Goal: Task Accomplishment & Management: Use online tool/utility

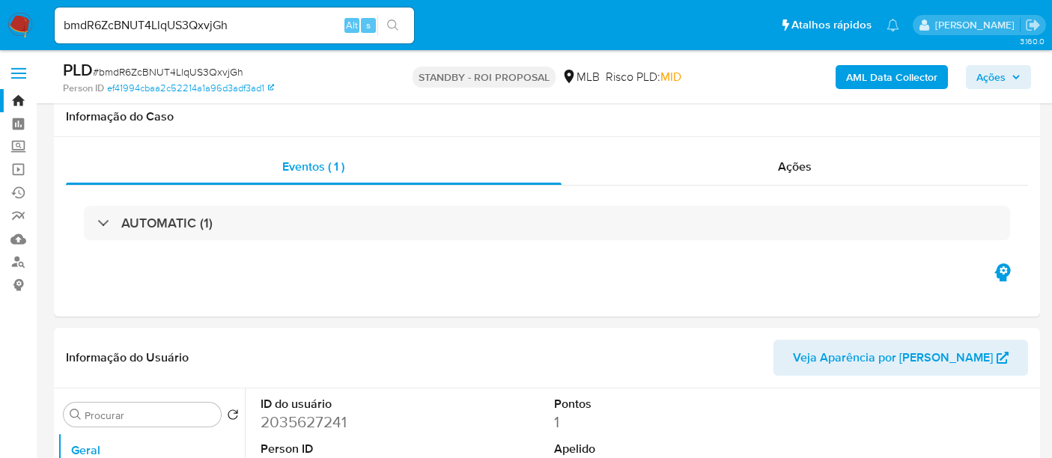
select select "10"
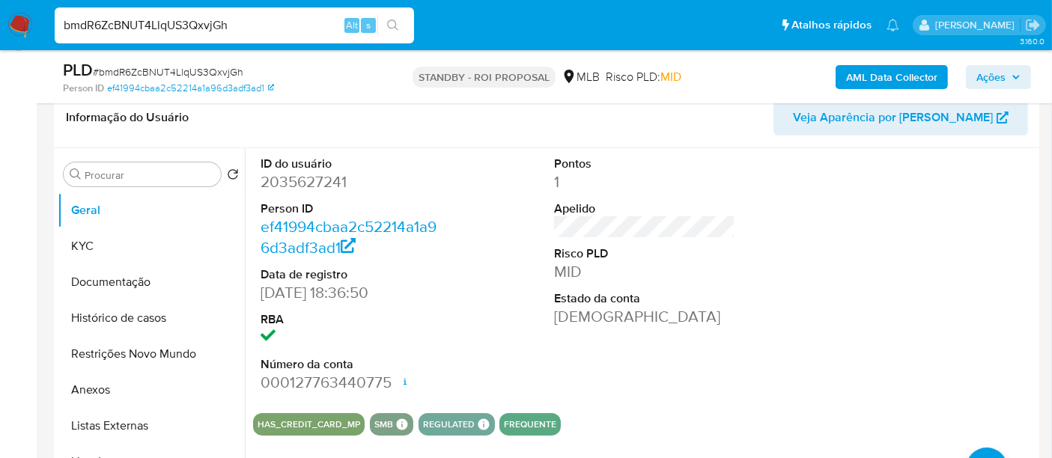
drag, startPoint x: 251, startPoint y: 22, endPoint x: 0, endPoint y: 39, distance: 251.4
click at [0, 39] on nav "Pausado Ver notificaciones bmdR6ZcBNUT4LlqUS3QxvjGh Alt s Atalhos rápidos Presi…" at bounding box center [526, 25] width 1052 height 50
paste input "NbDRgOJQtobNvfd4hmyHpcQk"
type input "NbDRgOJQtobNvfd4hmyHpcQk"
click at [399, 21] on button "search-icon" at bounding box center [392, 25] width 31 height 21
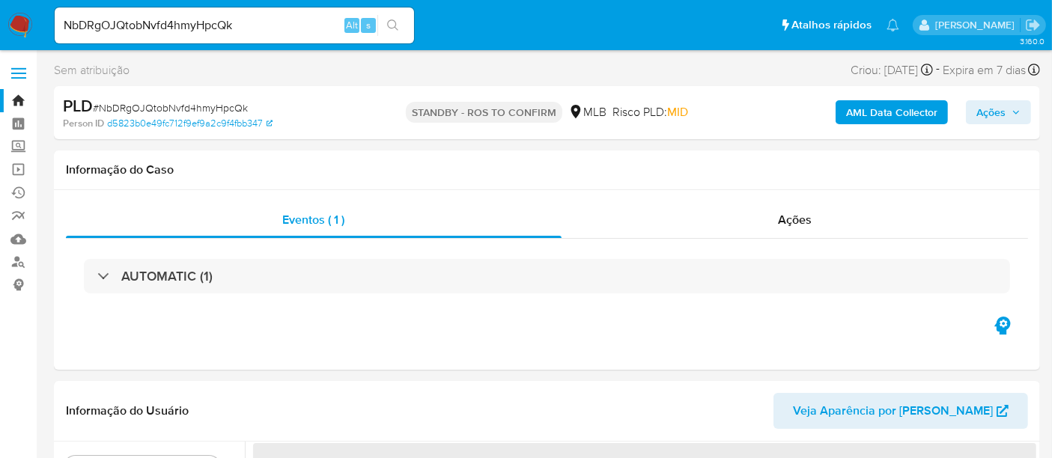
select select "10"
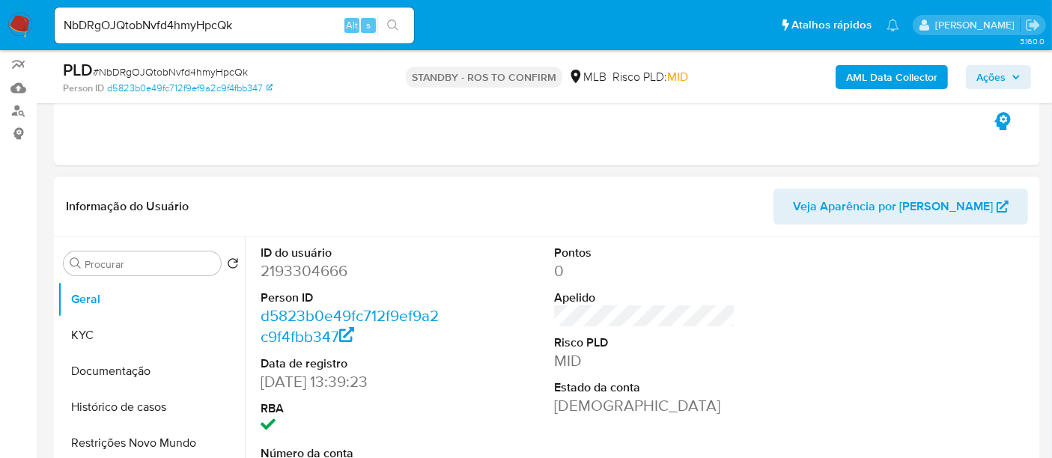
scroll to position [166, 0]
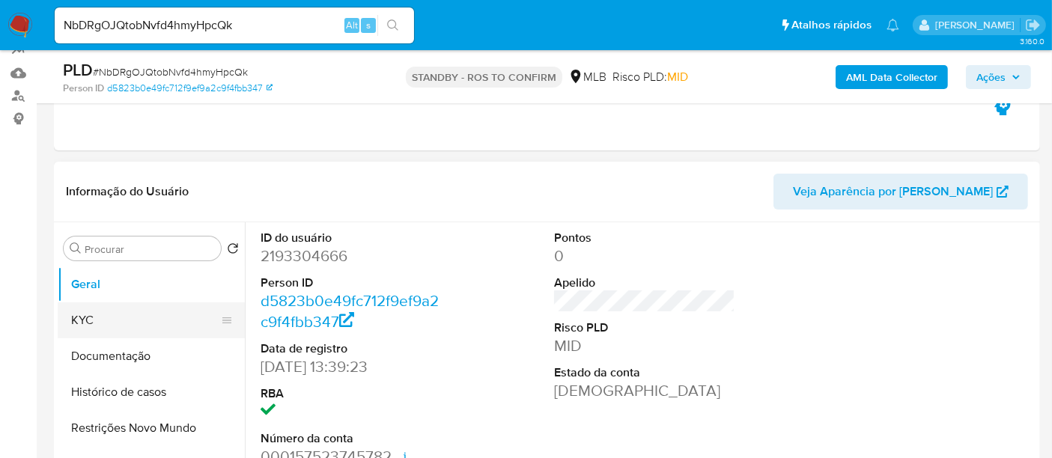
click at [100, 325] on button "KYC" at bounding box center [145, 321] width 175 height 36
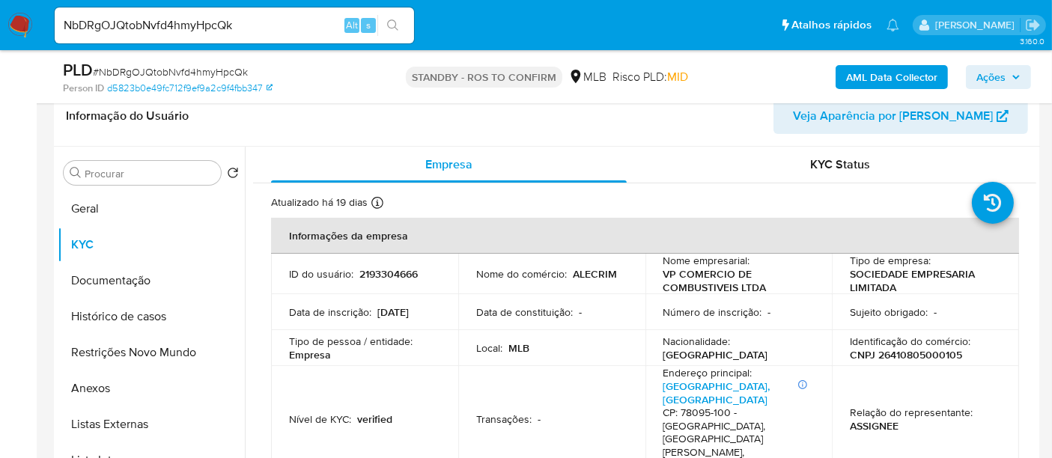
scroll to position [260, 0]
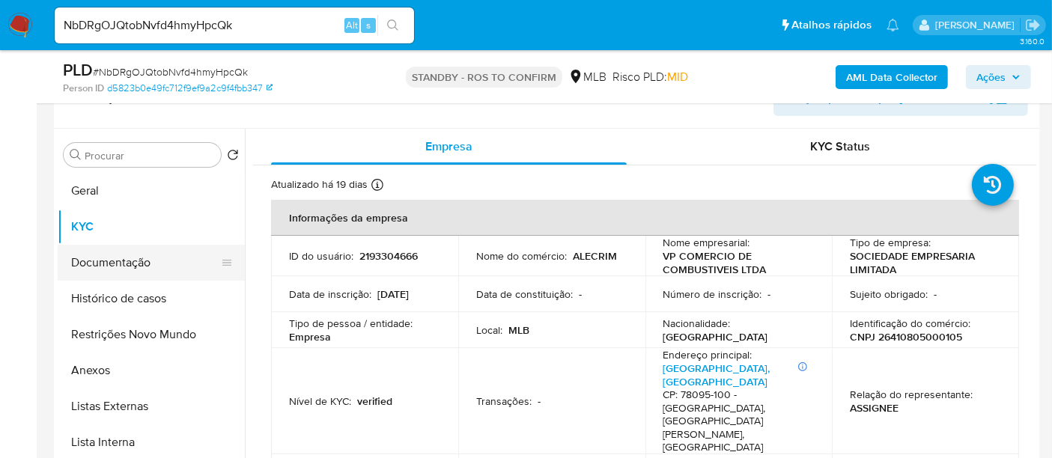
click at [92, 261] on button "Documentação" at bounding box center [145, 263] width 175 height 36
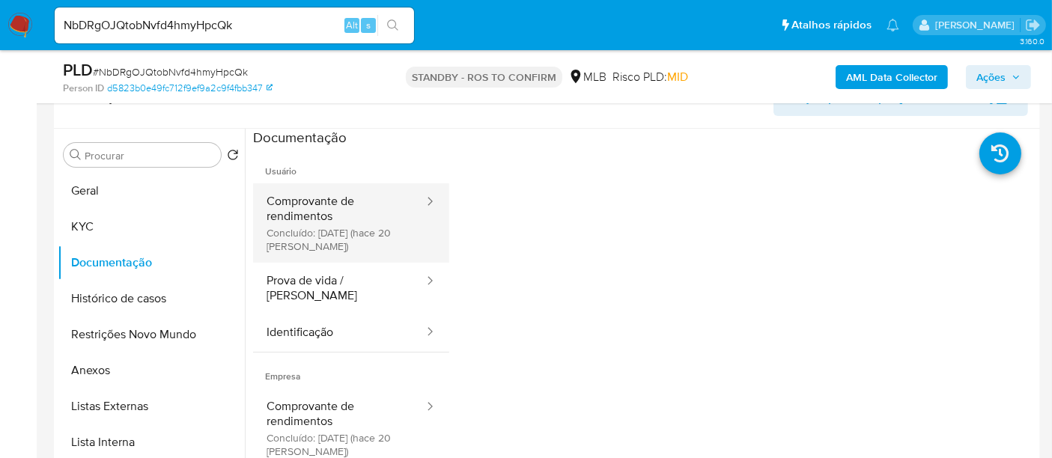
click at [291, 203] on button "Comprovante de rendimentos Concluído: 29/08/2025 (hace 20 días)" at bounding box center [339, 222] width 172 height 79
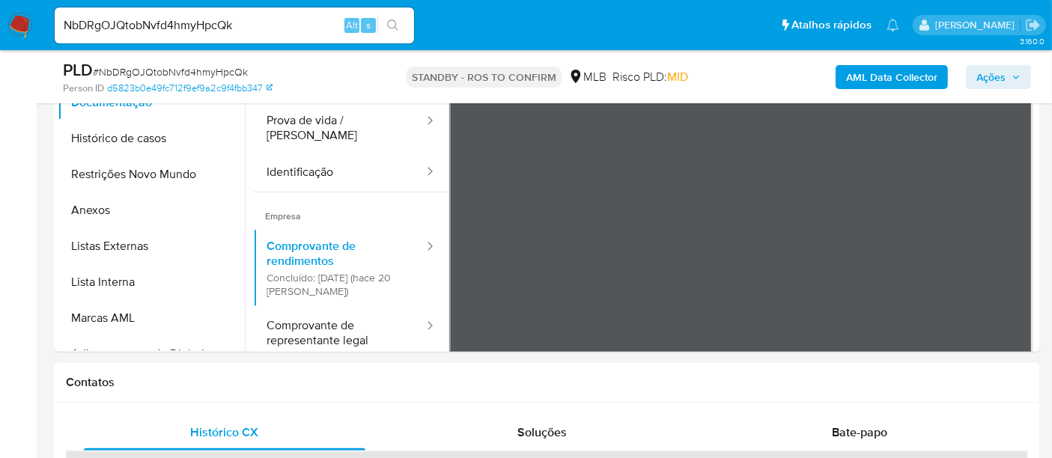
scroll to position [426, 0]
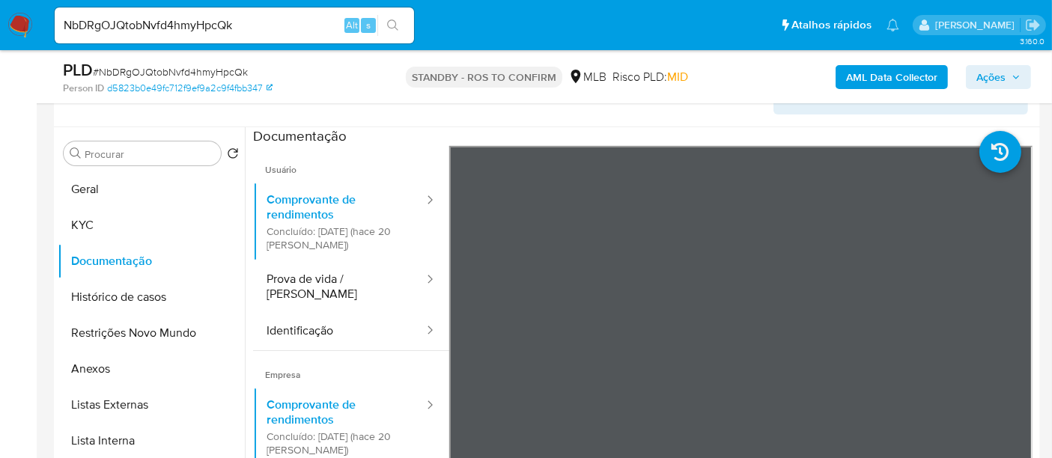
scroll to position [260, 0]
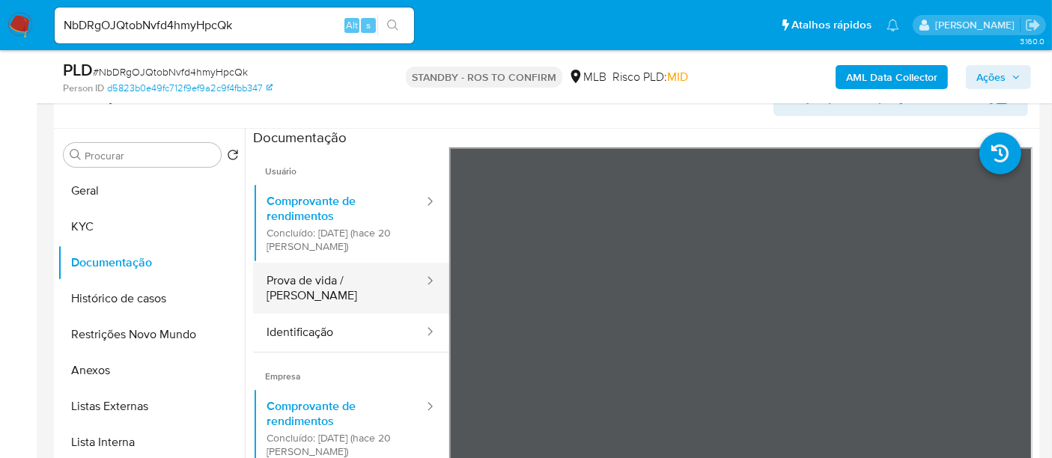
click at [306, 288] on button "Prova de vida / [PERSON_NAME]" at bounding box center [339, 288] width 172 height 51
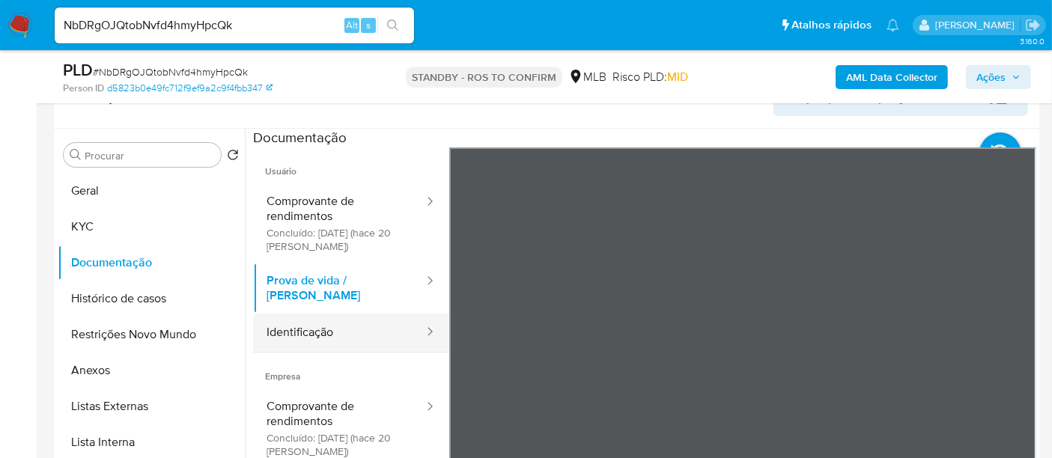
click at [301, 315] on button "Identificação" at bounding box center [339, 333] width 172 height 38
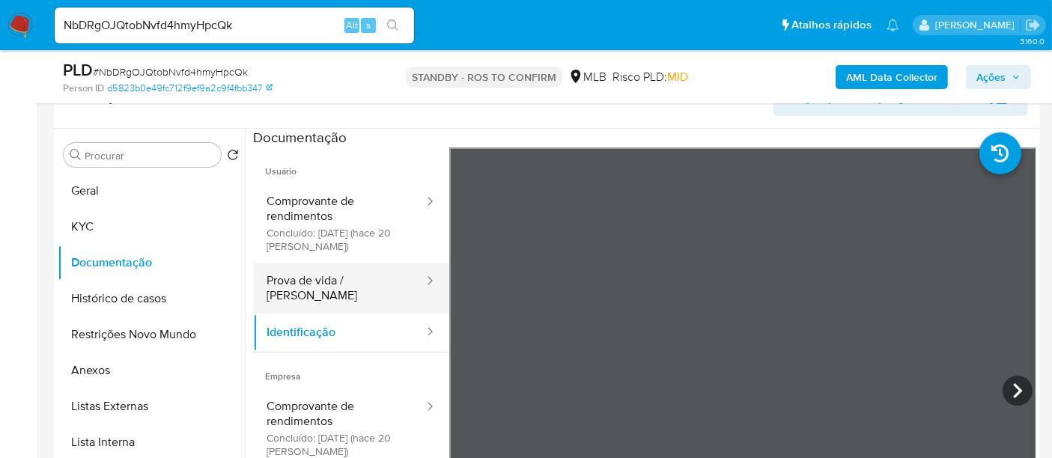
click at [300, 270] on button "Prova de vida / [PERSON_NAME]" at bounding box center [339, 288] width 172 height 51
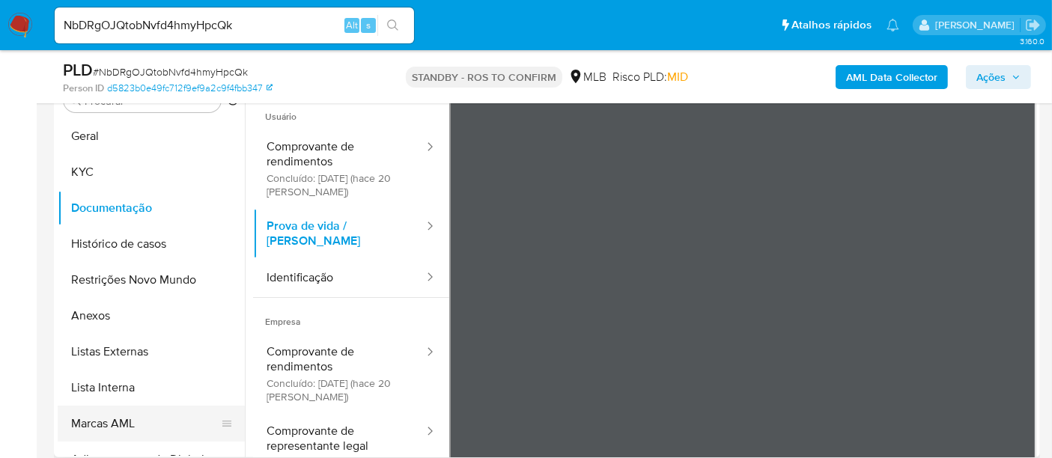
scroll to position [291, 0]
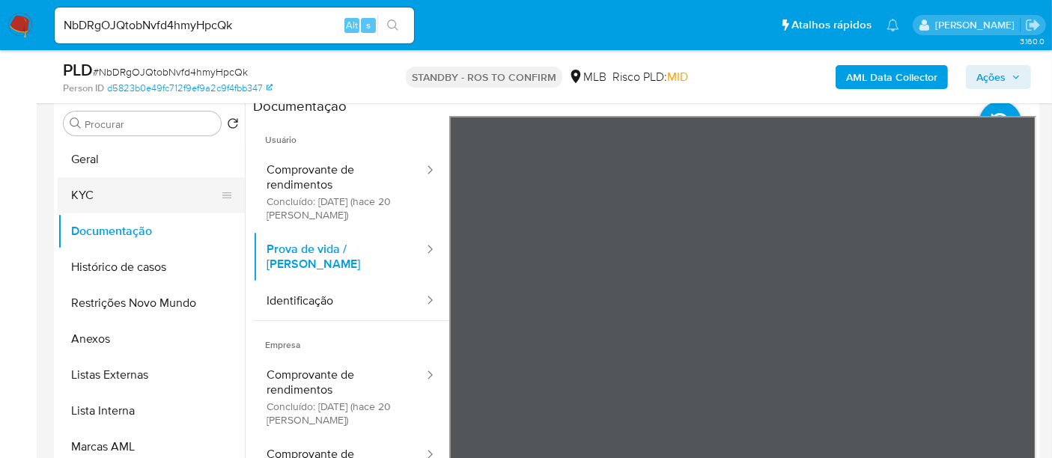
click at [90, 189] on button "KYC" at bounding box center [145, 195] width 175 height 36
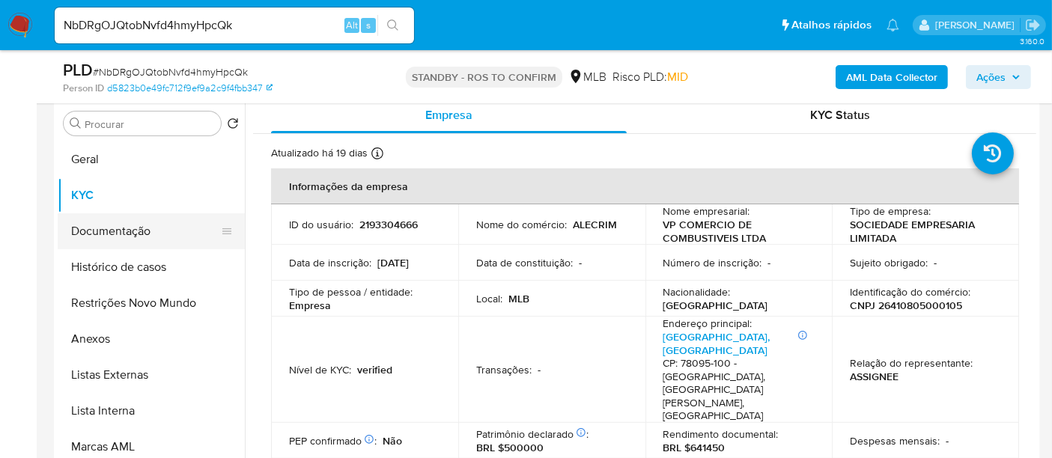
click at [126, 228] on button "Documentação" at bounding box center [145, 231] width 175 height 36
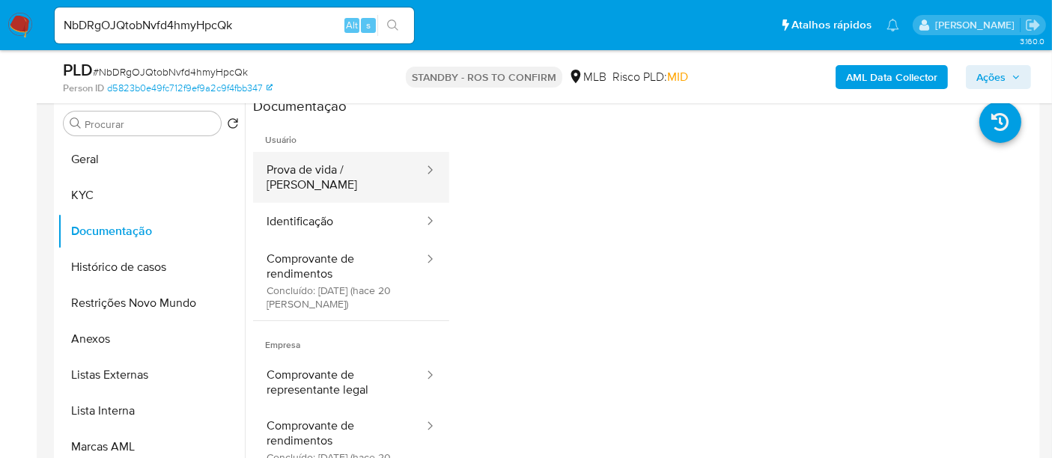
click at [348, 166] on button "Prova de vida / [PERSON_NAME]" at bounding box center [339, 177] width 172 height 51
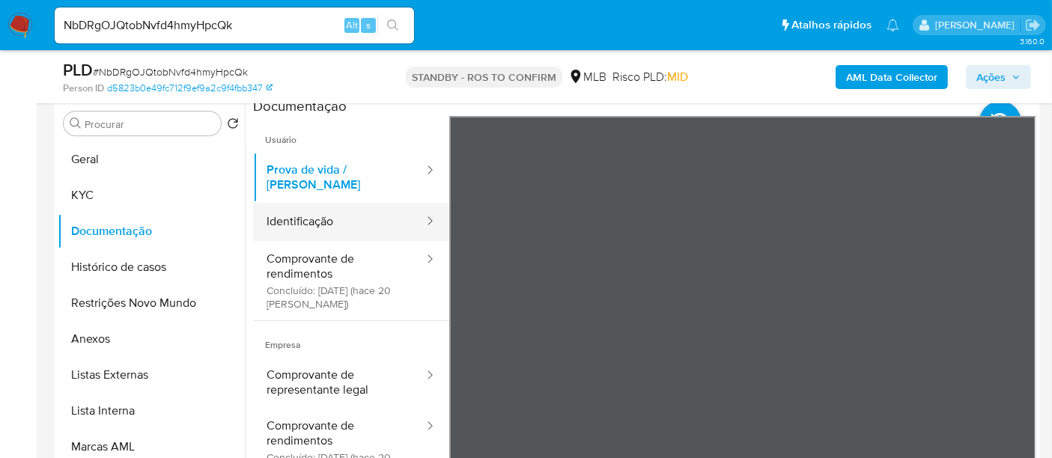
click at [291, 203] on button "Identificação" at bounding box center [339, 222] width 172 height 38
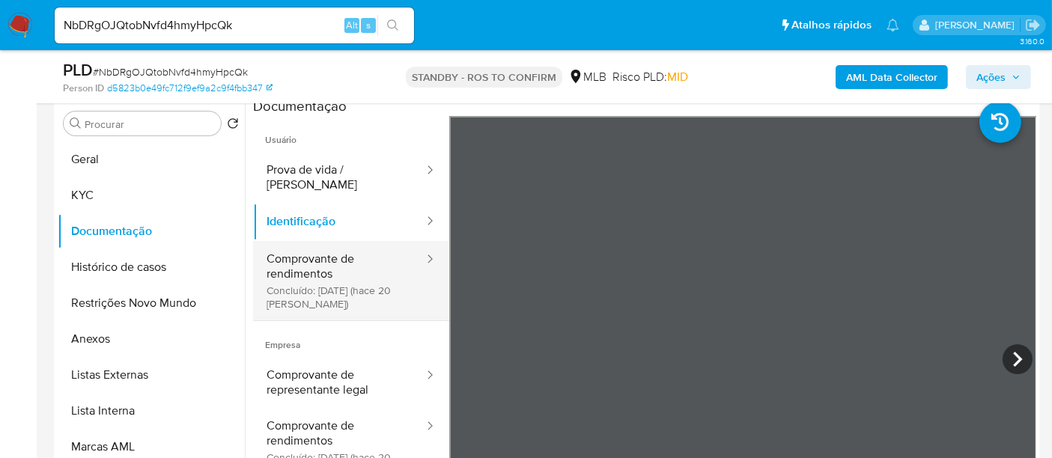
click at [315, 248] on button "Comprovante de rendimentos Concluído: 29/08/2025 (hace 20 días)" at bounding box center [339, 280] width 172 height 79
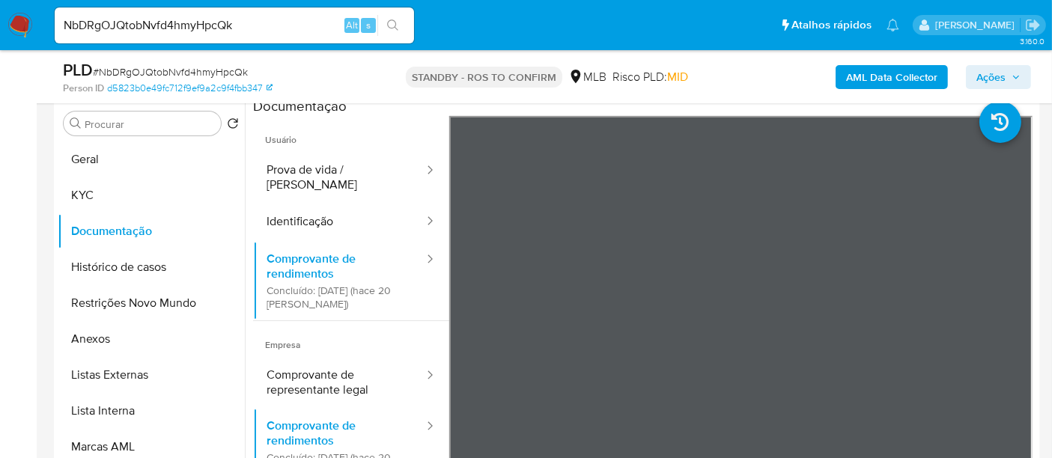
scroll to position [83, 0]
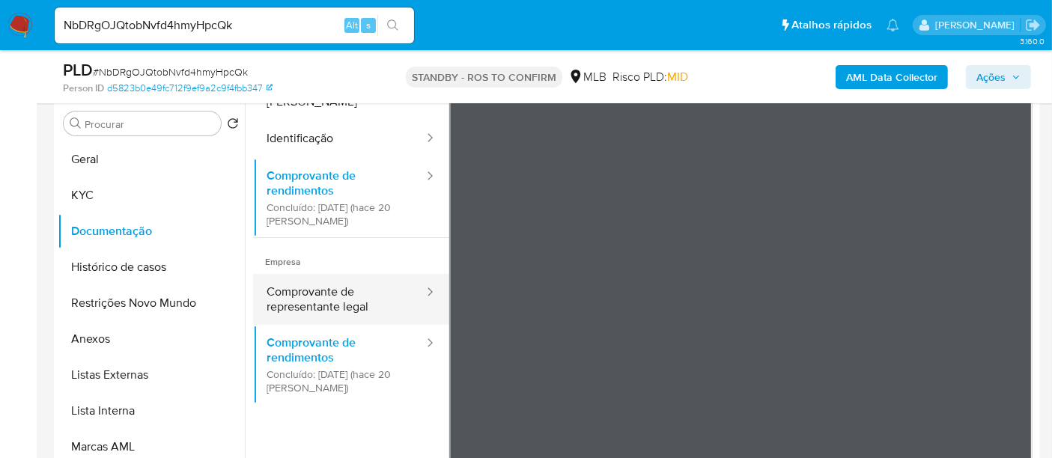
click at [321, 277] on button "Comprovante de representante legal" at bounding box center [339, 299] width 172 height 51
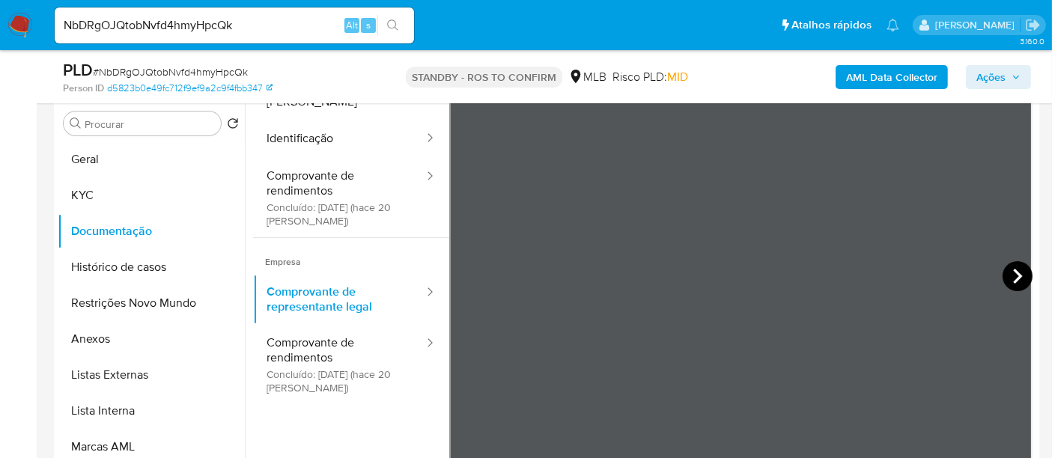
click at [1013, 275] on icon at bounding box center [1018, 276] width 30 height 30
click at [1035, 119] on div at bounding box center [641, 288] width 792 height 383
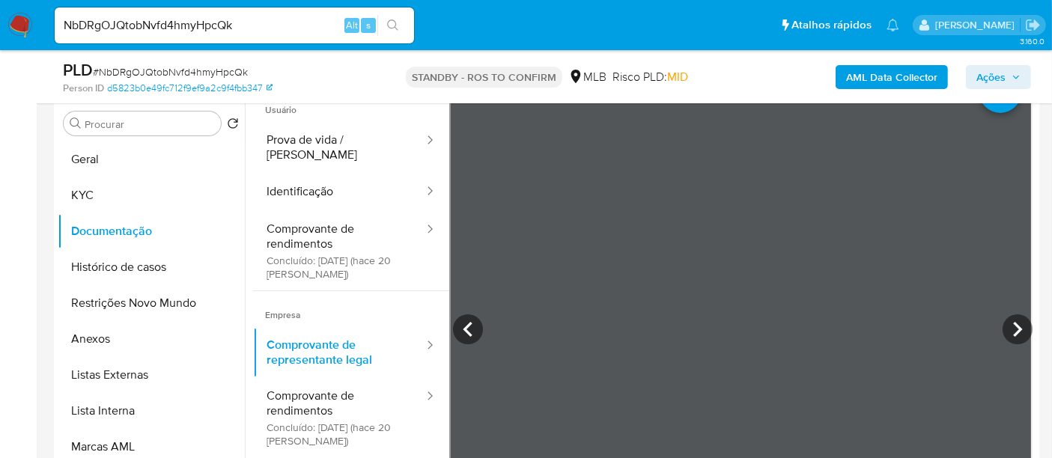
scroll to position [28, 0]
click at [1013, 326] on icon at bounding box center [1017, 331] width 9 height 15
click at [309, 174] on button "Identificação" at bounding box center [339, 193] width 172 height 38
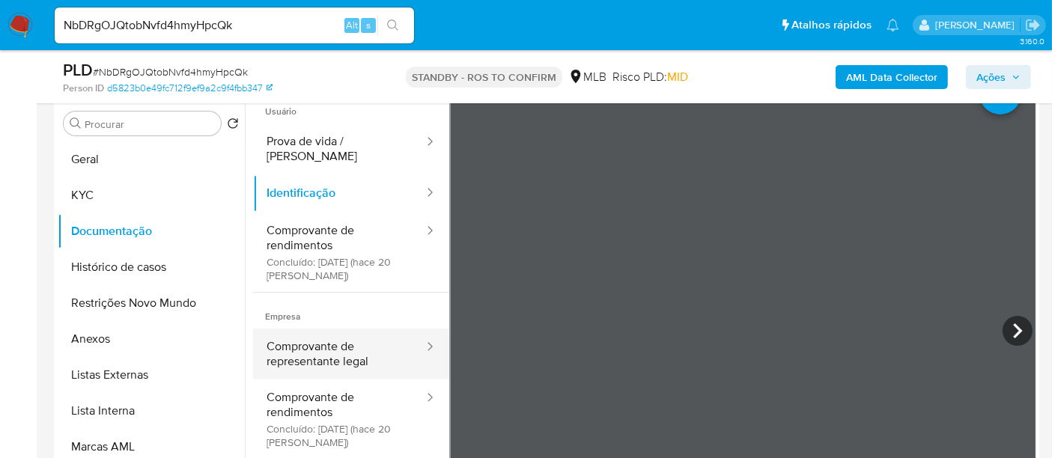
click at [331, 329] on button "Comprovante de representante legal" at bounding box center [339, 354] width 172 height 51
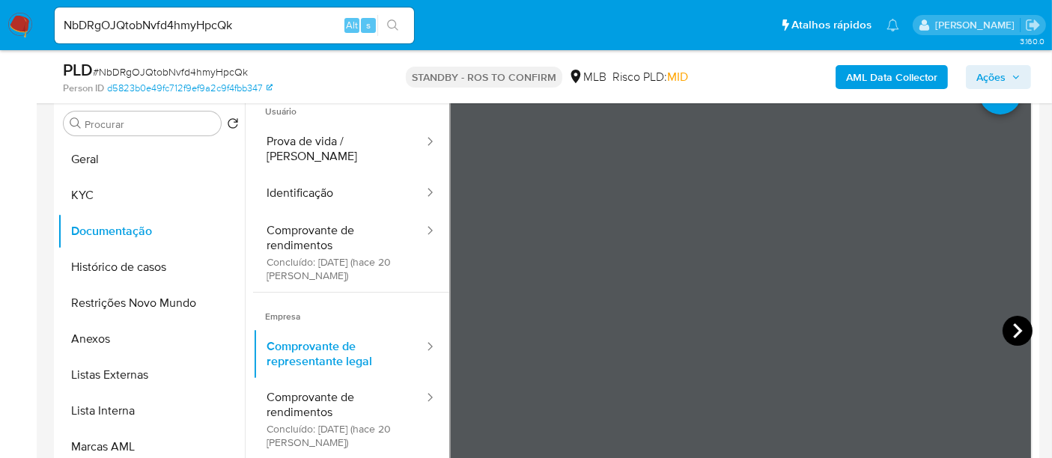
click at [1005, 331] on icon at bounding box center [1018, 331] width 30 height 30
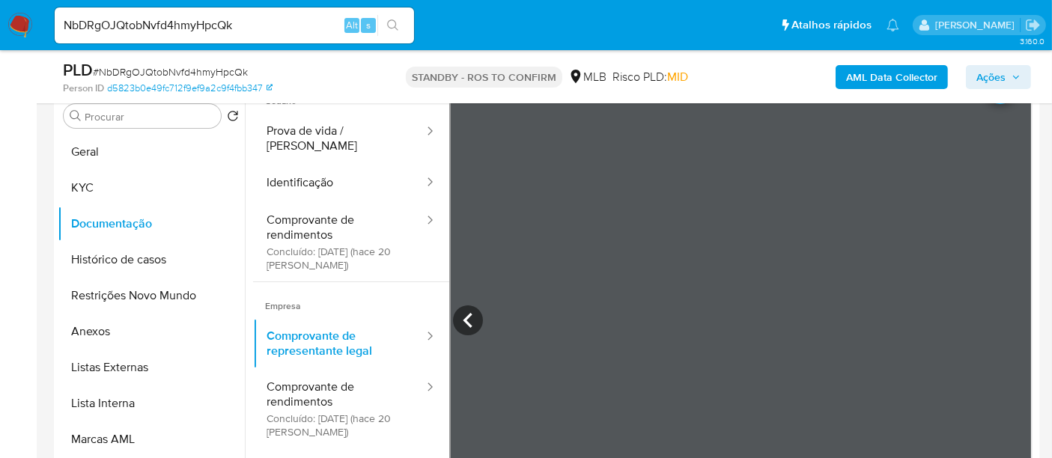
scroll to position [0, 0]
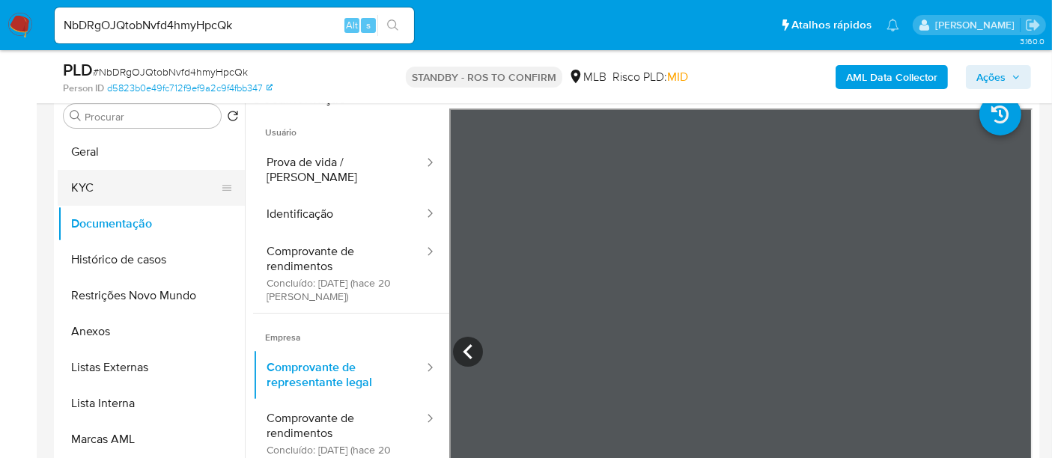
click at [96, 187] on button "KYC" at bounding box center [145, 188] width 175 height 36
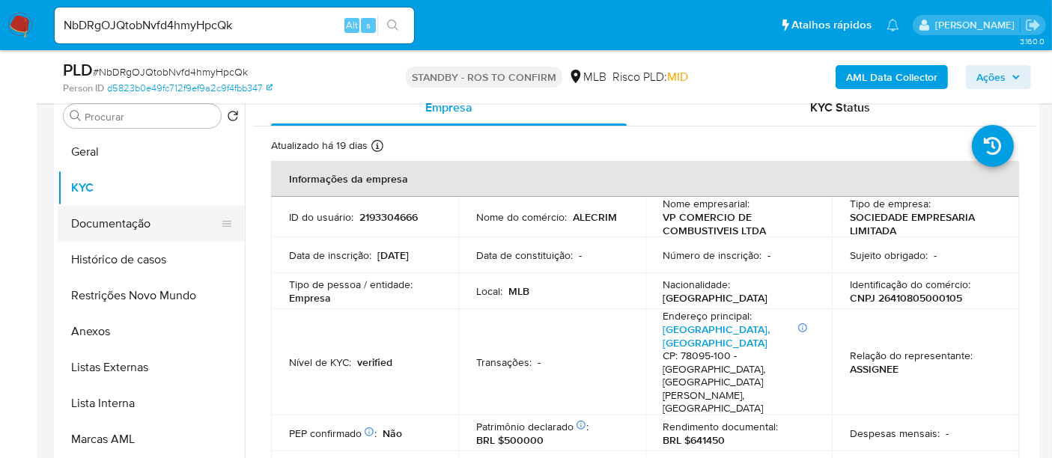
click at [120, 220] on button "Documentação" at bounding box center [145, 224] width 175 height 36
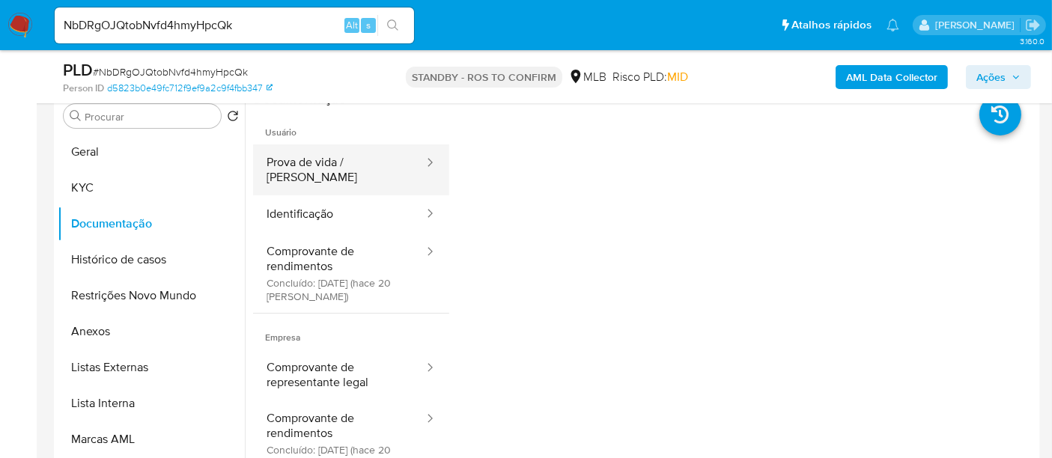
drag, startPoint x: 315, startPoint y: 161, endPoint x: 392, endPoint y: 171, distance: 77.8
click at [316, 161] on button "Prova de vida / [PERSON_NAME]" at bounding box center [339, 170] width 172 height 51
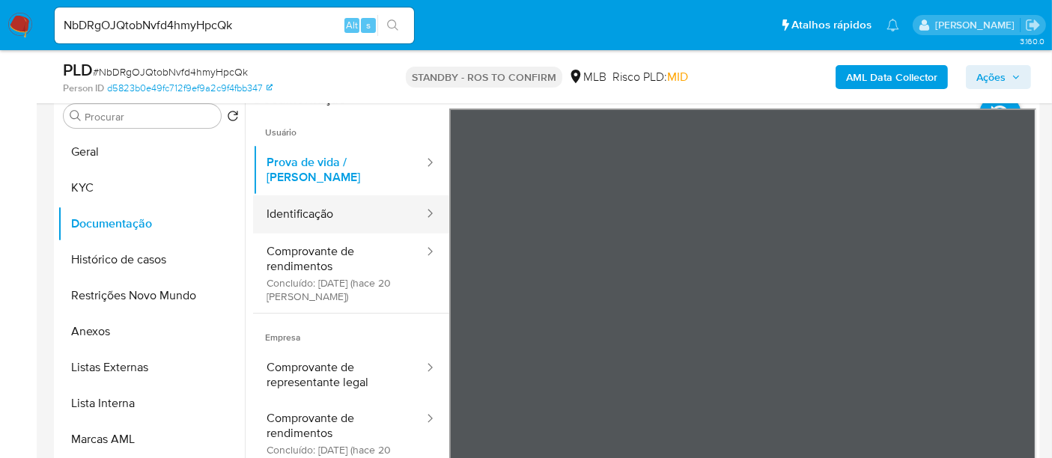
click at [303, 204] on button "Identificação" at bounding box center [339, 214] width 172 height 38
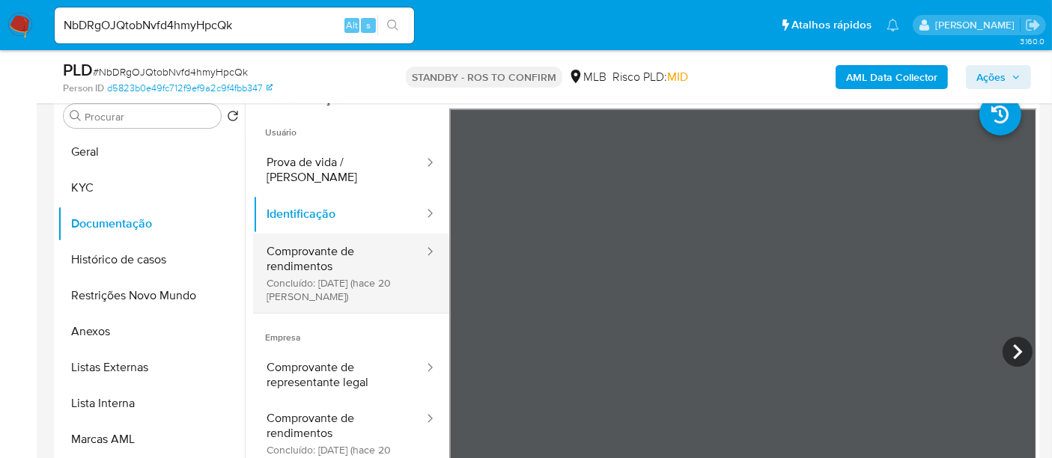
click at [326, 240] on button "Comprovante de rendimentos Concluído: 29/08/2025 (hace 20 días)" at bounding box center [339, 273] width 172 height 79
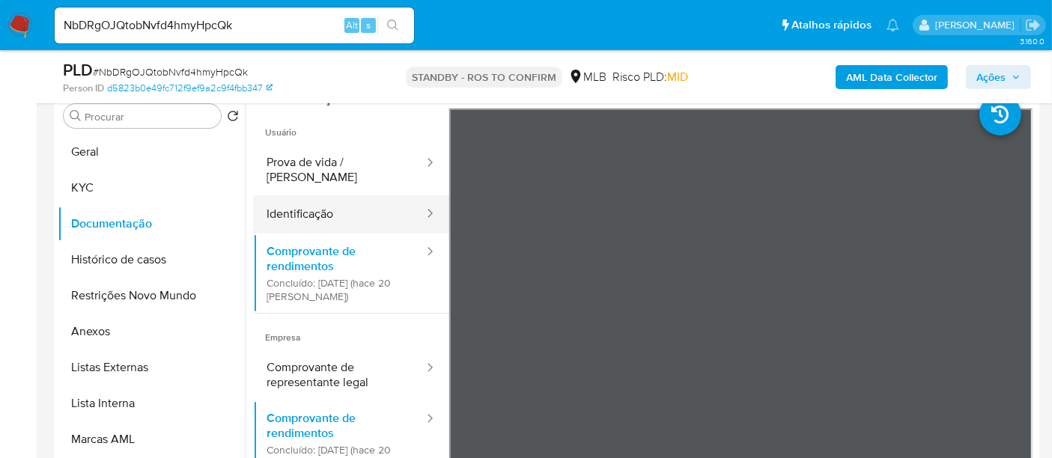
click at [318, 202] on button "Identificação" at bounding box center [339, 214] width 172 height 38
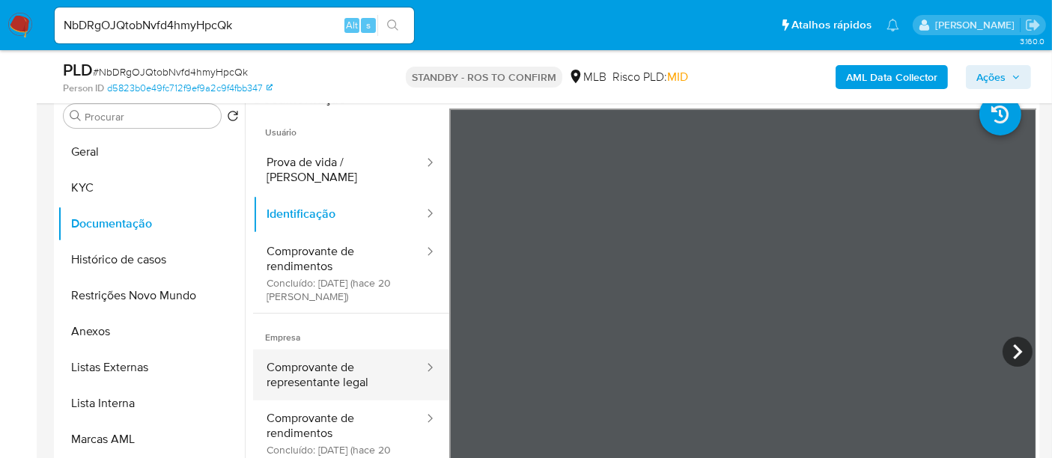
click at [321, 362] on button "Comprovante de representante legal" at bounding box center [339, 375] width 172 height 51
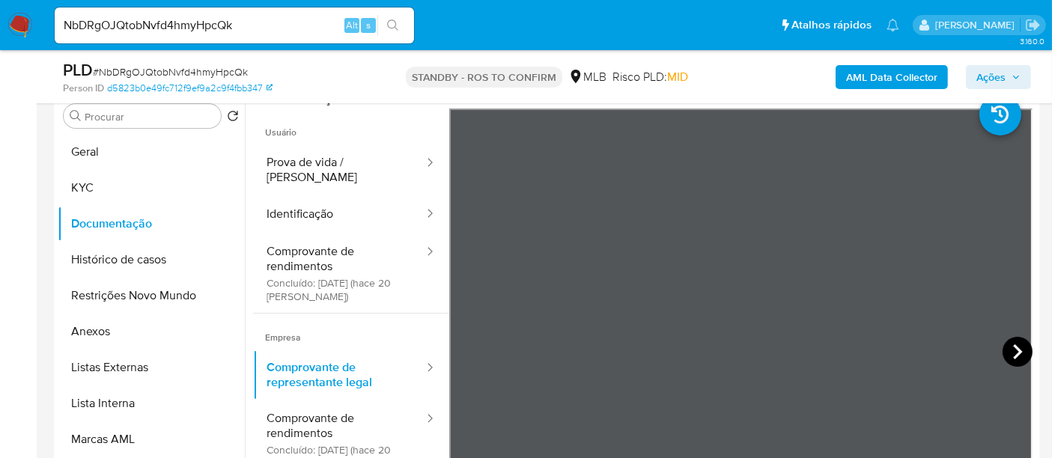
click at [1014, 345] on icon at bounding box center [1018, 352] width 30 height 30
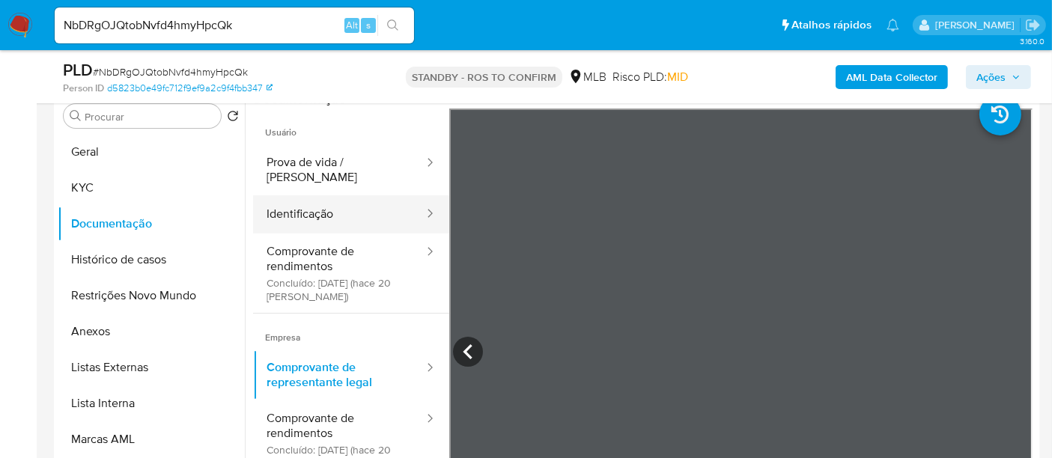
click at [312, 197] on button "Identificação" at bounding box center [339, 214] width 172 height 38
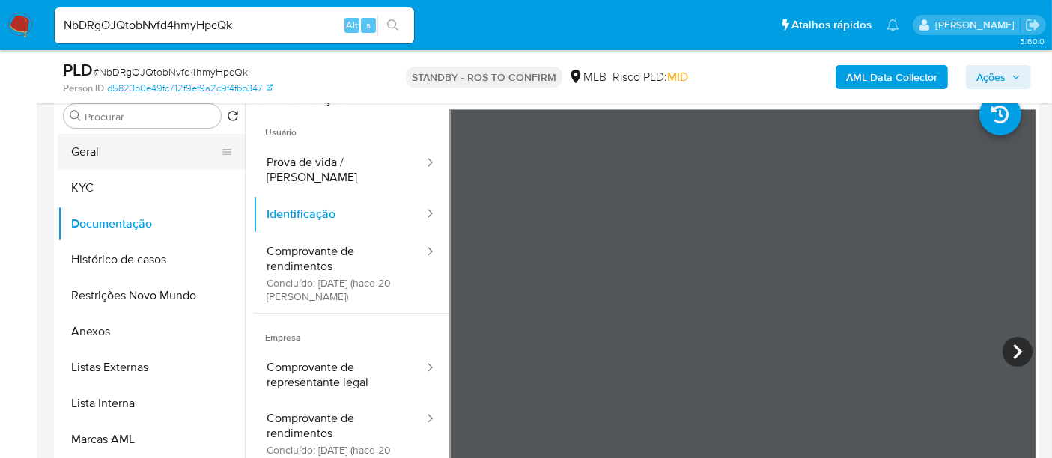
click at [91, 142] on button "Geral" at bounding box center [145, 152] width 175 height 36
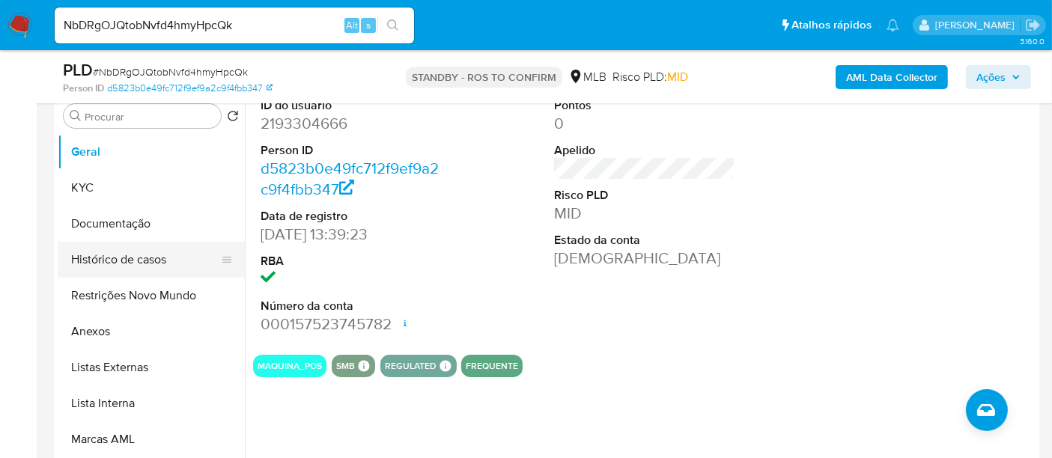
click at [103, 261] on button "Histórico de casos" at bounding box center [145, 260] width 175 height 36
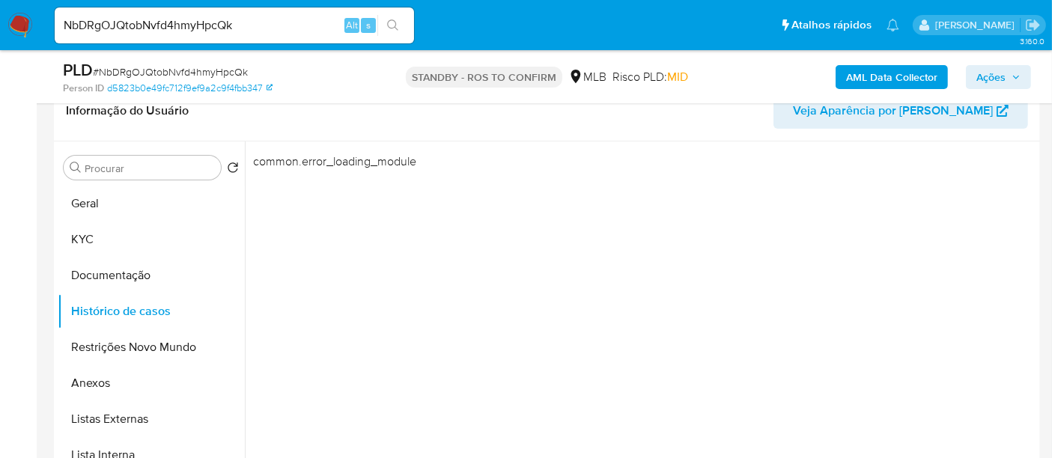
scroll to position [249, 0]
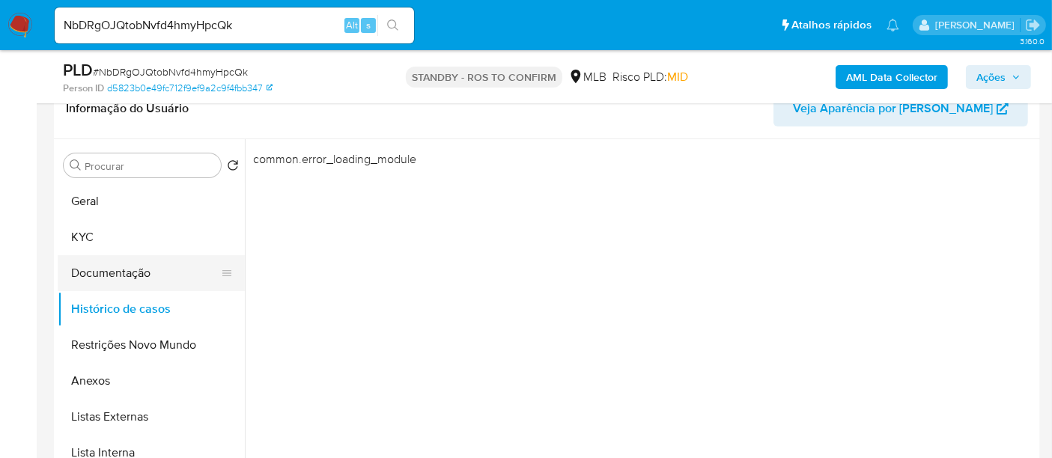
click at [118, 271] on button "Documentação" at bounding box center [145, 273] width 175 height 36
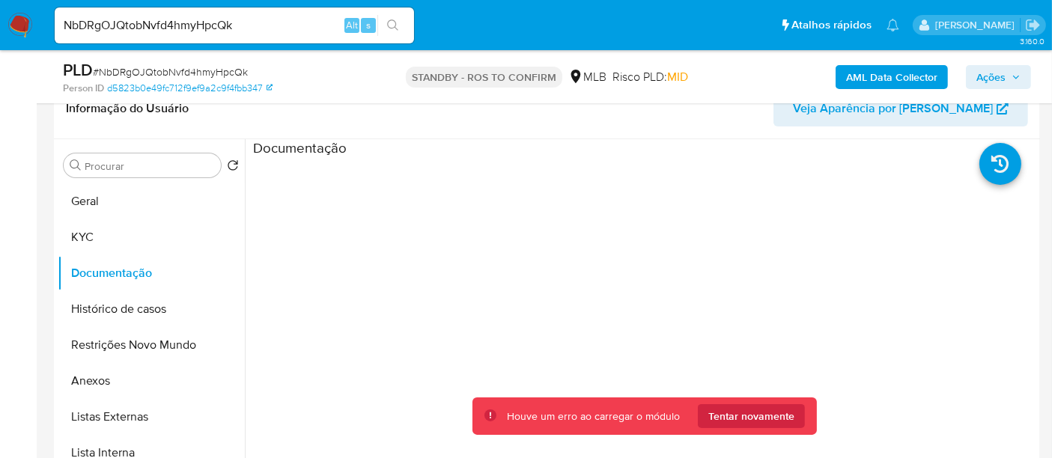
click at [15, 21] on img at bounding box center [19, 25] width 25 height 25
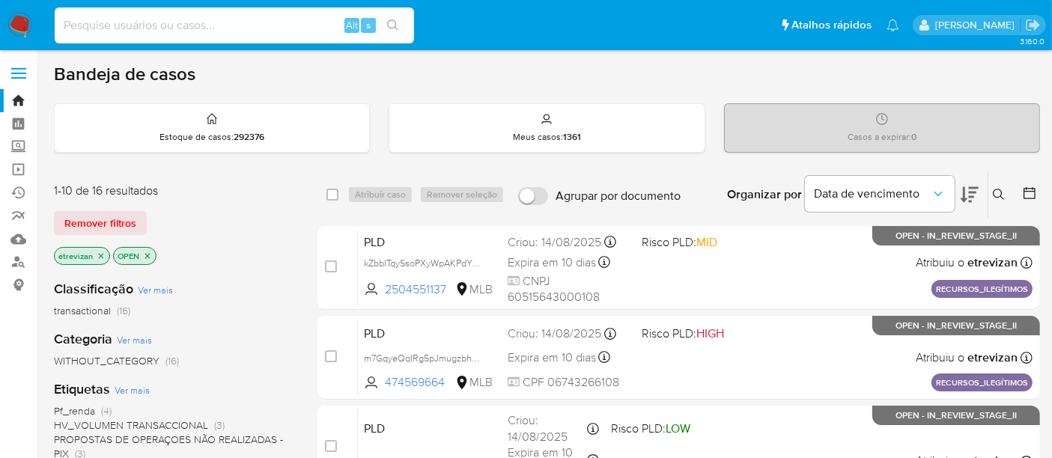
click at [120, 23] on input at bounding box center [234, 25] width 359 height 19
paste input "NbDRgOJQtobNvfd4hmyHpcQk"
type input "NbDRgOJQtobNvfd4hmyHpcQk"
click at [395, 19] on icon "search-icon" at bounding box center [393, 25] width 12 height 12
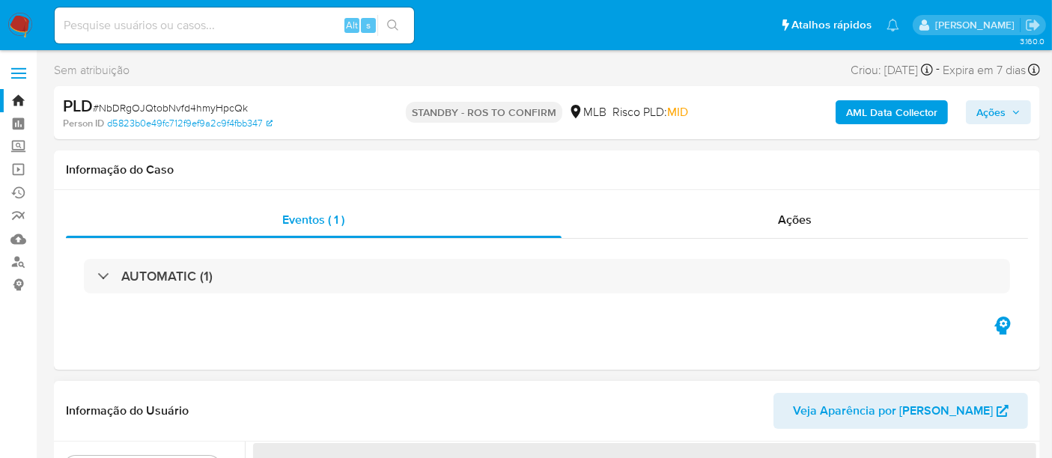
select select "10"
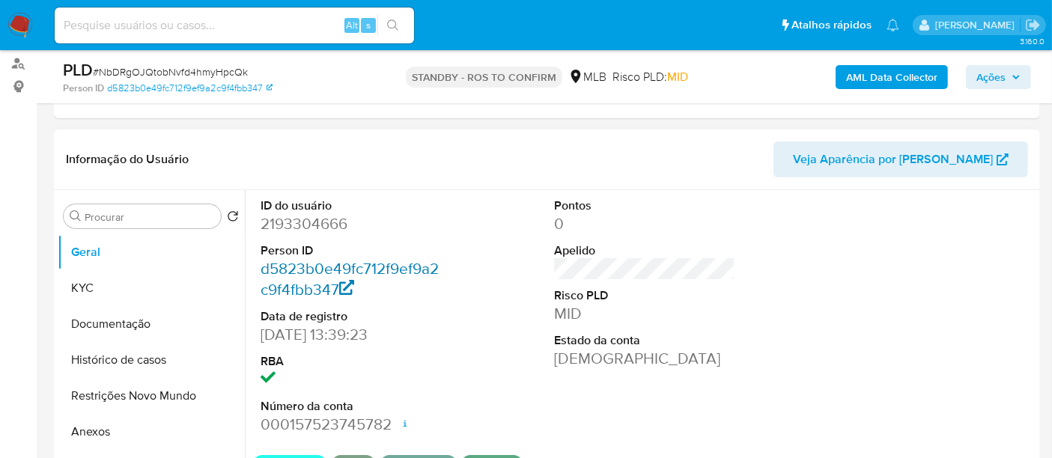
scroll to position [249, 0]
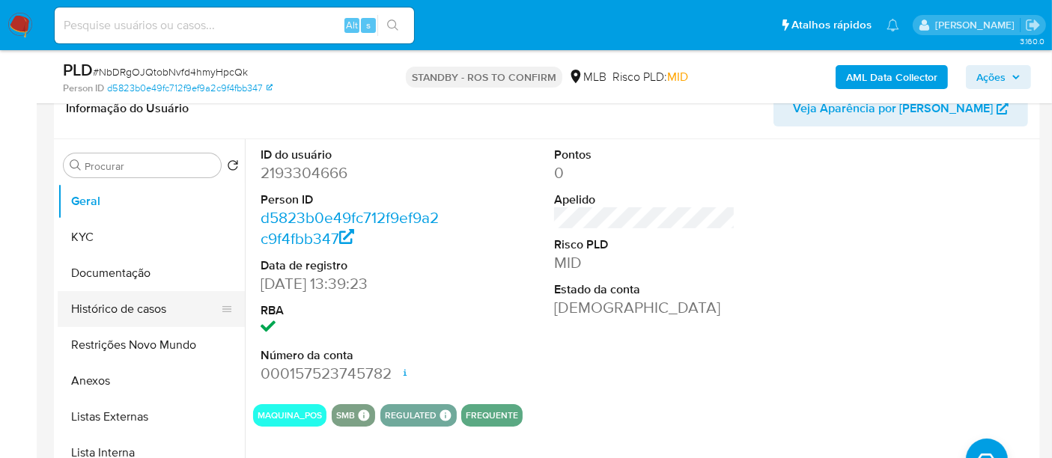
click at [111, 301] on button "Histórico de casos" at bounding box center [145, 309] width 175 height 36
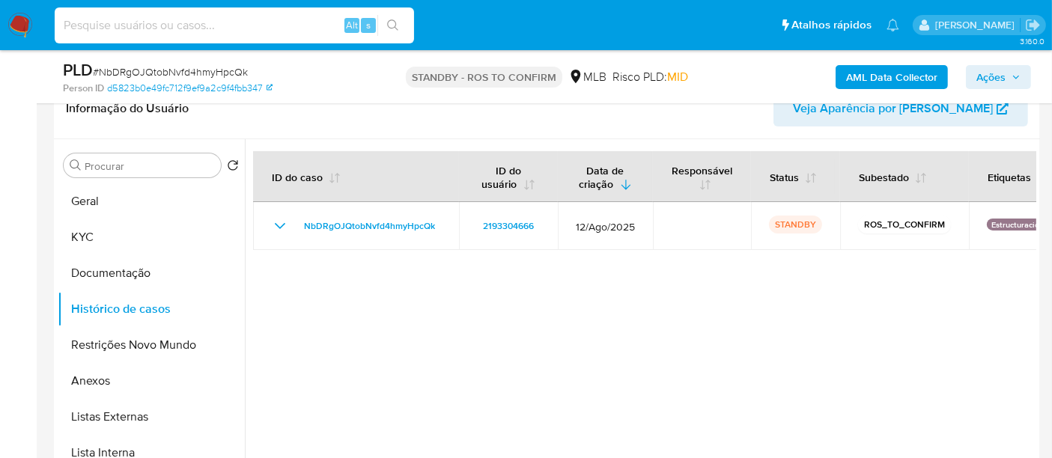
click at [174, 22] on input at bounding box center [234, 25] width 359 height 19
paste input "Js6vGDiTe901OZ7CW8MPmJUT"
type input "Js6vGDiTe901OZ7CW8MPmJUT"
click at [395, 20] on icon "search-icon" at bounding box center [392, 24] width 11 height 11
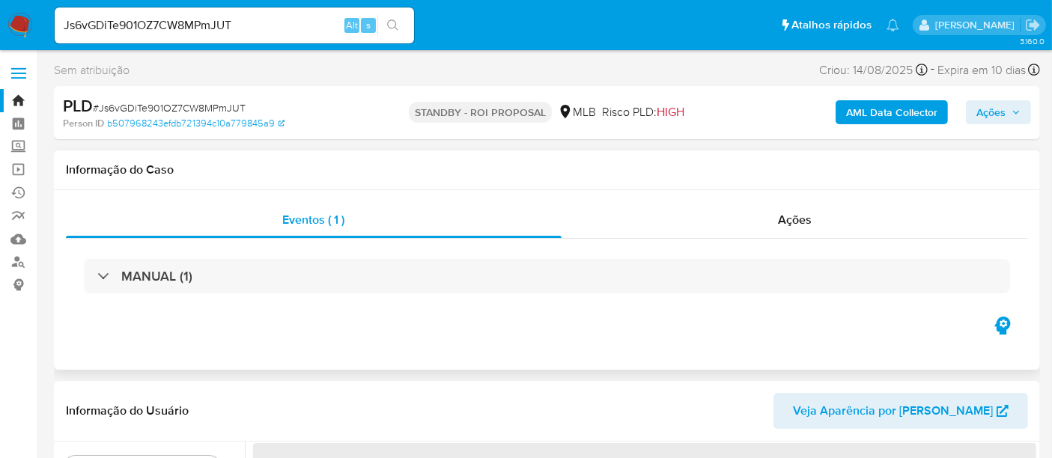
select select "10"
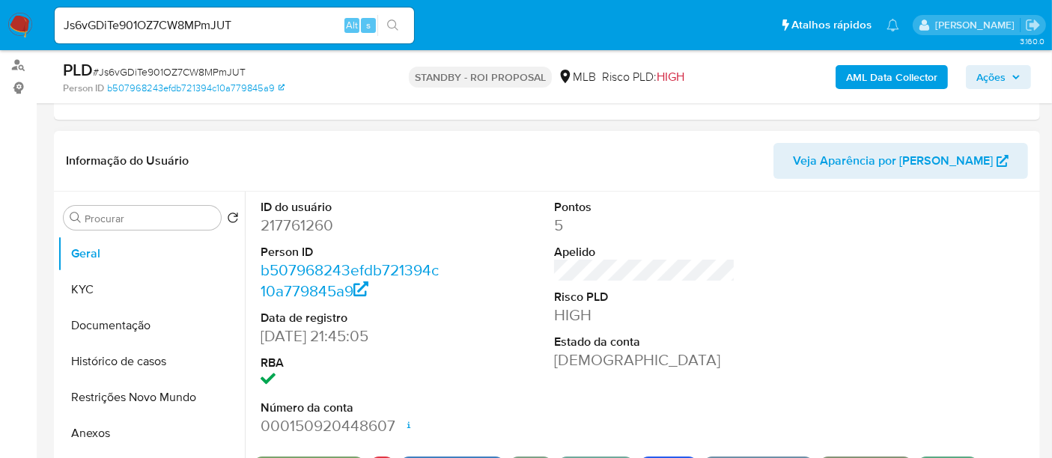
scroll to position [249, 0]
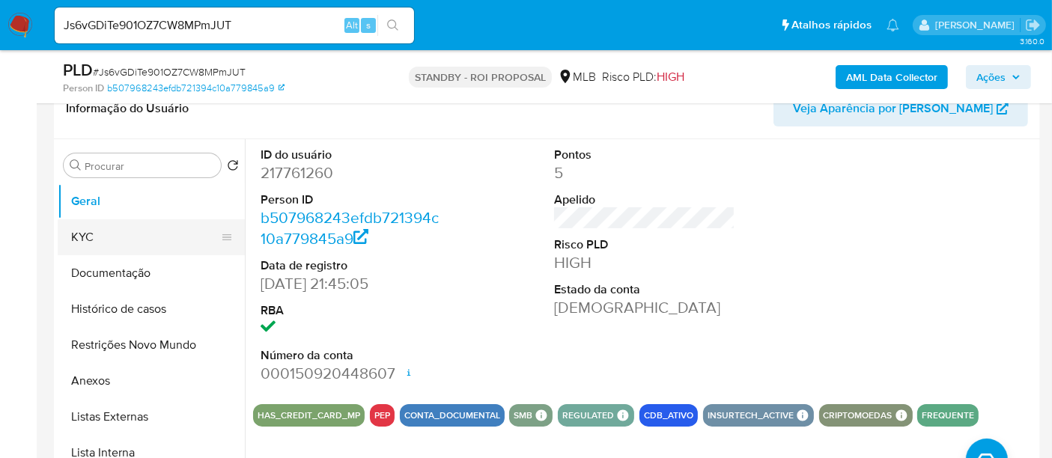
click at [102, 235] on button "KYC" at bounding box center [145, 237] width 175 height 36
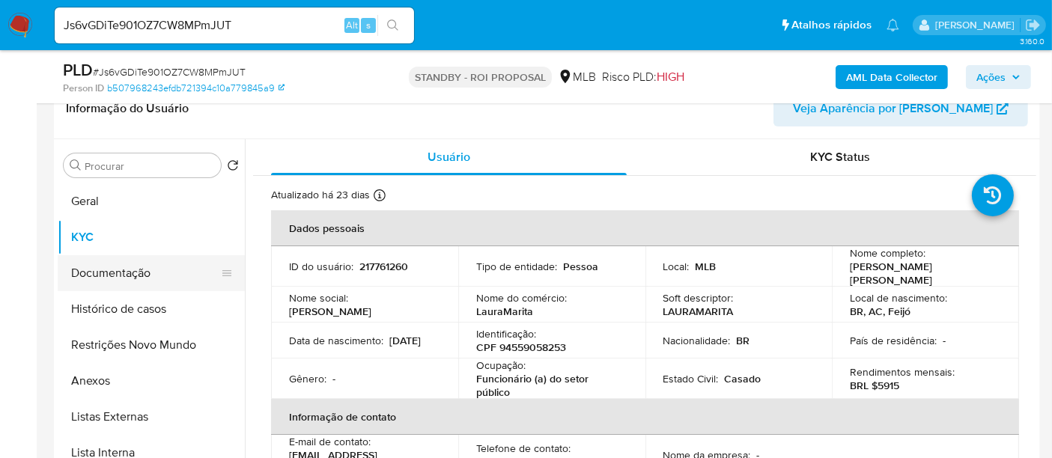
click at [121, 270] on button "Documentação" at bounding box center [145, 273] width 175 height 36
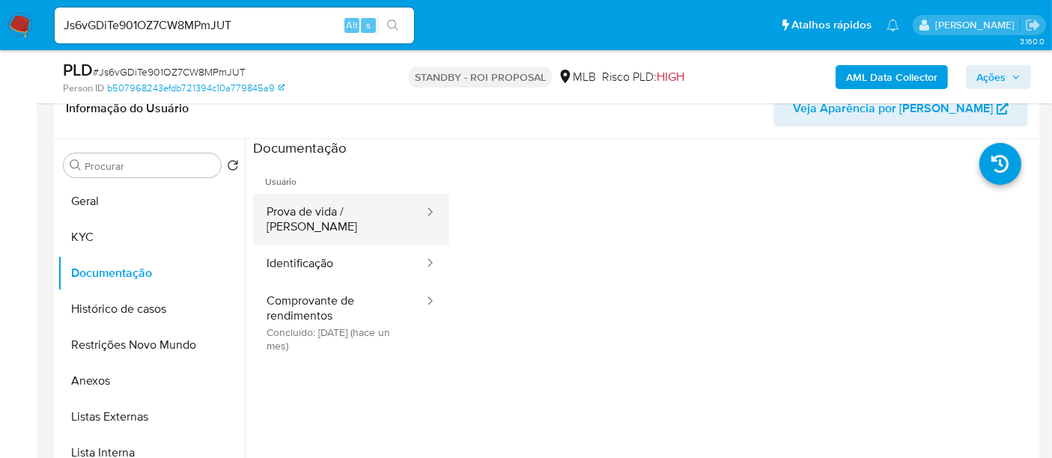
click at [355, 206] on button "Prova de vida / [PERSON_NAME]" at bounding box center [339, 219] width 172 height 51
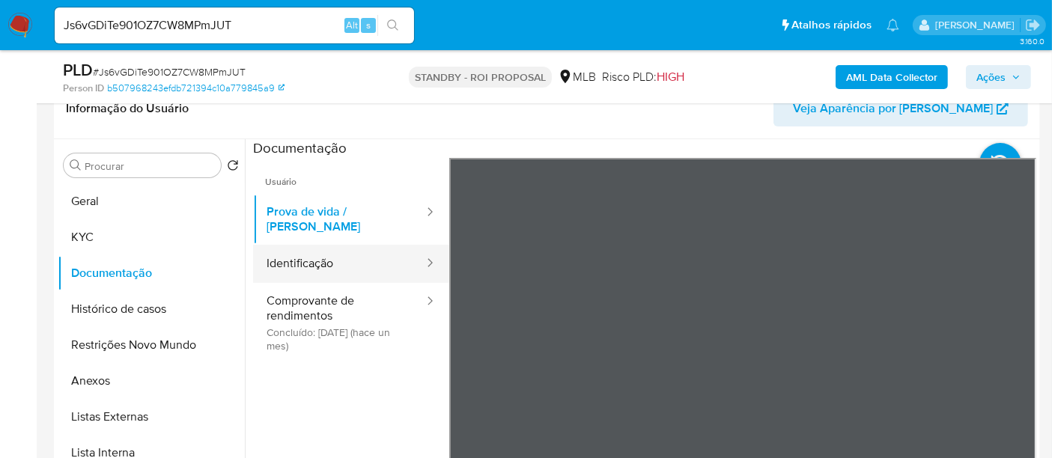
click at [344, 249] on button "Identificação" at bounding box center [339, 264] width 172 height 38
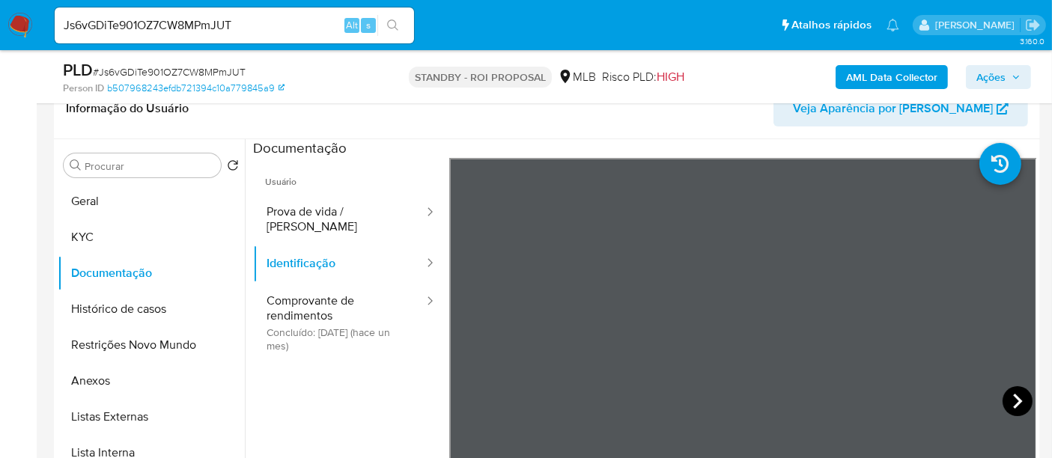
click at [1013, 397] on icon at bounding box center [1017, 401] width 9 height 15
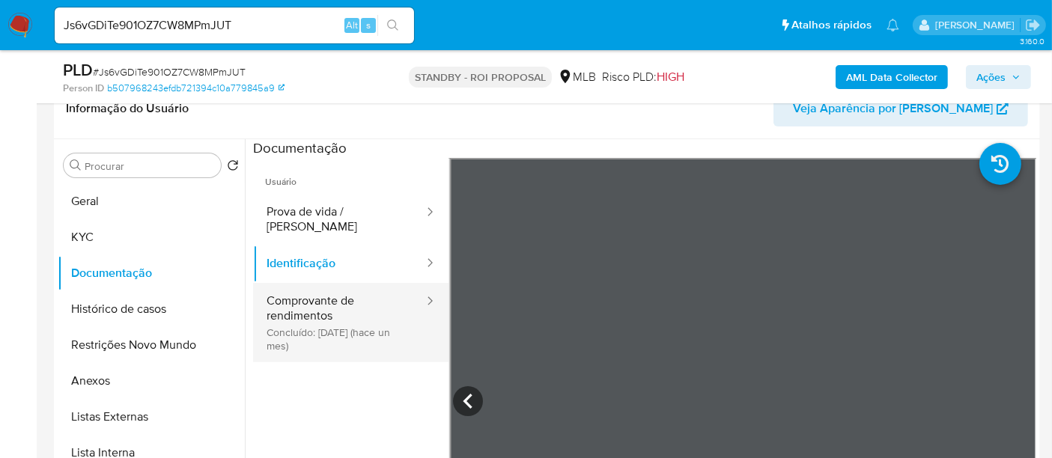
click at [318, 296] on button "Comprovante de rendimentos Concluído: 11/08/2025 (hace un mes)" at bounding box center [339, 322] width 172 height 79
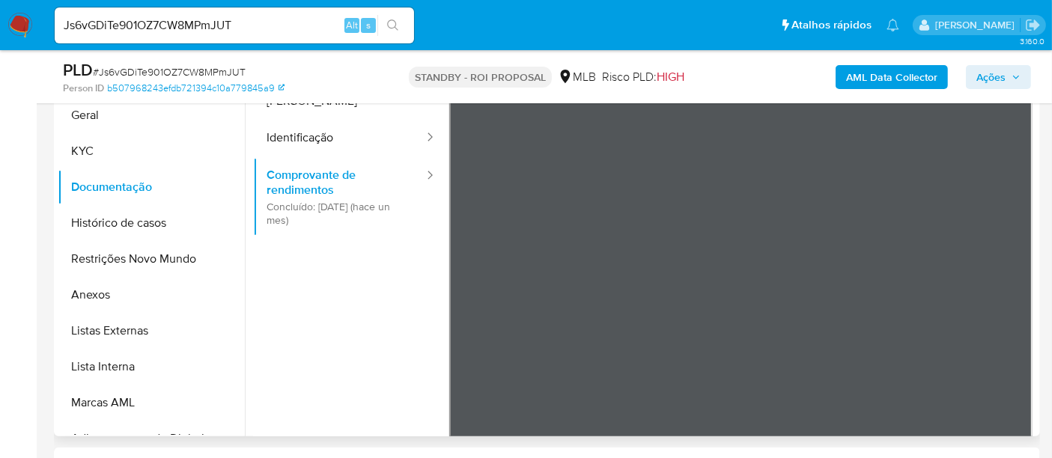
scroll to position [38, 0]
drag, startPoint x: 259, startPoint y: 24, endPoint x: 0, endPoint y: 31, distance: 259.2
click at [0, 31] on nav "Pausado Ver notificaciones Js6vGDiTe901OZ7CW8MPmJUT Alt s Atalhos rápidos Presi…" at bounding box center [526, 25] width 1052 height 50
paste input "8J3utHqpFjifiiQdQSzOcZiB"
type input "8J3utHqpFjifiiQdQSzOcZiB"
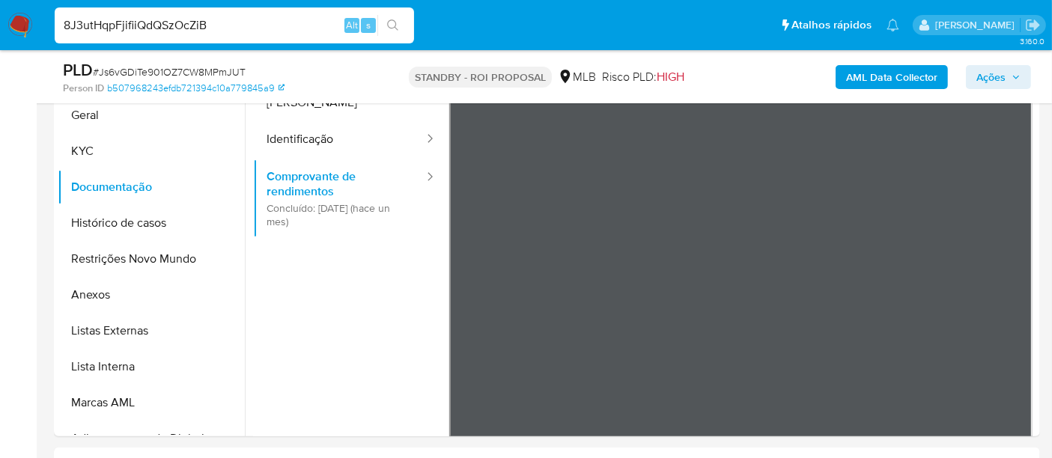
click at [399, 19] on button "search-icon" at bounding box center [392, 25] width 31 height 21
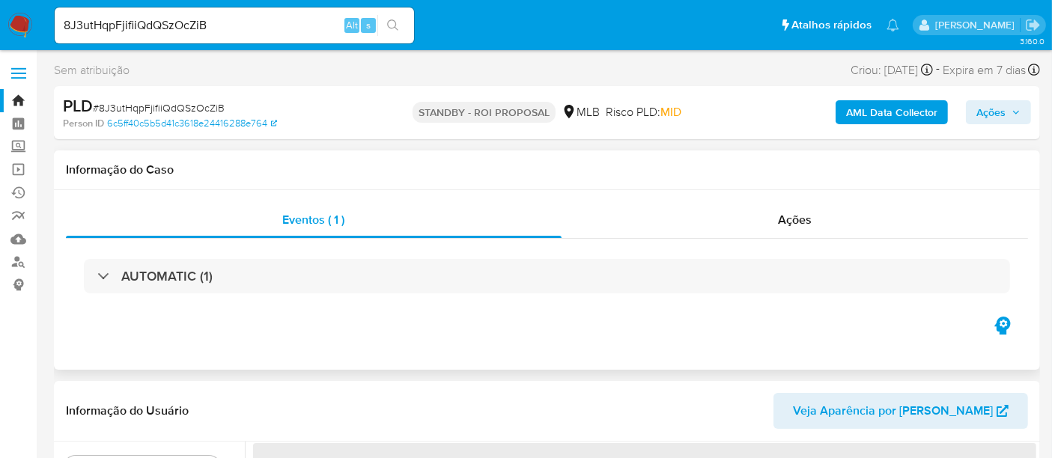
select select "10"
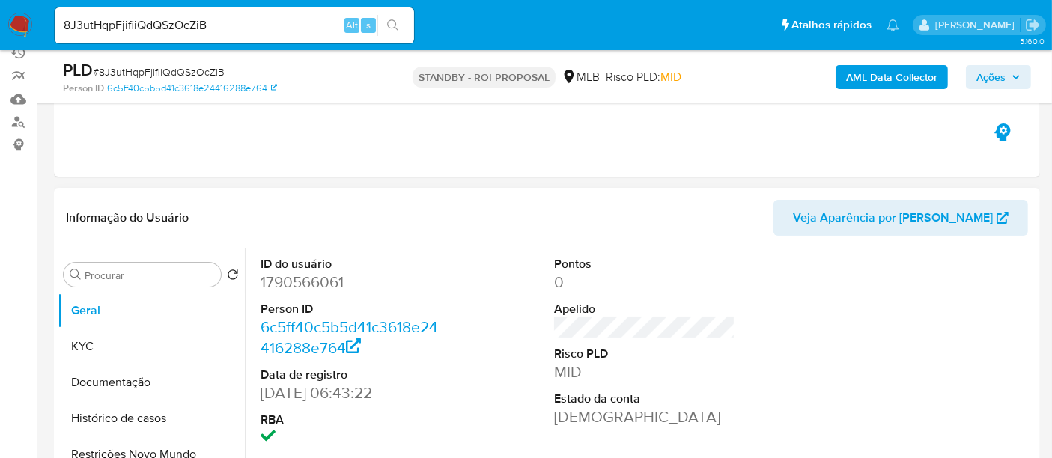
scroll to position [166, 0]
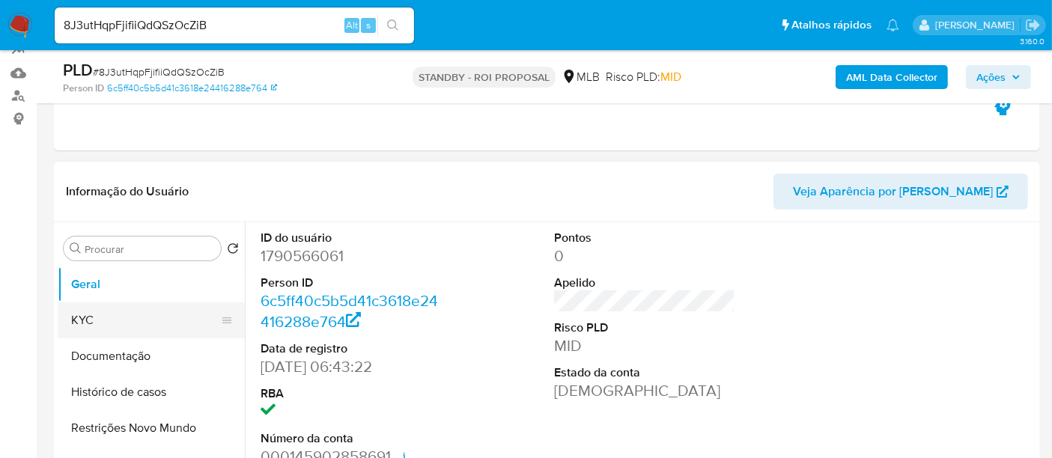
click at [82, 320] on button "KYC" at bounding box center [145, 321] width 175 height 36
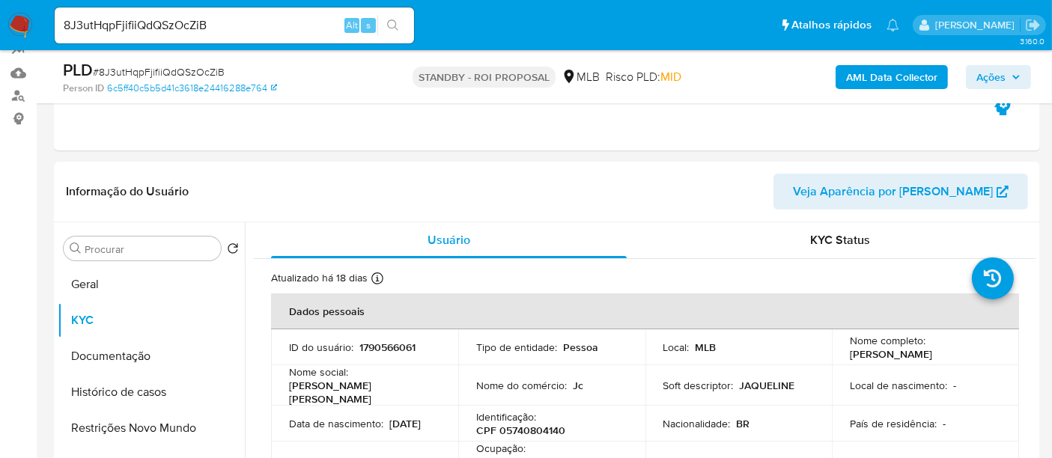
scroll to position [263, 0]
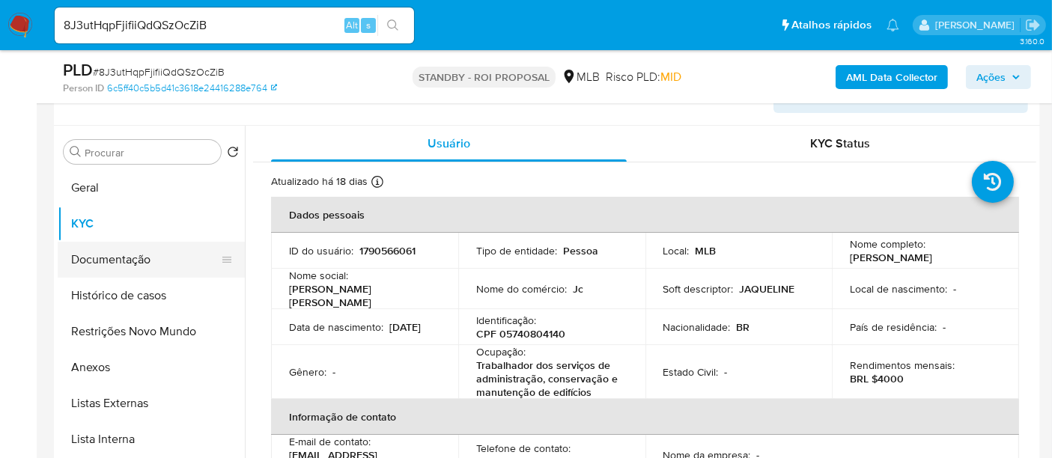
click at [136, 261] on button "Documentação" at bounding box center [145, 260] width 175 height 36
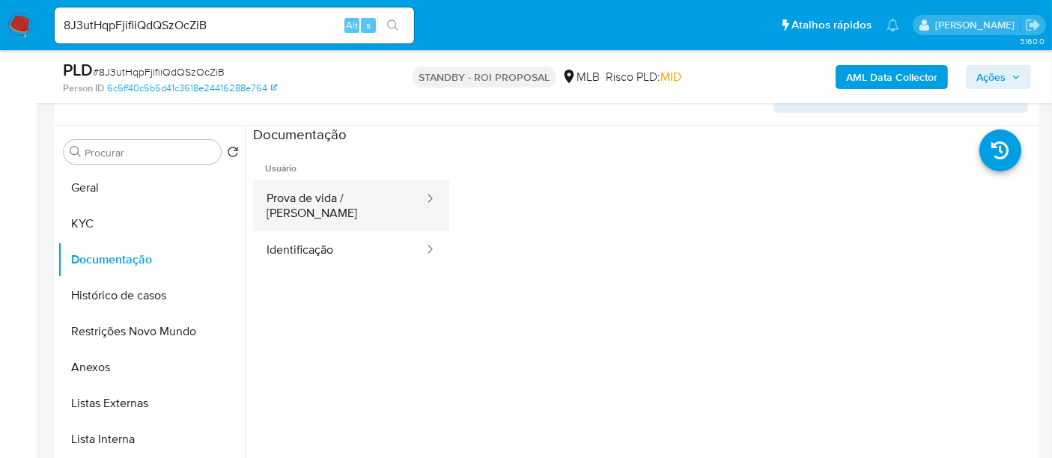
click at [369, 199] on button "Prova de vida / [PERSON_NAME]" at bounding box center [339, 205] width 172 height 51
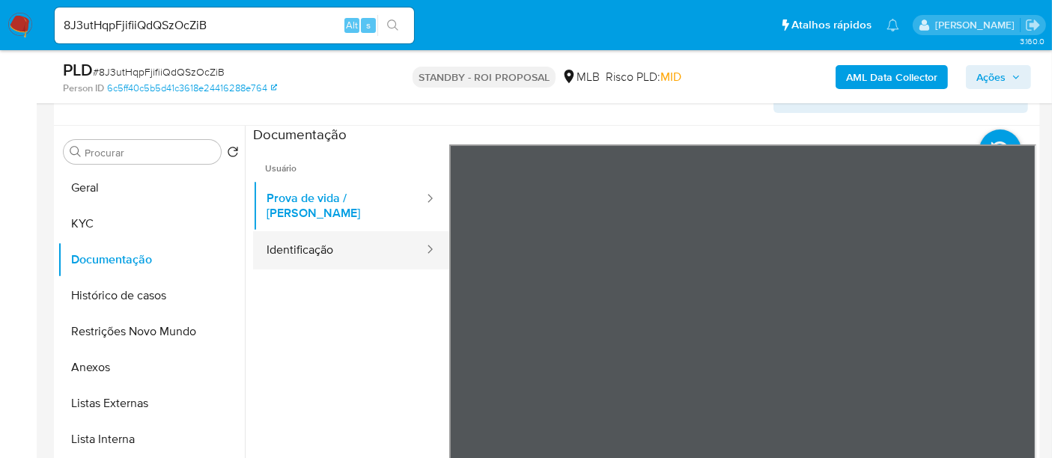
click at [344, 236] on button "Identificação" at bounding box center [339, 250] width 172 height 38
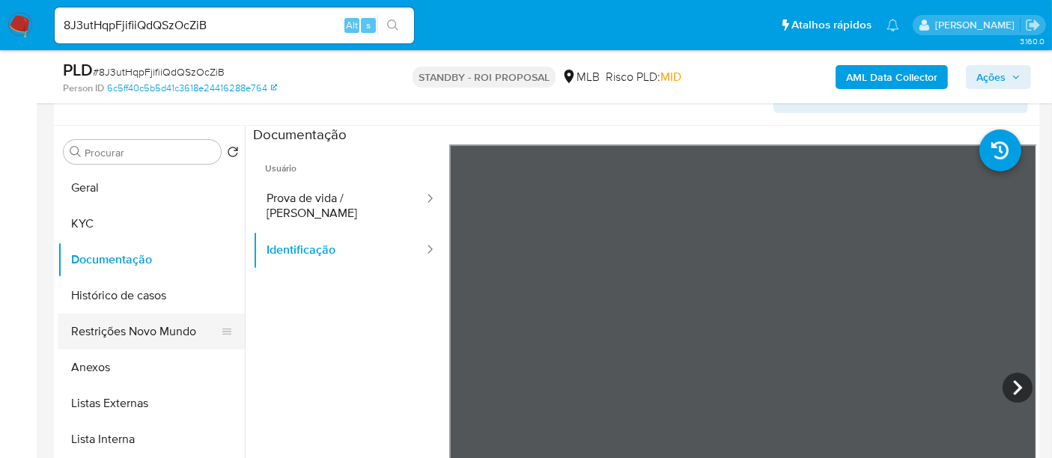
click at [151, 329] on button "Restrições Novo Mundo" at bounding box center [145, 332] width 175 height 36
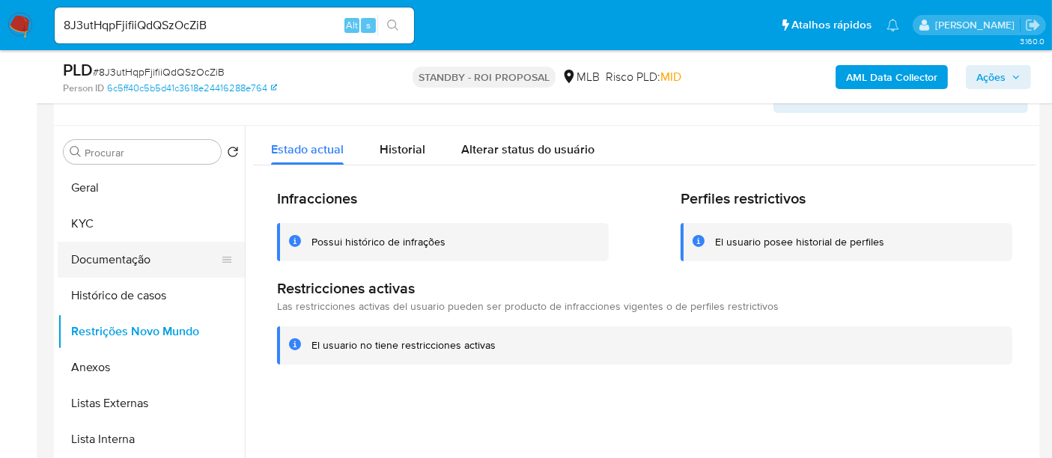
drag, startPoint x: 109, startPoint y: 291, endPoint x: 103, endPoint y: 274, distance: 17.5
click at [103, 274] on ul "Geral KYC Documentação Histórico de casos Restrições Novo Mundo Anexos Listas E…" at bounding box center [151, 339] width 187 height 338
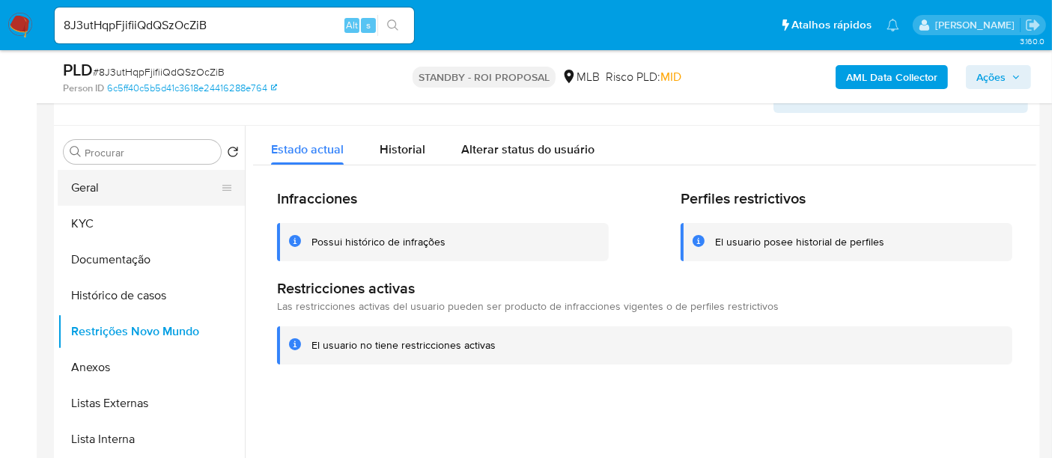
click at [94, 191] on button "Geral" at bounding box center [145, 188] width 175 height 36
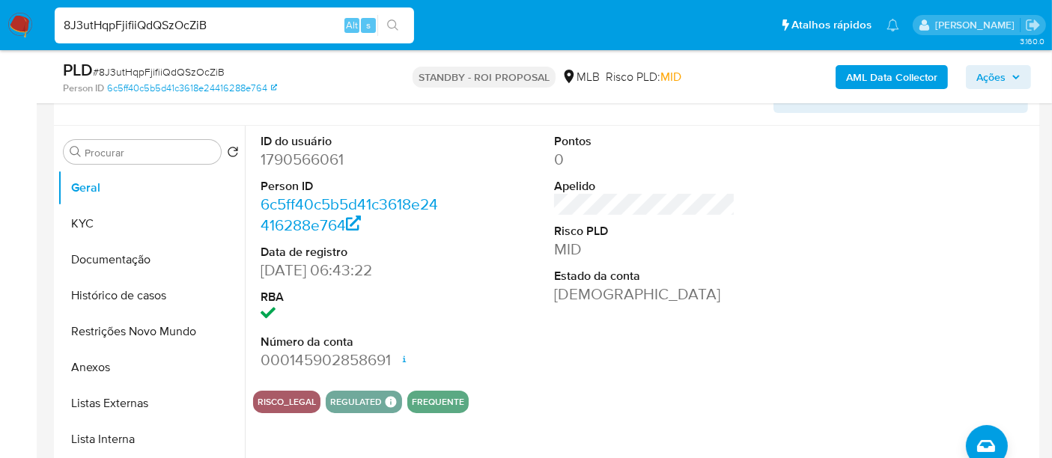
drag, startPoint x: 213, startPoint y: 19, endPoint x: 0, endPoint y: 37, distance: 214.2
click at [0, 37] on nav "Pausado Ver notificaciones 8J3utHqpFjifiiQdQSzOcZiB Alt s Atalhos rápidos Presi…" at bounding box center [526, 25] width 1052 height 50
paste input "TAYzQN9GUKbQlizjk4nP2VRl"
type input "TAYzQN9GUKbQlizjk4nP2VRl"
click at [389, 19] on icon "search-icon" at bounding box center [393, 25] width 12 height 12
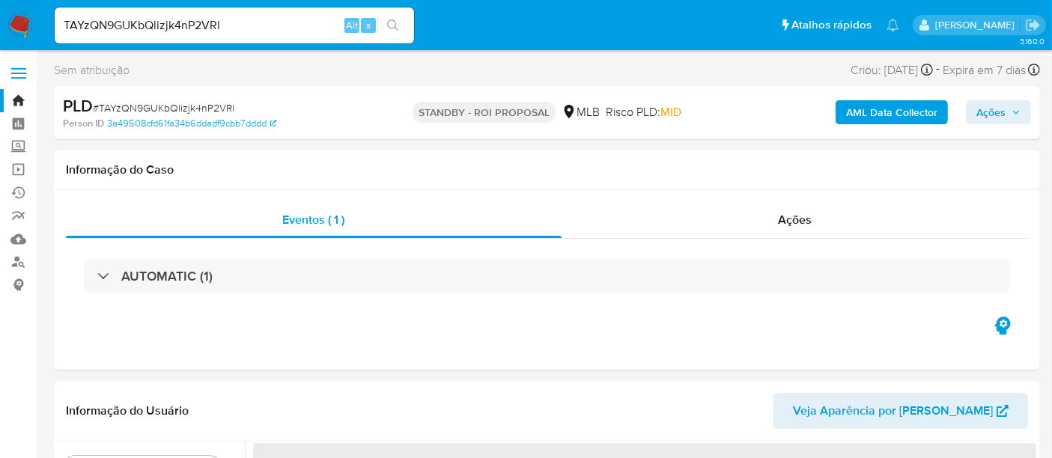
select select "10"
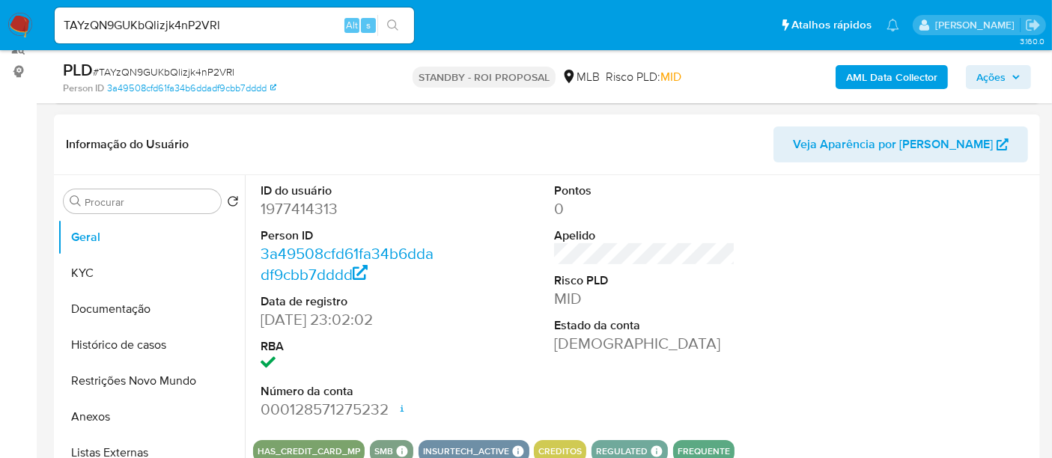
scroll to position [249, 0]
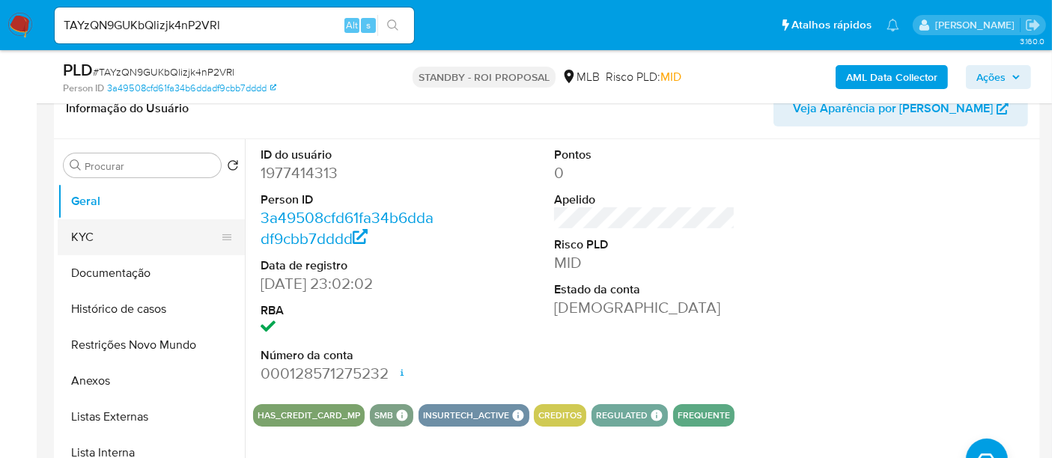
drag, startPoint x: 68, startPoint y: 232, endPoint x: 81, endPoint y: 232, distance: 12.7
click at [68, 232] on button "KYC" at bounding box center [145, 237] width 175 height 36
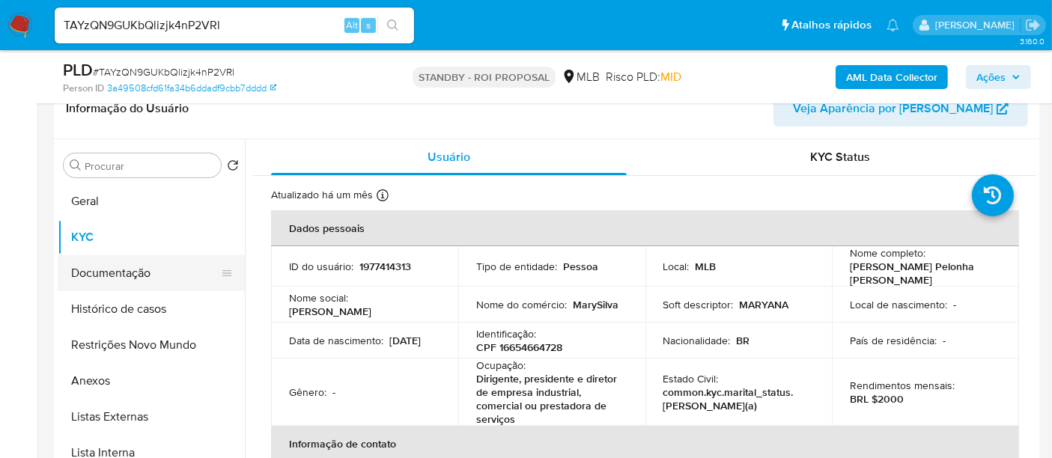
click at [93, 267] on button "Documentação" at bounding box center [145, 273] width 175 height 36
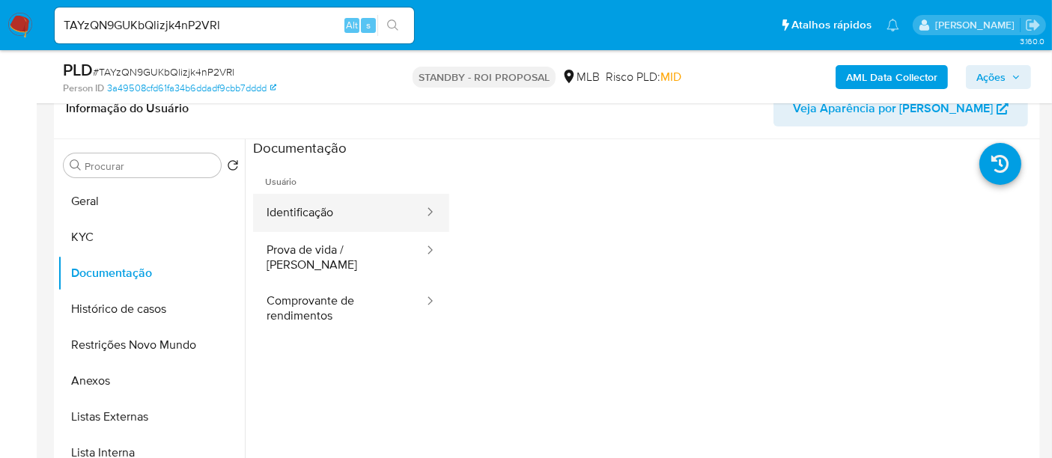
click at [320, 216] on button "Identificação" at bounding box center [339, 213] width 172 height 38
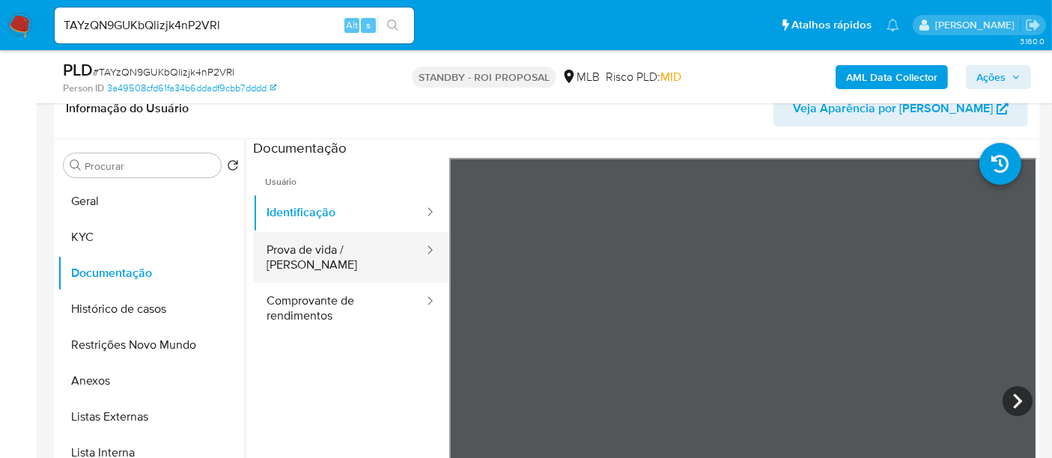
click at [310, 243] on button "Prova de vida / [PERSON_NAME]" at bounding box center [339, 257] width 172 height 51
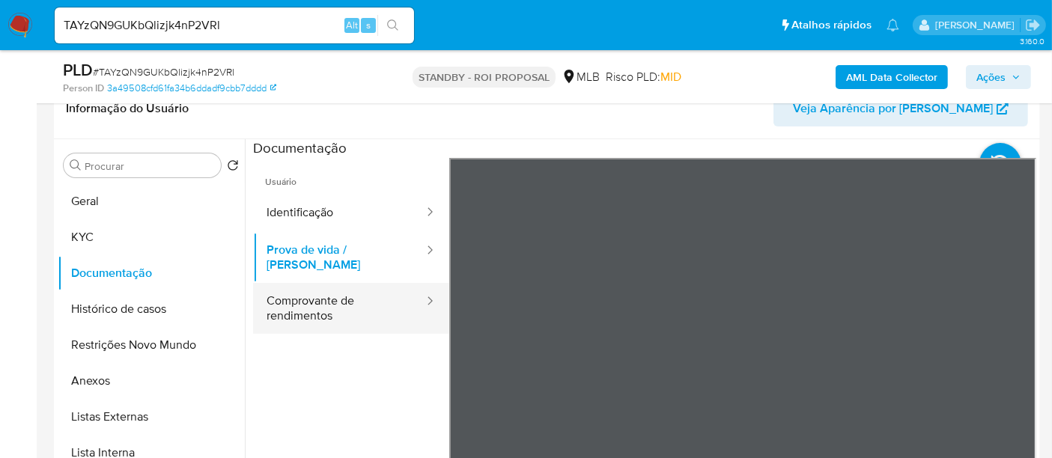
click at [324, 302] on button "Comprovante de rendimentos" at bounding box center [339, 308] width 172 height 51
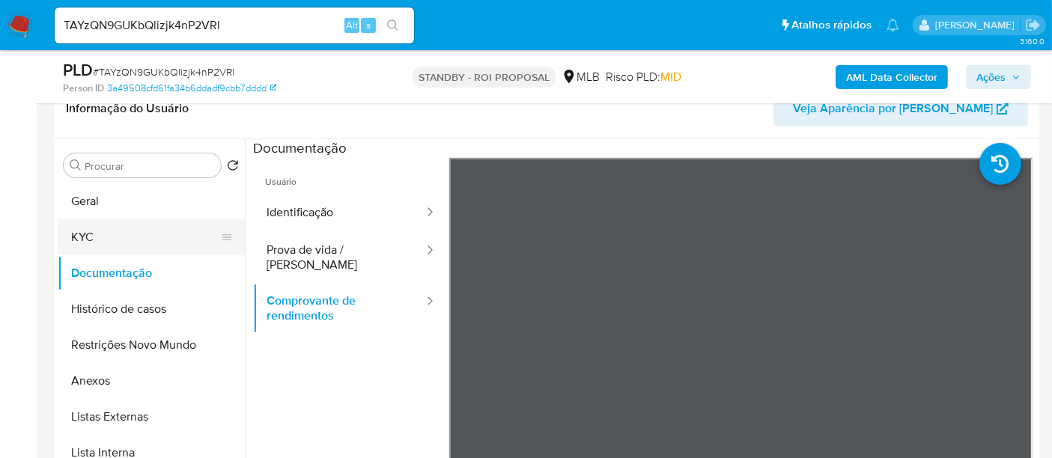
click at [115, 239] on button "KYC" at bounding box center [145, 237] width 175 height 36
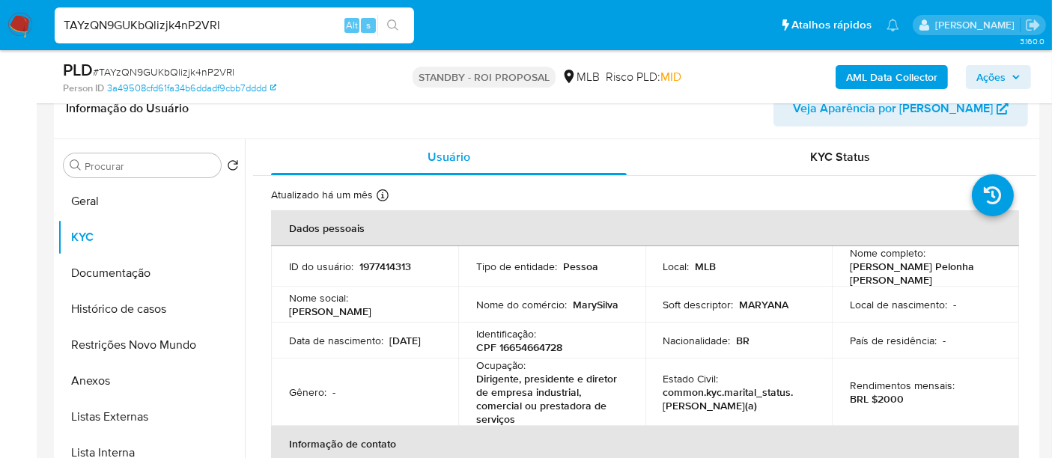
click at [0, 25] on nav "Pausado Ver notificaciones TAYzQN9GUKbQlizjk4nP2VRl Alt s Atalhos rápidos Presi…" at bounding box center [526, 25] width 1052 height 50
paste input "zpqpvfSKPwQTycsvTdpcS5R6"
type input "zpqpvfSKPwQTycsvTdpcS5R6"
click at [395, 22] on icon "search-icon" at bounding box center [392, 24] width 11 height 11
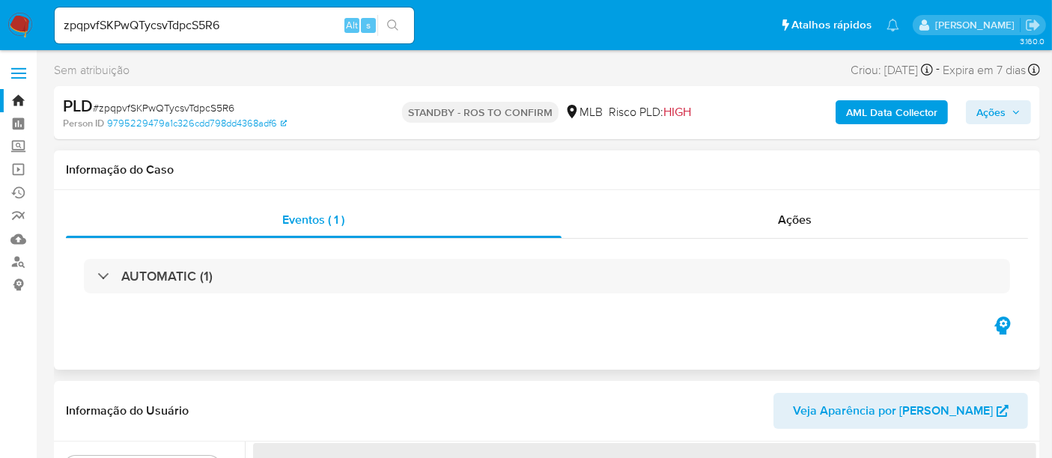
select select "10"
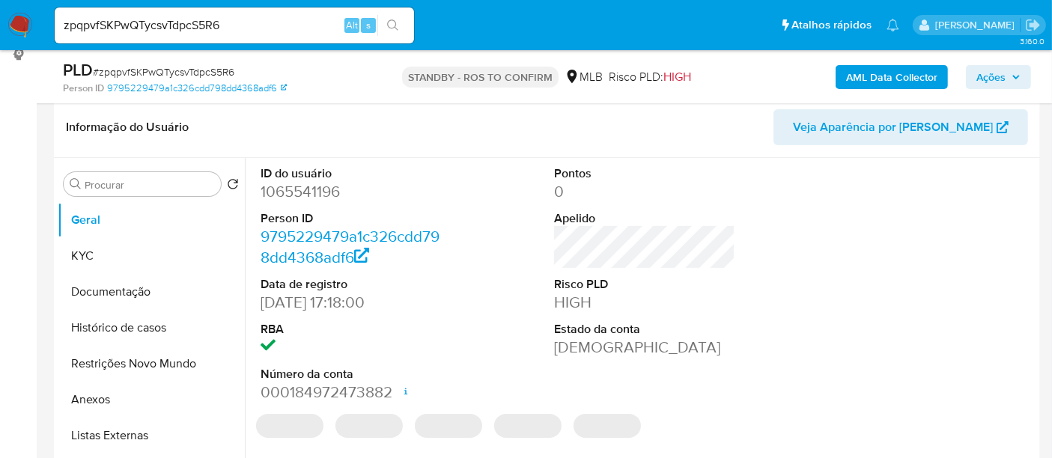
scroll to position [249, 0]
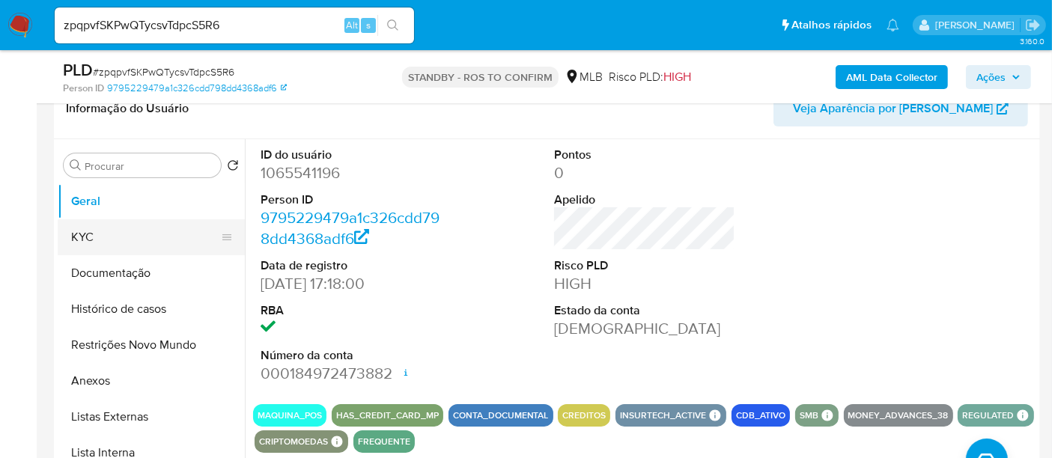
click at [100, 232] on button "KYC" at bounding box center [145, 237] width 175 height 36
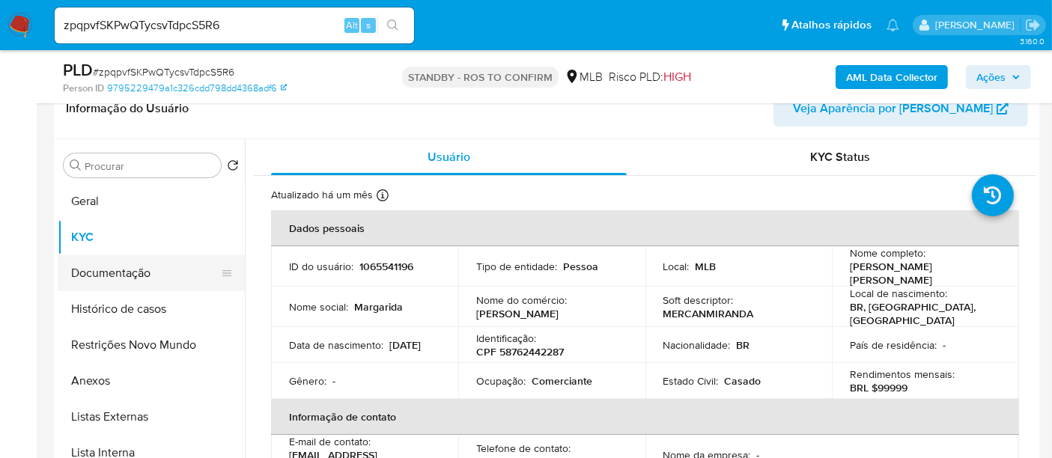
click at [102, 262] on button "Documentação" at bounding box center [145, 273] width 175 height 36
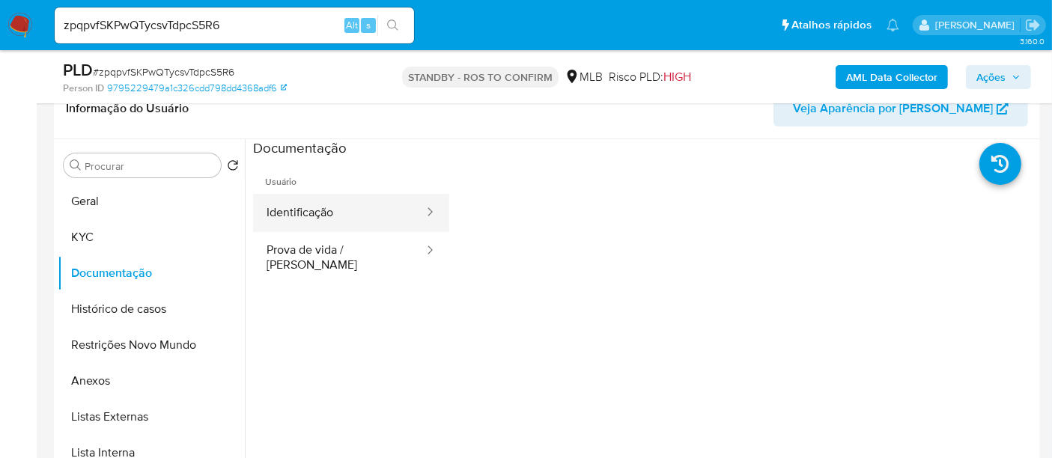
click at [371, 211] on button "Identificação" at bounding box center [339, 213] width 172 height 38
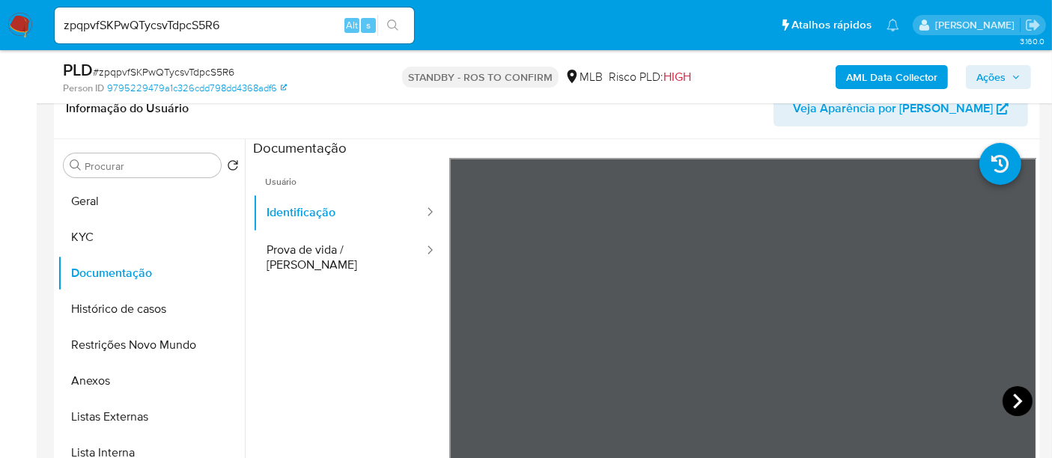
click at [1013, 394] on icon at bounding box center [1017, 401] width 9 height 15
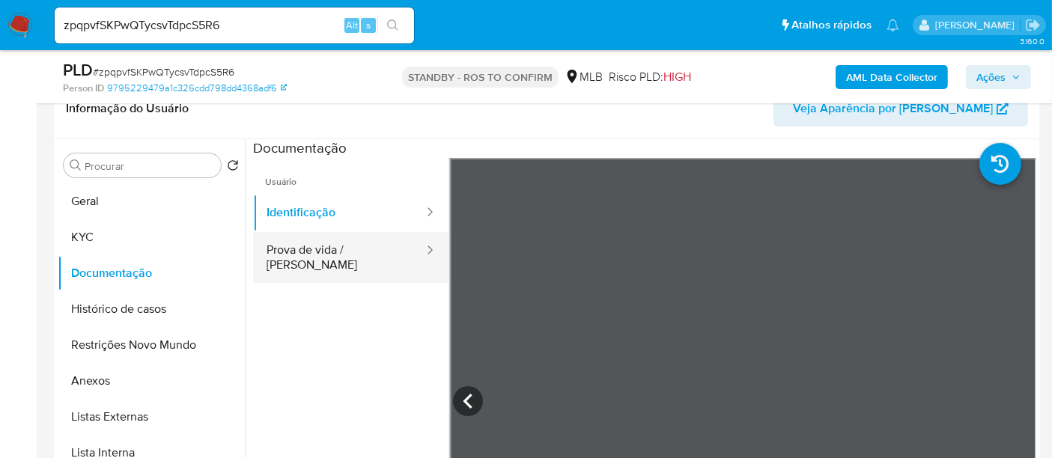
click at [353, 251] on button "Prova de vida / [PERSON_NAME]" at bounding box center [339, 257] width 172 height 51
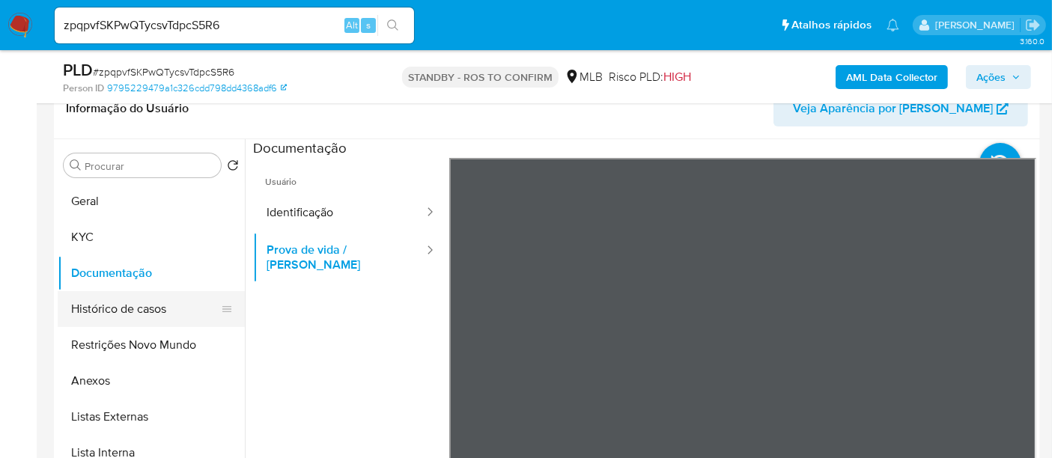
click at [130, 306] on button "Histórico de casos" at bounding box center [145, 309] width 175 height 36
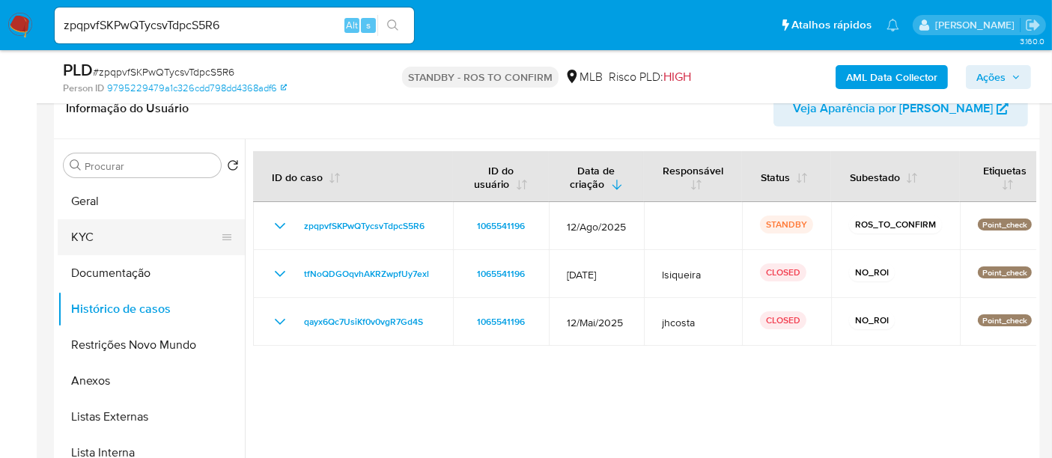
click at [73, 233] on button "KYC" at bounding box center [145, 237] width 175 height 36
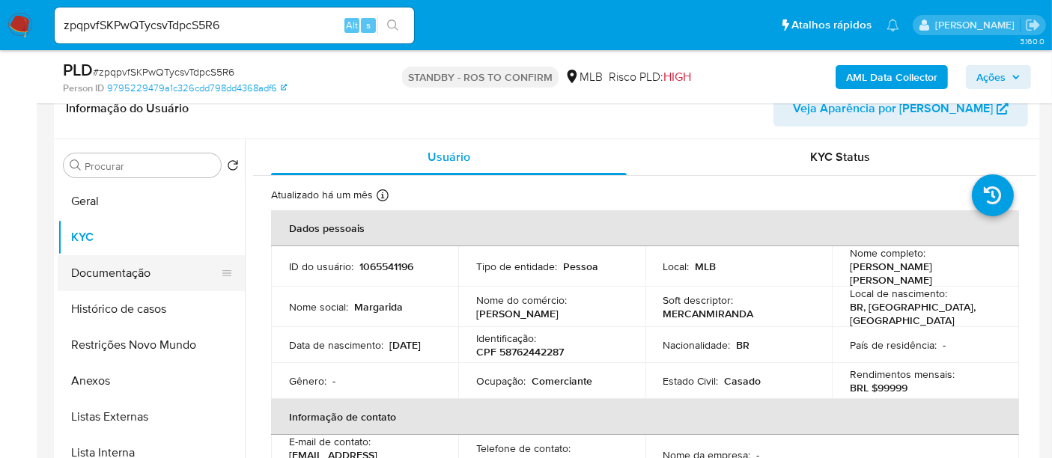
click at [100, 274] on button "Documentação" at bounding box center [145, 273] width 175 height 36
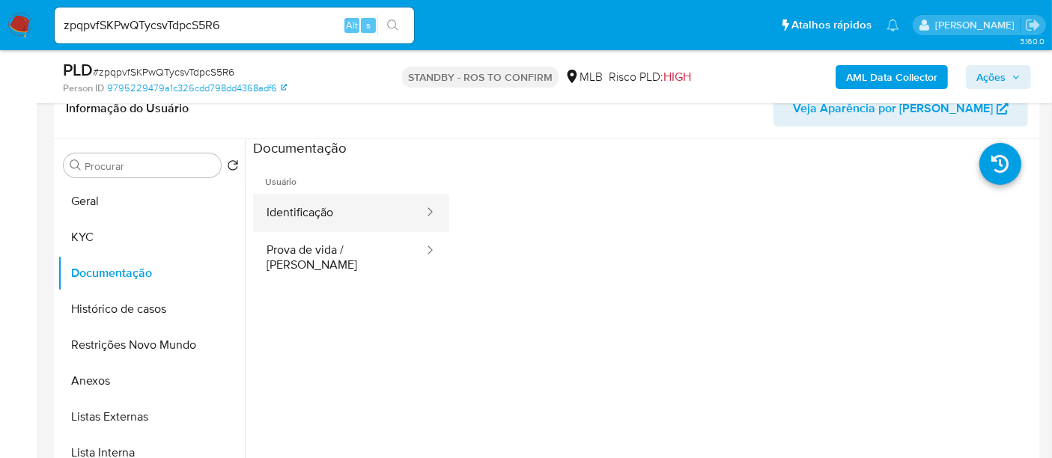
click at [338, 215] on button "Identificação" at bounding box center [339, 213] width 172 height 38
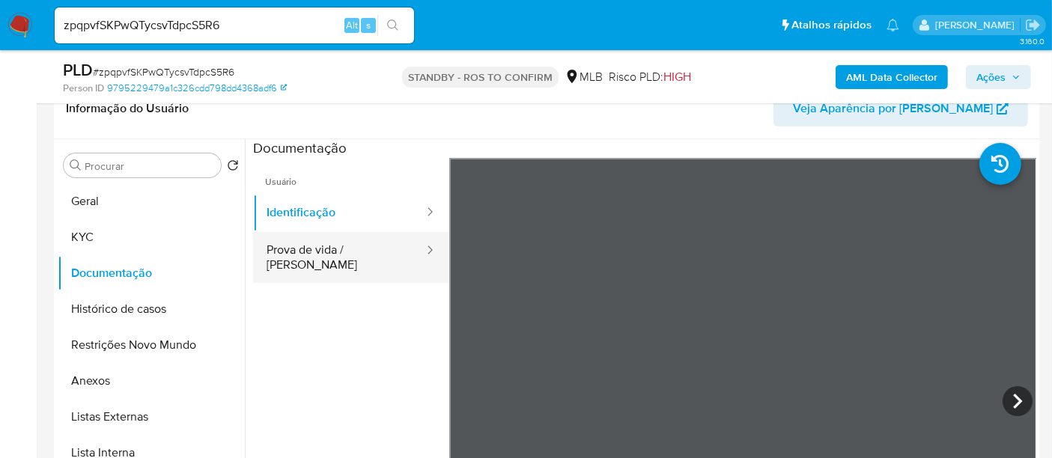
click at [312, 251] on button "Prova de vida / [PERSON_NAME]" at bounding box center [339, 257] width 172 height 51
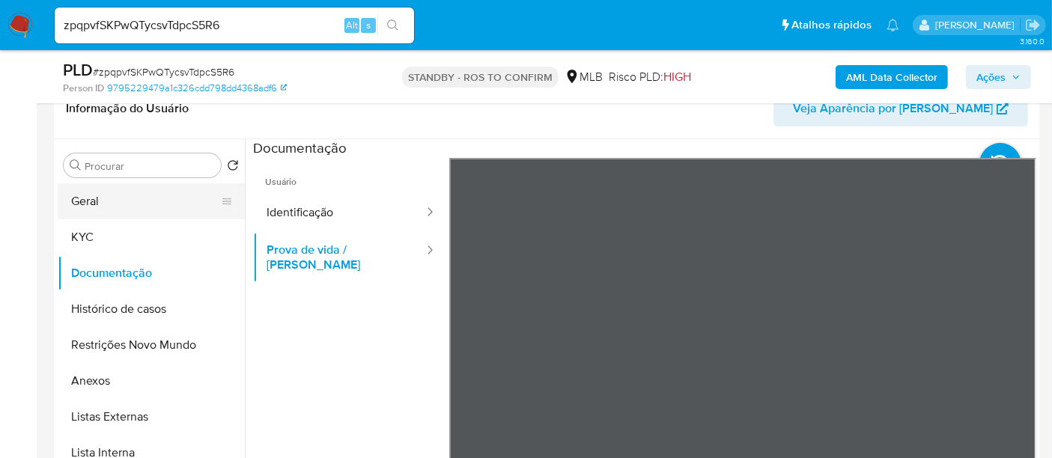
drag, startPoint x: 103, startPoint y: 199, endPoint x: 233, endPoint y: 212, distance: 130.2
click at [103, 198] on button "Geral" at bounding box center [145, 201] width 175 height 36
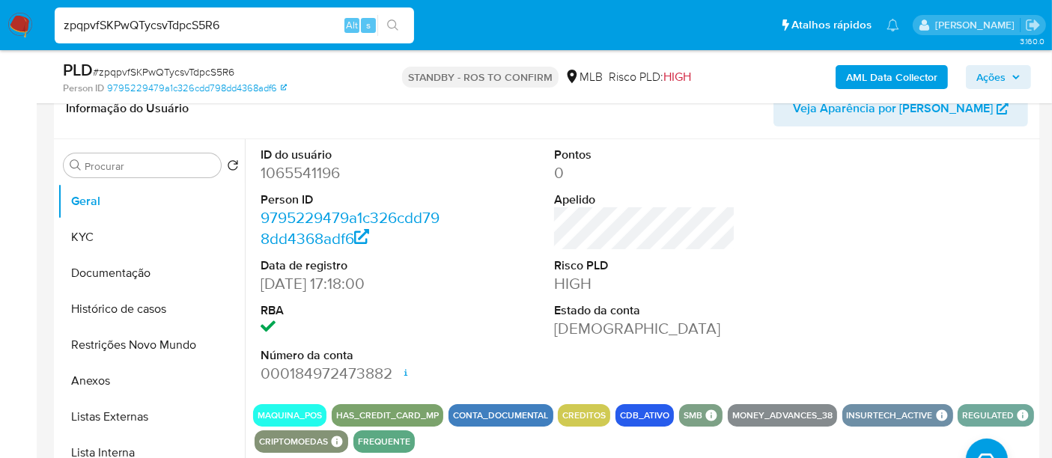
drag, startPoint x: 256, startPoint y: 24, endPoint x: 0, endPoint y: 60, distance: 258.6
paste input "Pm1kir7B1iFk23nGMUaL7keN"
type input "Pm1kir7B1iFk23nGMUaL7keN"
click at [393, 16] on button "search-icon" at bounding box center [392, 25] width 31 height 21
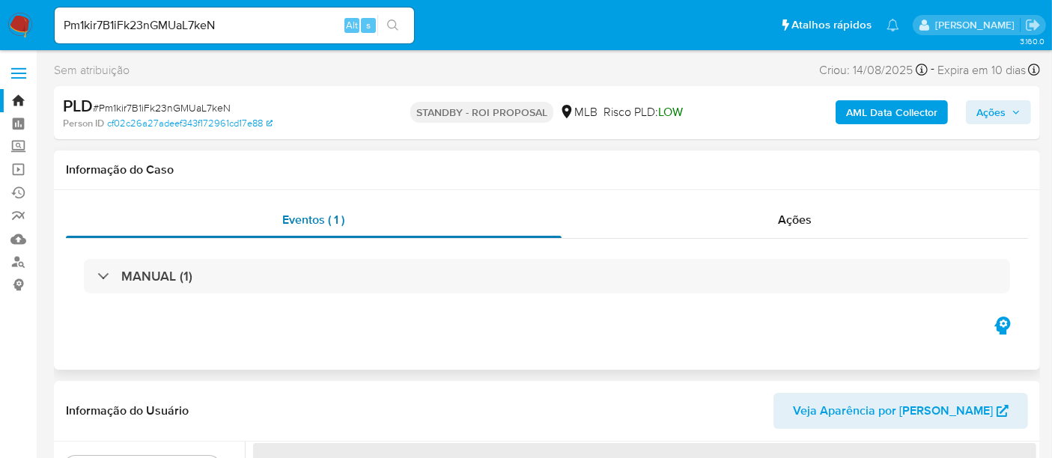
select select "10"
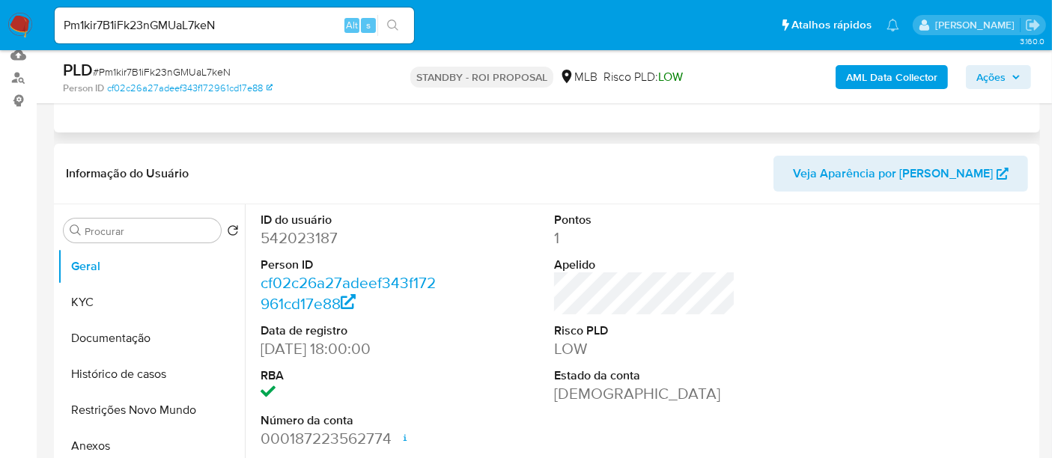
scroll to position [249, 0]
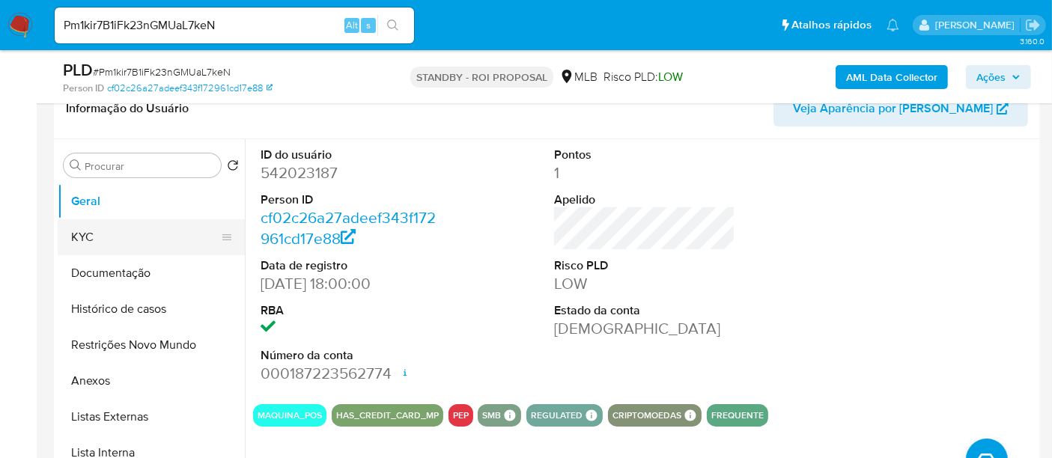
click at [76, 230] on button "KYC" at bounding box center [145, 237] width 175 height 36
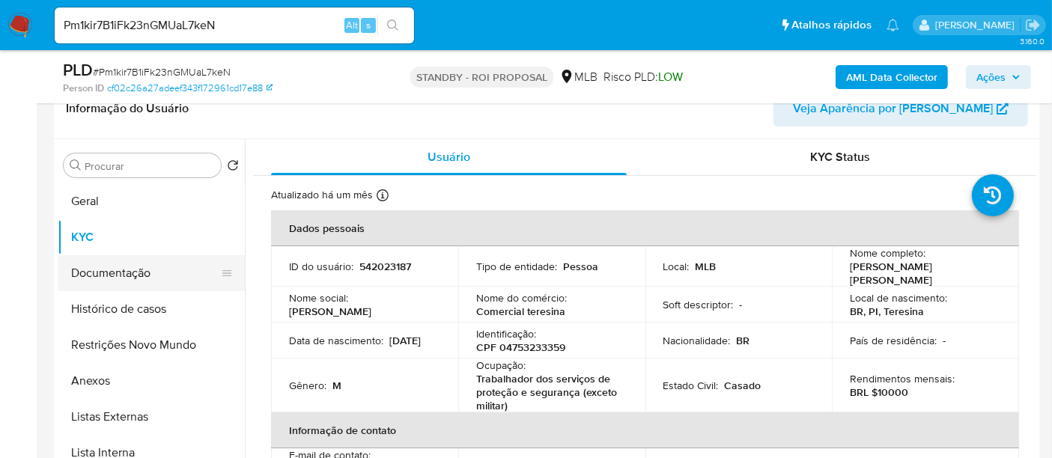
drag, startPoint x: 106, startPoint y: 276, endPoint x: 128, endPoint y: 273, distance: 21.8
click at [106, 275] on button "Documentação" at bounding box center [145, 273] width 175 height 36
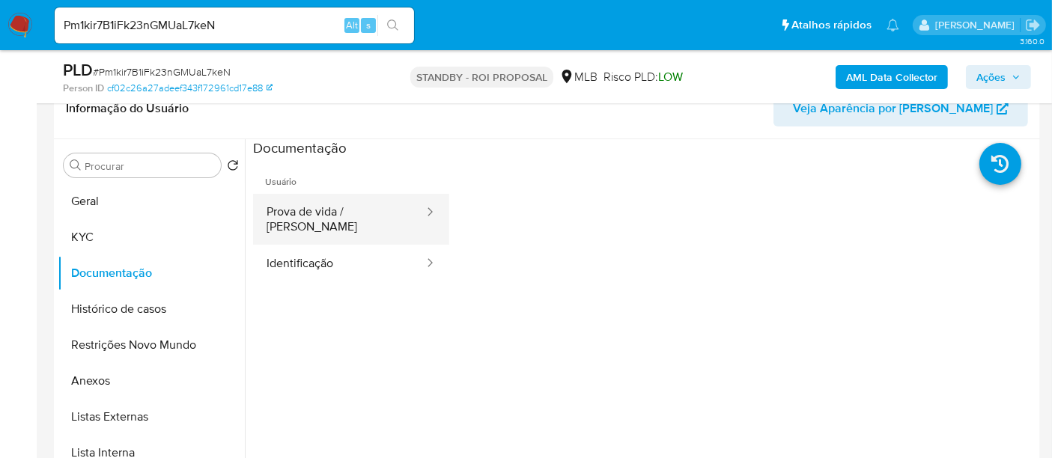
click at [362, 205] on button "Prova de vida / [PERSON_NAME]" at bounding box center [339, 219] width 172 height 51
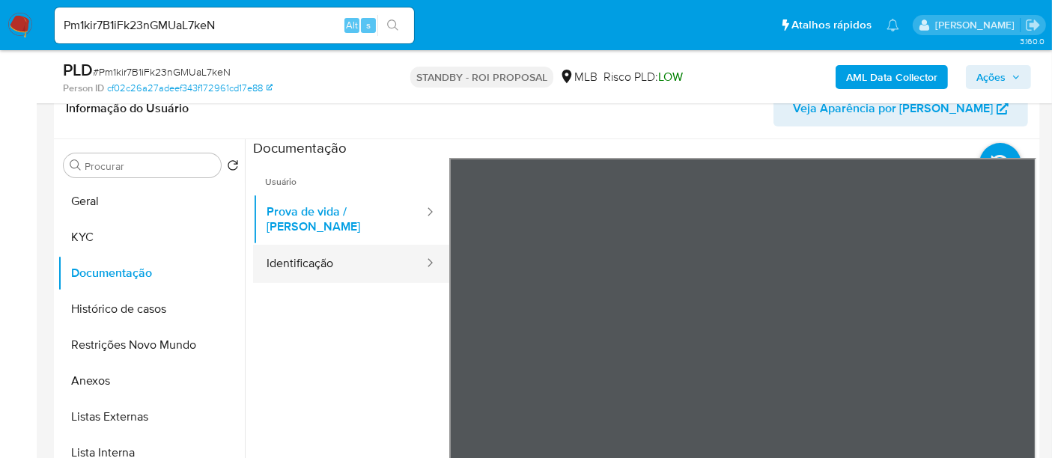
click at [294, 255] on button "Identificação" at bounding box center [339, 264] width 172 height 38
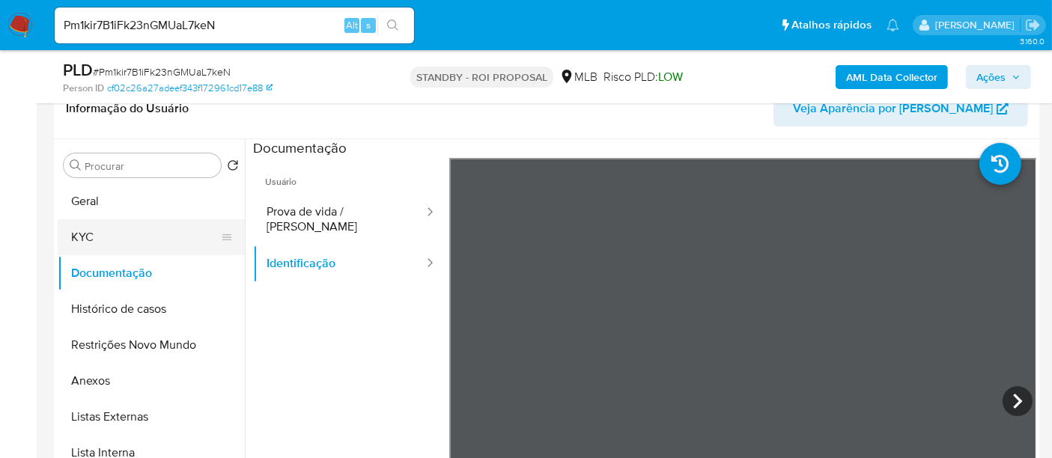
click at [105, 237] on button "KYC" at bounding box center [145, 237] width 175 height 36
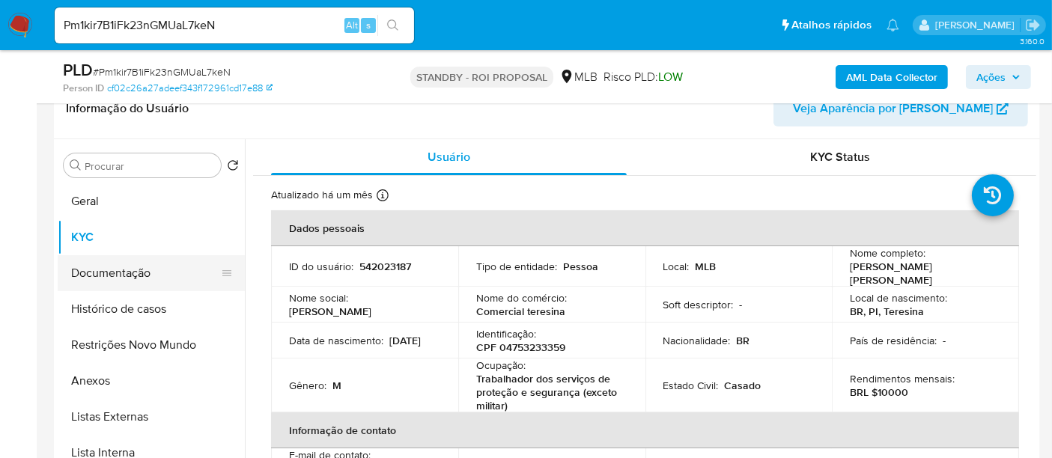
click at [133, 266] on button "Documentação" at bounding box center [145, 273] width 175 height 36
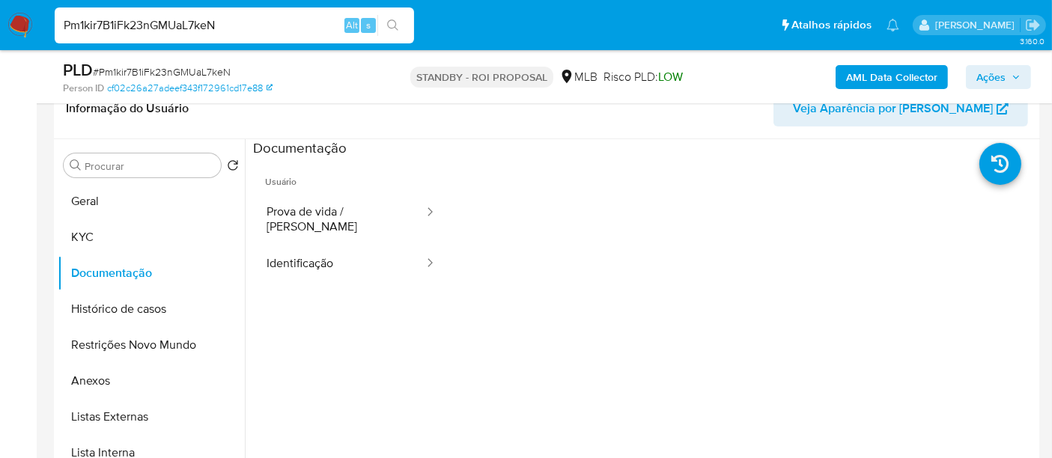
drag, startPoint x: 233, startPoint y: 26, endPoint x: 0, endPoint y: 10, distance: 233.4
click at [0, 10] on nav "Pausado Ver notificaciones Pm1kir7B1iFk23nGMUaL7keN Alt s Atalhos rápidos Presi…" at bounding box center [526, 25] width 1052 height 50
paste input "08NL54u3e1e9GCu5rgmNdKss"
type input "08NL54u3e1e9GCu5rgmNdKss"
click at [398, 17] on button "search-icon" at bounding box center [392, 25] width 31 height 21
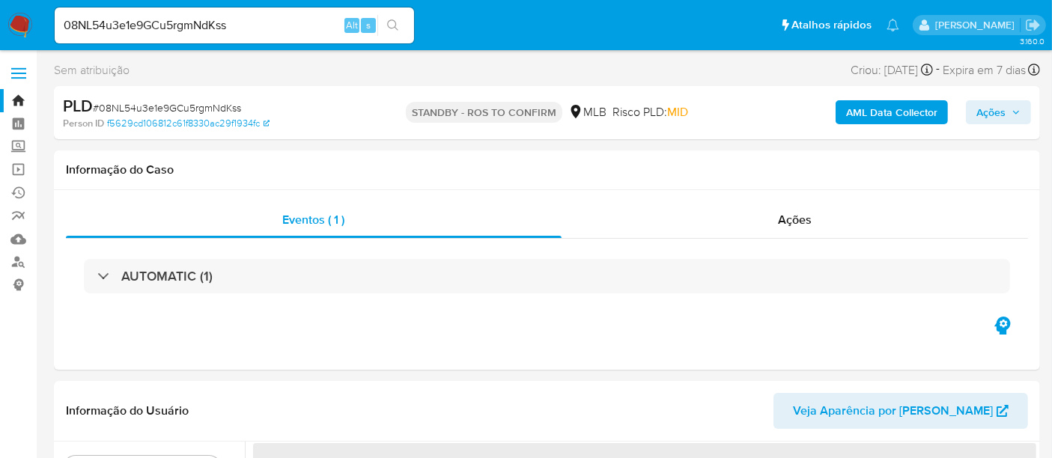
select select "10"
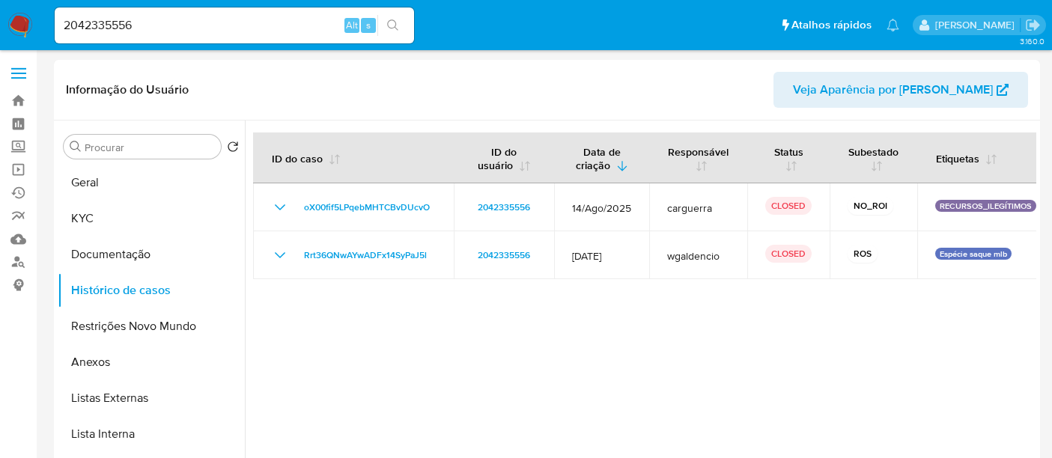
select select "10"
click at [20, 260] on link "Localizador de pessoas" at bounding box center [89, 262] width 178 height 23
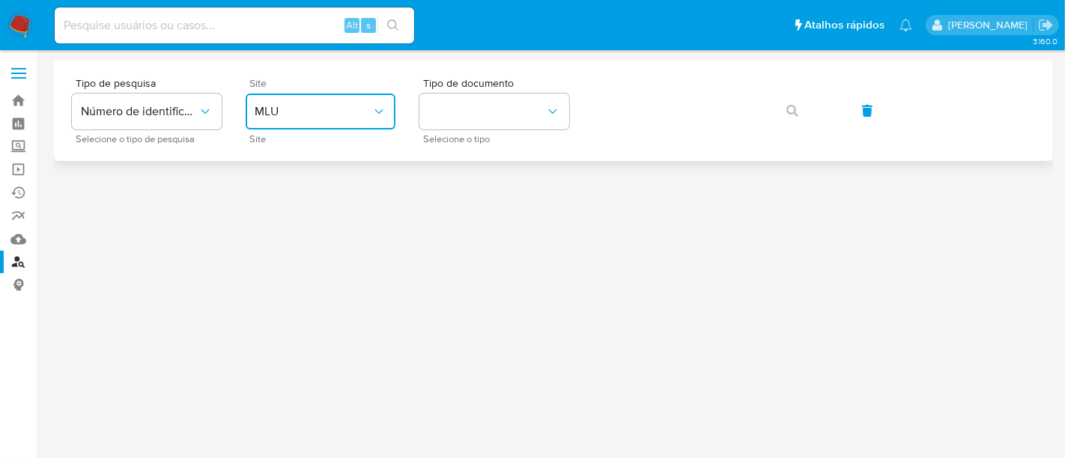
click at [384, 106] on icon "site_id" at bounding box center [378, 111] width 15 height 15
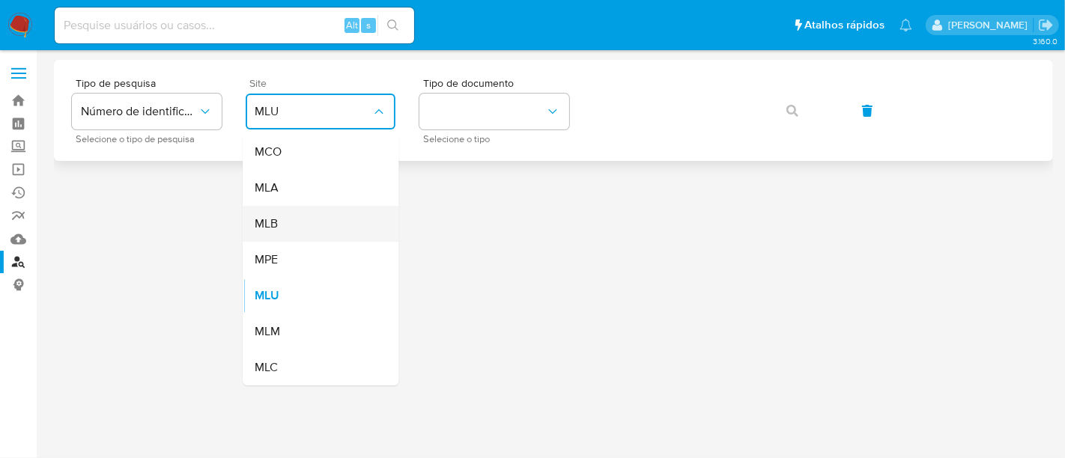
click at [286, 225] on div "MLB" at bounding box center [316, 224] width 123 height 36
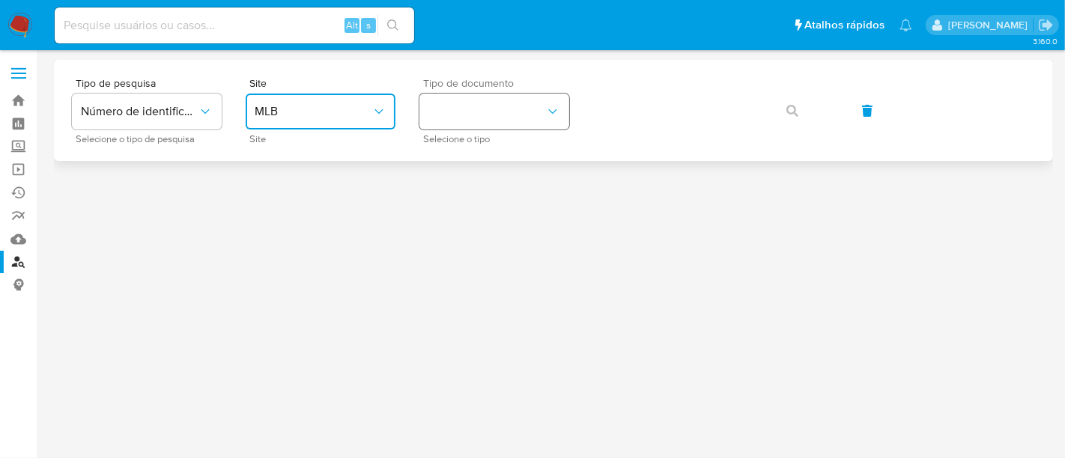
click at [553, 107] on icon "identificationType" at bounding box center [552, 111] width 15 height 15
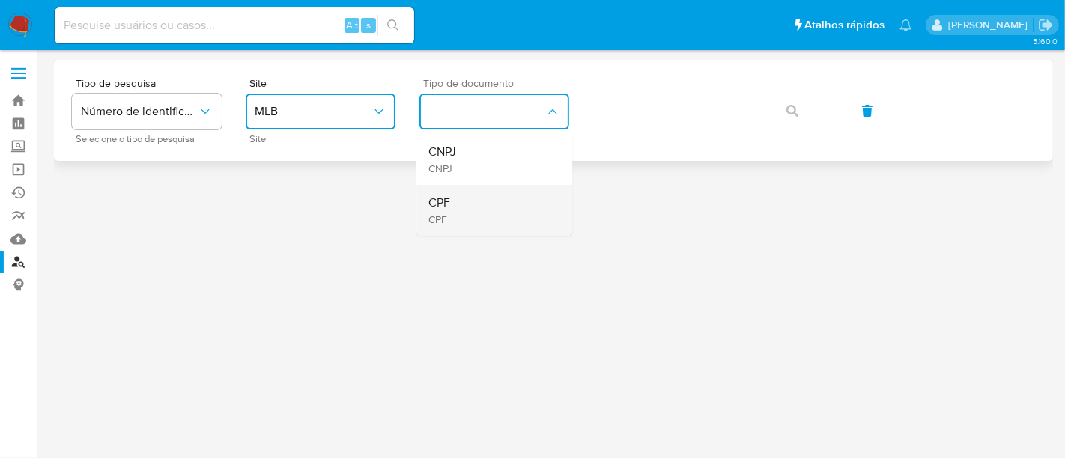
click at [451, 203] on div "CPF CPF" at bounding box center [489, 210] width 123 height 51
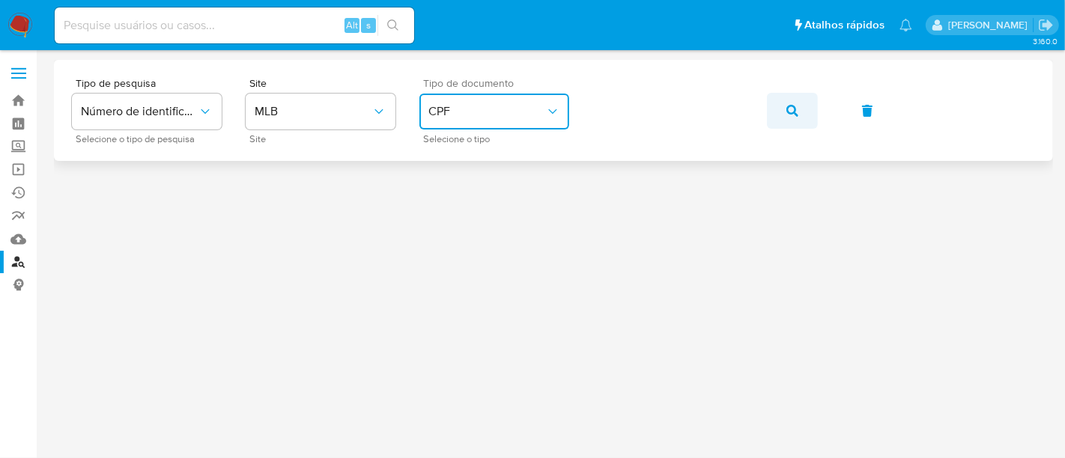
click at [789, 106] on icon "button" at bounding box center [792, 111] width 12 height 12
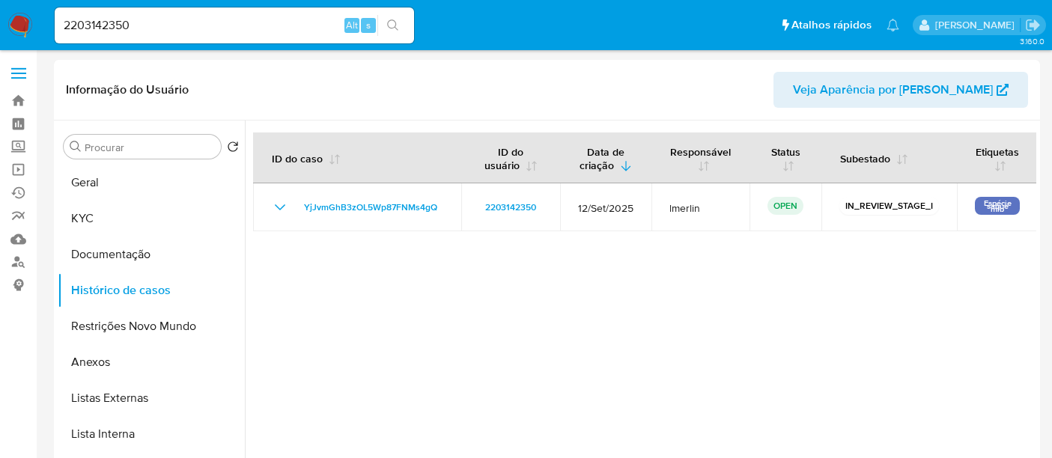
select select "10"
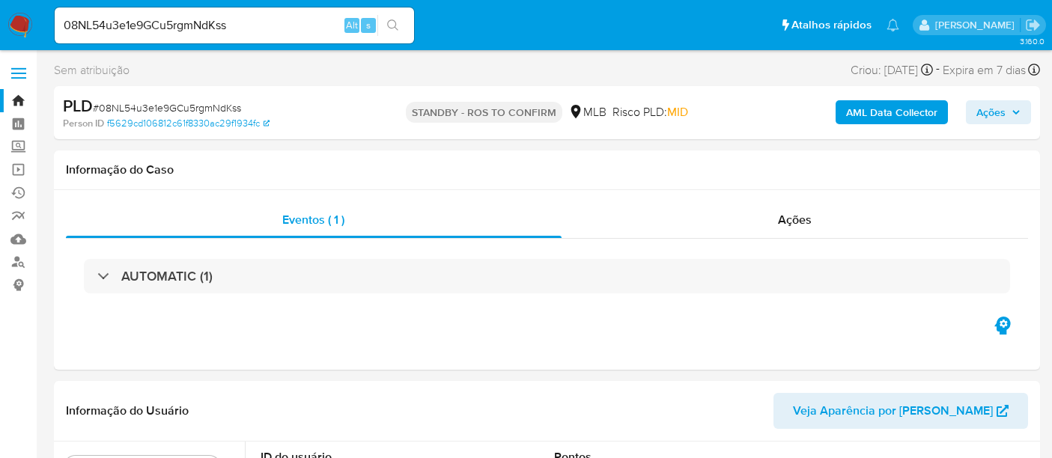
select select "10"
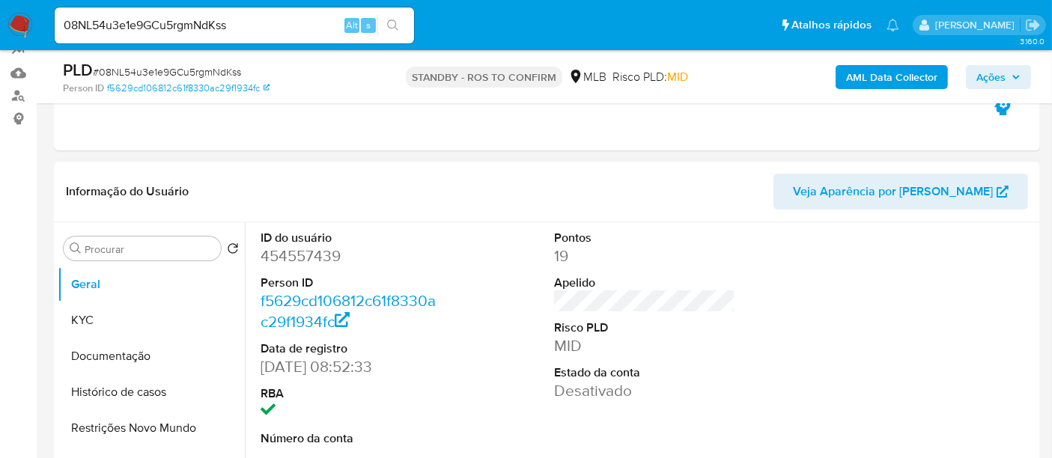
scroll to position [249, 0]
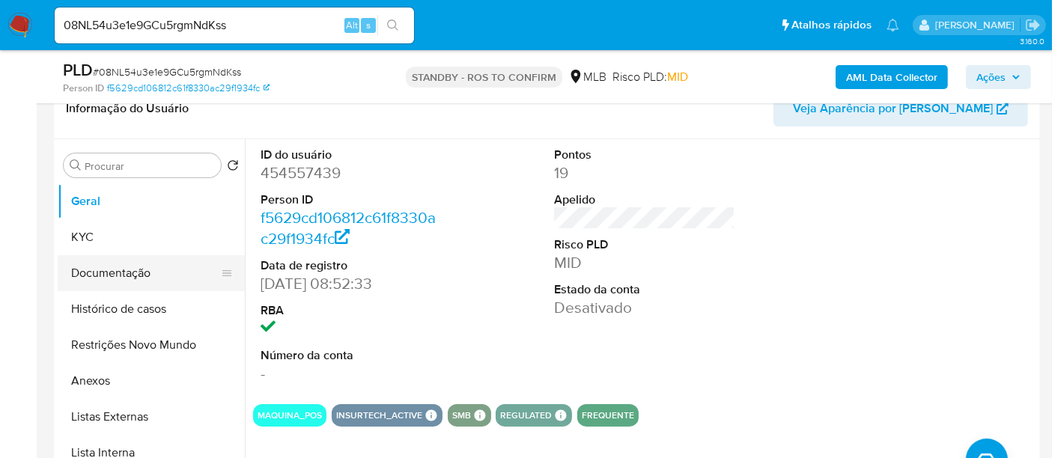
click at [98, 271] on button "Documentação" at bounding box center [145, 273] width 175 height 36
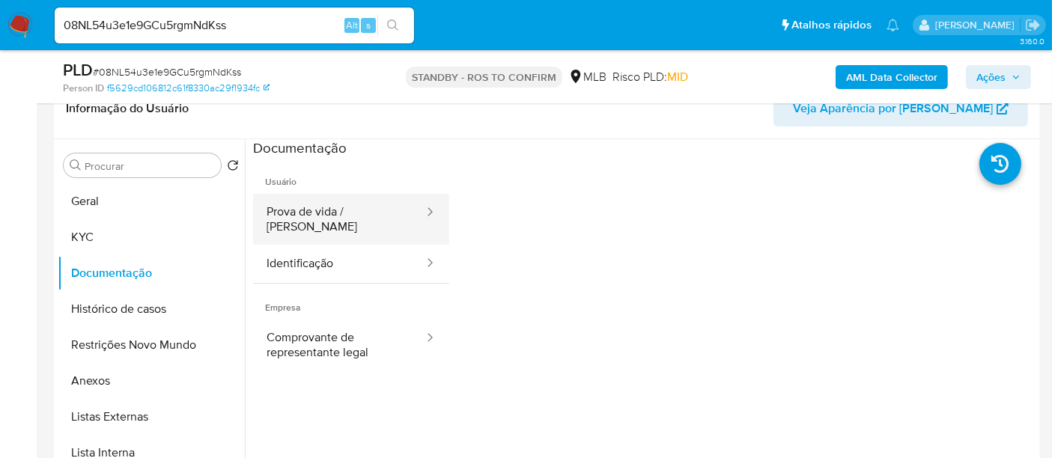
click at [326, 208] on button "Prova de vida / [PERSON_NAME]" at bounding box center [339, 219] width 172 height 51
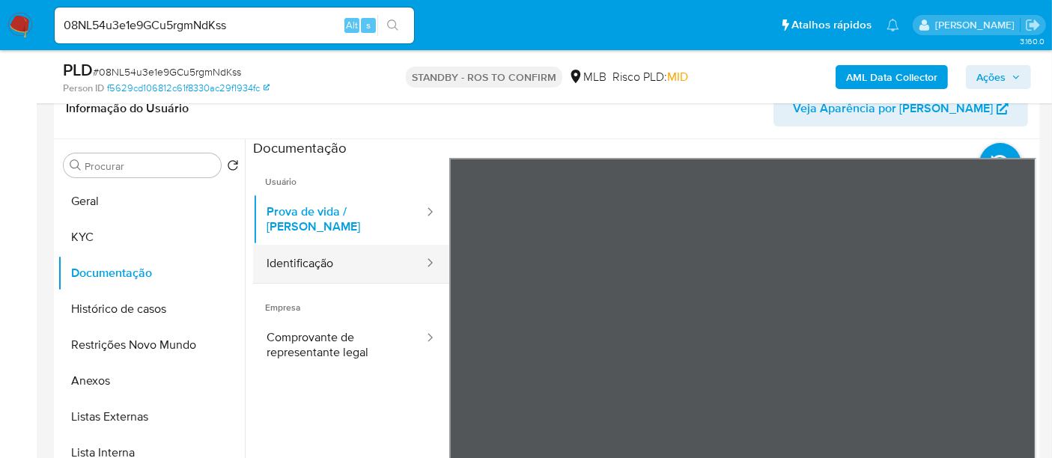
click at [321, 250] on button "Identificação" at bounding box center [339, 264] width 172 height 38
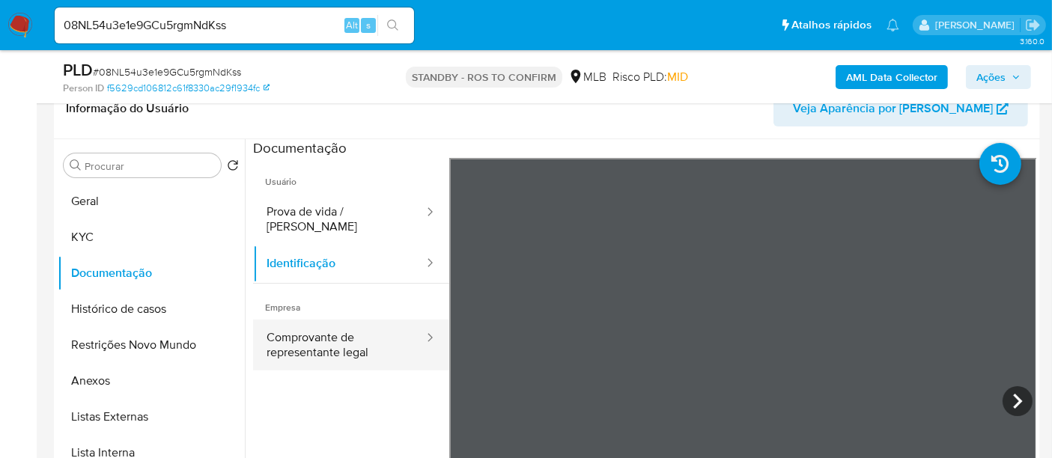
click at [293, 332] on button "Comprovante de representante legal" at bounding box center [339, 345] width 172 height 51
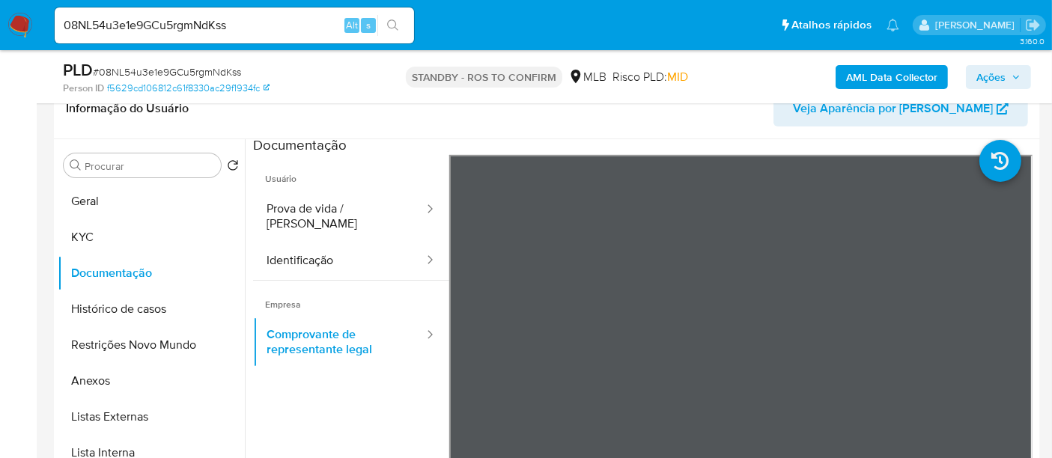
scroll to position [0, 0]
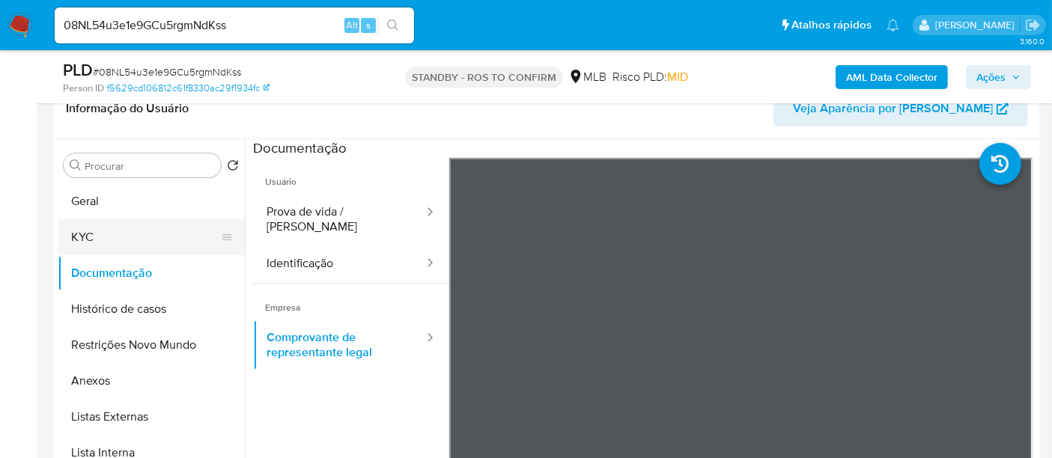
click at [99, 233] on button "KYC" at bounding box center [145, 237] width 175 height 36
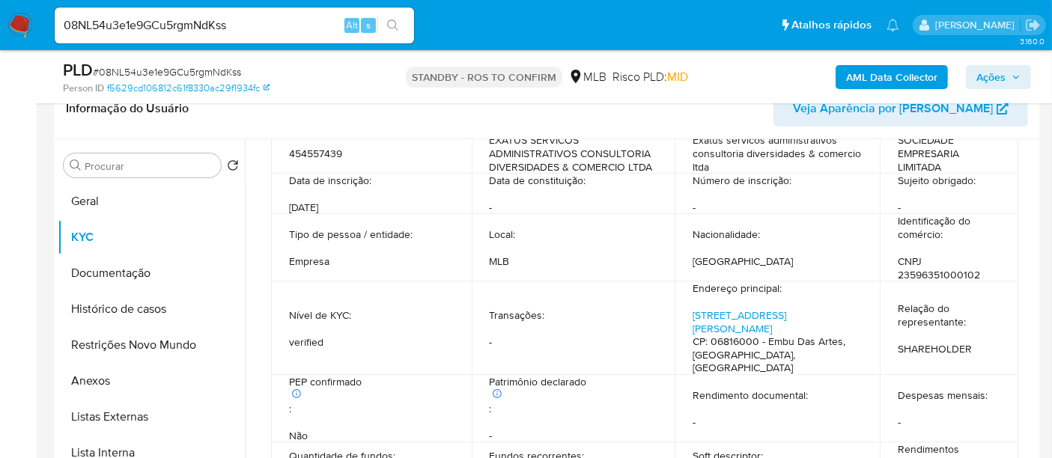
scroll to position [166, 0]
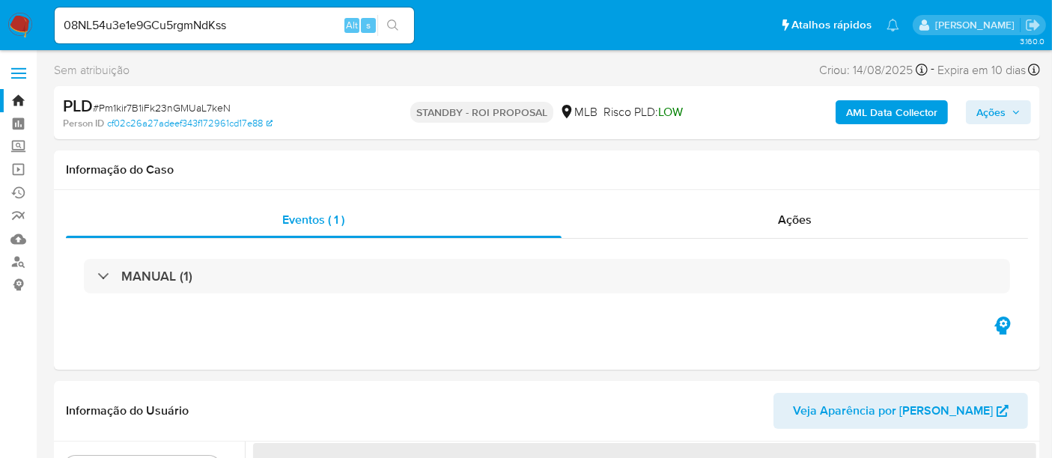
select select "10"
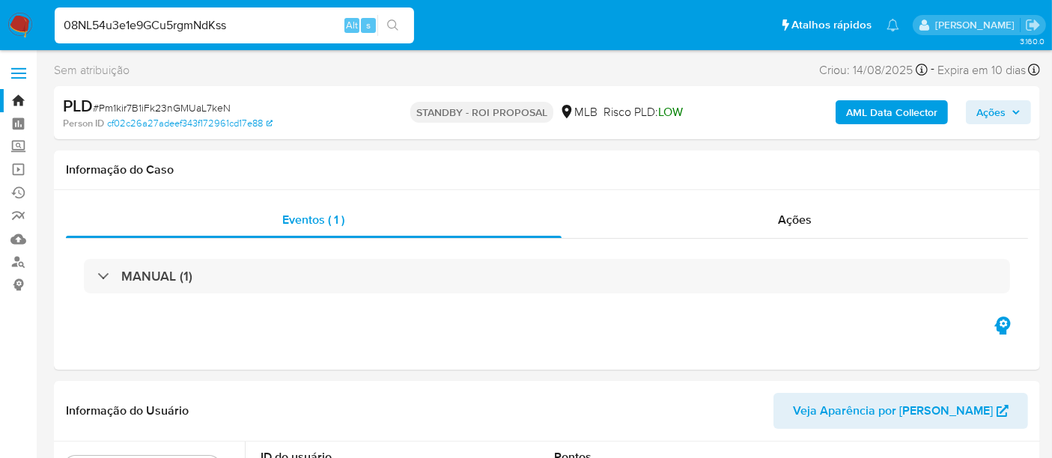
drag, startPoint x: 256, startPoint y: 22, endPoint x: 0, endPoint y: 17, distance: 256.1
click at [0, 17] on nav "Pausado Ver notificaciones 08NL54u3e1e9GCu5rgmNdKss Alt s Atalhos rápidos Presi…" at bounding box center [526, 25] width 1052 height 50
click at [394, 22] on icon "search-icon" at bounding box center [393, 25] width 12 height 12
drag, startPoint x: 244, startPoint y: 24, endPoint x: 0, endPoint y: 45, distance: 245.0
click at [0, 45] on nav "Pausado Ver notificaciones 08NL54u3e1e9GCu5rgmNdKss Alt s Atalhos rápidos Presi…" at bounding box center [526, 25] width 1052 height 50
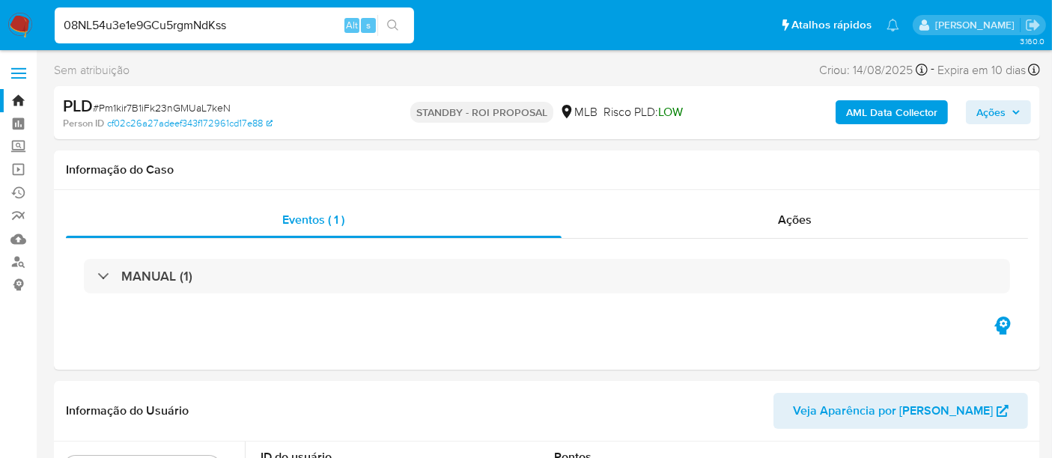
paste input "Yi4f0T9gmTv8YsdWiuHmFklq"
type input "Yi4f0T9gmTv8YsdWiuHmFklq"
click at [395, 21] on icon "search-icon" at bounding box center [392, 24] width 11 height 11
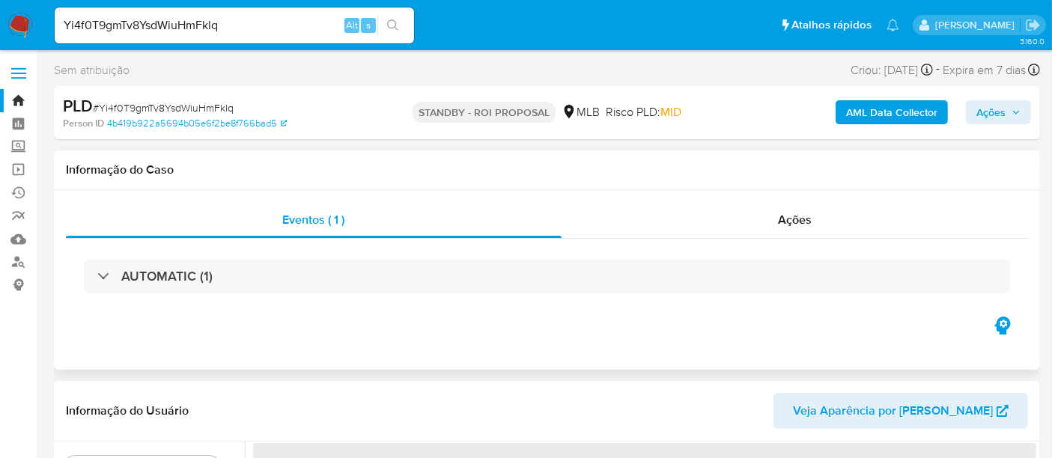
select select "10"
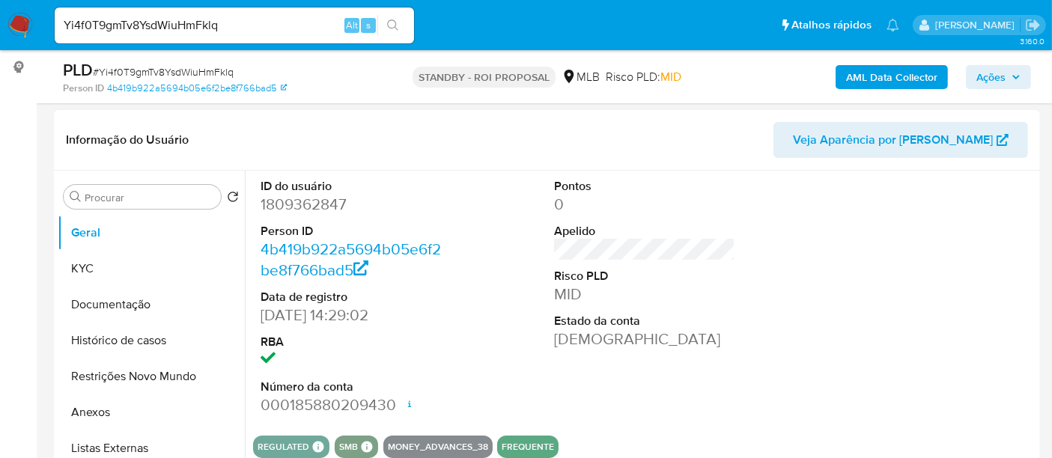
scroll to position [249, 0]
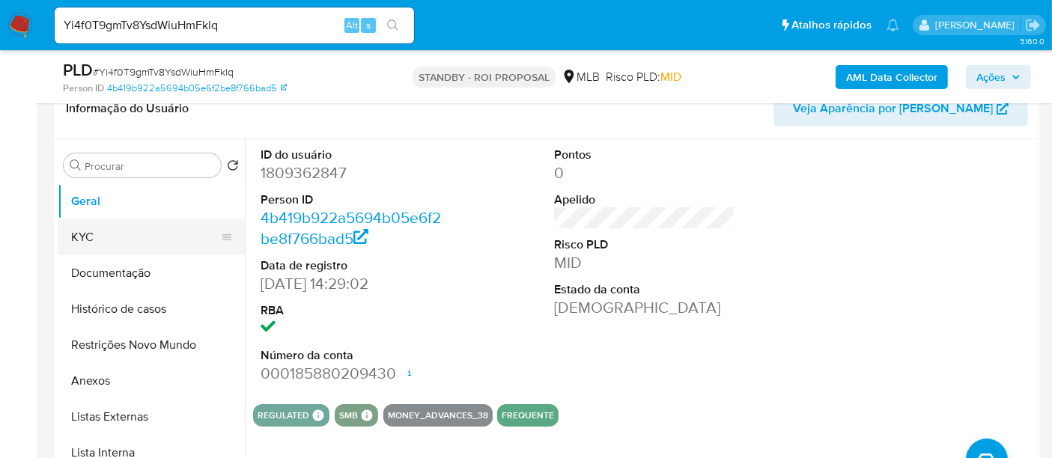
click at [86, 236] on button "KYC" at bounding box center [145, 237] width 175 height 36
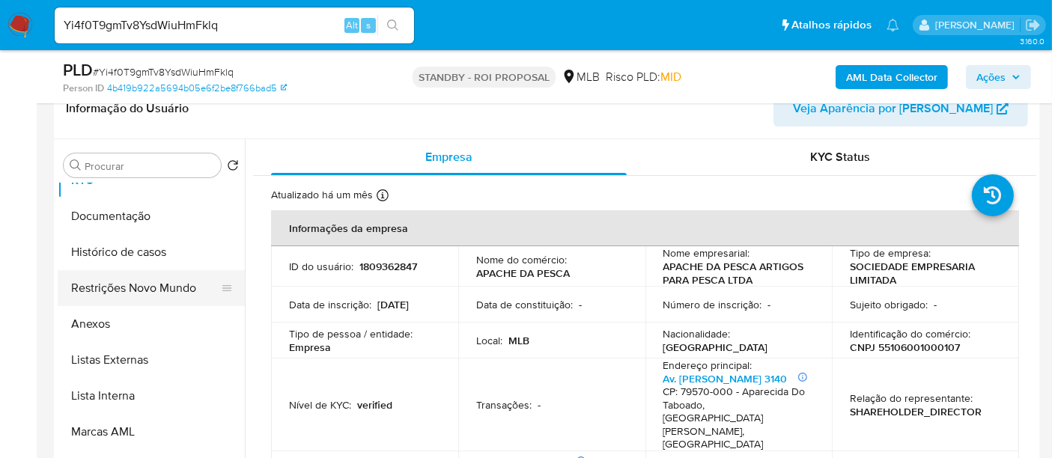
scroll to position [83, 0]
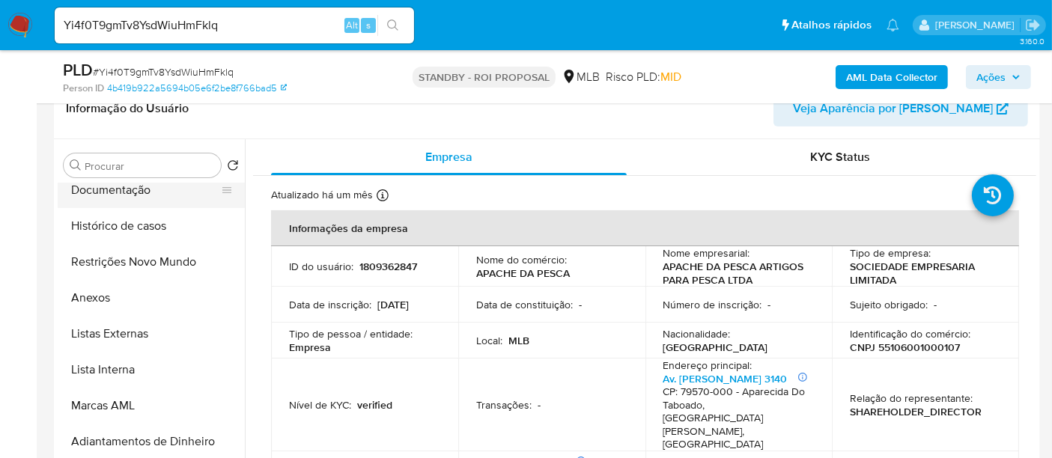
click at [133, 185] on button "Documentação" at bounding box center [145, 190] width 175 height 36
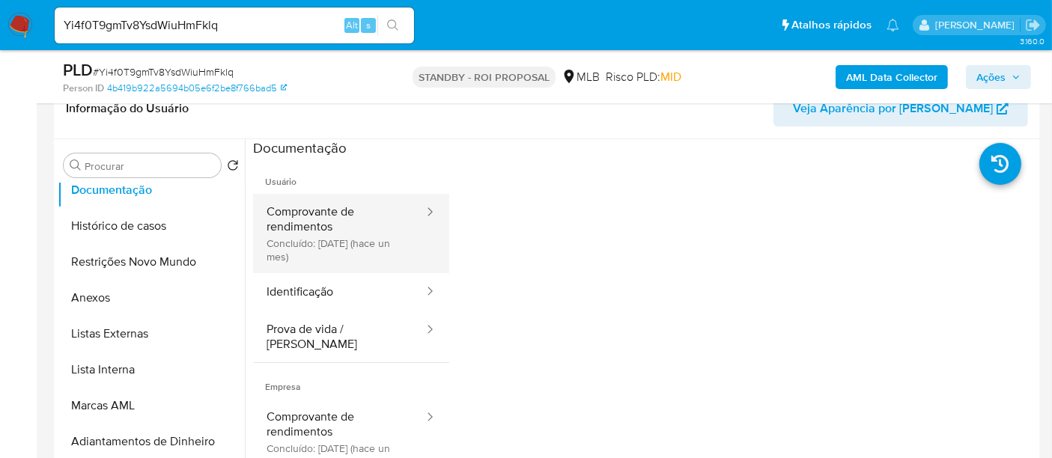
click at [314, 213] on button "Comprovante de rendimentos Concluído: 19/08/2025 (hace un mes)" at bounding box center [339, 233] width 172 height 79
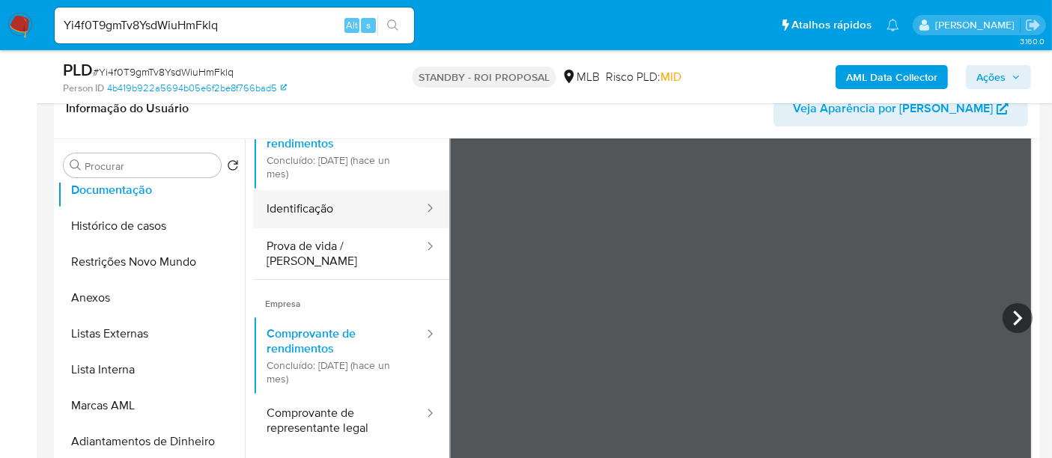
click at [315, 210] on button "Identificação" at bounding box center [339, 209] width 172 height 38
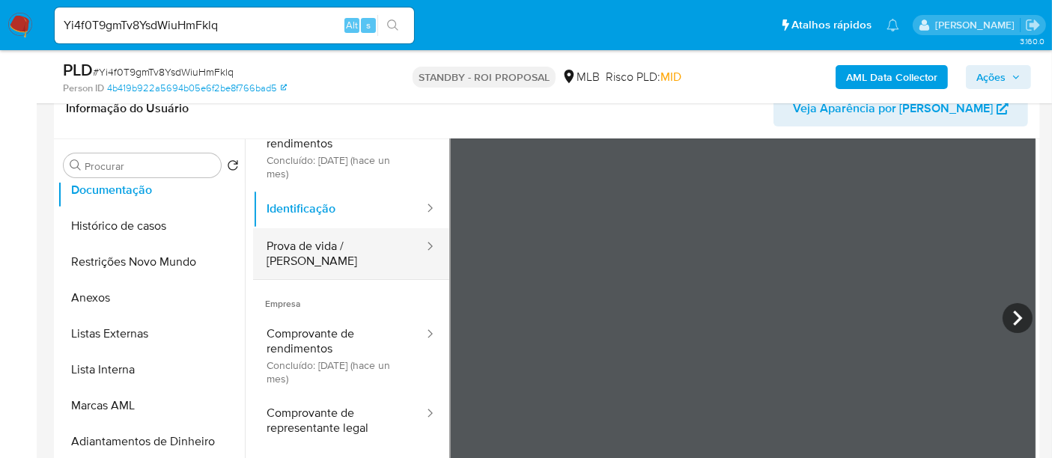
click at [316, 243] on button "Prova de vida / [PERSON_NAME]" at bounding box center [339, 253] width 172 height 51
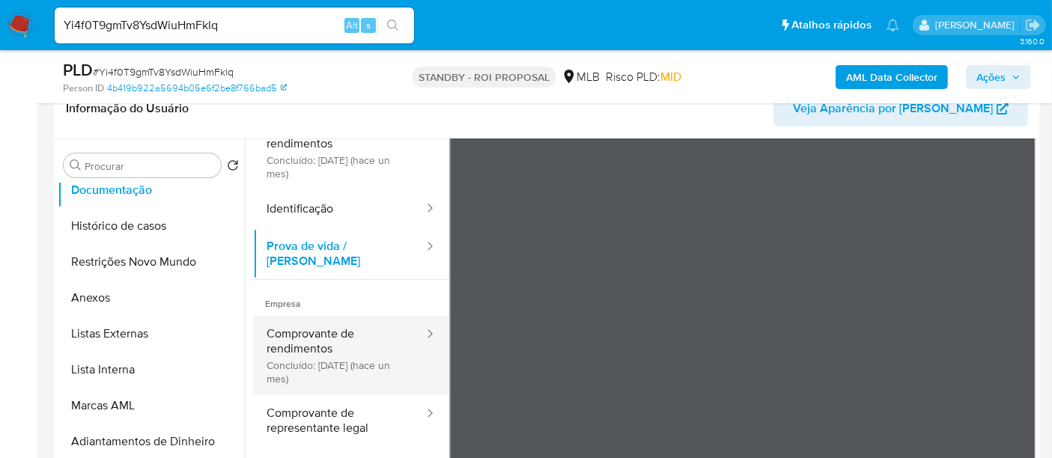
click at [316, 319] on button "Comprovante de rendimentos Concluído: 19/08/2025 (hace un mes)" at bounding box center [339, 355] width 172 height 79
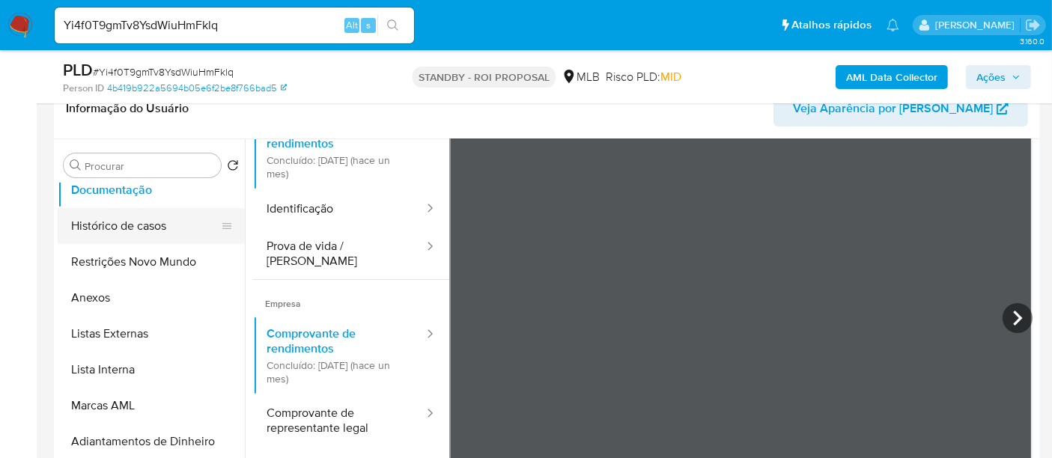
click at [121, 221] on button "Histórico de casos" at bounding box center [145, 226] width 175 height 36
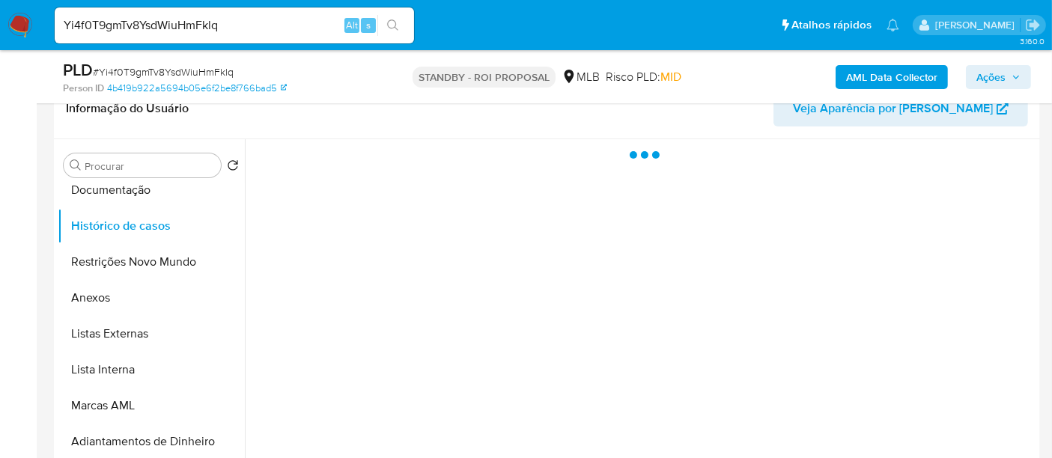
scroll to position [166, 0]
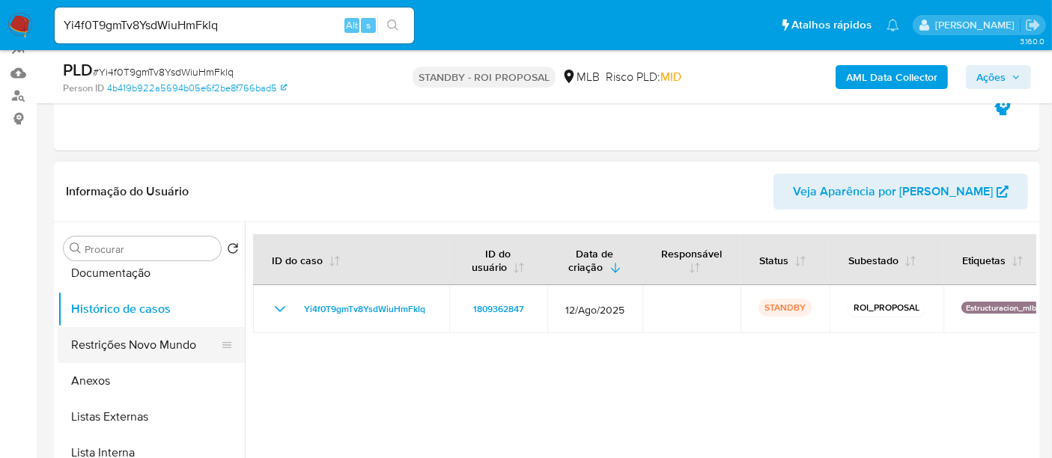
click at [133, 350] on button "Restrições Novo Mundo" at bounding box center [145, 345] width 175 height 36
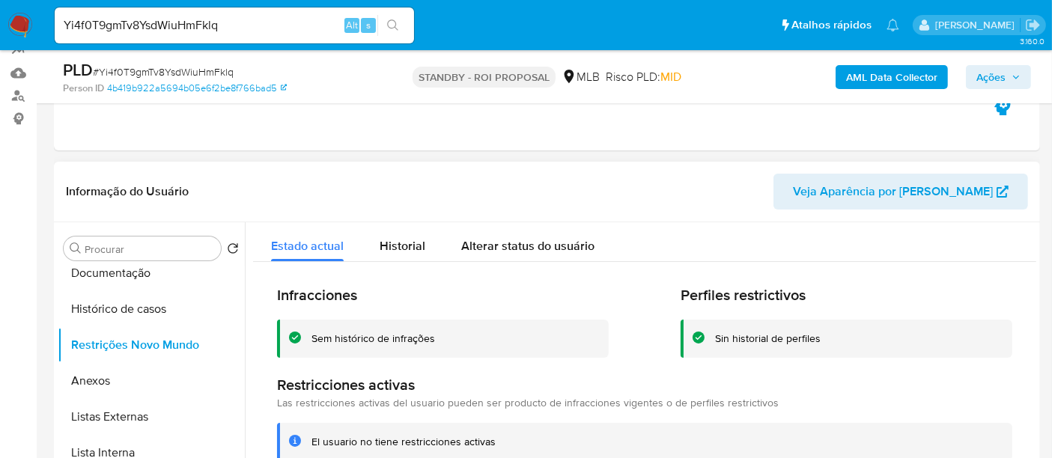
scroll to position [0, 0]
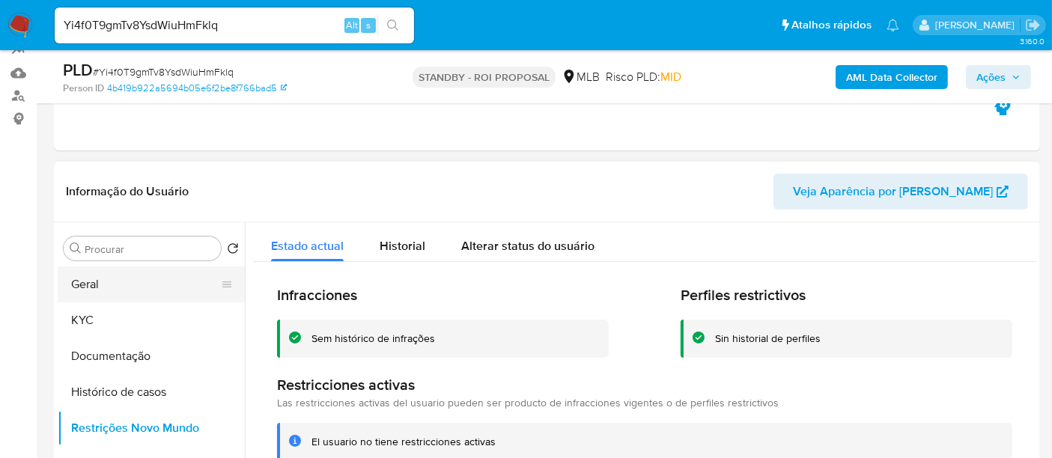
click at [139, 285] on button "Geral" at bounding box center [145, 285] width 175 height 36
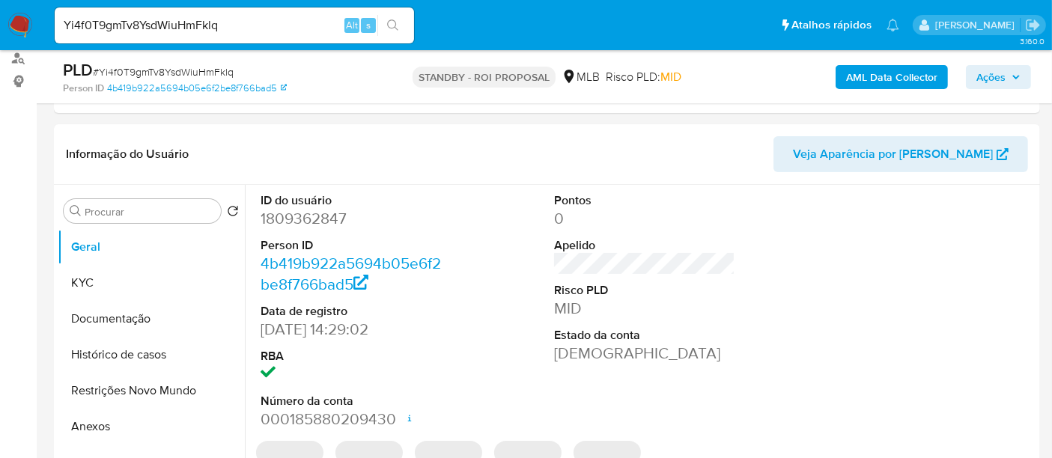
scroll to position [213, 0]
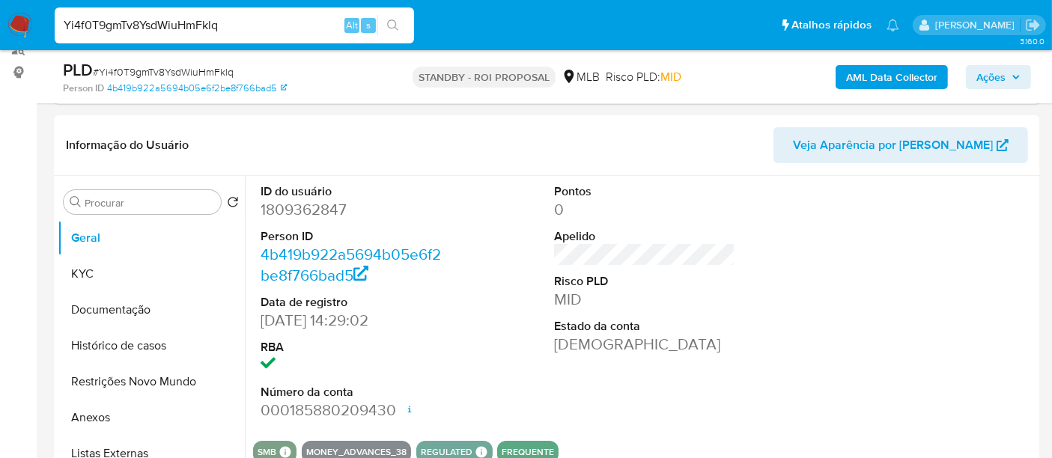
drag, startPoint x: 248, startPoint y: 29, endPoint x: 0, endPoint y: -14, distance: 251.6
paste input "6xlxkU4ZBdQCSOUIcdxYDN8a"
type input "6xlxkU4ZBdQCSOUIcdxYDN8a"
click at [391, 16] on button "search-icon" at bounding box center [392, 25] width 31 height 21
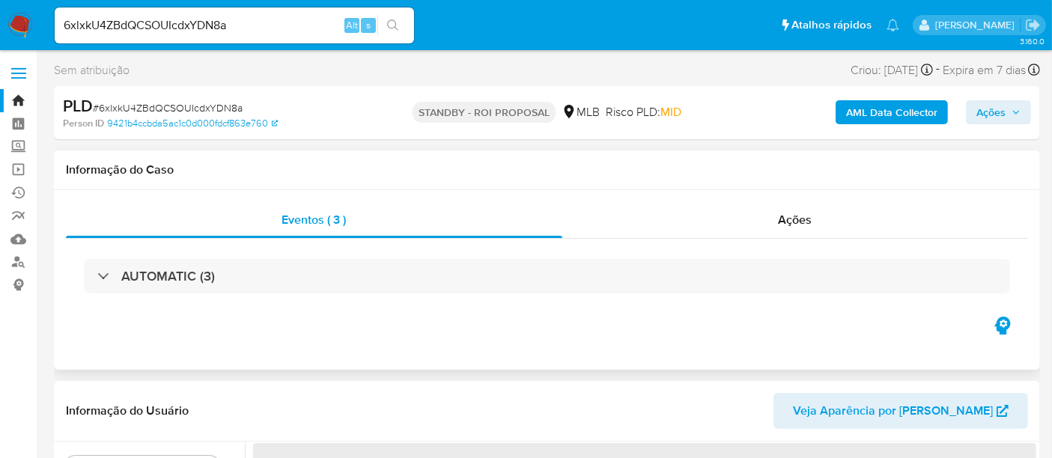
select select "10"
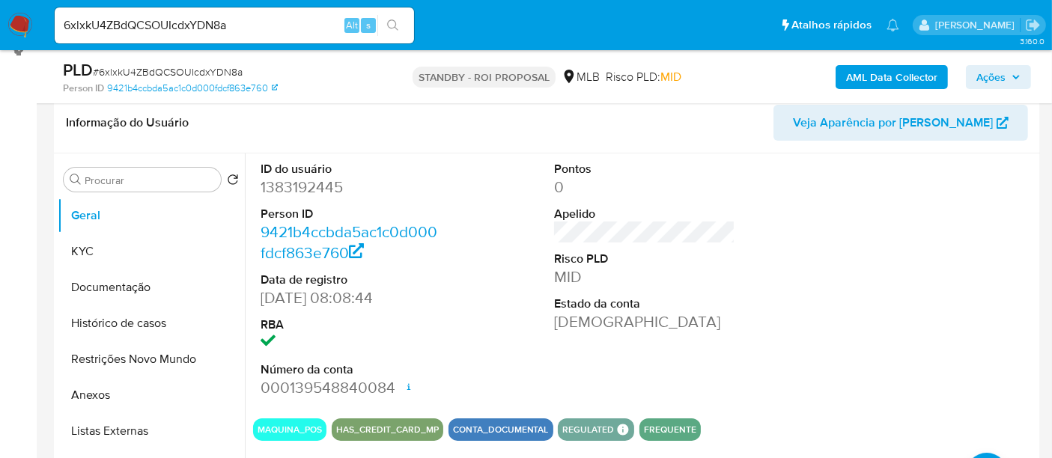
scroll to position [249, 0]
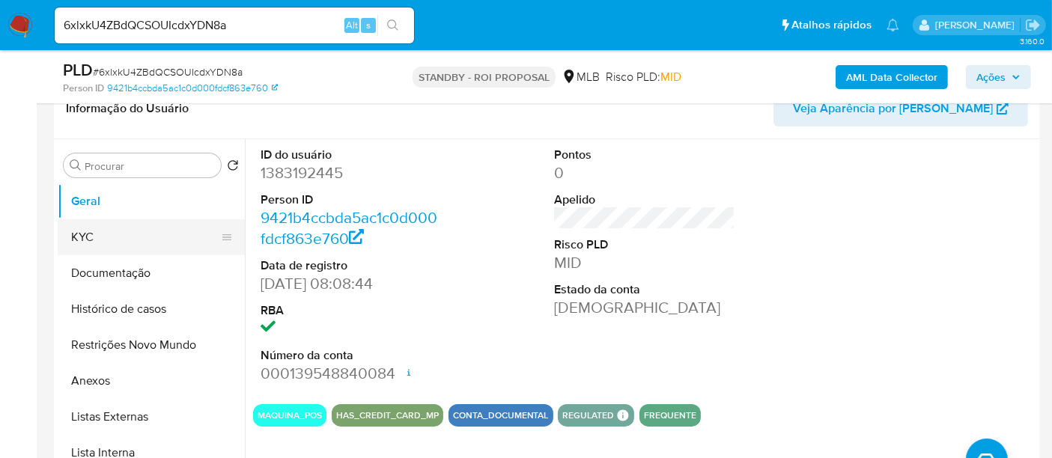
click at [95, 232] on button "KYC" at bounding box center [145, 237] width 175 height 36
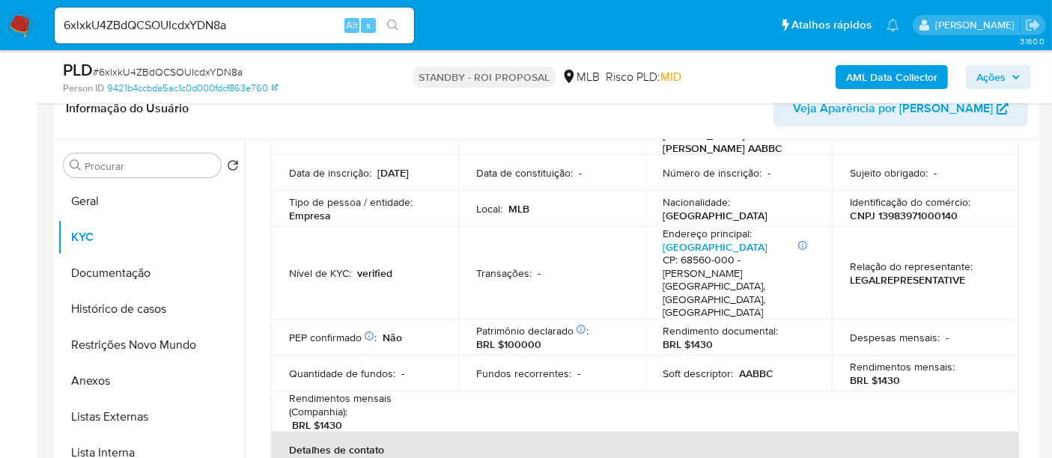
scroll to position [166, 0]
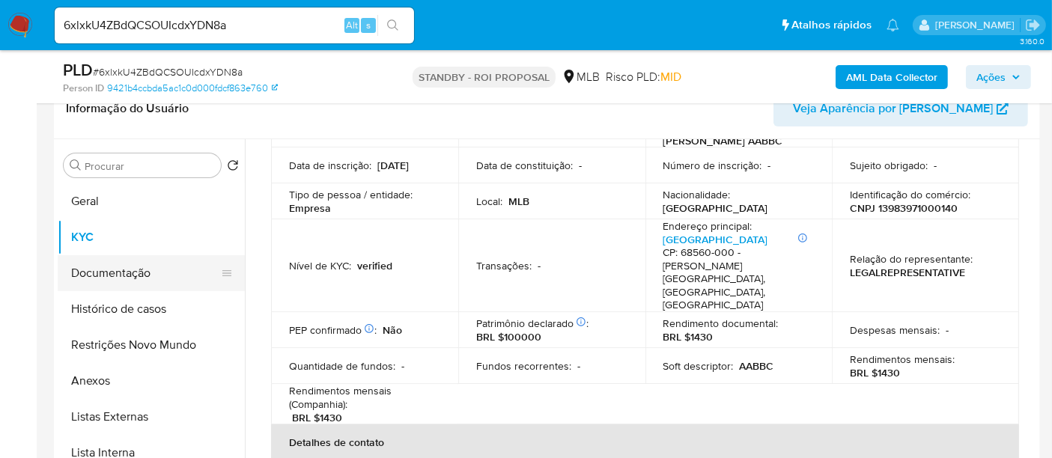
click at [119, 272] on button "Documentação" at bounding box center [145, 273] width 175 height 36
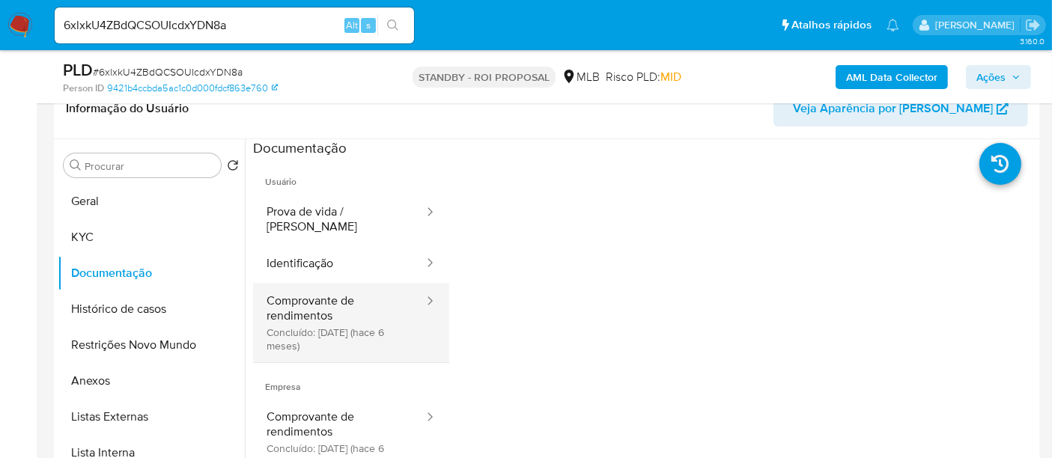
drag, startPoint x: 329, startPoint y: 294, endPoint x: 398, endPoint y: 301, distance: 68.6
click at [329, 294] on button "Comprovante de rendimentos Concluído: 12/03/2025 (hace 6 meses)" at bounding box center [339, 322] width 172 height 79
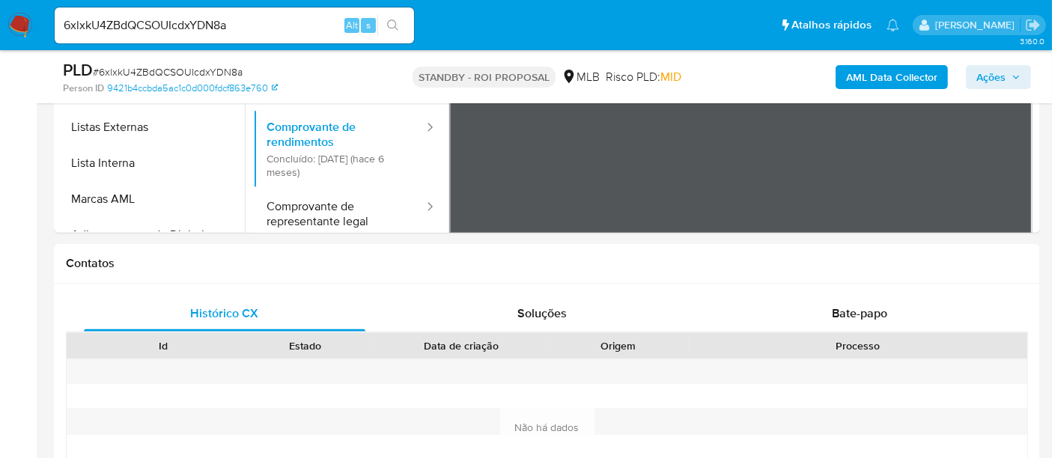
scroll to position [324, 0]
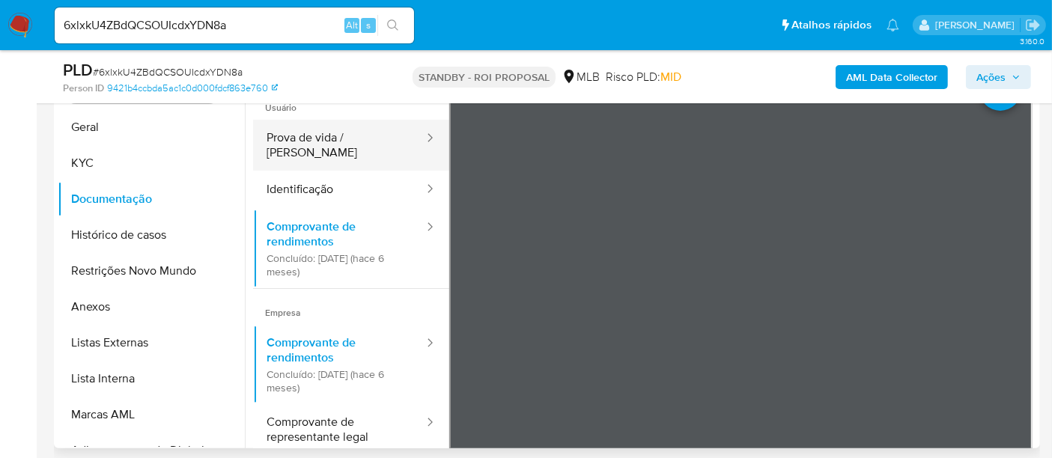
click at [310, 138] on button "Prova de vida / [PERSON_NAME]" at bounding box center [339, 145] width 172 height 51
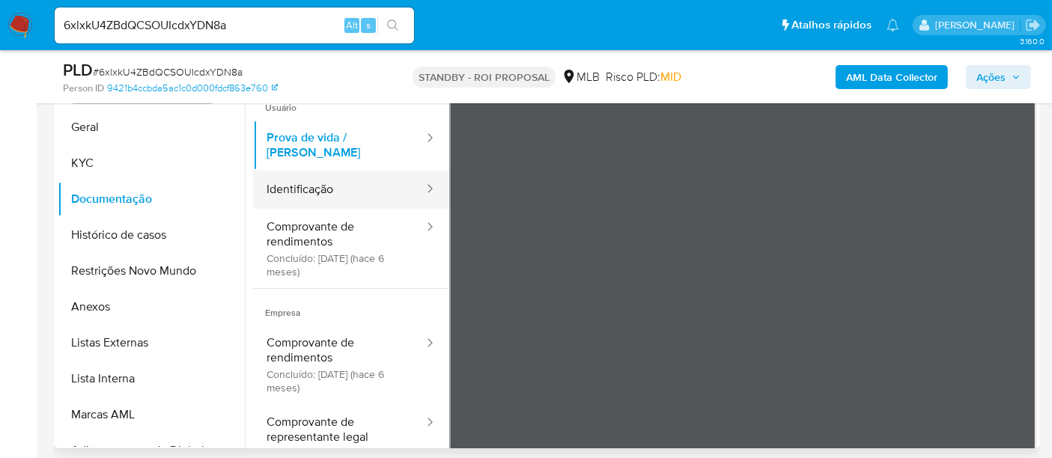
click at [293, 177] on button "Identificação" at bounding box center [339, 190] width 172 height 38
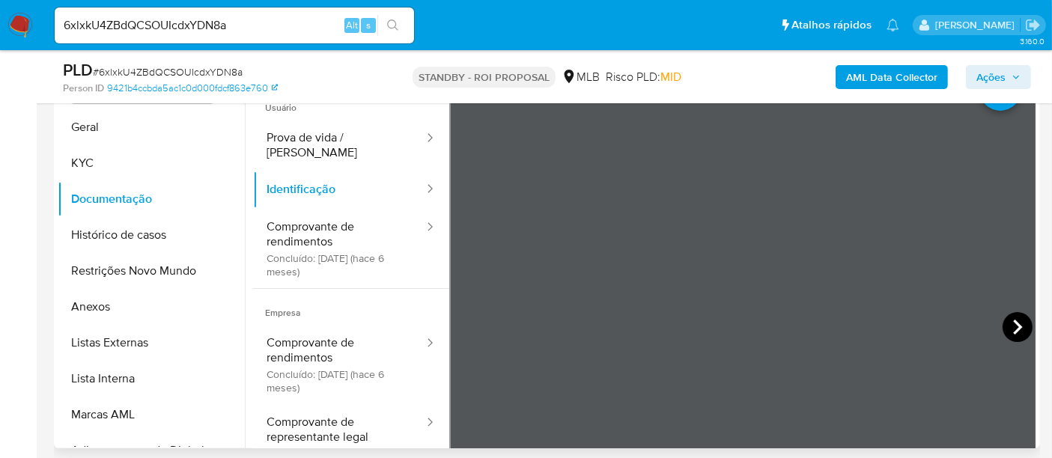
click at [1005, 326] on icon at bounding box center [1018, 327] width 30 height 30
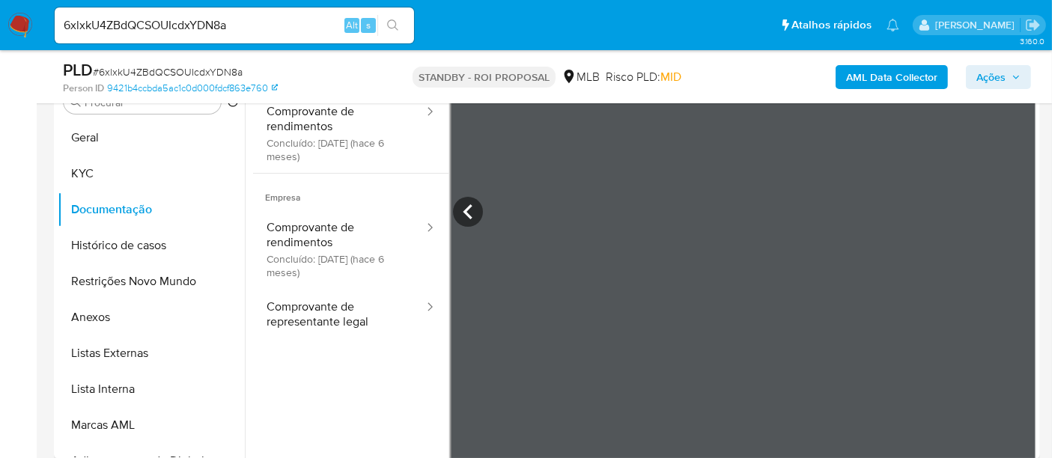
scroll to position [157, 0]
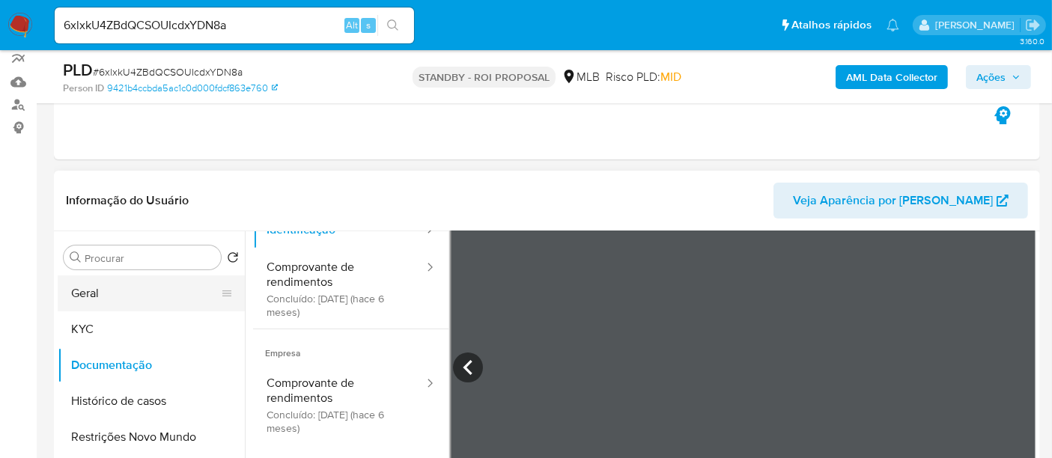
drag, startPoint x: 103, startPoint y: 291, endPoint x: 111, endPoint y: 291, distance: 8.2
click at [104, 291] on button "Geral" at bounding box center [145, 294] width 175 height 36
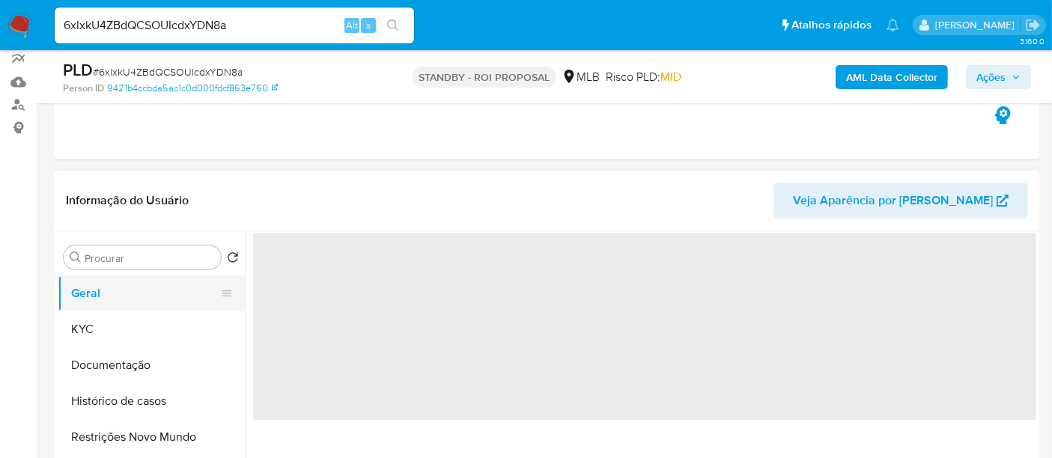
scroll to position [0, 0]
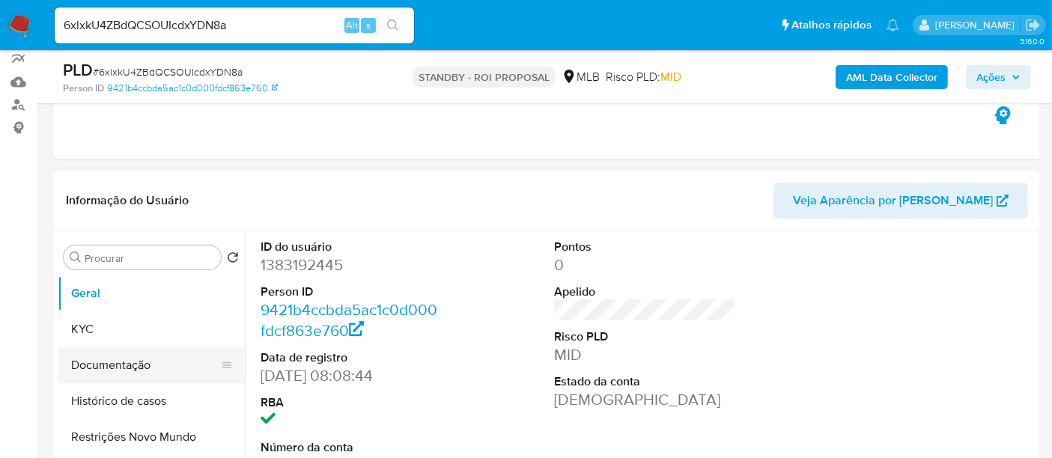
drag, startPoint x: 106, startPoint y: 367, endPoint x: 234, endPoint y: 348, distance: 128.7
click at [106, 367] on button "Documentação" at bounding box center [145, 365] width 175 height 36
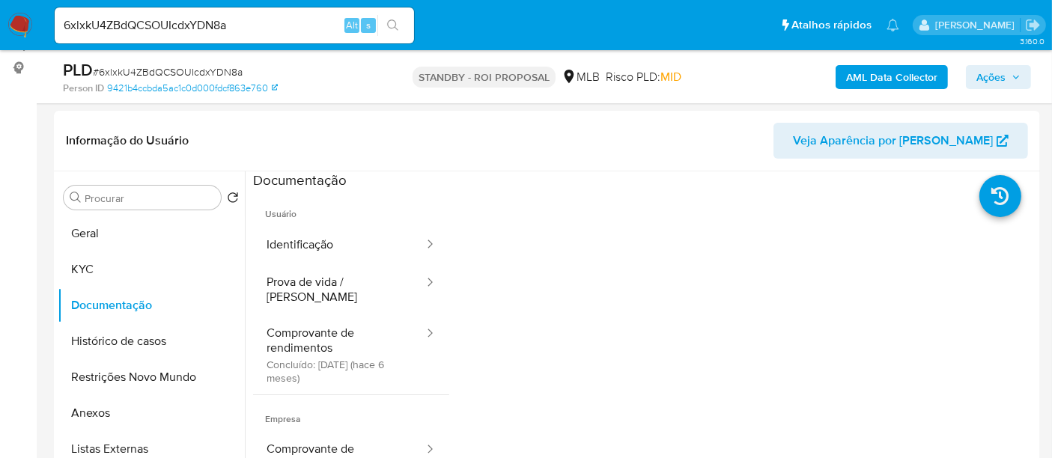
scroll to position [249, 0]
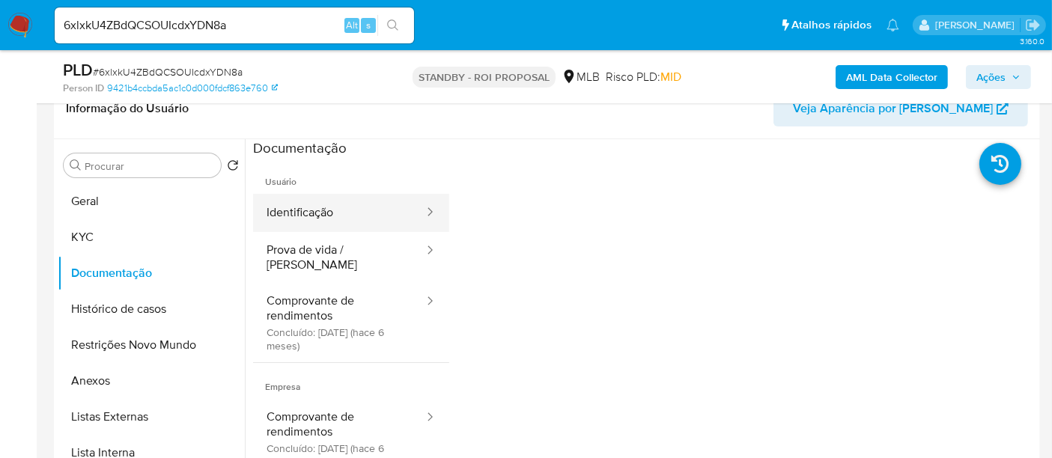
click at [335, 210] on button "Identificação" at bounding box center [339, 213] width 172 height 38
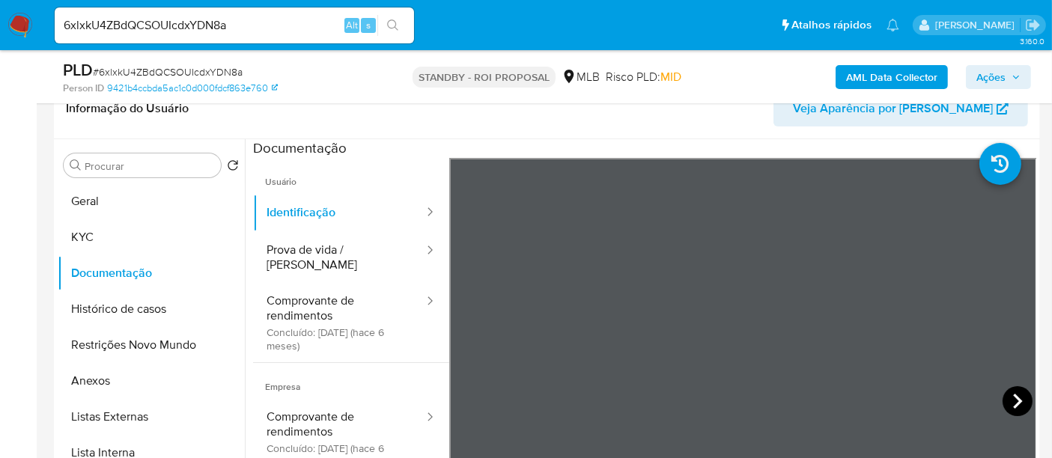
click at [1012, 392] on icon at bounding box center [1018, 401] width 30 height 30
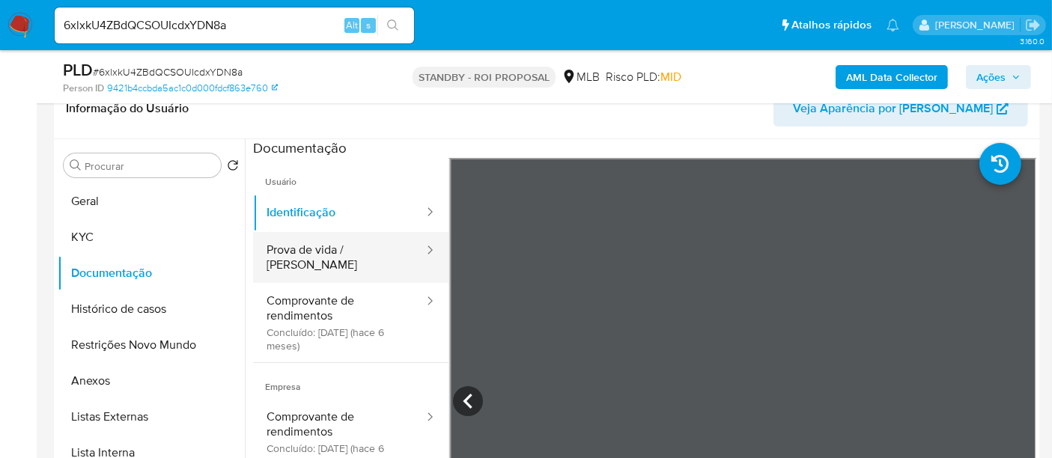
click at [333, 245] on button "Prova de vida / Selfie" at bounding box center [339, 257] width 172 height 51
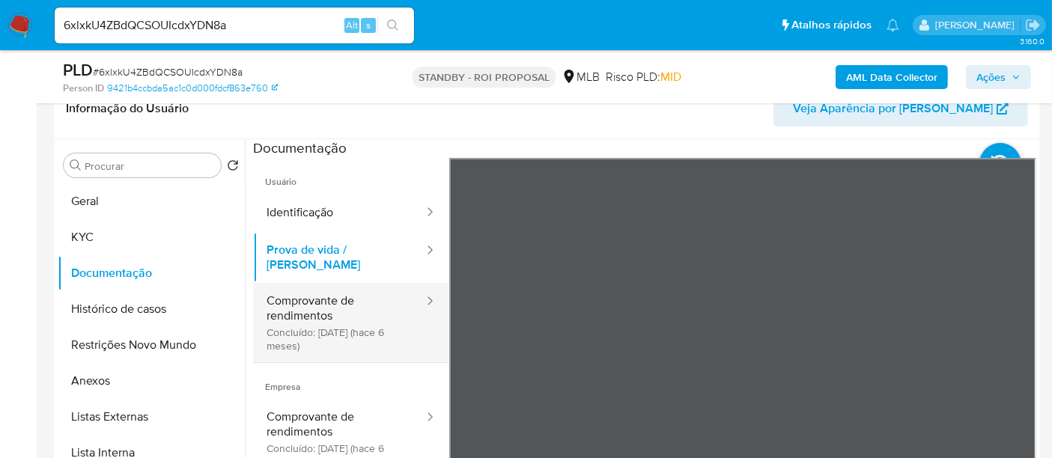
click at [288, 283] on button "Comprovante de rendimentos Concluído: 12/03/2025 (hace 6 meses)" at bounding box center [339, 322] width 172 height 79
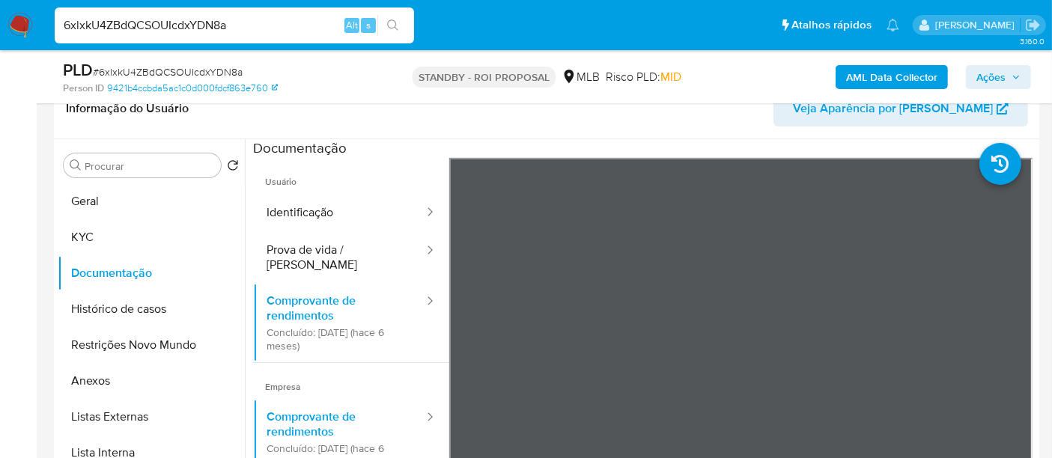
drag, startPoint x: 246, startPoint y: 19, endPoint x: 0, endPoint y: 18, distance: 245.6
click at [0, 18] on nav "Pausado Ver notificaciones 6xlxkU4ZBdQCSOUIcdxYDN8a Alt s Atalhos rápidos Presi…" at bounding box center [526, 25] width 1052 height 50
paste input "vrLUadMVB0TvA1bnwkLERtW6"
type input "vrLUadMVB0TvA1bnwkLERtW6"
click at [395, 25] on icon "search-icon" at bounding box center [393, 25] width 12 height 12
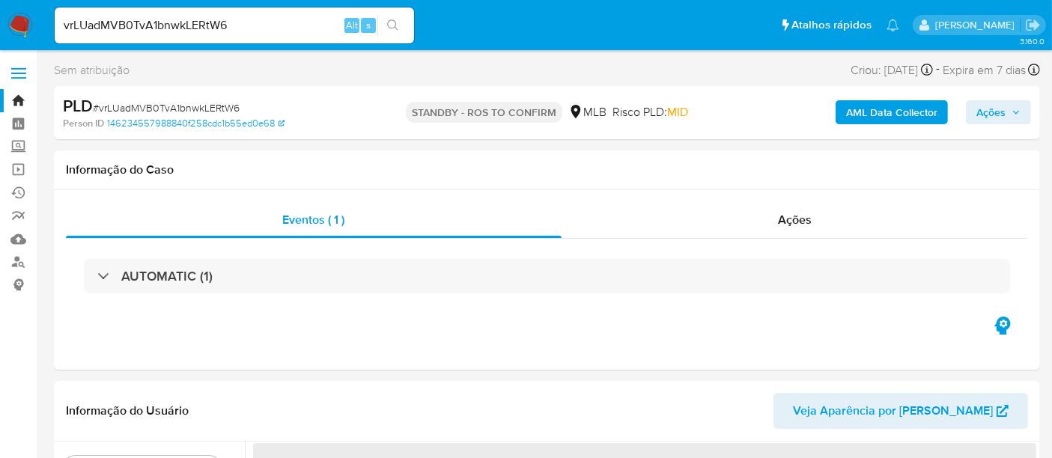
select select "10"
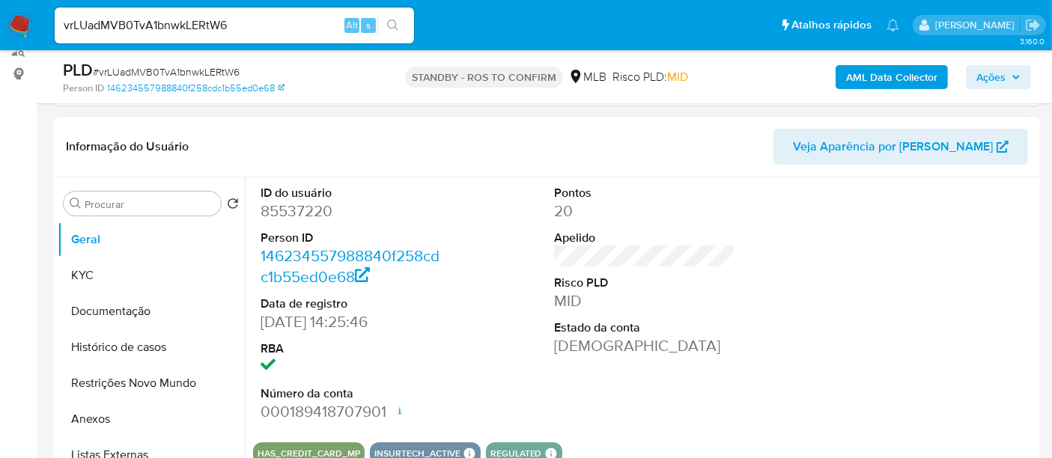
scroll to position [249, 0]
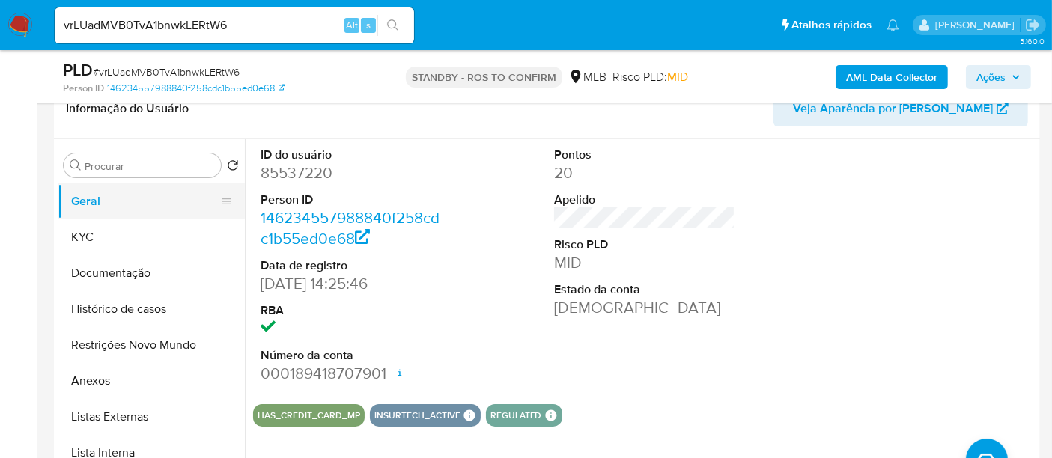
click at [101, 217] on ul "Geral KYC Documentação Histórico de casos Restrições Novo Mundo Anexos Listas E…" at bounding box center [151, 352] width 187 height 338
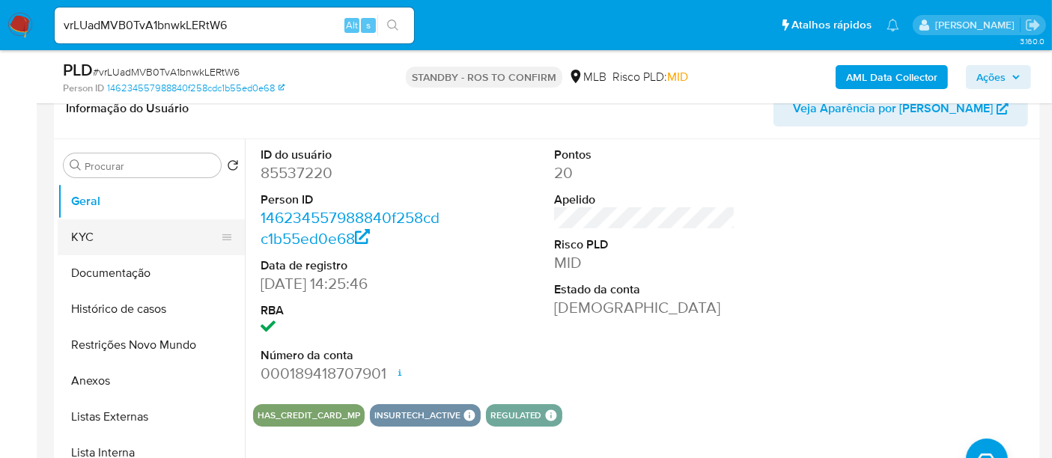
click at [73, 231] on button "KYC" at bounding box center [145, 237] width 175 height 36
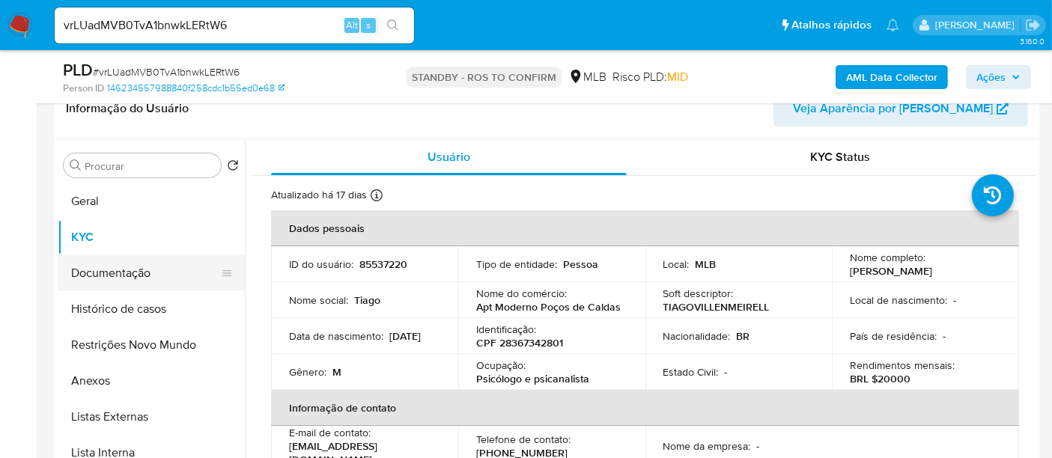
click at [137, 264] on button "Documentação" at bounding box center [145, 273] width 175 height 36
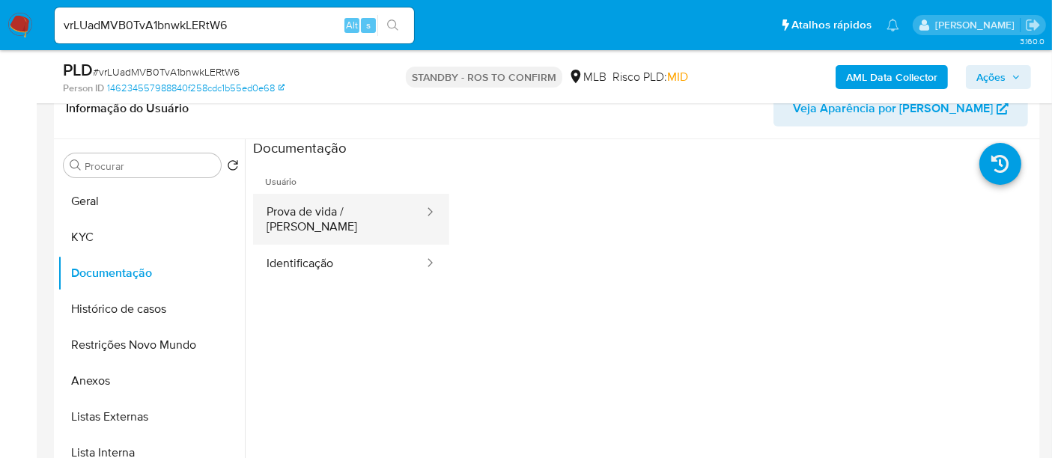
click at [363, 221] on button "Prova de vida / Selfie" at bounding box center [339, 219] width 172 height 51
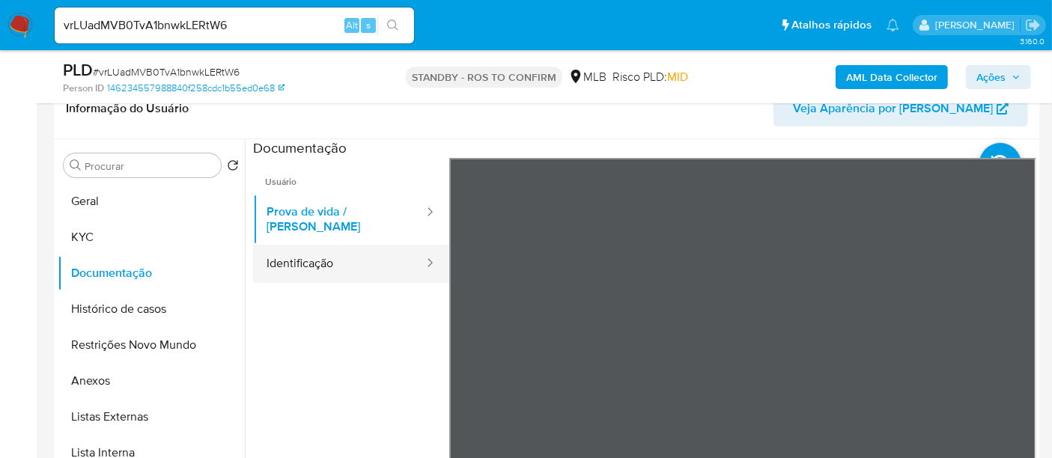
click at [304, 252] on button "Identificação" at bounding box center [339, 264] width 172 height 38
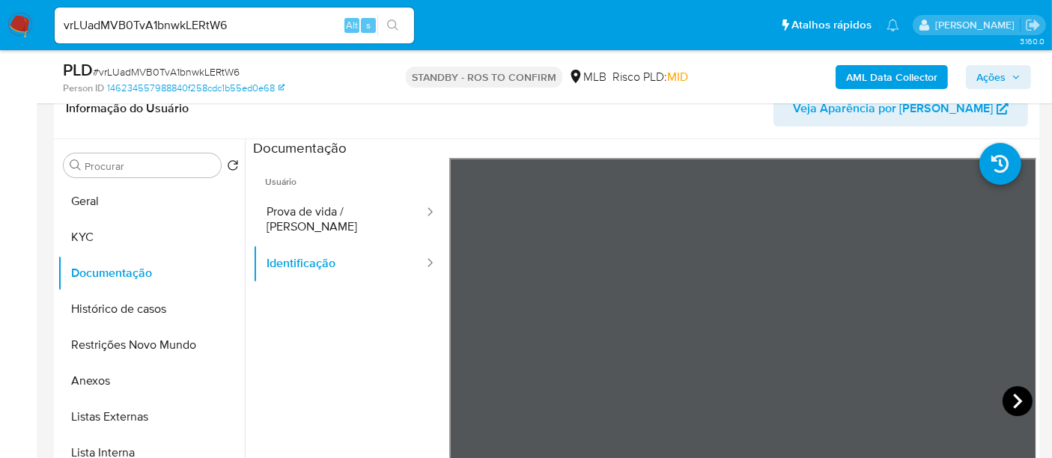
click at [1015, 398] on icon at bounding box center [1017, 401] width 9 height 15
drag, startPoint x: 249, startPoint y: 19, endPoint x: 0, endPoint y: 20, distance: 248.6
click at [0, 20] on nav "Pausado Ver notificaciones vrLUadMVB0TvA1bnwkLERtW6 Alt s Atalhos rápidos Presi…" at bounding box center [526, 25] width 1052 height 50
paste input "(jumiranda"
click at [0, 42] on nav "Pausado Ver notificaciones (jumiranda Alt s Atalhos rápidos Presiona las siguie…" at bounding box center [526, 25] width 1052 height 50
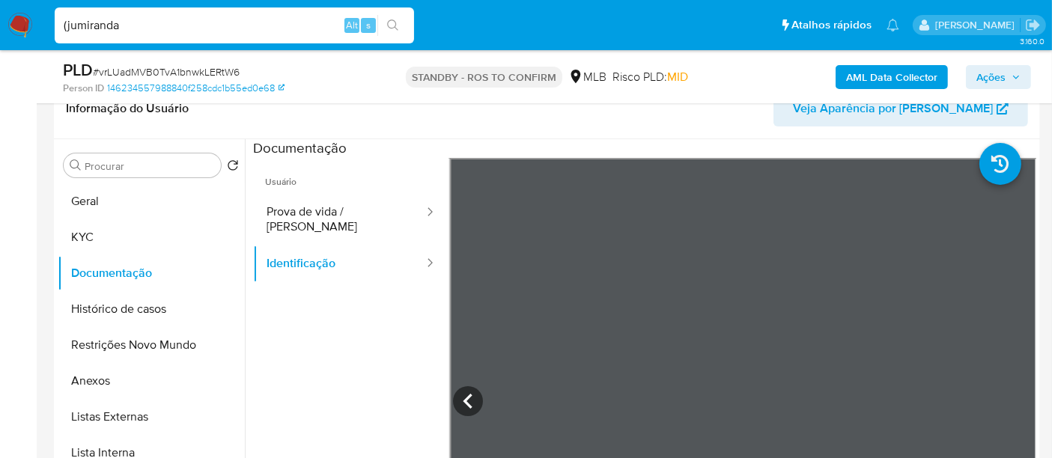
paste input "qYUIuupgTW9TsstXuVcdgpl1"
type input "qYUIuupgTW9TsstXuVcdgpl1"
click at [398, 19] on icon "search-icon" at bounding box center [393, 25] width 12 height 12
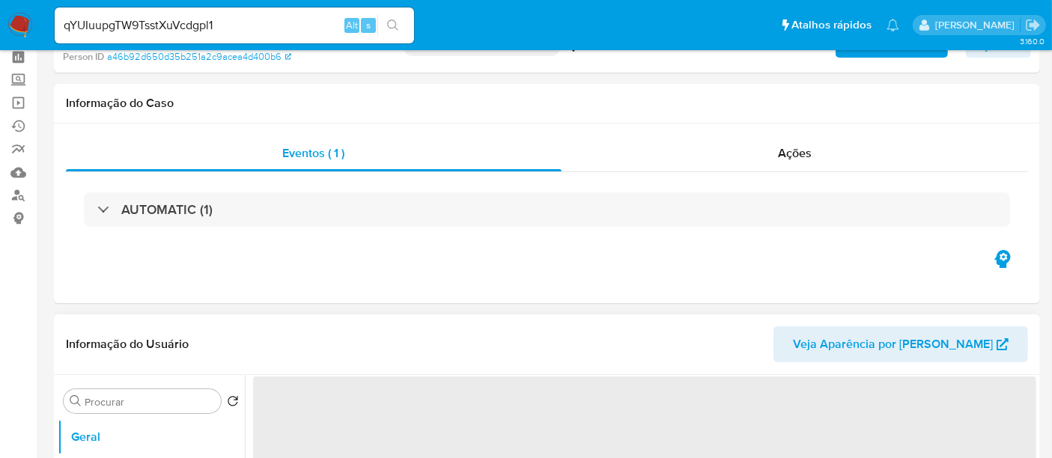
scroll to position [83, 0]
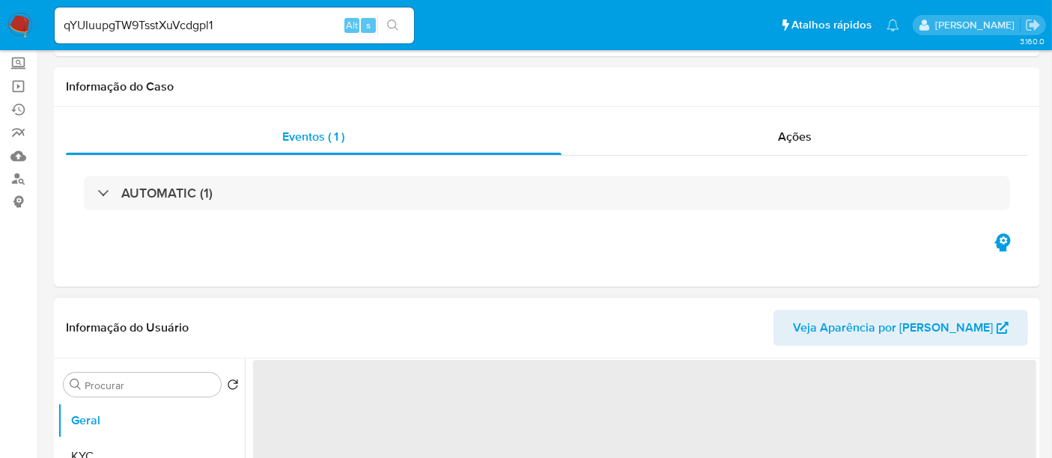
select select "10"
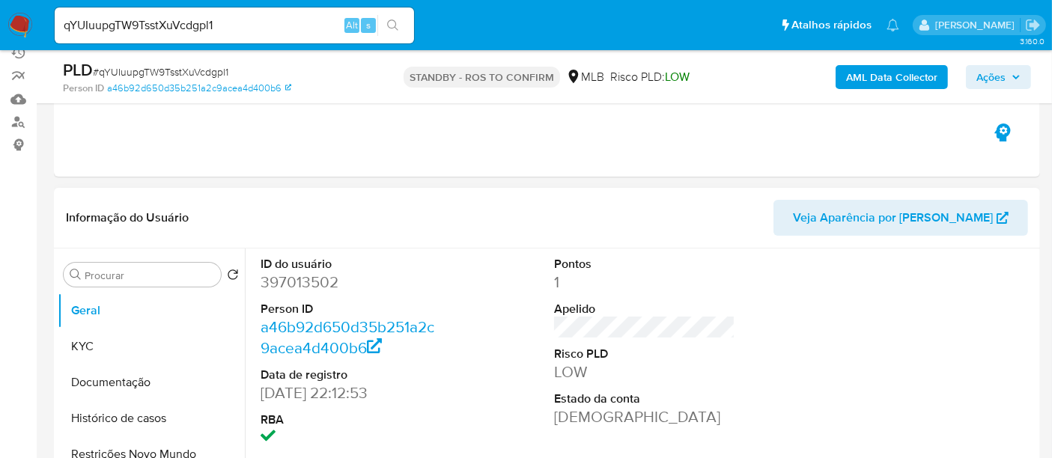
scroll to position [166, 0]
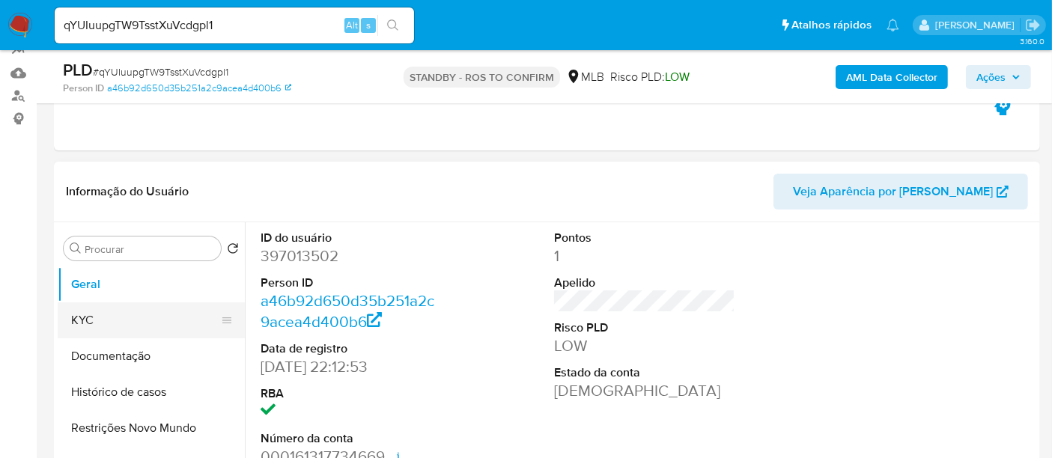
click at [85, 318] on button "KYC" at bounding box center [145, 321] width 175 height 36
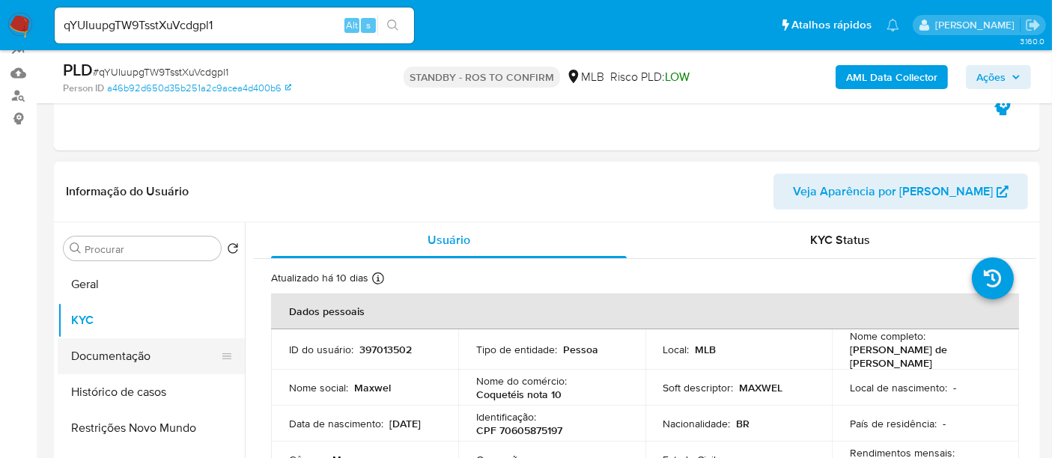
click at [115, 362] on button "Documentação" at bounding box center [145, 356] width 175 height 36
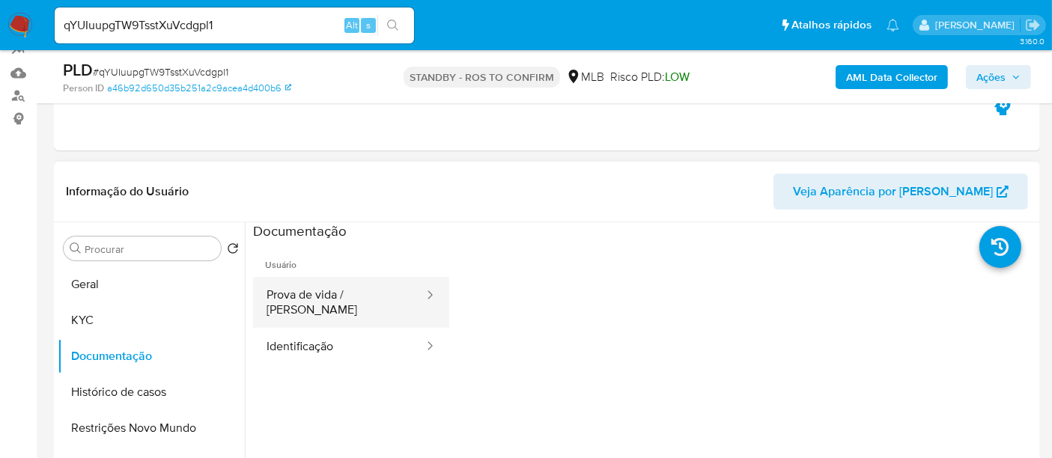
click at [378, 296] on button "Prova de vida / [PERSON_NAME]" at bounding box center [339, 302] width 172 height 51
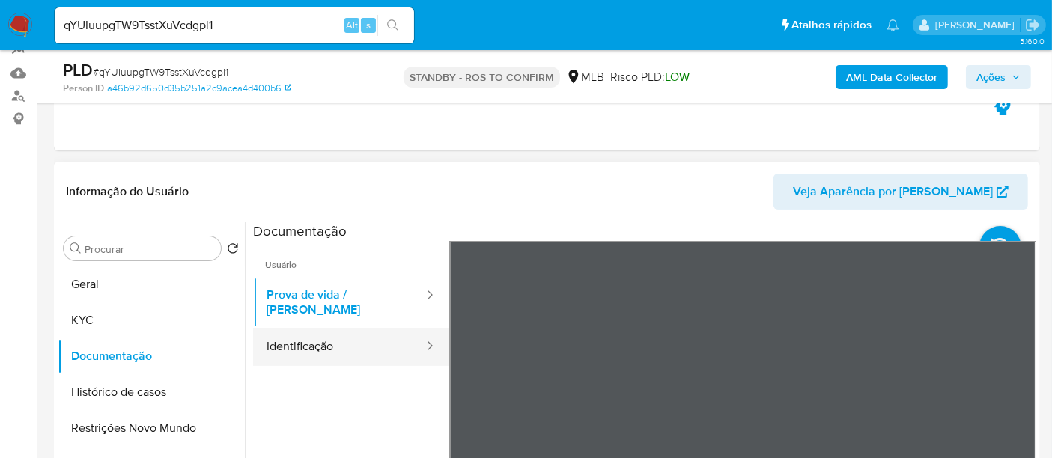
click at [300, 338] on button "Identificação" at bounding box center [339, 347] width 172 height 38
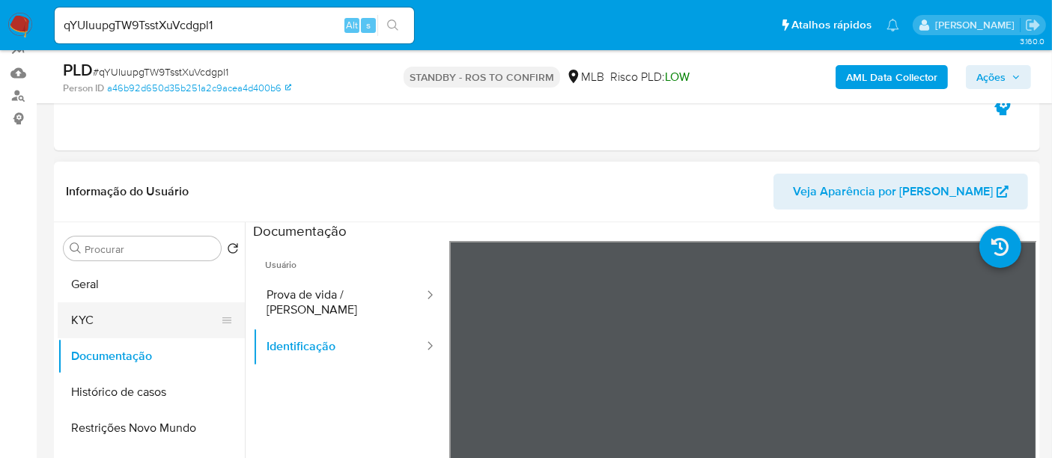
click at [118, 320] on button "KYC" at bounding box center [145, 321] width 175 height 36
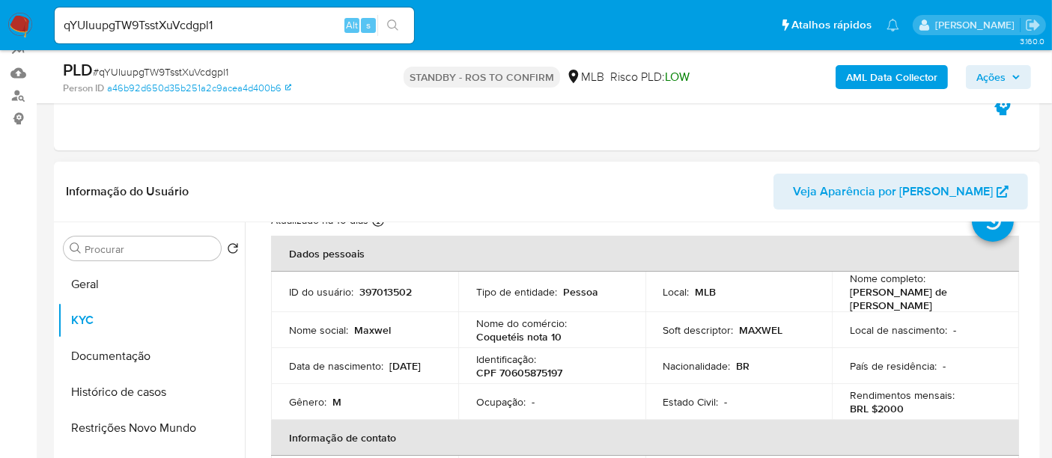
scroll to position [83, 0]
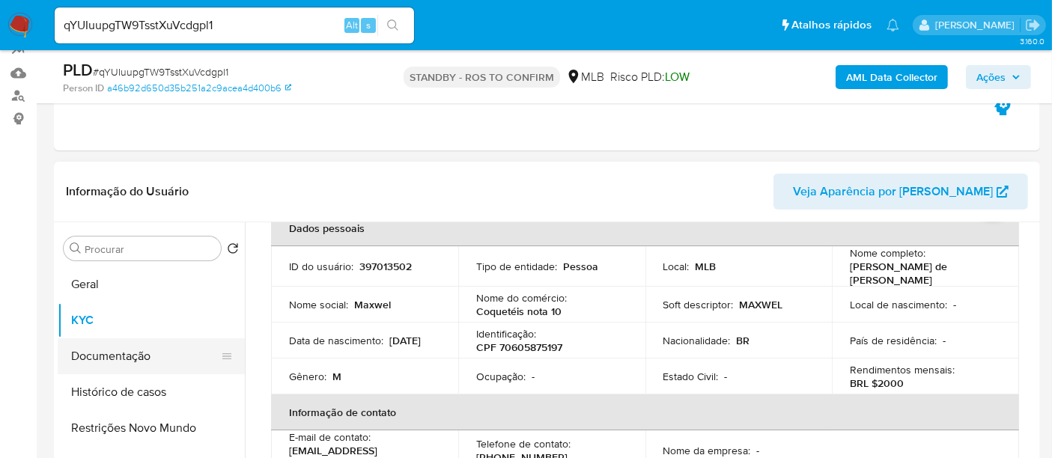
click at [124, 353] on button "Documentação" at bounding box center [145, 356] width 175 height 36
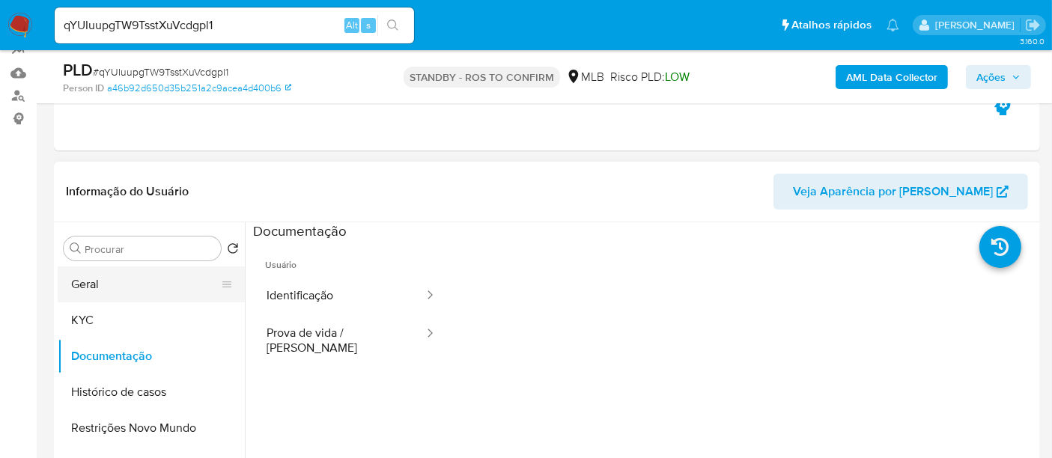
click at [105, 278] on button "Geral" at bounding box center [145, 285] width 175 height 36
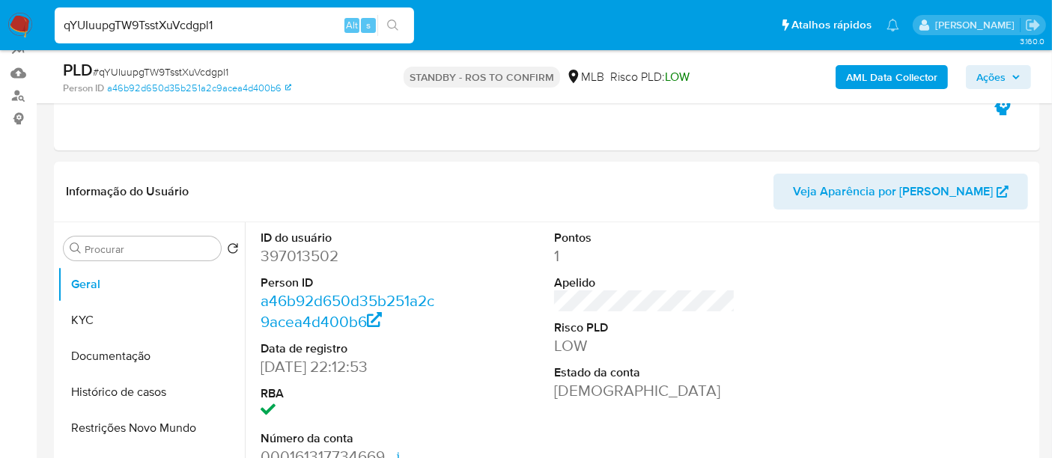
drag, startPoint x: 246, startPoint y: 24, endPoint x: 0, endPoint y: 35, distance: 246.6
click at [0, 35] on nav "Pausado Ver notificaciones qYUIuupgTW9TsstXuVcdgpl1 Alt s Atalhos rápidos Presi…" at bounding box center [526, 25] width 1052 height 50
paste input "lclososki"
drag, startPoint x: 136, startPoint y: 25, endPoint x: 0, endPoint y: 25, distance: 135.5
click at [0, 25] on nav "Pausado Ver notificaciones lclososki Alt s Atalhos rápidos Presiona las siguien…" at bounding box center [526, 25] width 1052 height 50
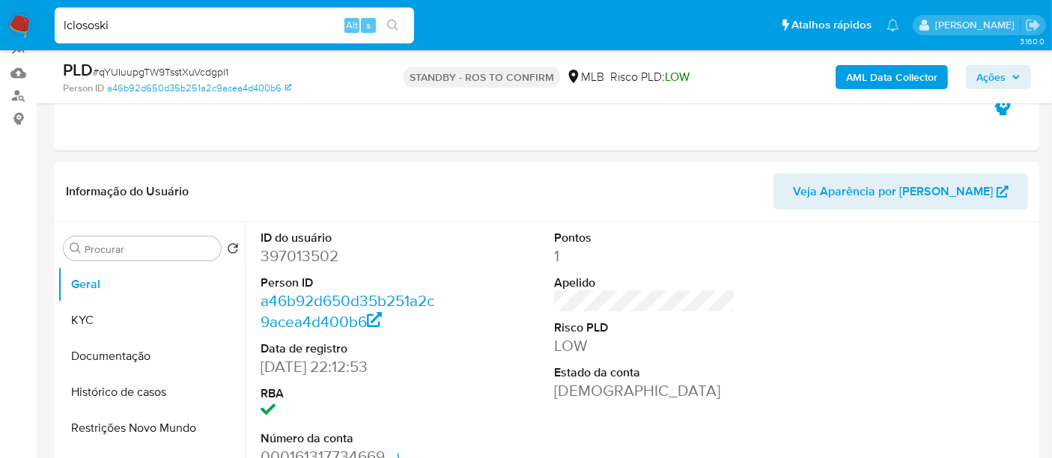
paste input "wivoVJJvNuAcBnCjvgPaMwz4"
type input "wivoVJJvNuAcBnCjvgPaMwz4"
click at [391, 20] on icon "search-icon" at bounding box center [393, 25] width 12 height 12
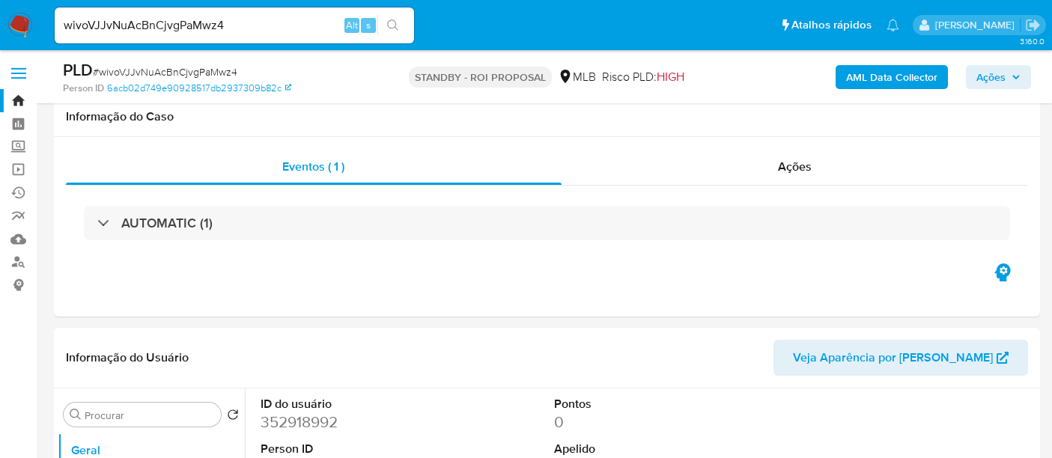
select select "10"
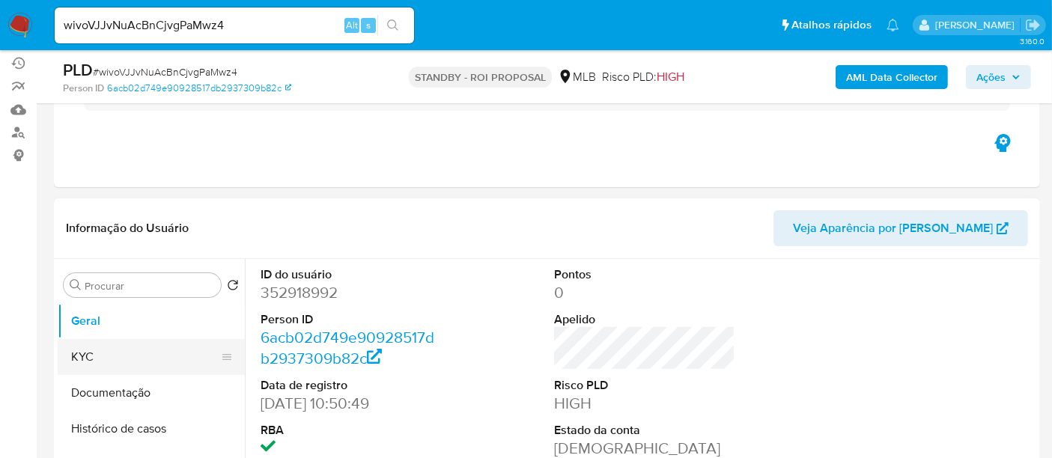
click at [79, 368] on button "KYC" at bounding box center [145, 357] width 175 height 36
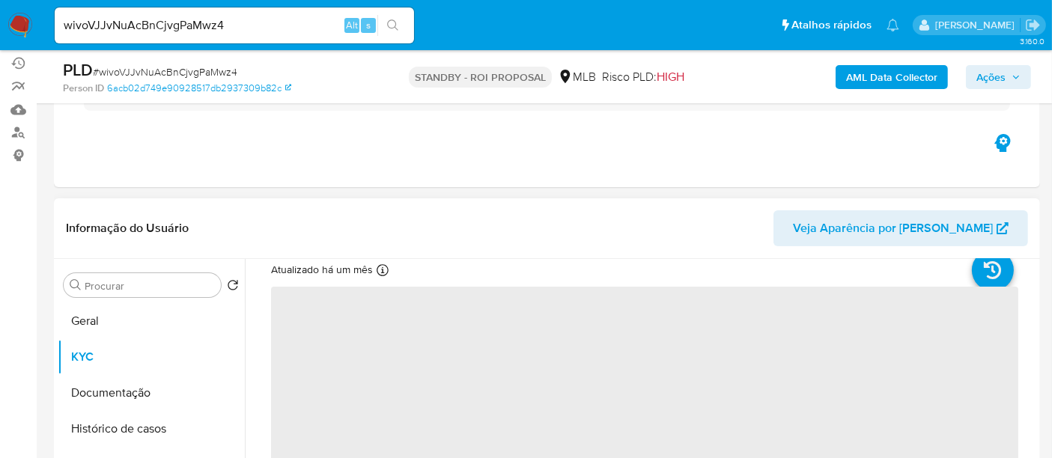
scroll to position [83, 0]
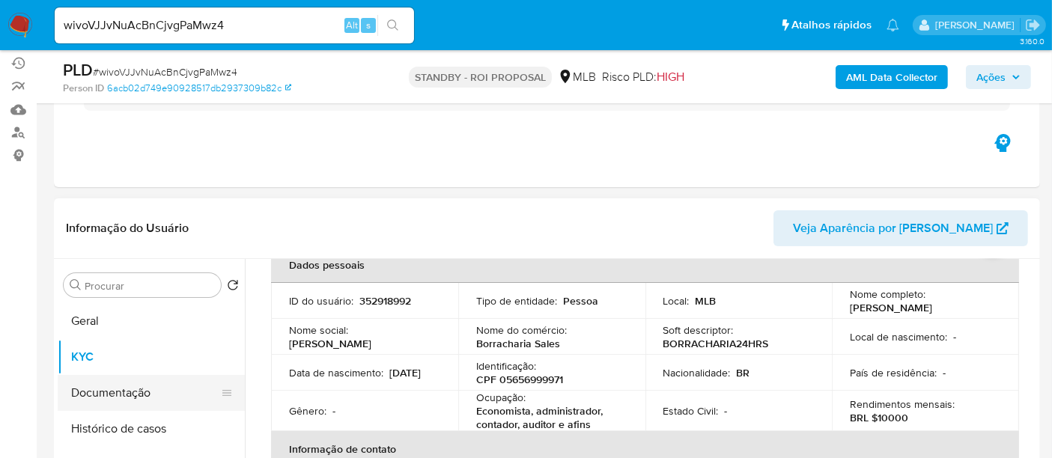
click at [94, 391] on button "Documentação" at bounding box center [145, 393] width 175 height 36
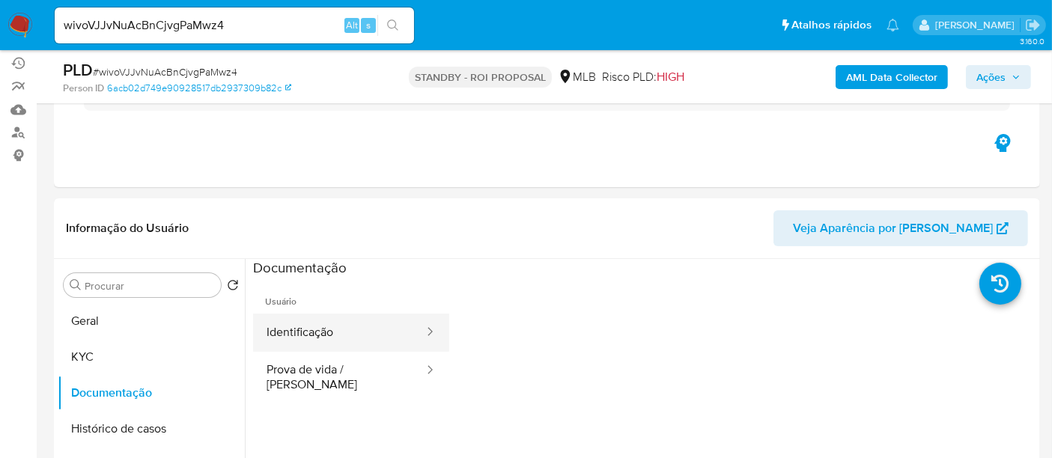
click at [317, 332] on button "Identificação" at bounding box center [339, 333] width 172 height 38
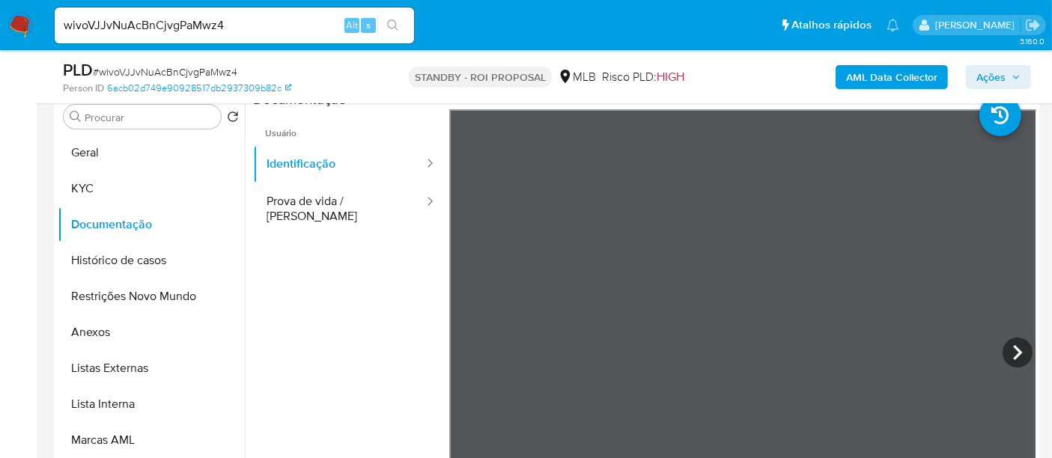
scroll to position [330, 0]
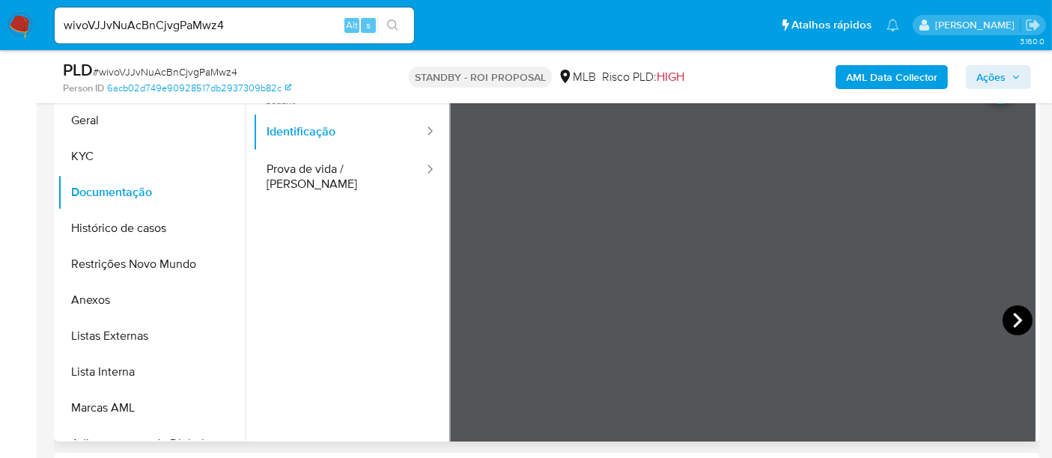
click at [1007, 319] on icon at bounding box center [1018, 321] width 30 height 30
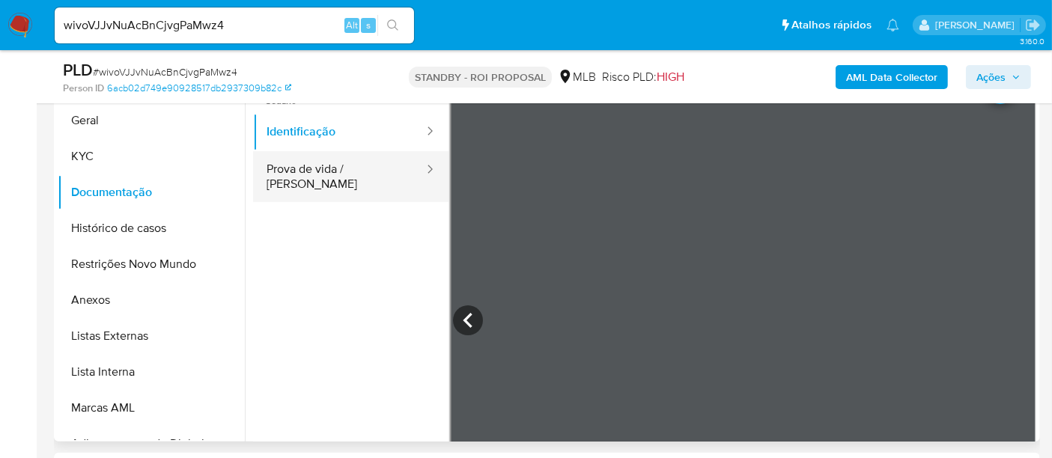
click at [294, 161] on button "Prova de vida / [PERSON_NAME]" at bounding box center [339, 176] width 172 height 51
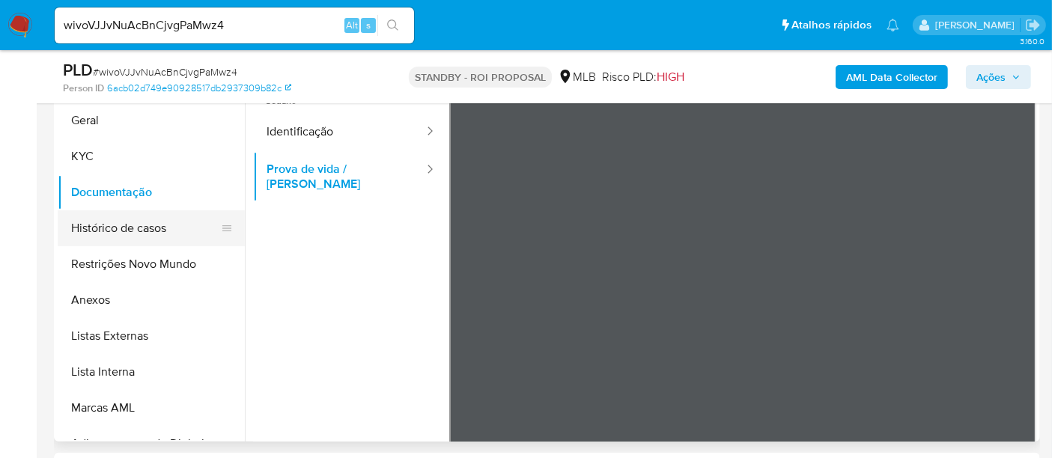
click at [98, 232] on button "Histórico de casos" at bounding box center [145, 228] width 175 height 36
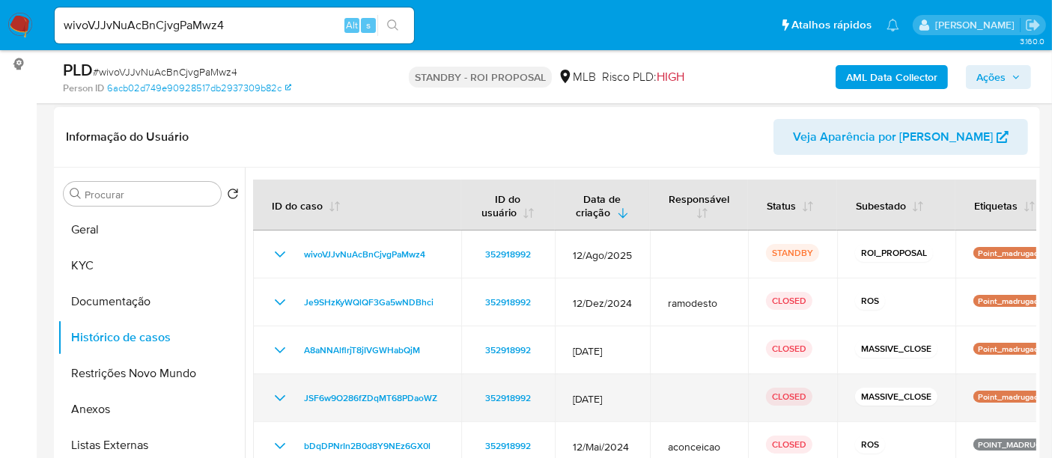
scroll to position [247, 0]
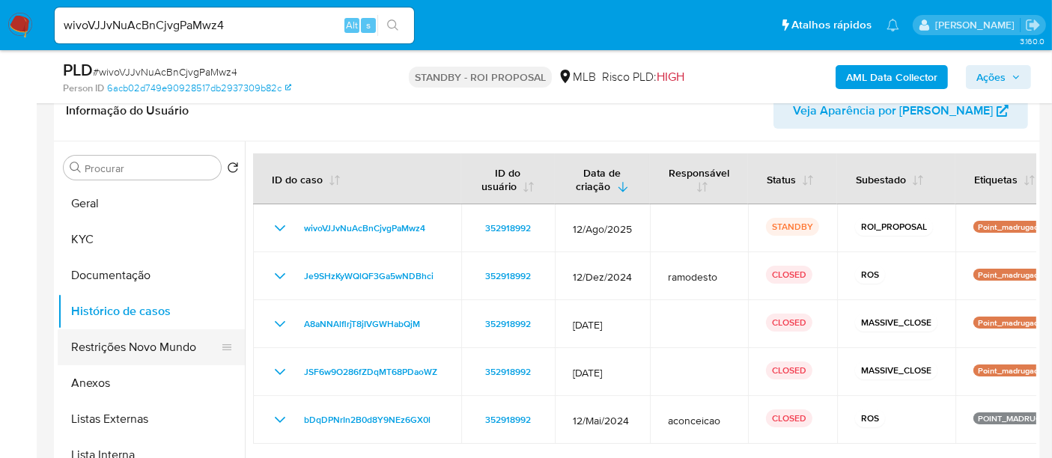
click at [100, 349] on button "Restrições Novo Mundo" at bounding box center [145, 347] width 175 height 36
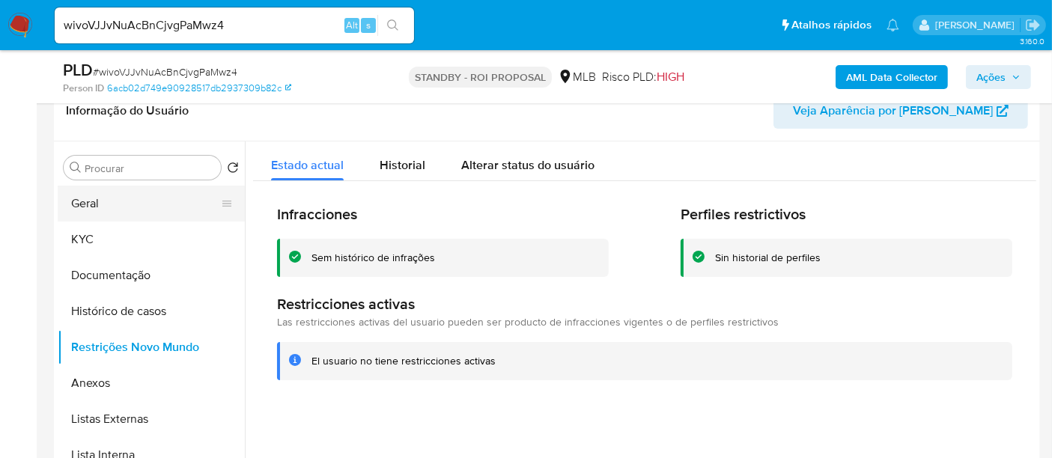
click at [97, 203] on button "Geral" at bounding box center [145, 204] width 175 height 36
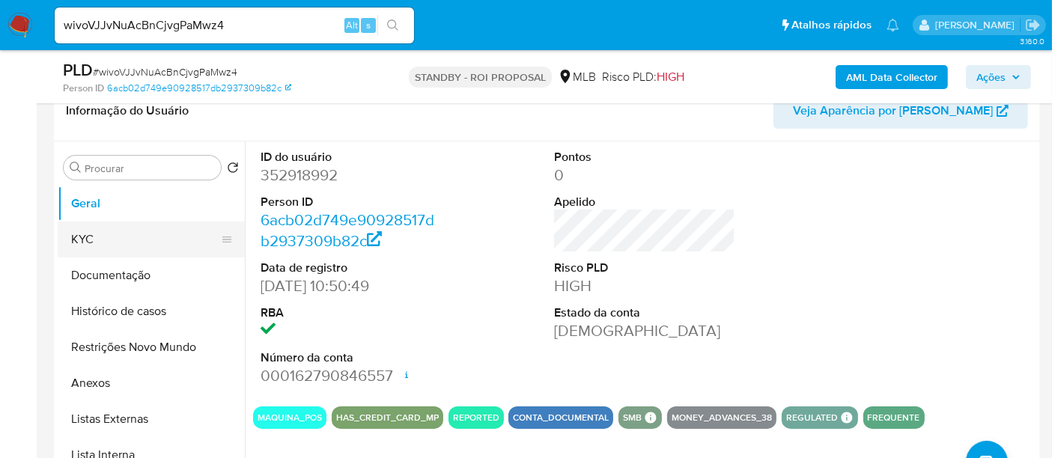
click at [92, 234] on button "KYC" at bounding box center [145, 240] width 175 height 36
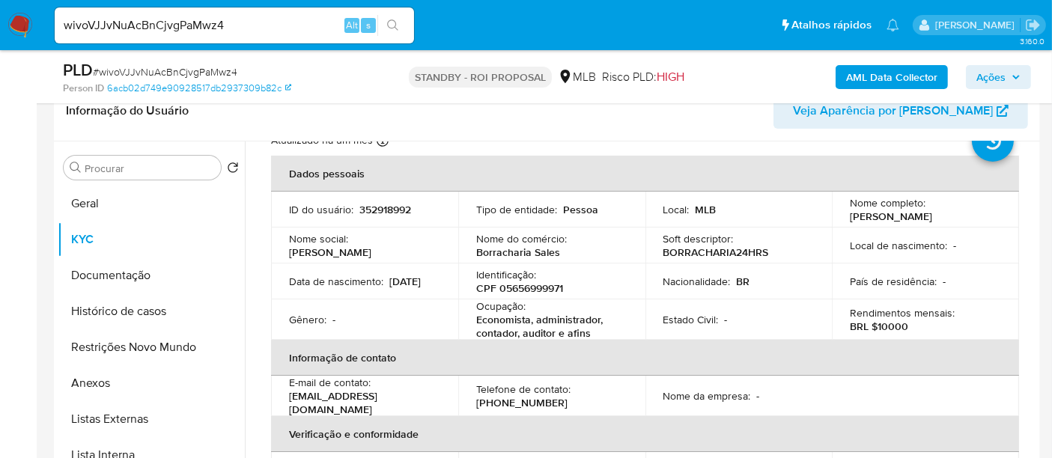
scroll to position [83, 0]
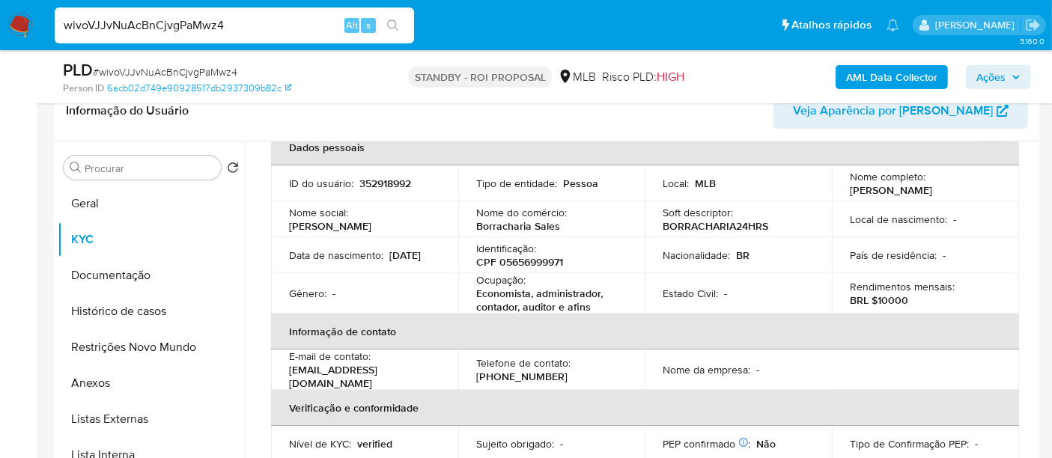
drag, startPoint x: 255, startPoint y: 22, endPoint x: 0, endPoint y: 33, distance: 254.9
click at [0, 33] on nav "Pausado Ver notificaciones wivoVJJvNuAcBnCjvgPaMwz4 Alt s Atalhos rápidos Presi…" at bounding box center [526, 25] width 1052 height 50
paste input "Y51Fts91gQ4BYTKBkmn5eTrR"
type input "Y51Fts91gQ4BYTKBkmn5eTrR"
click at [395, 18] on button "search-icon" at bounding box center [392, 25] width 31 height 21
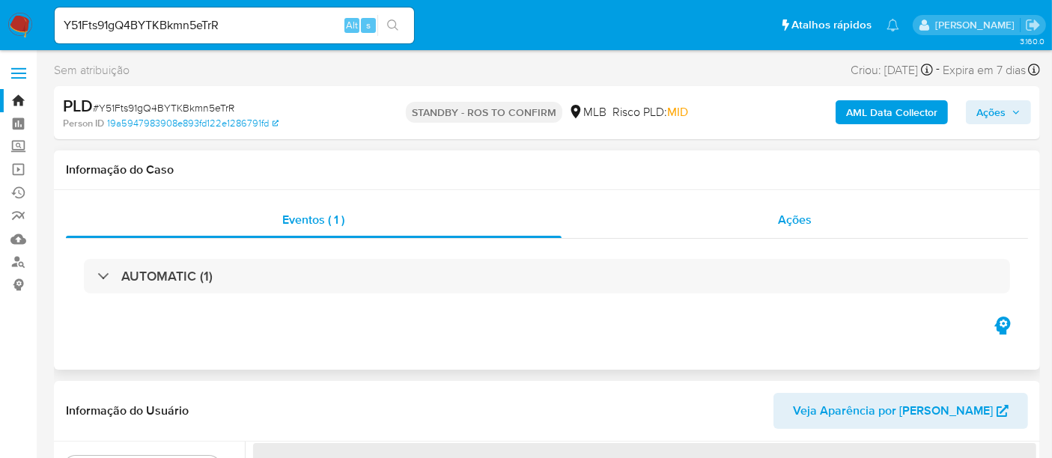
select select "10"
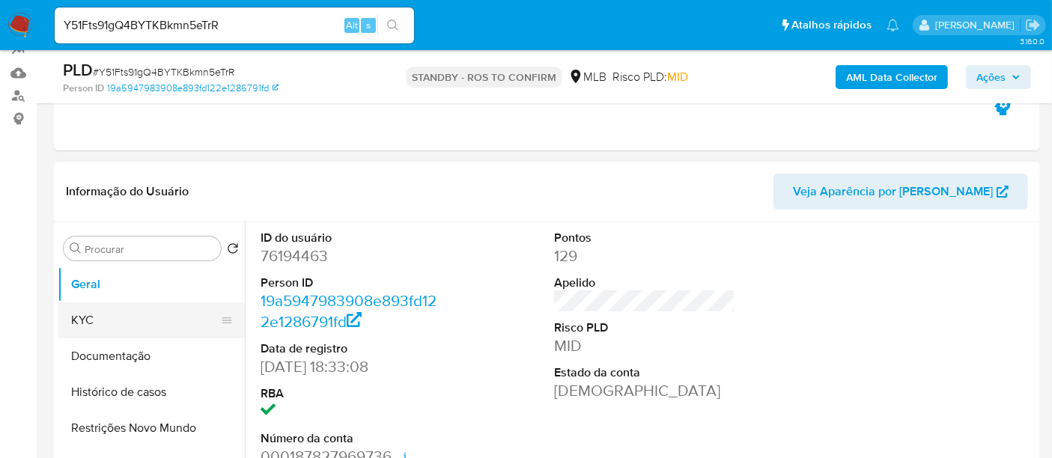
drag, startPoint x: 106, startPoint y: 317, endPoint x: 176, endPoint y: 316, distance: 69.6
click at [106, 317] on button "KYC" at bounding box center [145, 321] width 175 height 36
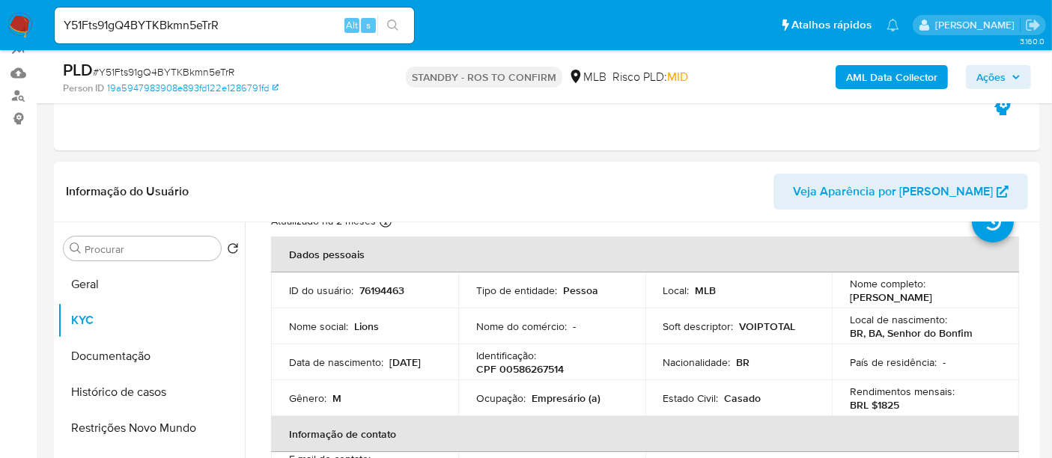
scroll to position [83, 0]
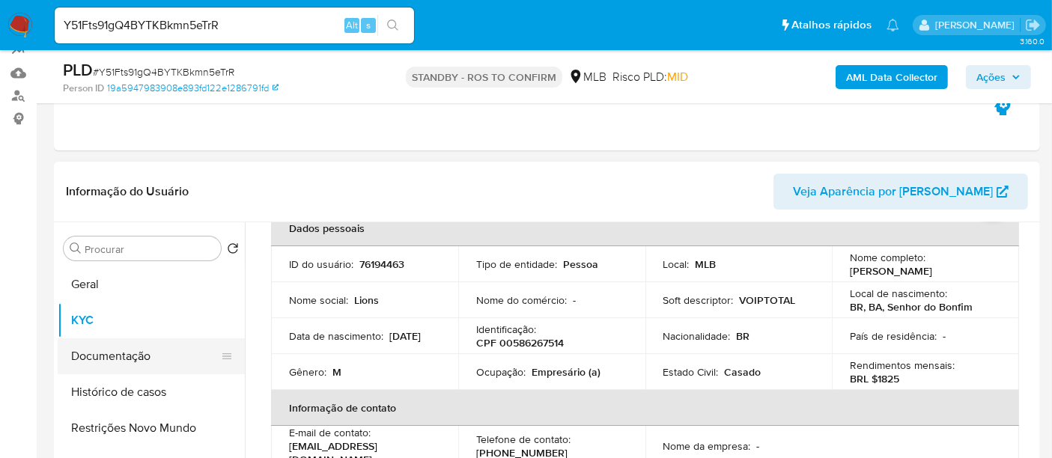
click at [104, 355] on button "Documentação" at bounding box center [145, 356] width 175 height 36
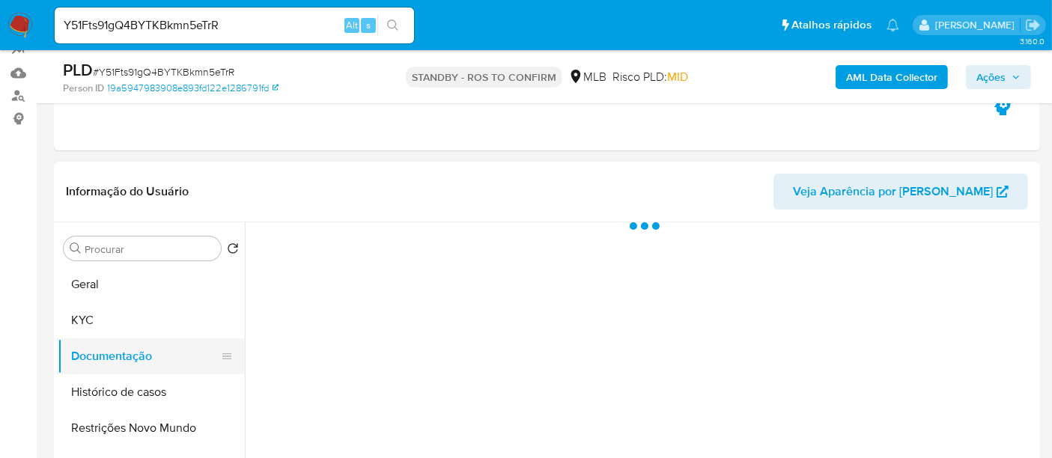
scroll to position [0, 0]
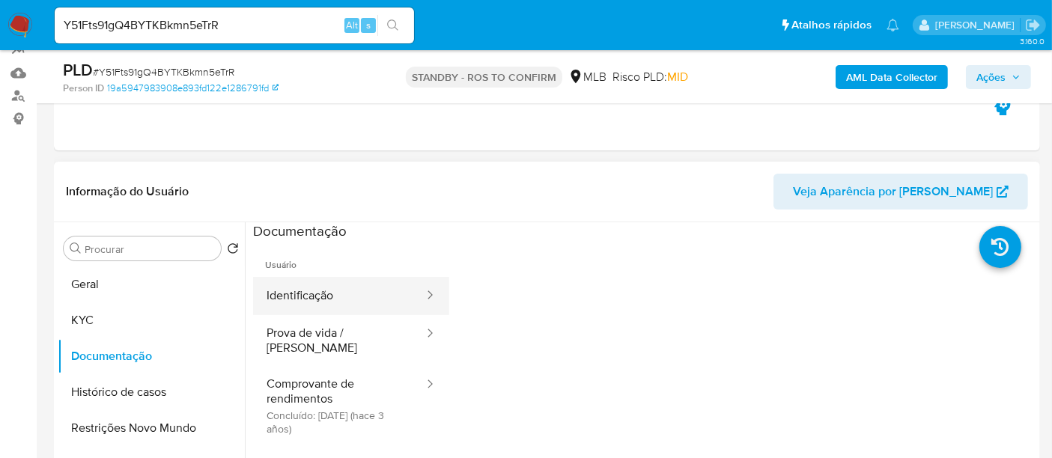
click at [332, 290] on button "Identificação" at bounding box center [339, 296] width 172 height 38
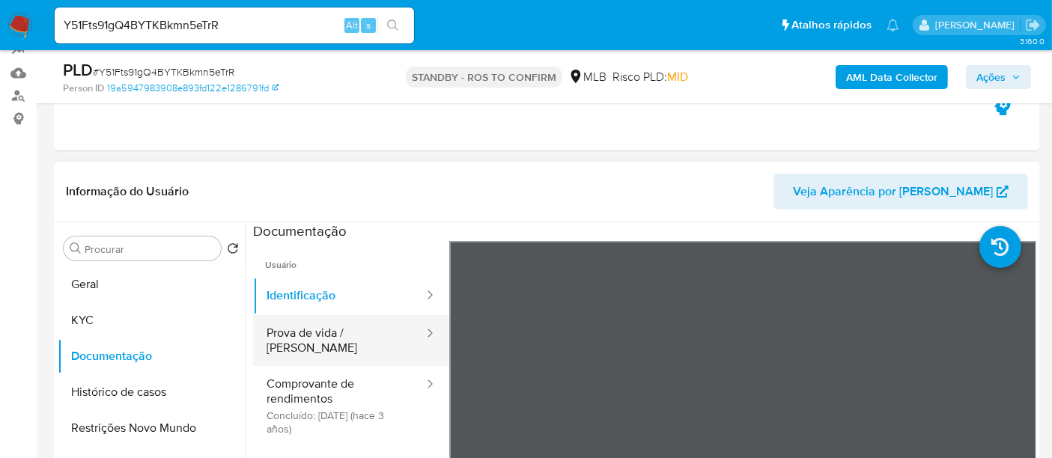
click at [302, 333] on button "Prova de vida / [PERSON_NAME]" at bounding box center [339, 340] width 172 height 51
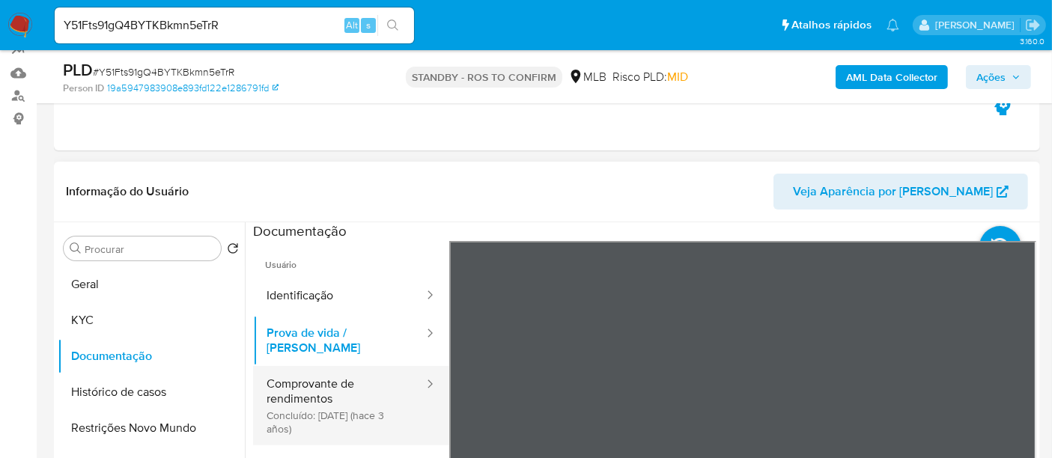
drag, startPoint x: 291, startPoint y: 368, endPoint x: 401, endPoint y: 363, distance: 111.0
click at [291, 368] on button "Comprovante de rendimentos Concluído: 22/04/2022 (hace 3 años)" at bounding box center [339, 405] width 172 height 79
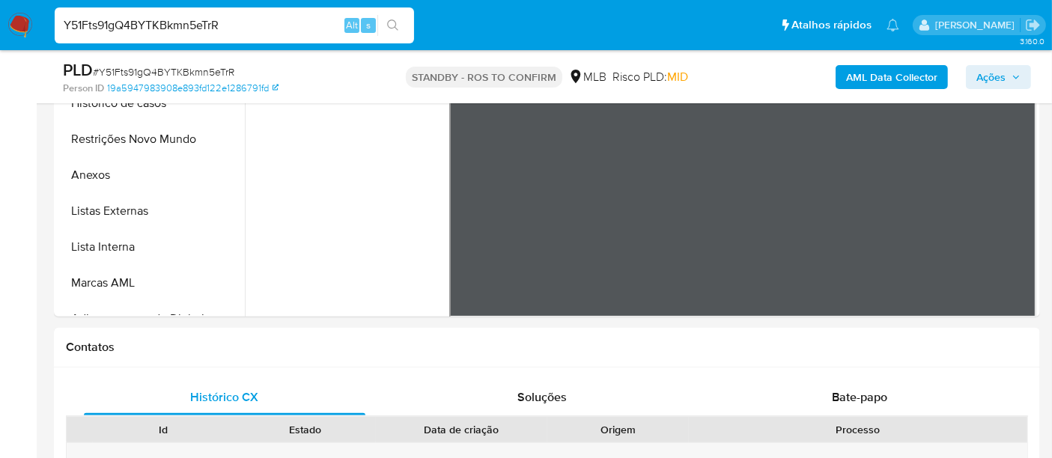
drag, startPoint x: 255, startPoint y: 28, endPoint x: 0, endPoint y: 7, distance: 255.5
click at [0, 7] on nav "Pausado Ver notificaciones Y51Fts91gQ4BYTKBkmn5eTrR Alt s Atalhos rápidos Presi…" at bounding box center [526, 25] width 1052 height 50
paste input "UUT0tNPXJgjVQgVHLhSDoZm9"
type input "UUT0tNPXJgjVQgVHLhSDoZm9"
drag, startPoint x: 393, startPoint y: 21, endPoint x: 395, endPoint y: 70, distance: 49.4
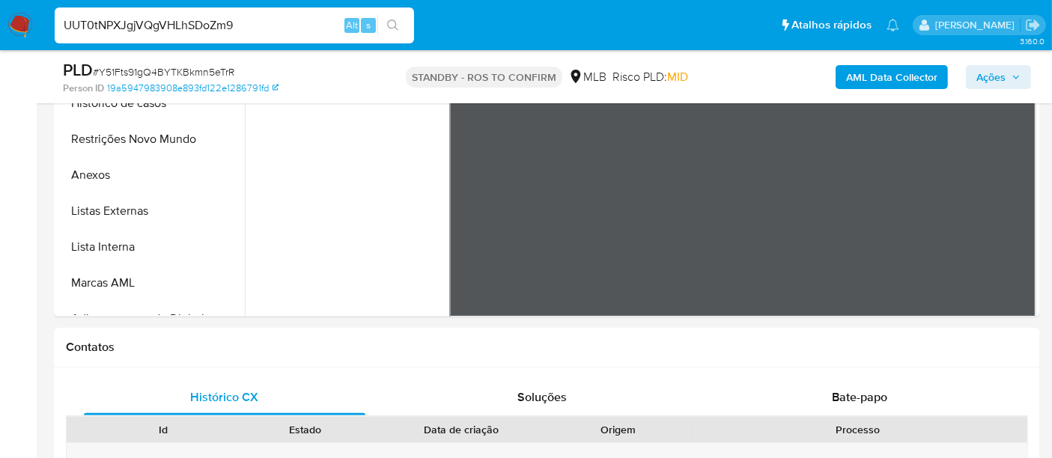
click at [393, 22] on icon "search-icon" at bounding box center [393, 25] width 12 height 12
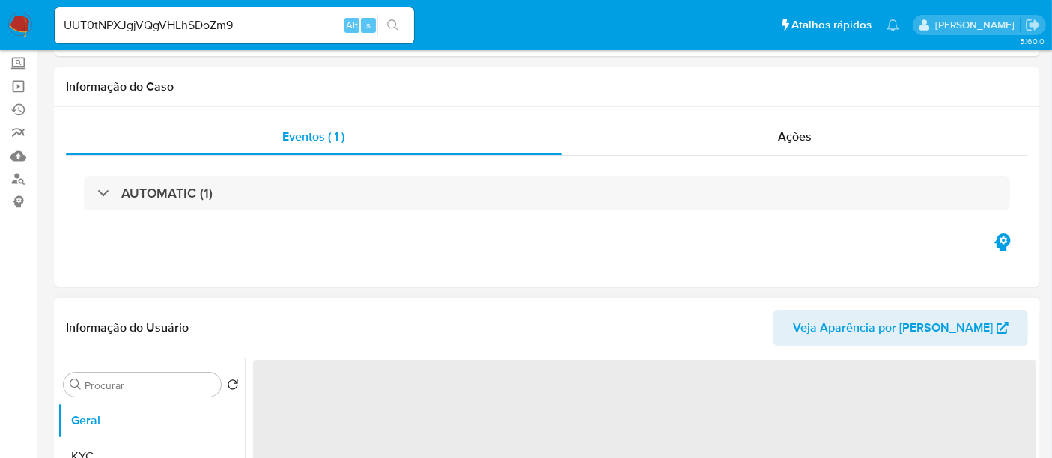
select select "10"
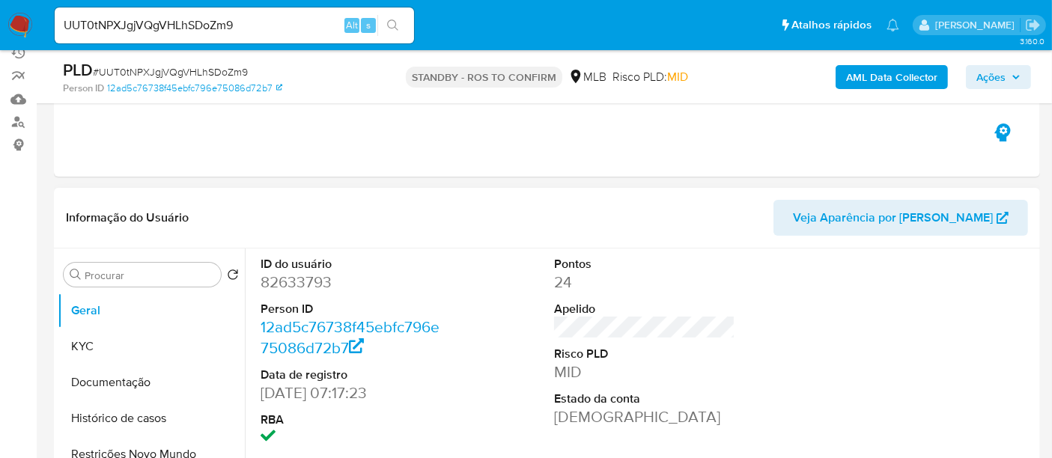
scroll to position [166, 0]
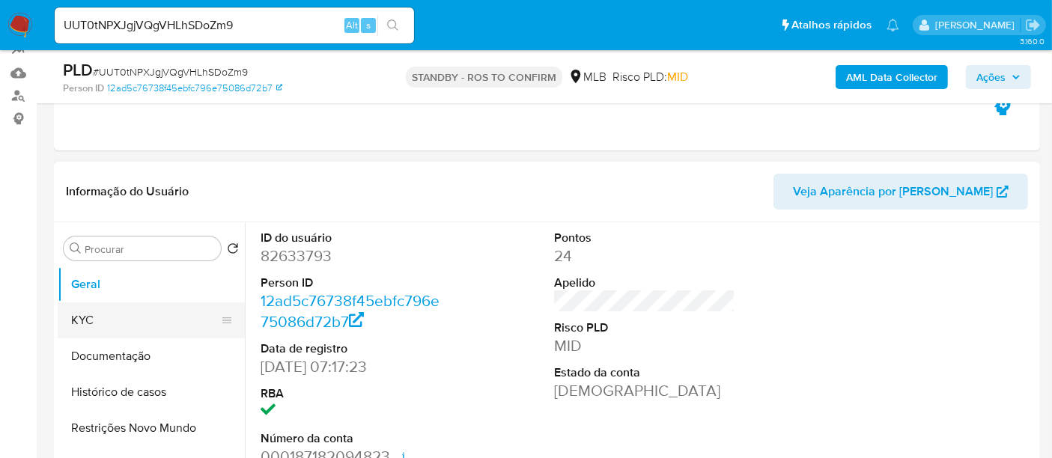
drag, startPoint x: 96, startPoint y: 320, endPoint x: 121, endPoint y: 320, distance: 25.5
click at [98, 320] on button "KYC" at bounding box center [145, 321] width 175 height 36
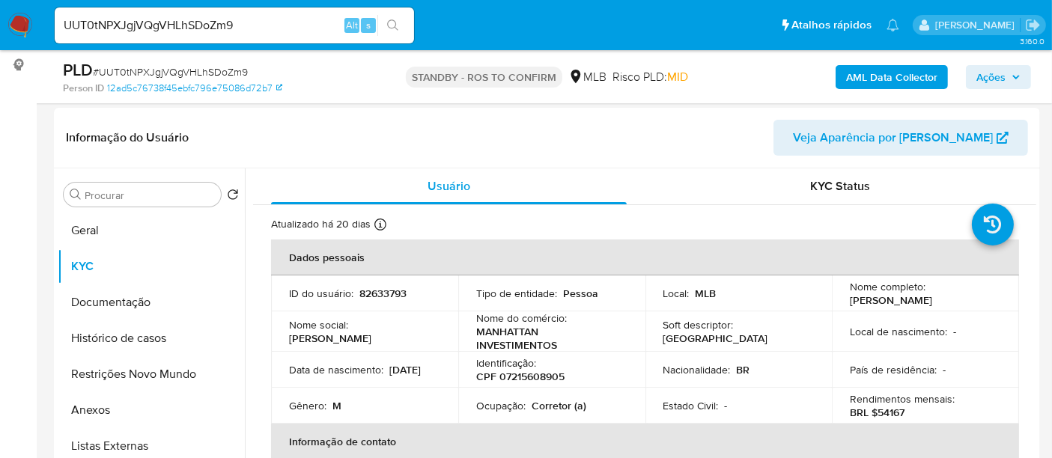
scroll to position [229, 0]
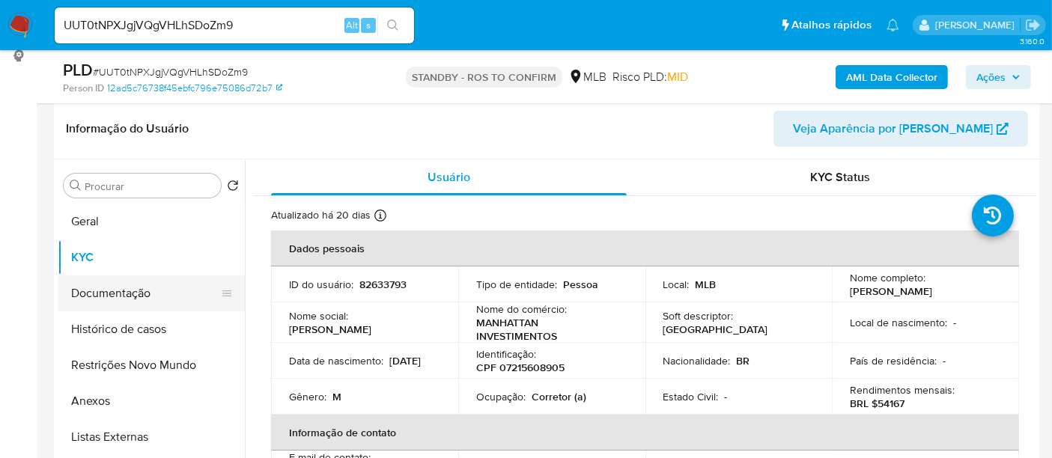
click at [113, 294] on button "Documentação" at bounding box center [145, 294] width 175 height 36
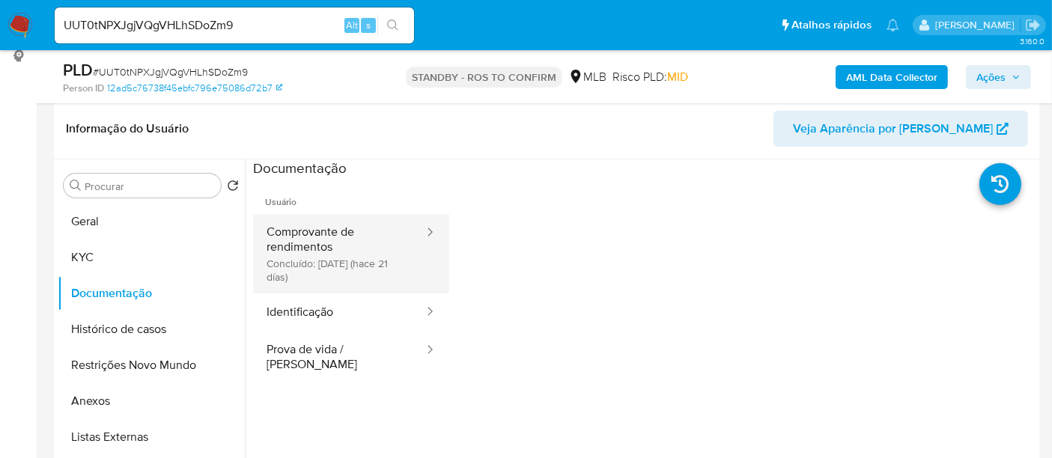
click at [362, 225] on button "Comprovante de rendimentos Concluído: 28/08/2025 (hace 21 días)" at bounding box center [339, 253] width 172 height 79
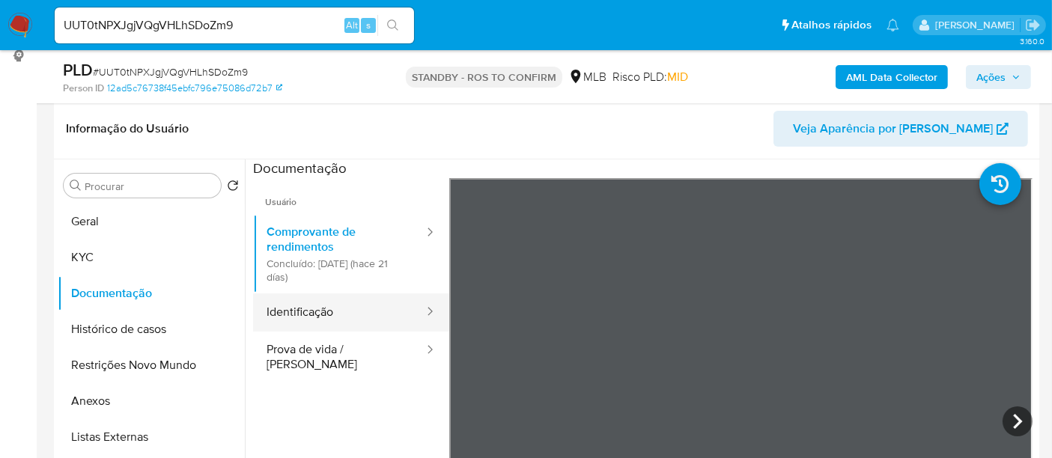
click at [302, 306] on button "Identificação" at bounding box center [339, 313] width 172 height 38
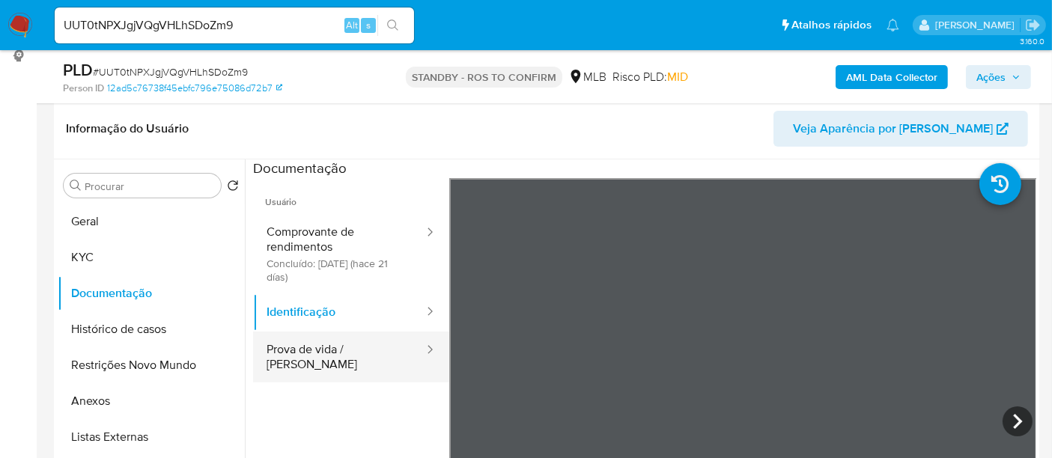
click at [312, 343] on button "Prova de vida / Selfie" at bounding box center [339, 357] width 172 height 51
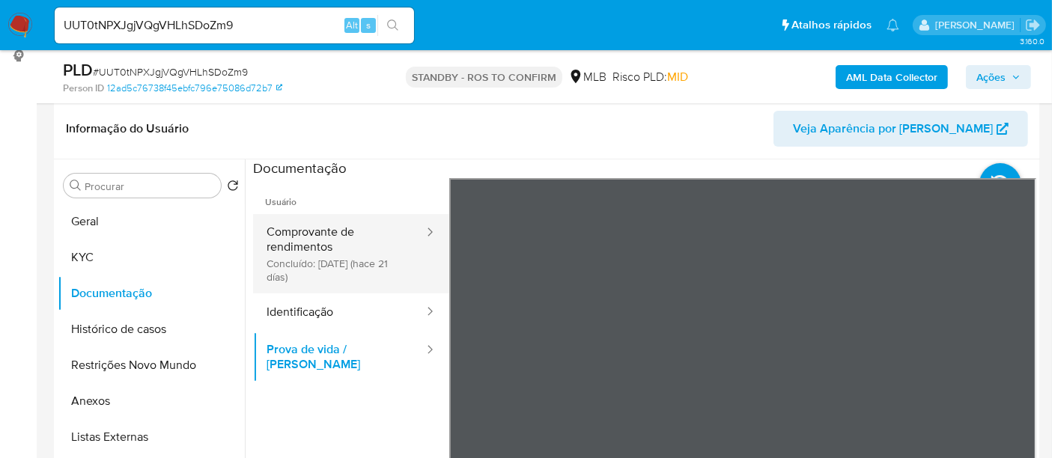
click at [344, 234] on button "Comprovante de rendimentos Concluído: 28/08/2025 (hace 21 días)" at bounding box center [339, 253] width 172 height 79
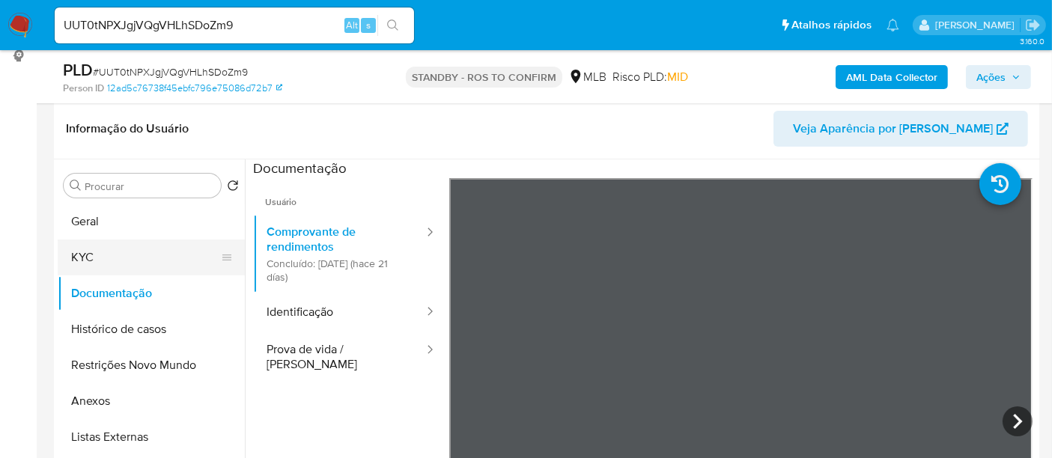
drag, startPoint x: 99, startPoint y: 253, endPoint x: 189, endPoint y: 265, distance: 91.4
click at [99, 253] on button "KYC" at bounding box center [145, 258] width 175 height 36
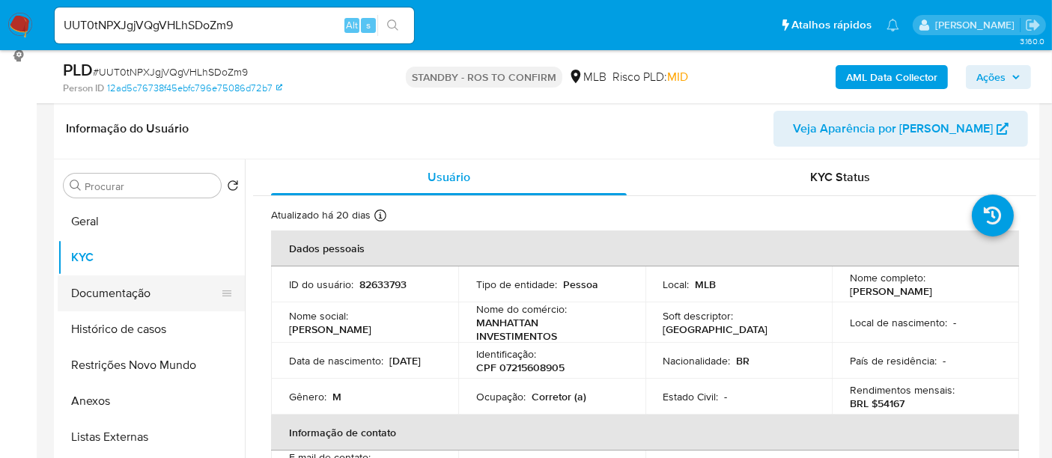
click at [122, 283] on button "Documentação" at bounding box center [145, 294] width 175 height 36
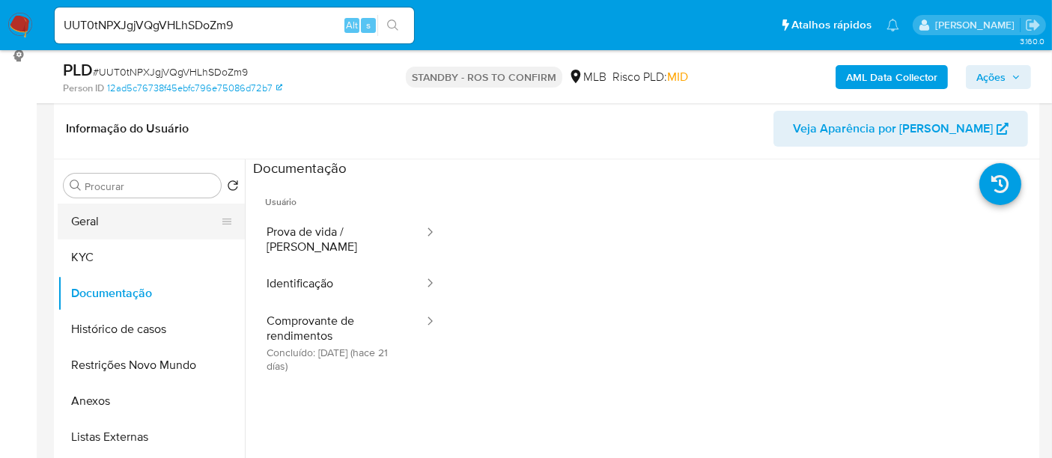
click at [100, 221] on button "Geral" at bounding box center [145, 222] width 175 height 36
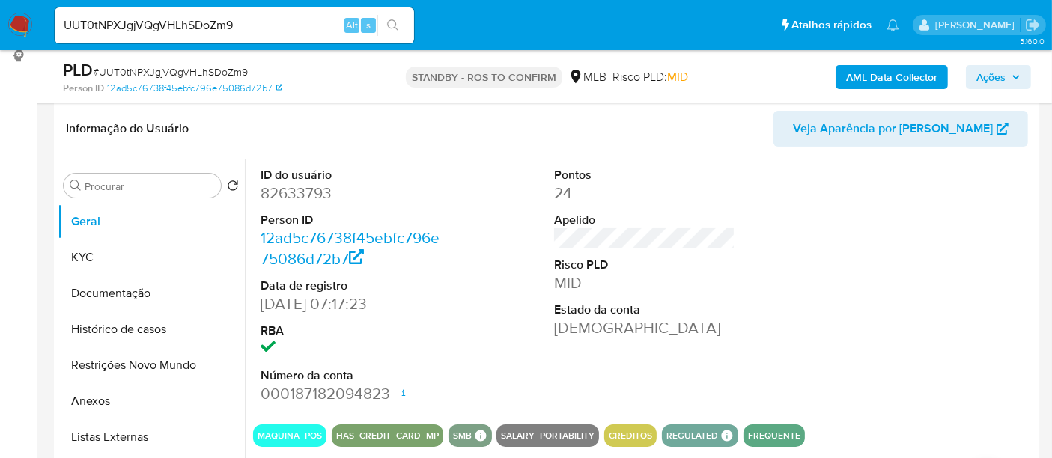
drag, startPoint x: 20, startPoint y: 18, endPoint x: 29, endPoint y: 22, distance: 9.7
click at [19, 18] on img at bounding box center [19, 25] width 25 height 25
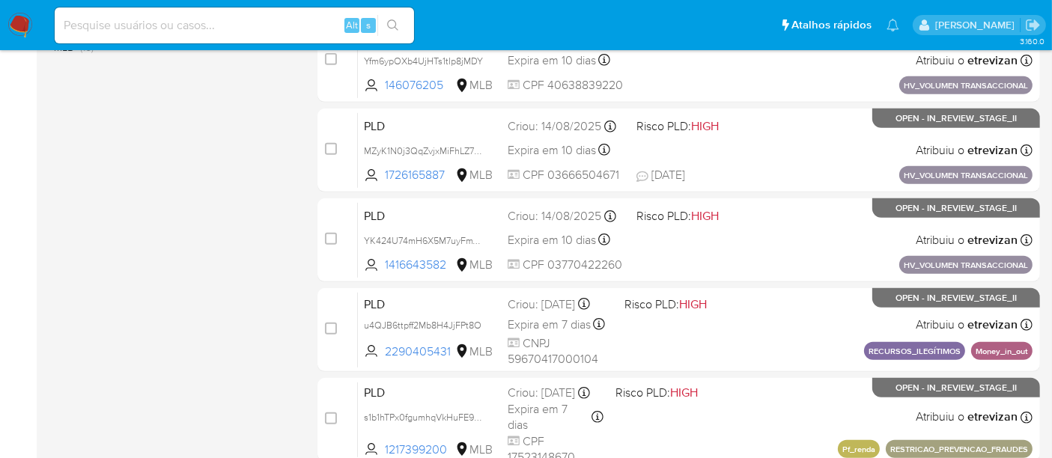
scroll to position [776, 0]
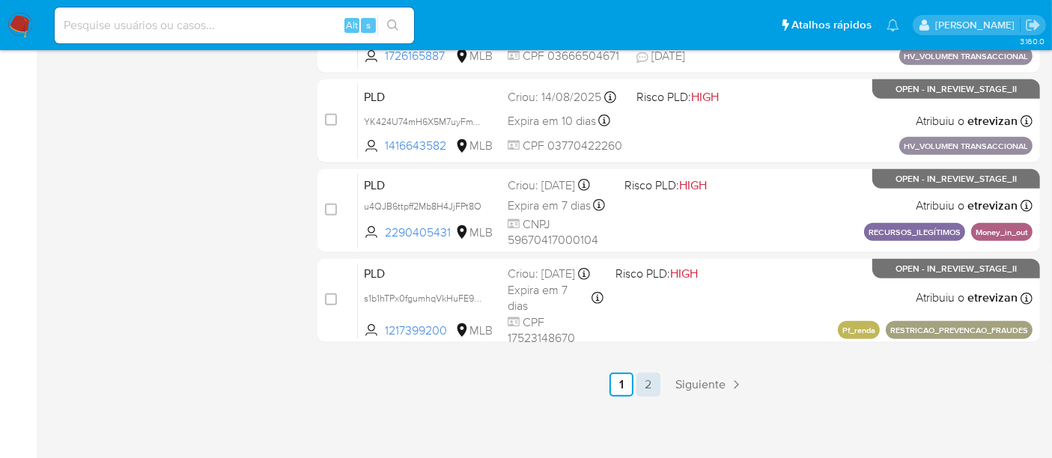
click at [649, 385] on link "2" at bounding box center [649, 385] width 24 height 24
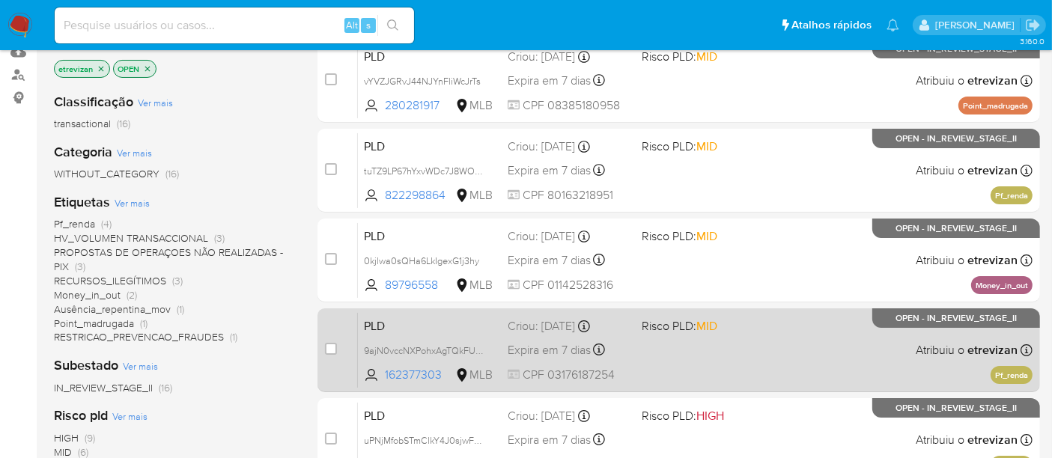
scroll to position [166, 0]
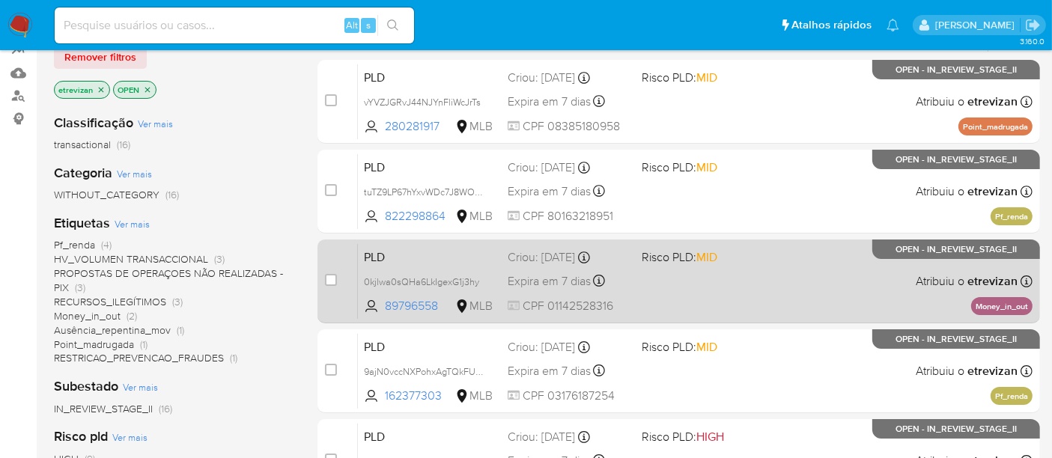
click at [665, 284] on div "PLD 0kjlwa0sQHa6LkIgexG1j3hy 89796558 MLB Risco PLD: MID Criou: 12/08/2025 Crio…" at bounding box center [695, 281] width 675 height 76
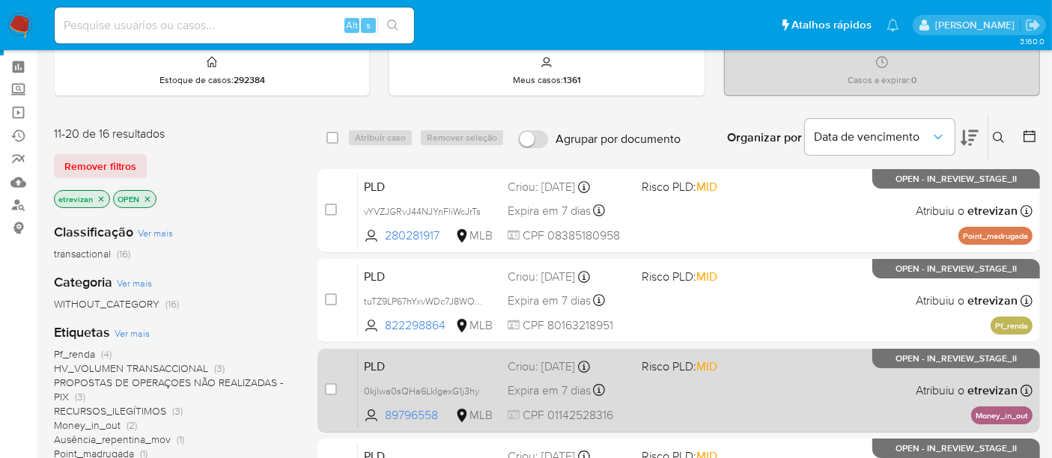
scroll to position [0, 0]
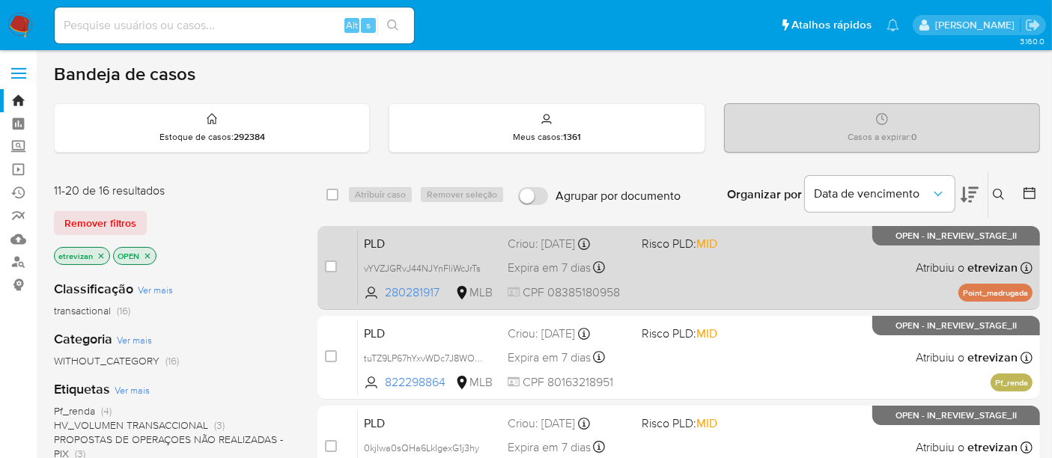
click at [717, 290] on div "PLD vYVZJGRvJ44NJYnFliWcJrTs 280281917 MLB Risco PLD: MID Criou: 12/08/2025 Cri…" at bounding box center [695, 268] width 675 height 76
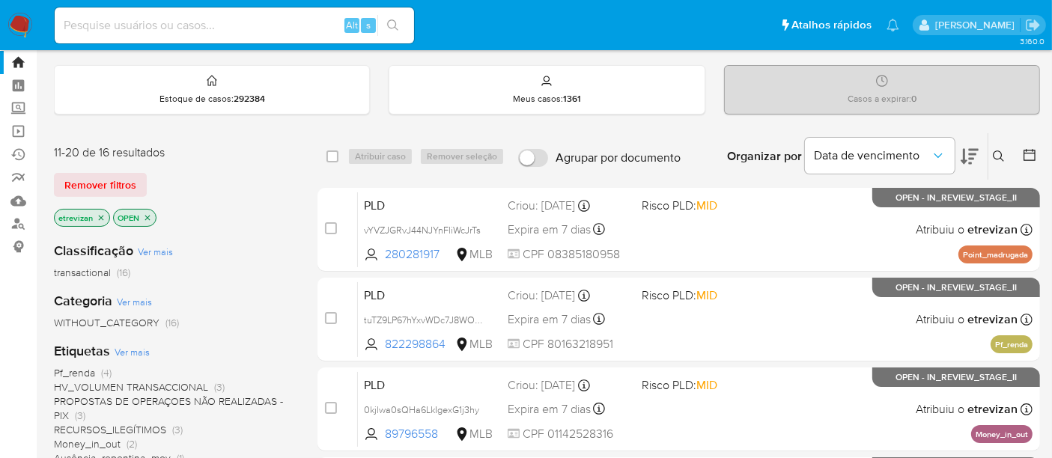
scroll to position [452, 0]
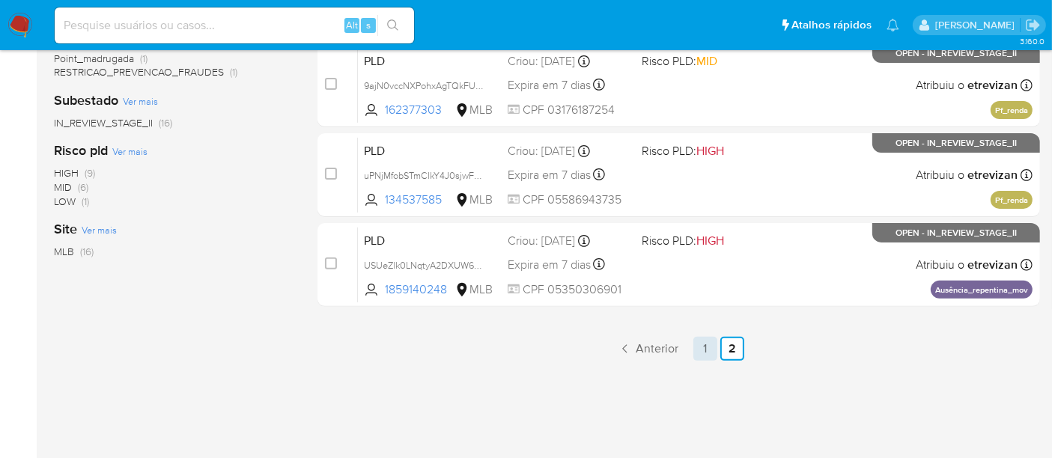
click at [704, 347] on link "1" at bounding box center [705, 349] width 24 height 24
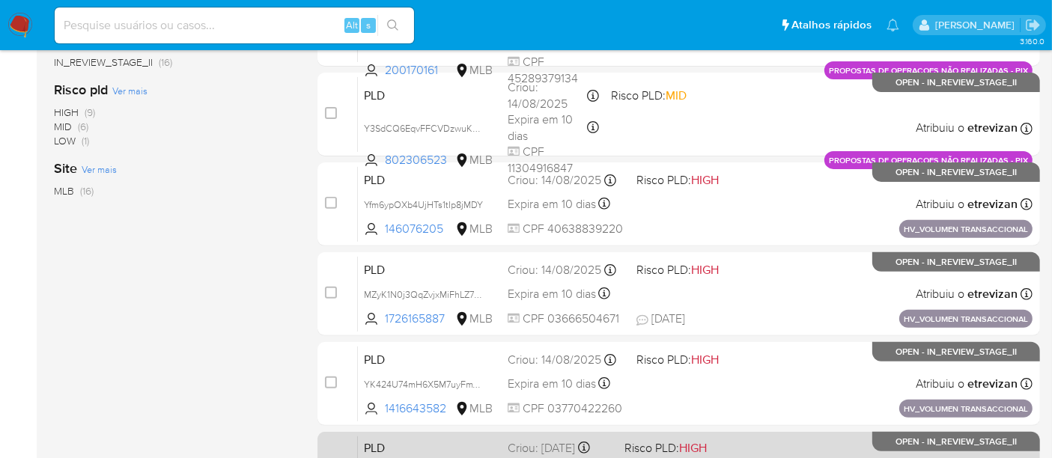
scroll to position [665, 0]
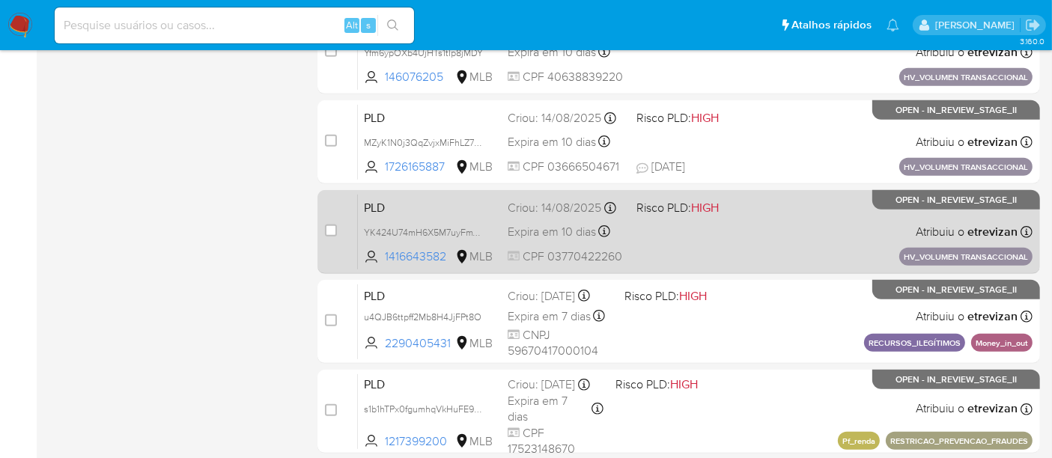
click at [757, 226] on div "PLD YK424U74mH6X5M7uyFmVubiO 1416643582 MLB Risco PLD: HIGH Criou: 14/08/2025 C…" at bounding box center [695, 232] width 675 height 76
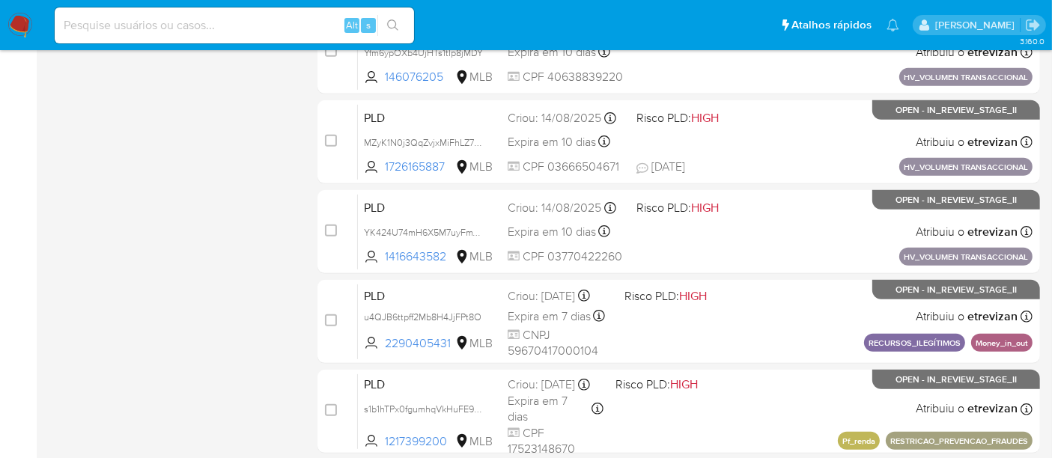
click at [221, 20] on input at bounding box center [234, 25] width 359 height 19
paste input "YK424U74mH6X5M7uyFmVubiO"
type input "YK424U74mH6X5M7uyFmVubiO"
click at [389, 18] on button "search-icon" at bounding box center [392, 25] width 31 height 21
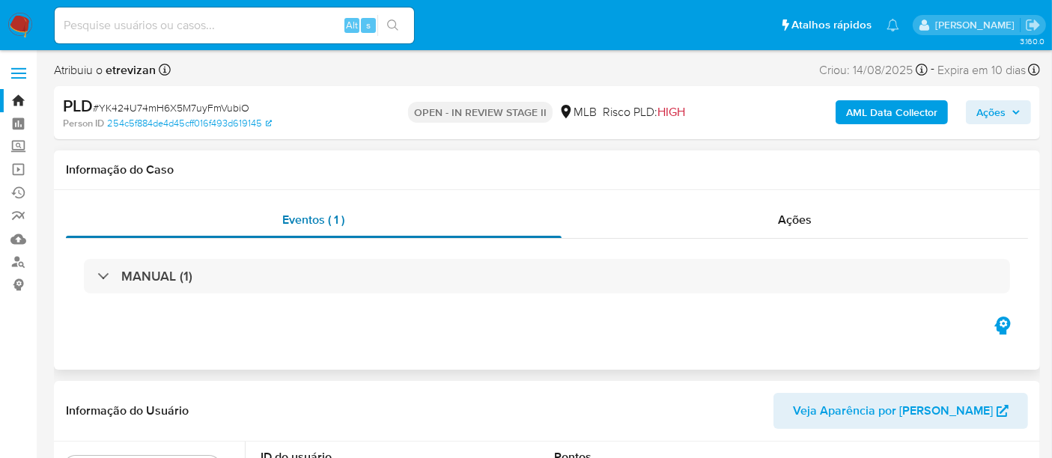
select select "10"
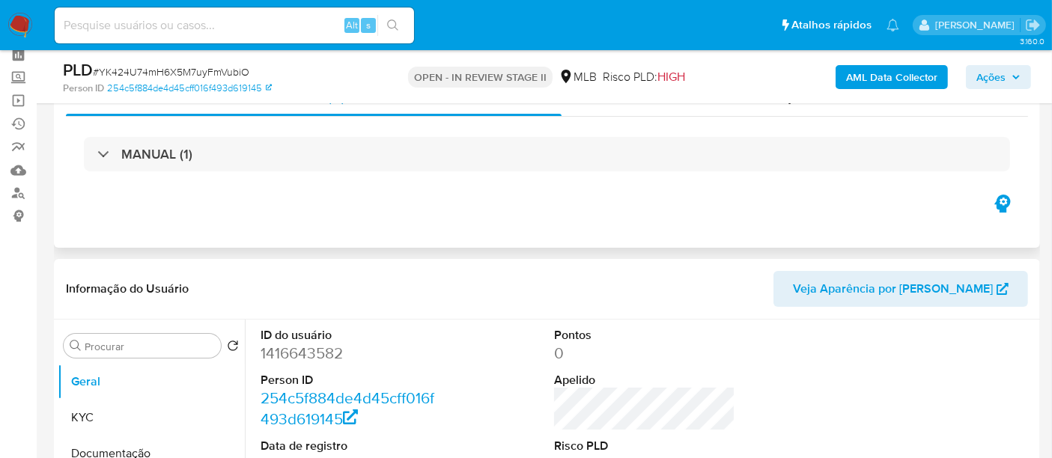
scroll to position [166, 0]
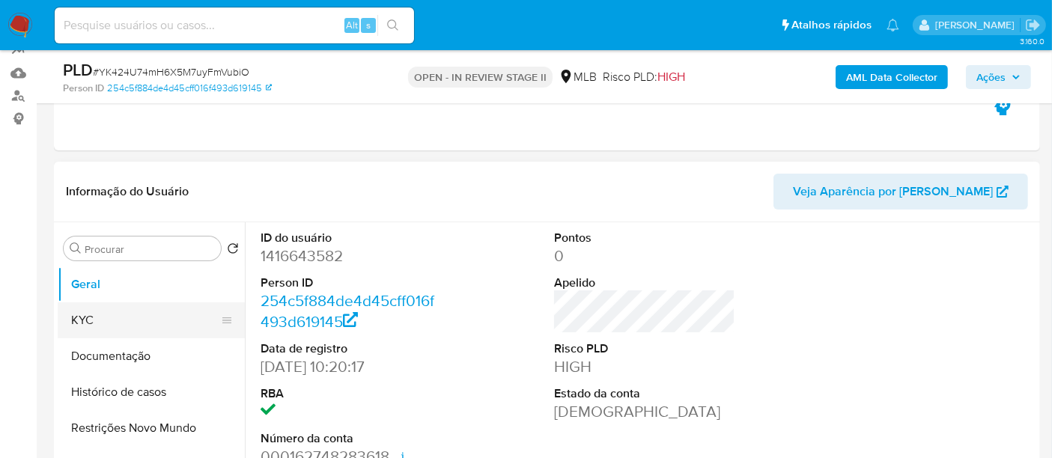
click at [118, 321] on button "KYC" at bounding box center [145, 321] width 175 height 36
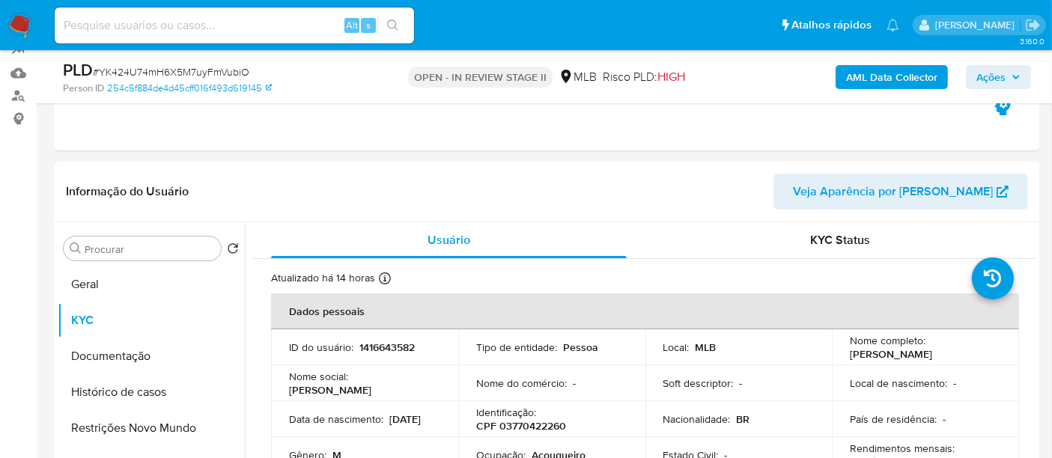
scroll to position [83, 0]
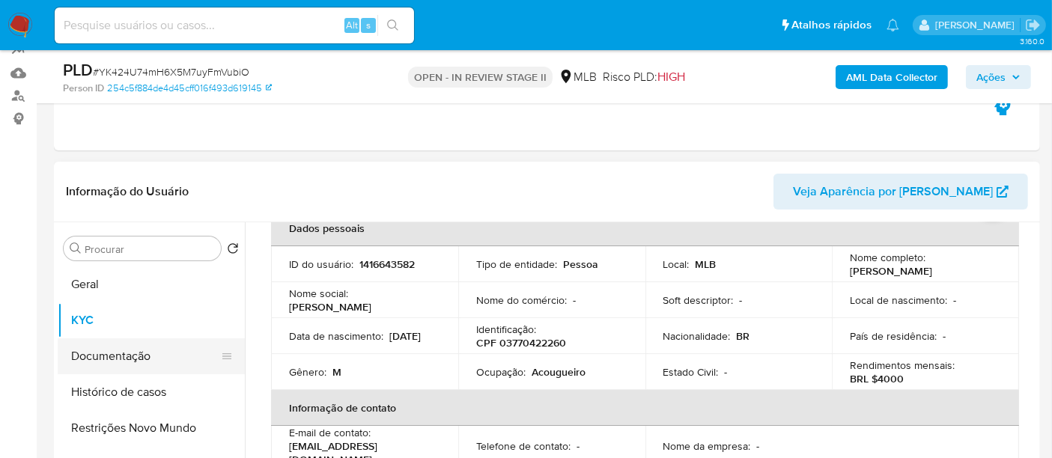
click at [119, 352] on button "Documentação" at bounding box center [145, 356] width 175 height 36
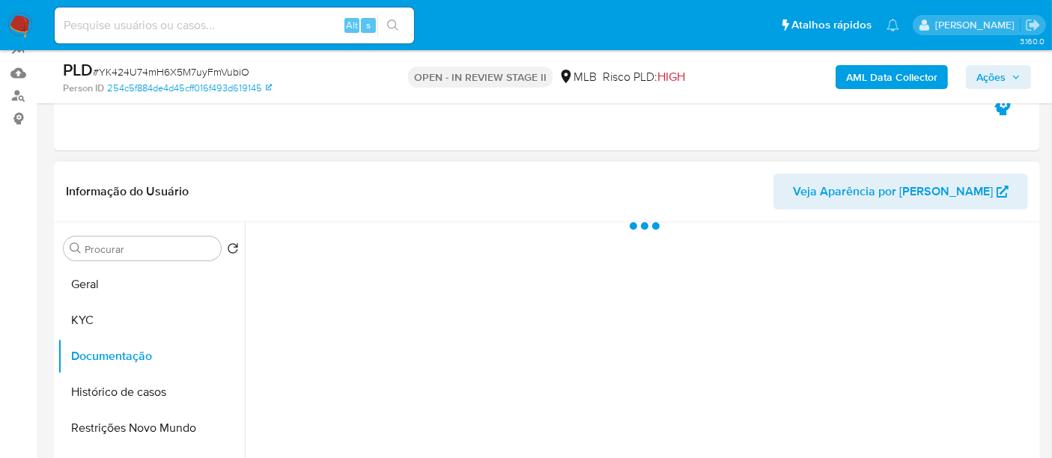
scroll to position [0, 0]
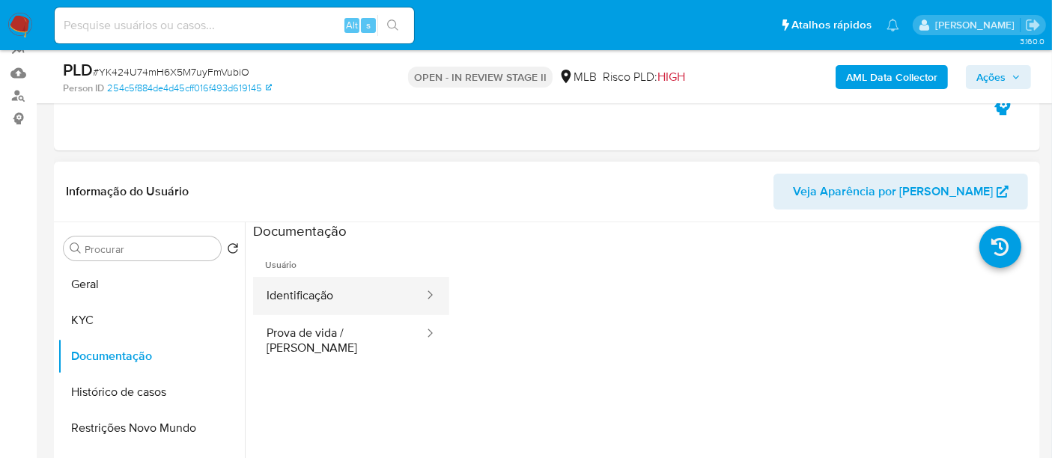
click at [315, 294] on button "Identificação" at bounding box center [339, 296] width 172 height 38
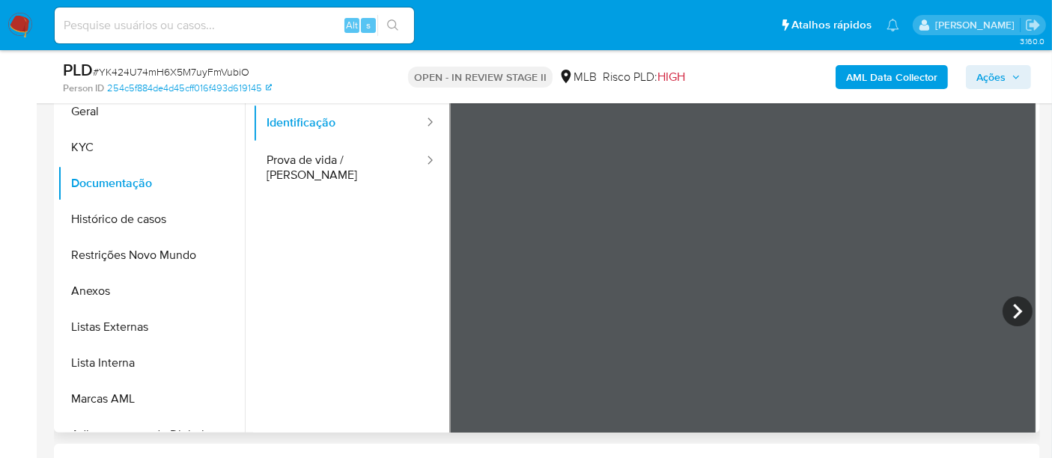
scroll to position [343, 0]
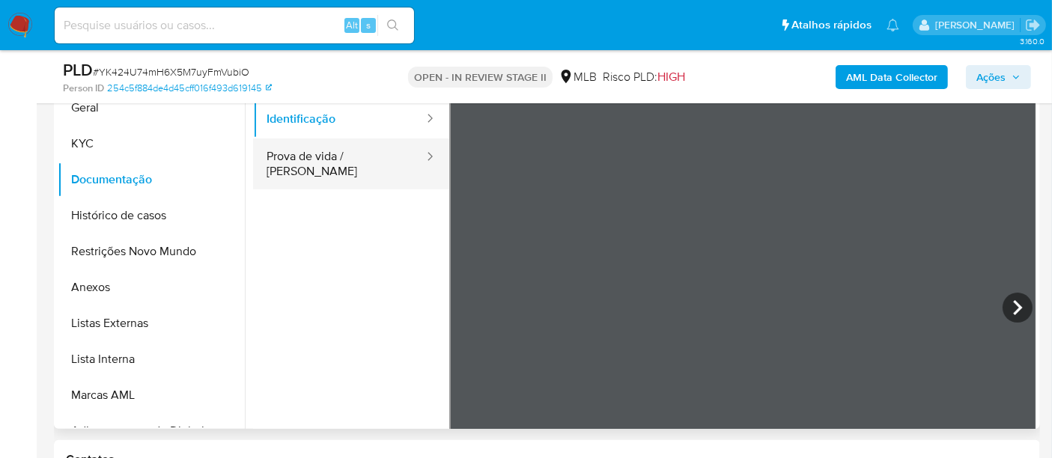
click at [332, 155] on button "Prova de vida / Selfie" at bounding box center [339, 164] width 172 height 51
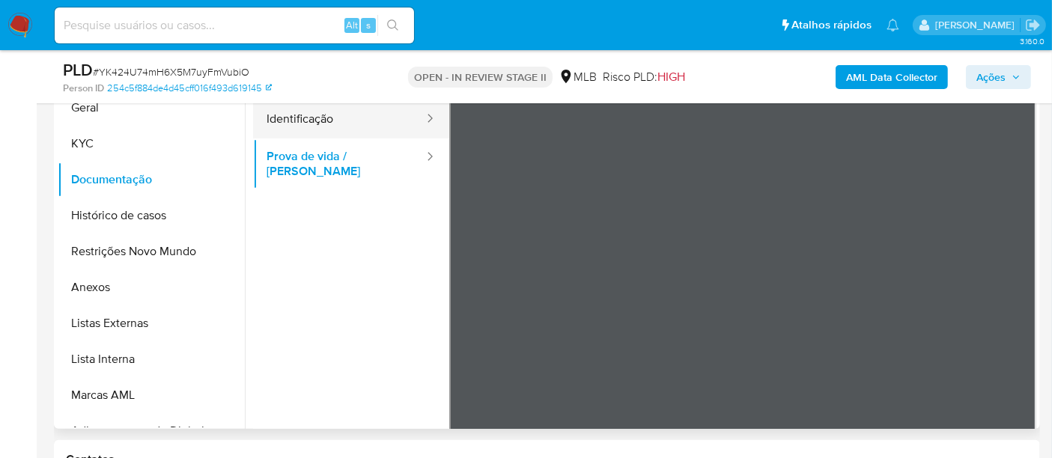
click at [323, 122] on button "Identificação" at bounding box center [339, 119] width 172 height 38
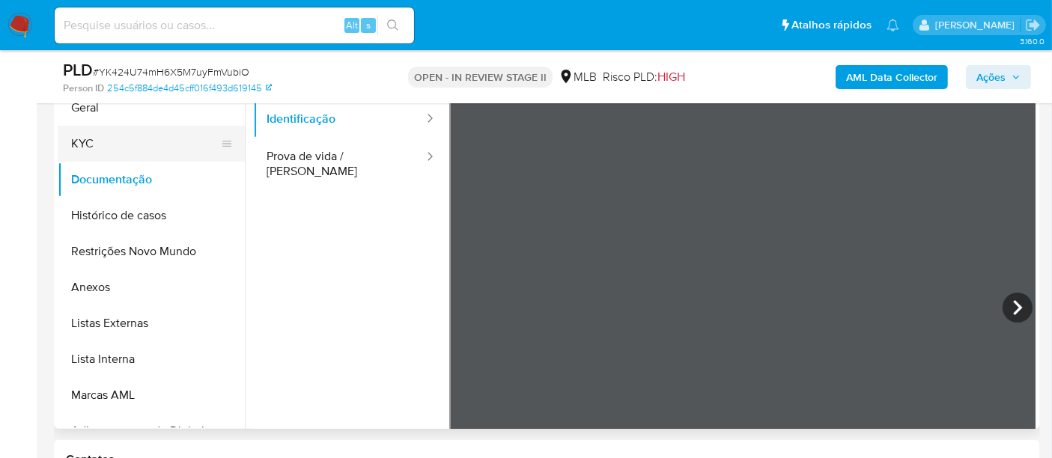
click at [106, 142] on button "KYC" at bounding box center [145, 144] width 175 height 36
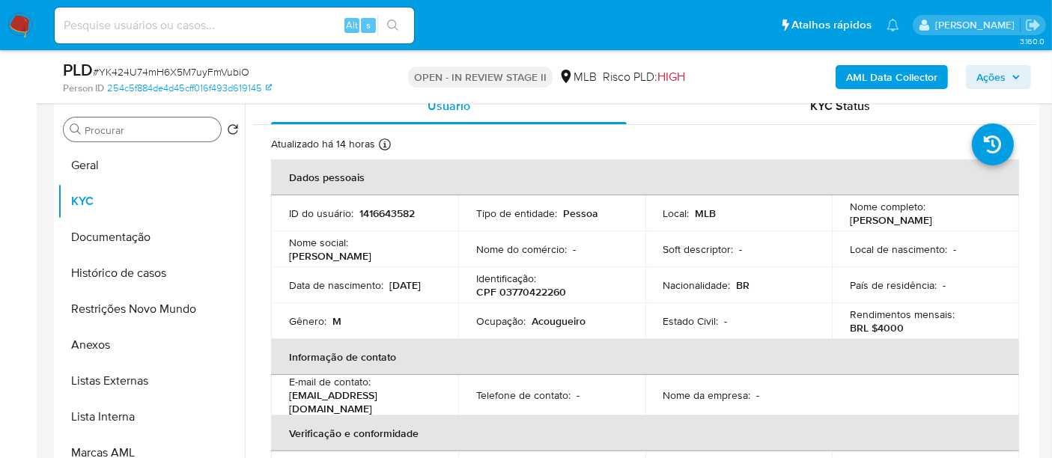
scroll to position [260, 0]
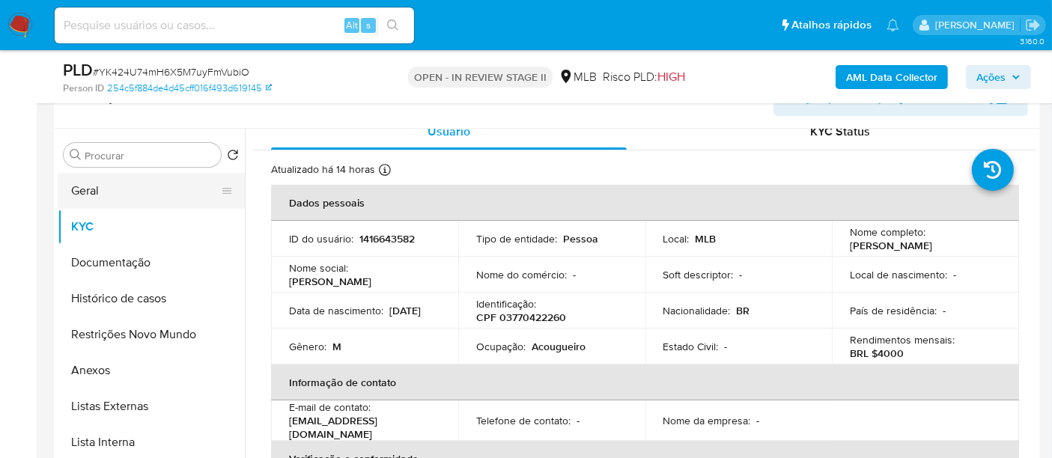
click at [99, 191] on button "Geral" at bounding box center [145, 191] width 175 height 36
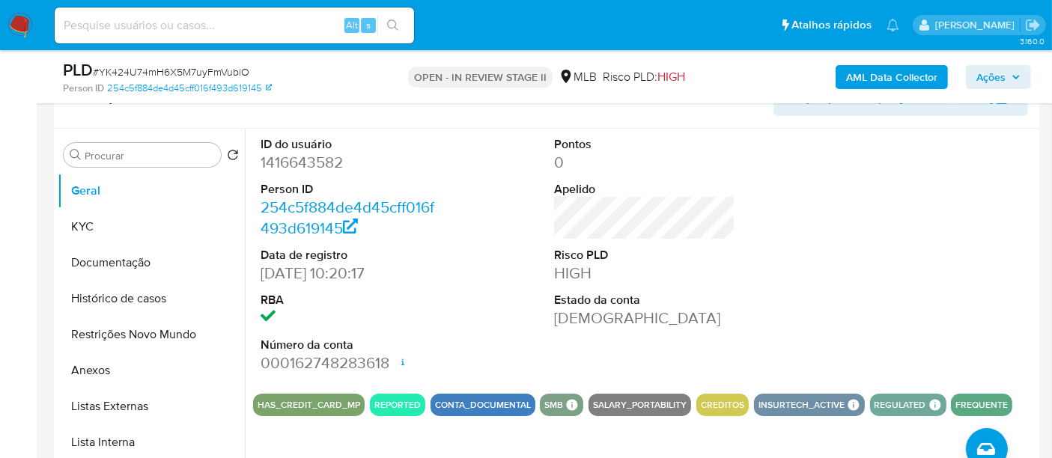
click at [24, 25] on img at bounding box center [19, 25] width 25 height 25
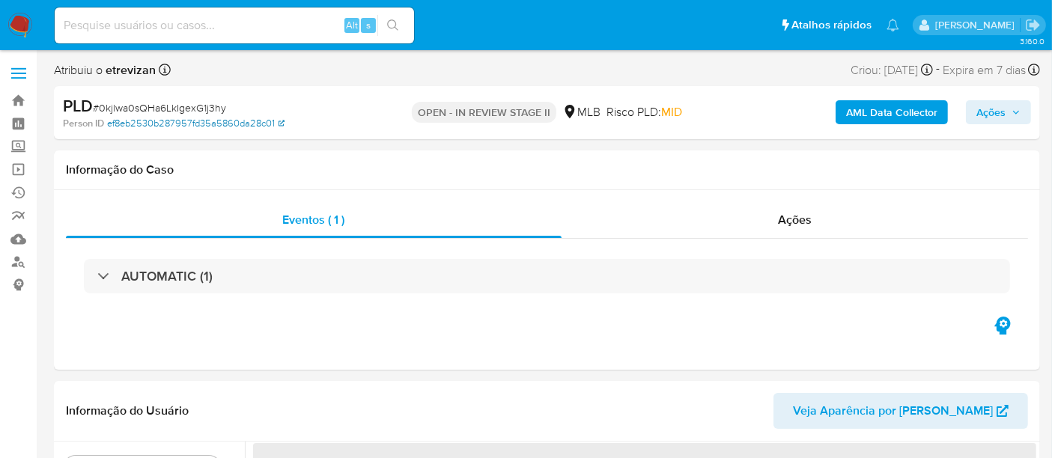
select select "10"
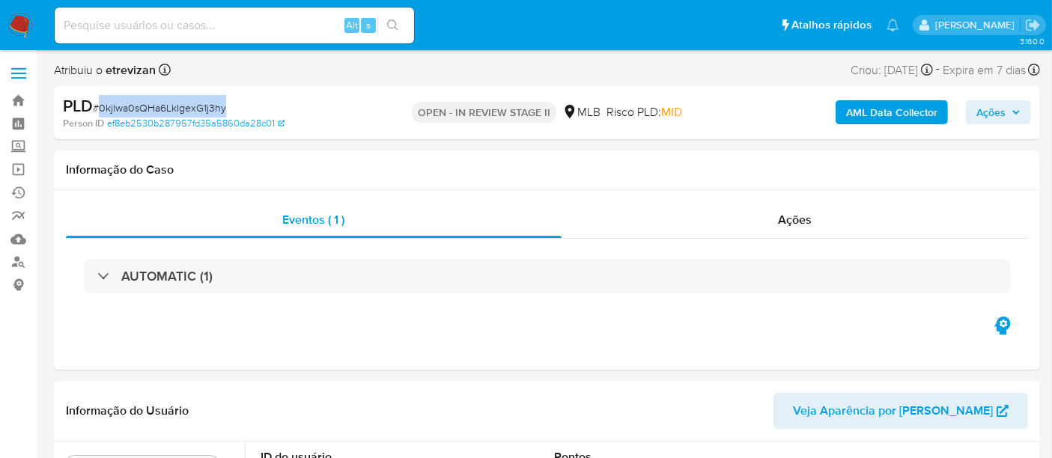
drag, startPoint x: 102, startPoint y: 106, endPoint x: 225, endPoint y: 108, distance: 122.8
click at [225, 108] on span "# 0kjlwa0sQHa6LkIgexG1j3hy" at bounding box center [159, 107] width 133 height 15
copy span "0kjlwa0sQHa6LkIgexG1j3hy"
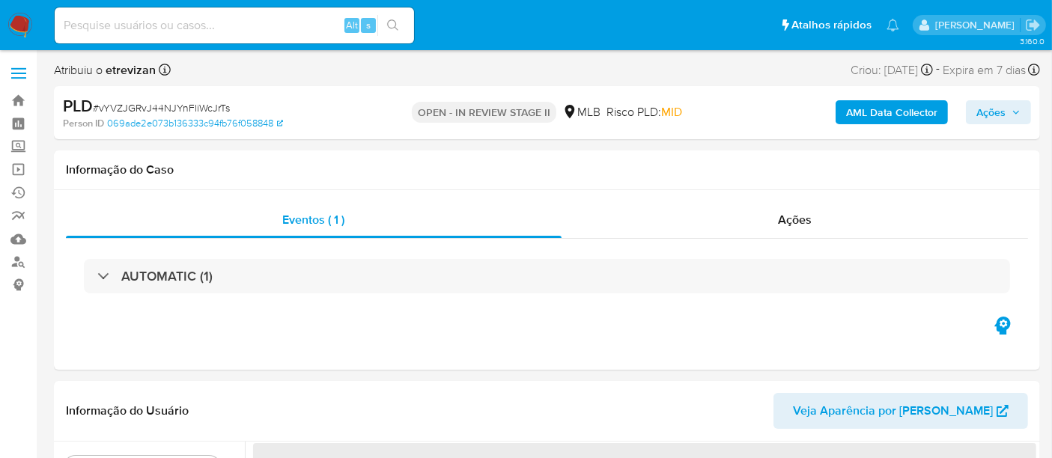
select select "10"
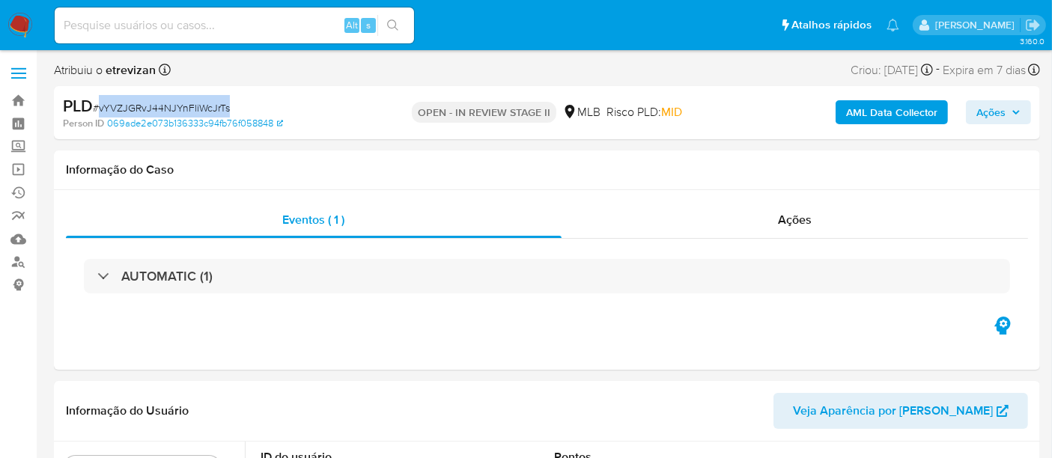
drag, startPoint x: 98, startPoint y: 106, endPoint x: 227, endPoint y: 111, distance: 128.9
click at [227, 111] on span "# vYVZJGRvJ44NJYnFliWcJrTs" at bounding box center [161, 107] width 137 height 15
copy span "vYVZJGRvJ44NJYnFliWcJrTs"
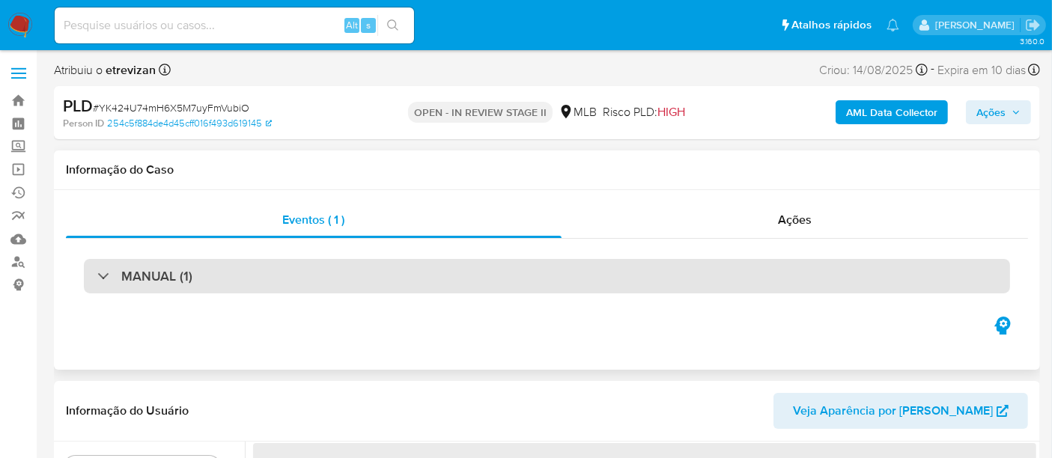
select select "10"
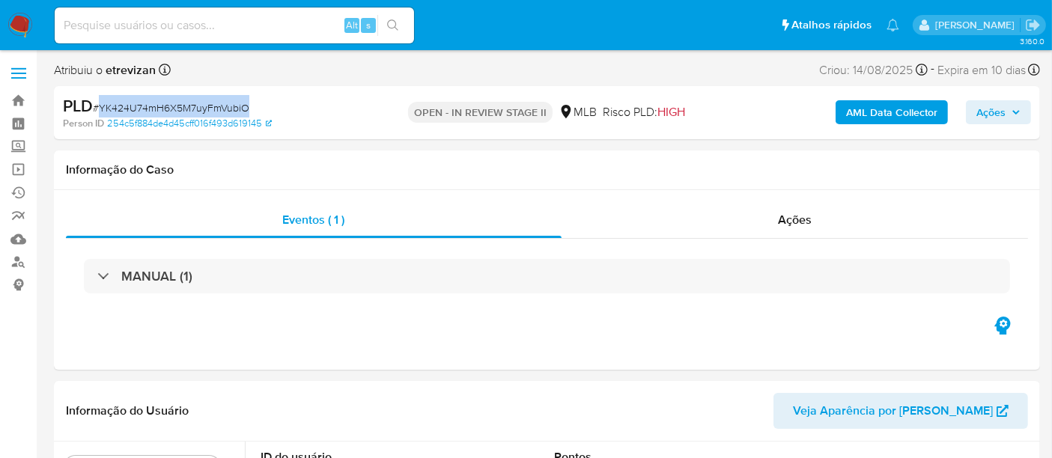
drag, startPoint x: 99, startPoint y: 108, endPoint x: 245, endPoint y: 103, distance: 146.1
click at [245, 103] on span "# YK424U74mH6X5M7uyFmVubiO" at bounding box center [171, 107] width 157 height 15
copy span "YK424U74mH6X5M7uyFmVubiO"
click at [365, 180] on div "Informação do Caso" at bounding box center [547, 171] width 986 height 40
drag, startPoint x: 102, startPoint y: 106, endPoint x: 249, endPoint y: 104, distance: 147.5
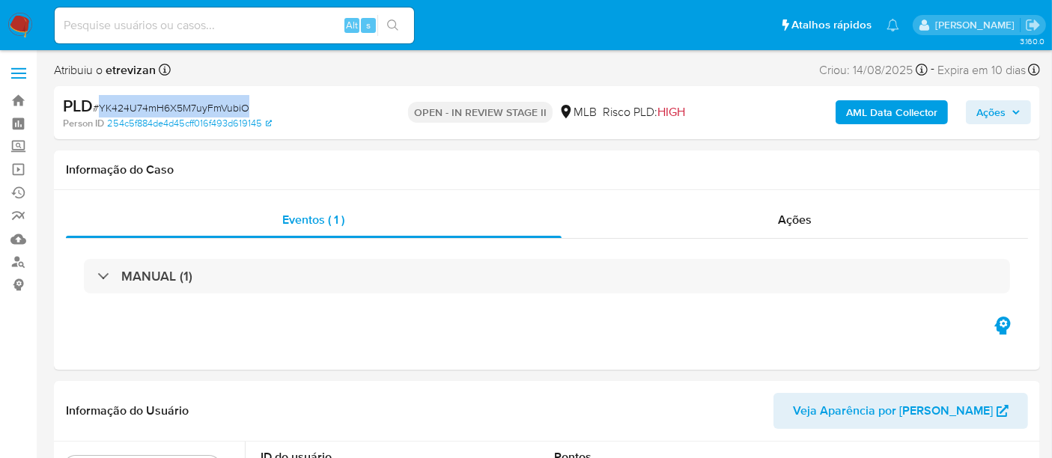
click at [249, 104] on div "PLD # YK424U74mH6X5M7uyFmVubiO" at bounding box center [222, 106] width 318 height 22
copy span "YK424U74mH6X5M7uyFmVubiO"
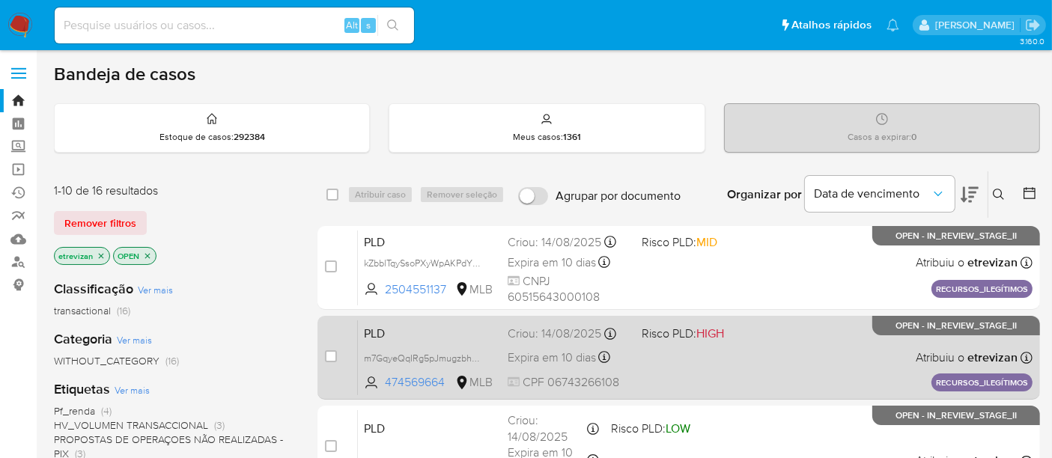
click at [757, 349] on div "PLD m7GqyeQqIRg5pJmugzbhqYNl 474569664 MLB Risco PLD: HIGH Criou: [DATE] Criou:…" at bounding box center [695, 358] width 675 height 76
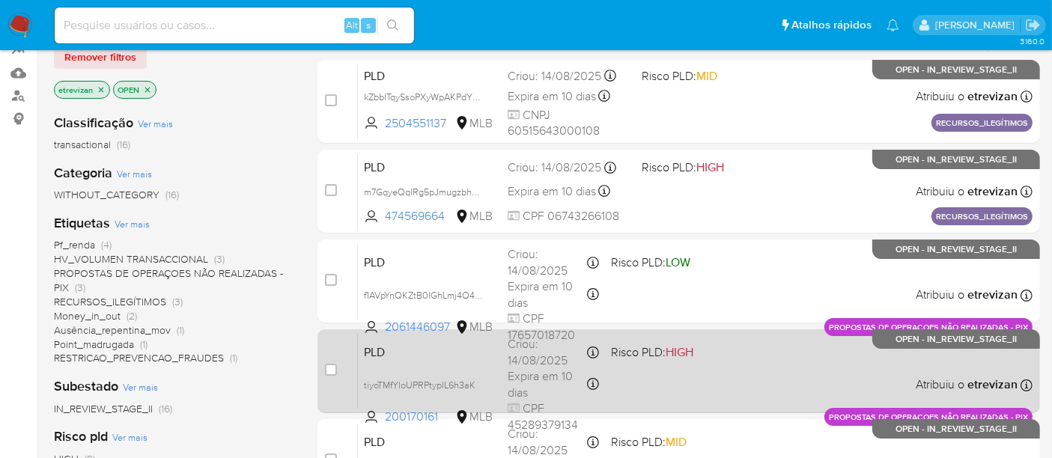
scroll to position [249, 0]
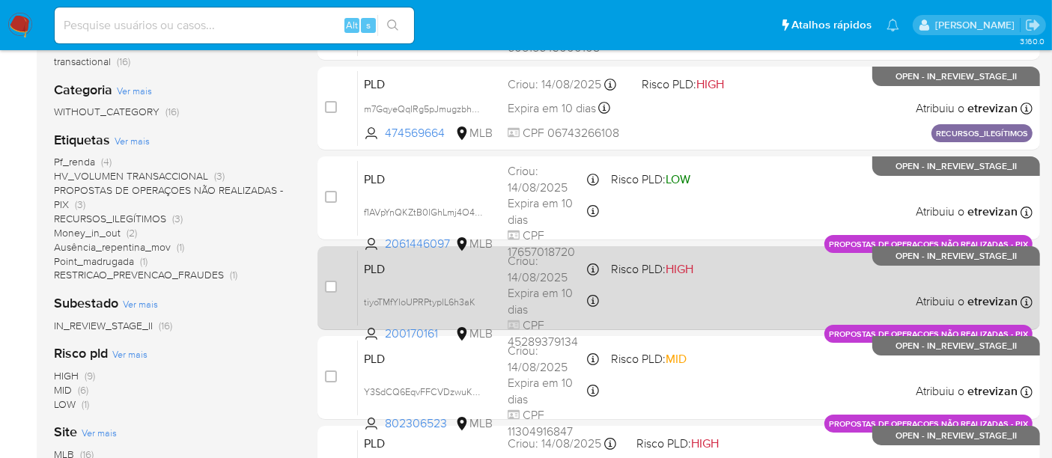
click at [705, 284] on div "PLD tiyoTMfYloUPRPtyplL6h3aK 200170161 MLB Risco PLD: HIGH Criou: [DATE] Criou:…" at bounding box center [695, 288] width 675 height 76
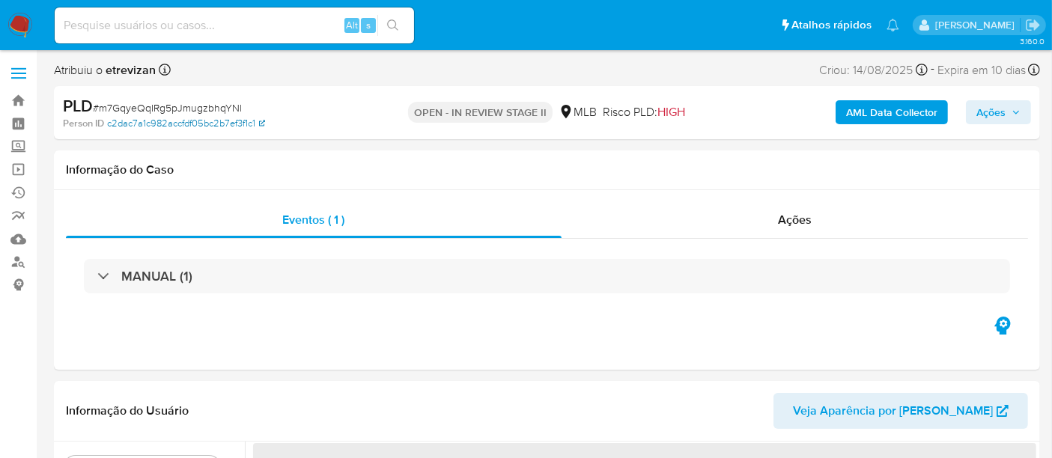
select select "10"
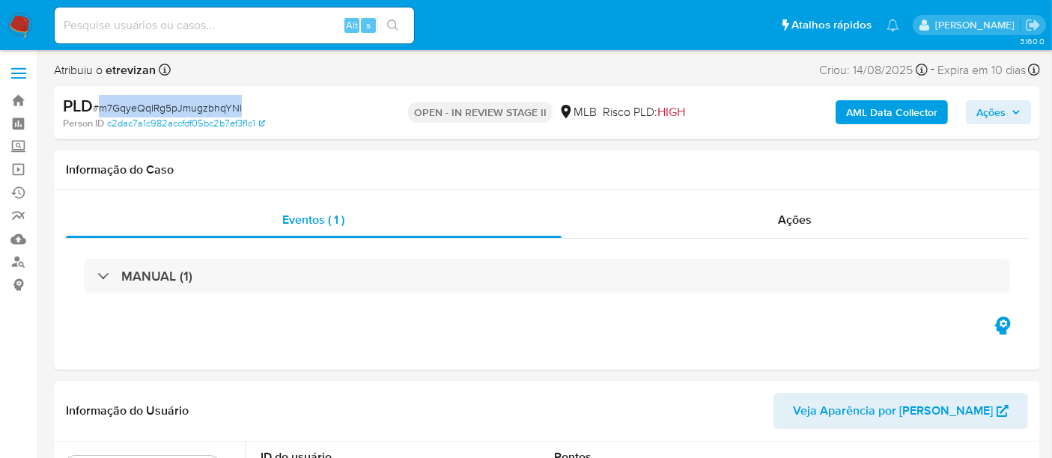
drag, startPoint x: 103, startPoint y: 108, endPoint x: 242, endPoint y: 115, distance: 139.4
click at [242, 115] on div "PLD # m7GqyeQqIRg5pJmugzbhqYNl" at bounding box center [222, 106] width 318 height 22
copy span "m7GqyeQqIRg5pJmugzbhqYNl"
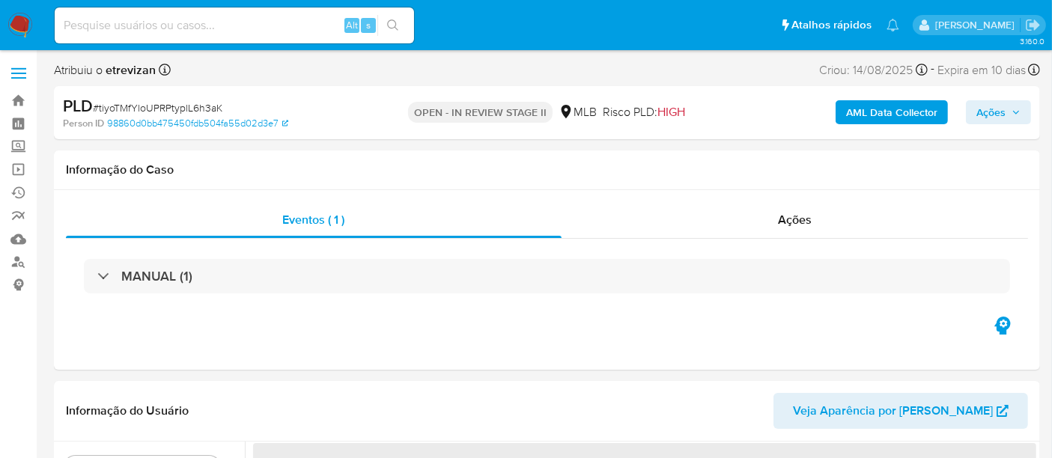
select select "10"
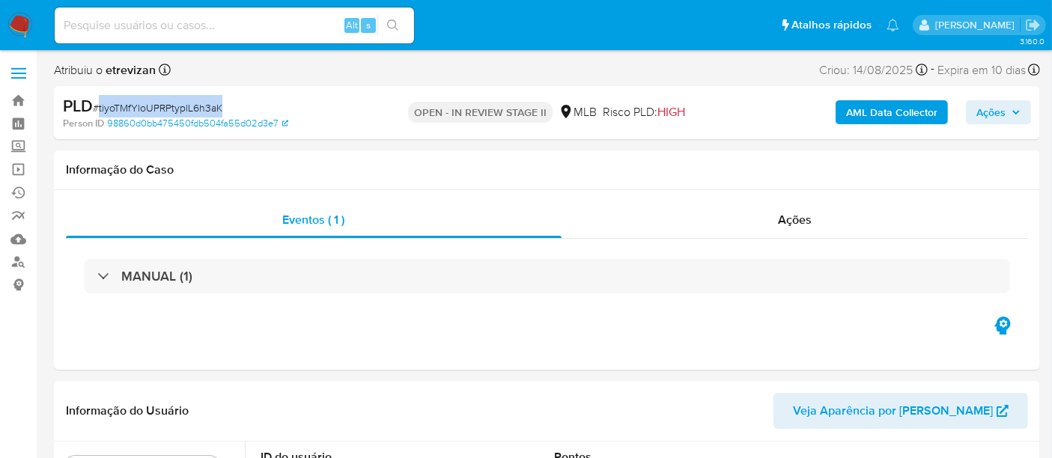
drag, startPoint x: 100, startPoint y: 106, endPoint x: 221, endPoint y: 106, distance: 121.3
click at [221, 106] on span "# tiyoTMfYloUPRPtyplL6h3aK" at bounding box center [158, 107] width 130 height 15
copy span "tiyoTMfYloUPRPtyplL6h3aK"
click at [158, 26] on input at bounding box center [234, 25] width 359 height 19
paste input "tiyoTMfYloUPRPtyplL6h3aK"
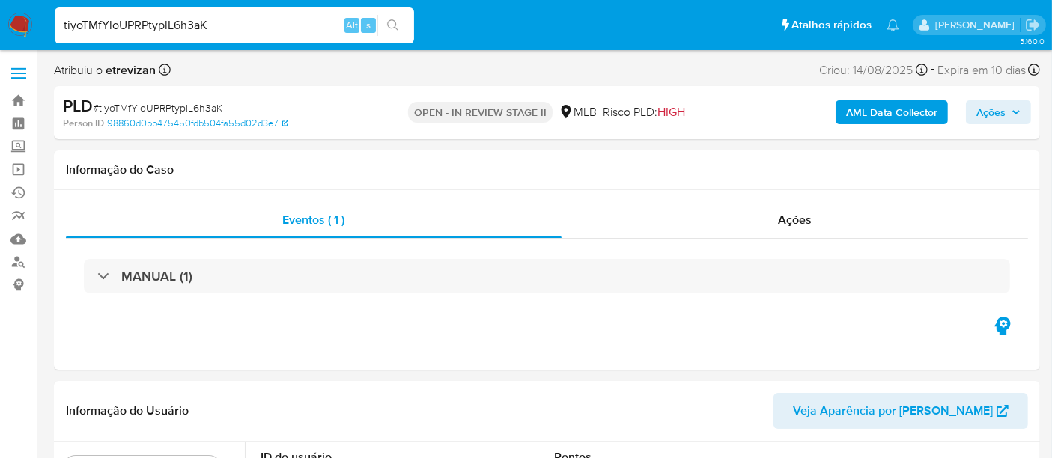
type input "tiyoTMfYloUPRPtyplL6h3aK"
click at [392, 22] on icon "search-icon" at bounding box center [393, 25] width 12 height 12
click at [398, 25] on icon "search-icon" at bounding box center [393, 25] width 12 height 12
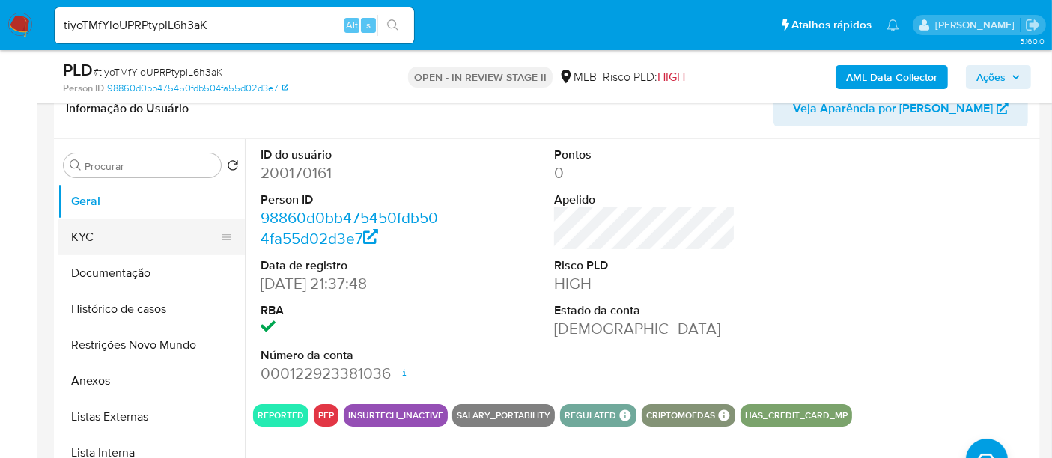
drag, startPoint x: 88, startPoint y: 236, endPoint x: 201, endPoint y: 252, distance: 115.0
click at [88, 236] on button "KYC" at bounding box center [145, 237] width 175 height 36
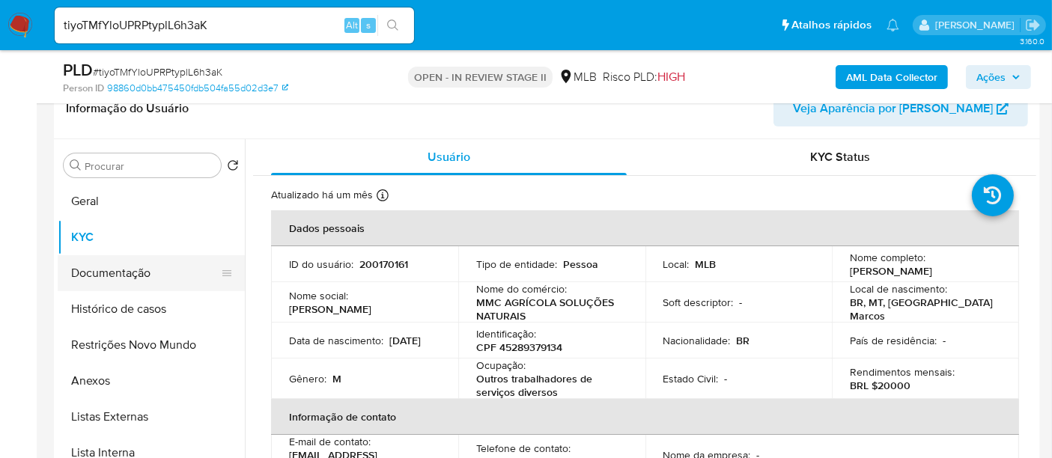
click at [129, 266] on button "Documentação" at bounding box center [145, 273] width 175 height 36
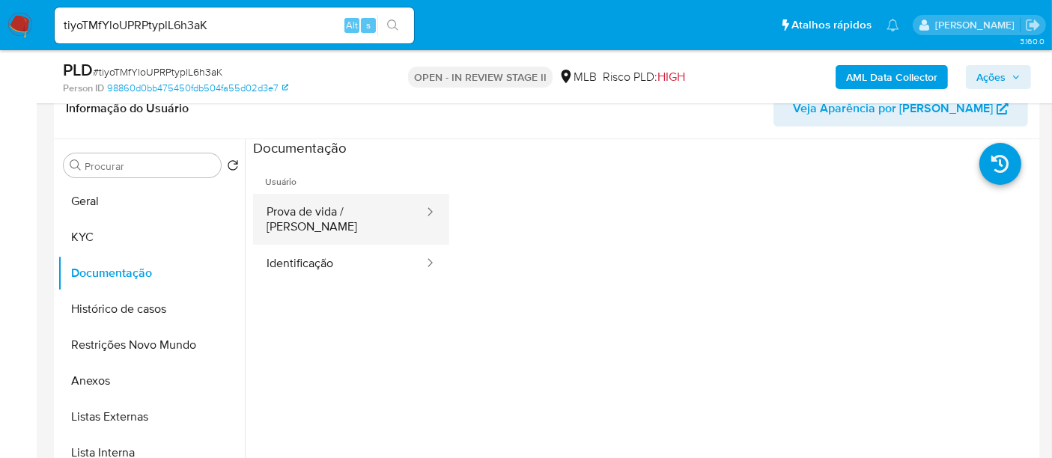
click at [326, 215] on button "Prova de vida / [PERSON_NAME]" at bounding box center [339, 219] width 172 height 51
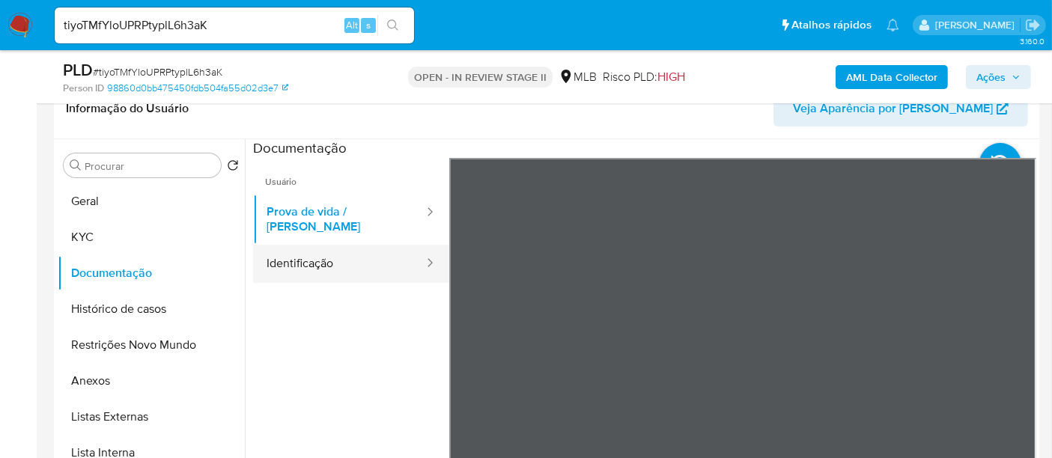
click at [332, 247] on button "Identificação" at bounding box center [339, 264] width 172 height 38
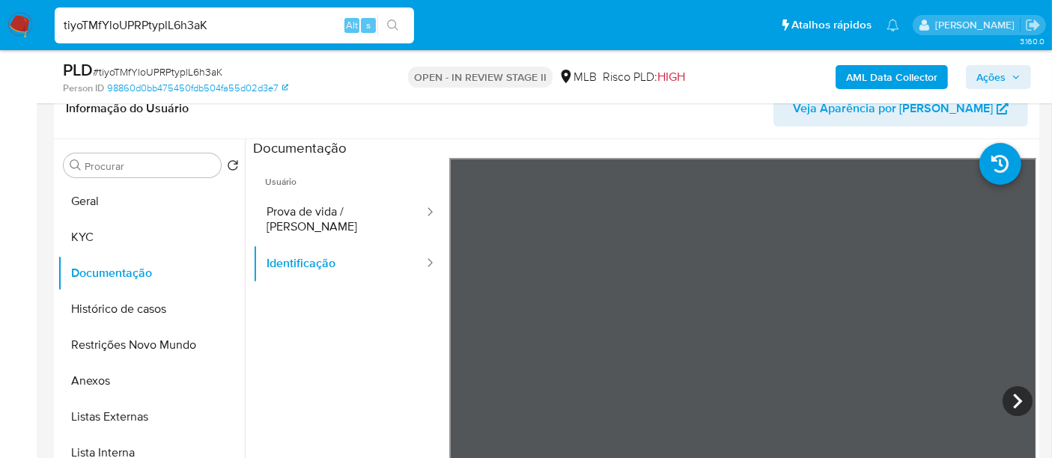
drag, startPoint x: 234, startPoint y: 27, endPoint x: 0, endPoint y: 20, distance: 233.7
click at [0, 20] on nav "Pausado Ver notificaciones tiyoTMfYloUPRPtyplL6h3aK Alt s Atalhos rápidos Presi…" at bounding box center [526, 25] width 1052 height 50
click at [388, 16] on button "search-icon" at bounding box center [392, 25] width 31 height 21
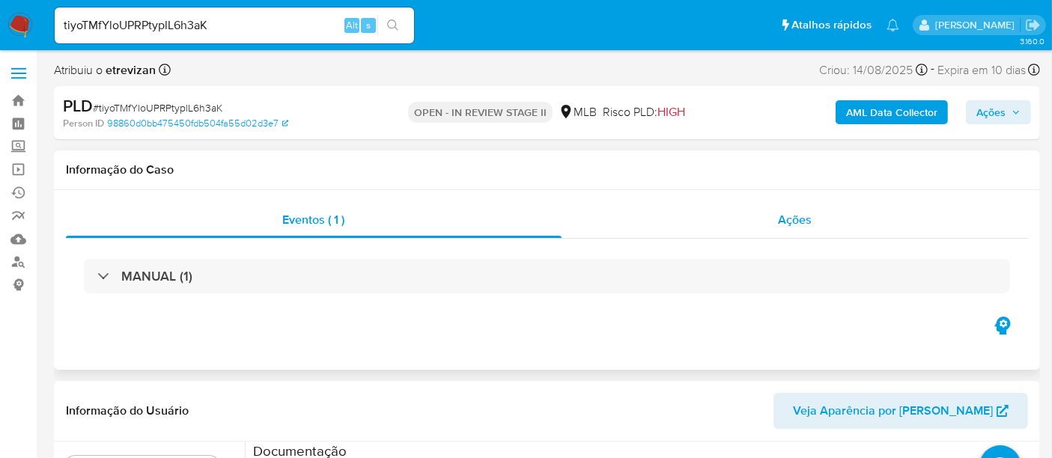
click at [803, 219] on span "Ações" at bounding box center [795, 219] width 34 height 17
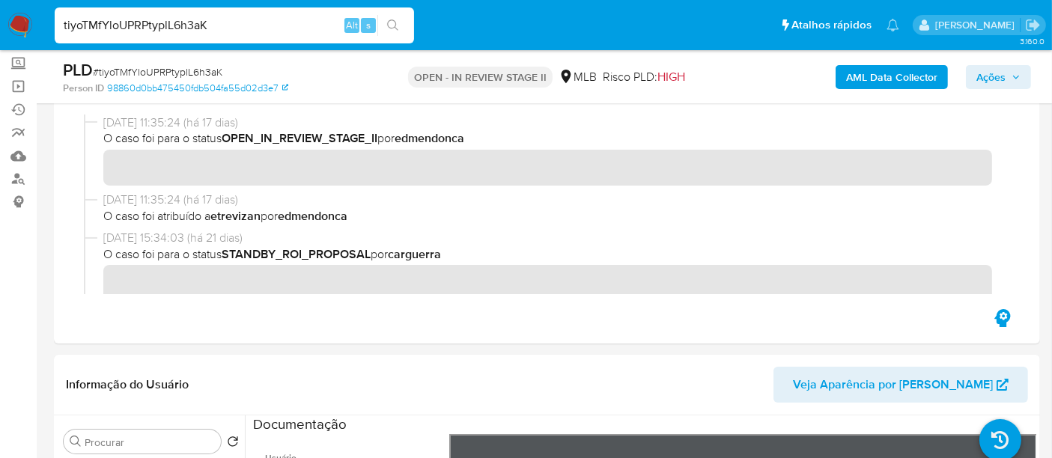
drag, startPoint x: 211, startPoint y: 28, endPoint x: 49, endPoint y: 24, distance: 161.8
click at [49, 24] on ul "Pausado Ver notificaciones tiyoTMfYloUPRPtyplL6h3aK Alt s Atalhos rápidos Presi…" at bounding box center [477, 24] width 860 height 37
click at [8, 22] on img at bounding box center [19, 25] width 25 height 25
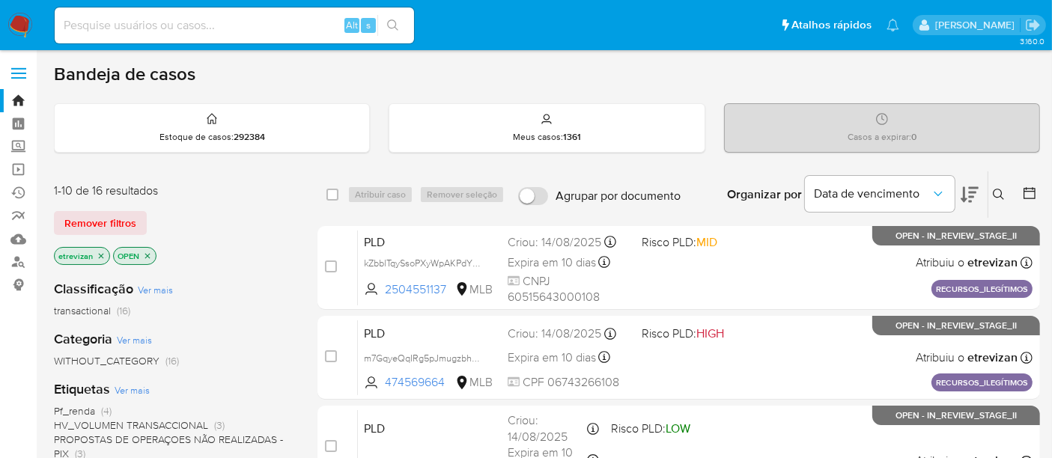
click at [98, 252] on icon "close-filter" at bounding box center [101, 256] width 9 height 9
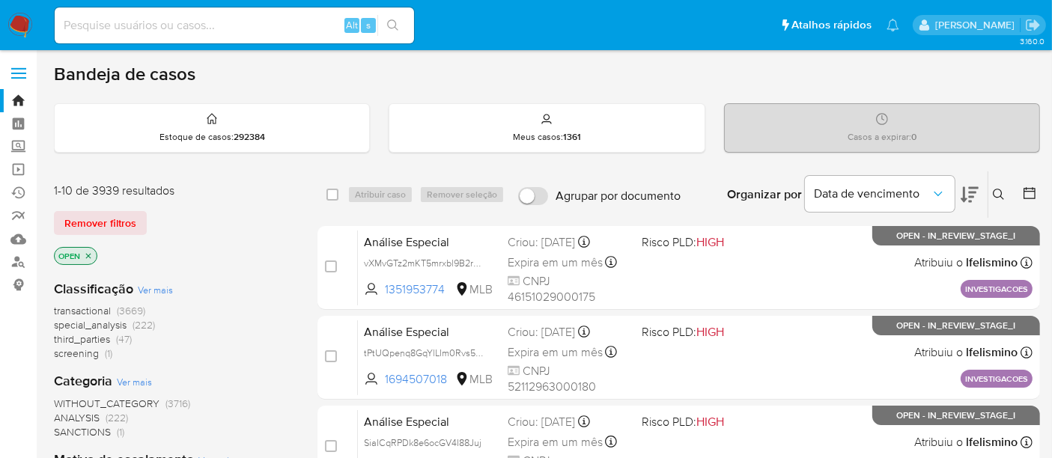
click at [89, 253] on icon "close-filter" at bounding box center [88, 255] width 5 height 5
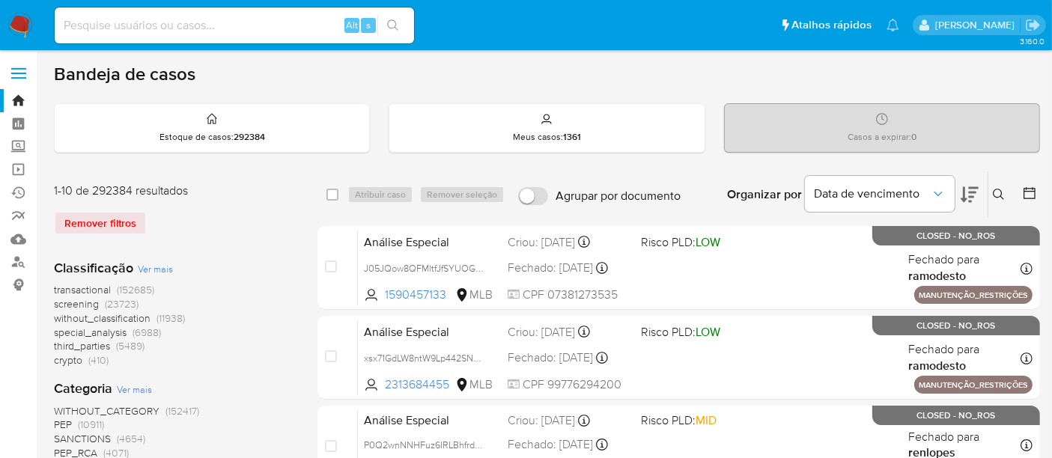
click at [994, 192] on icon at bounding box center [998, 194] width 11 height 11
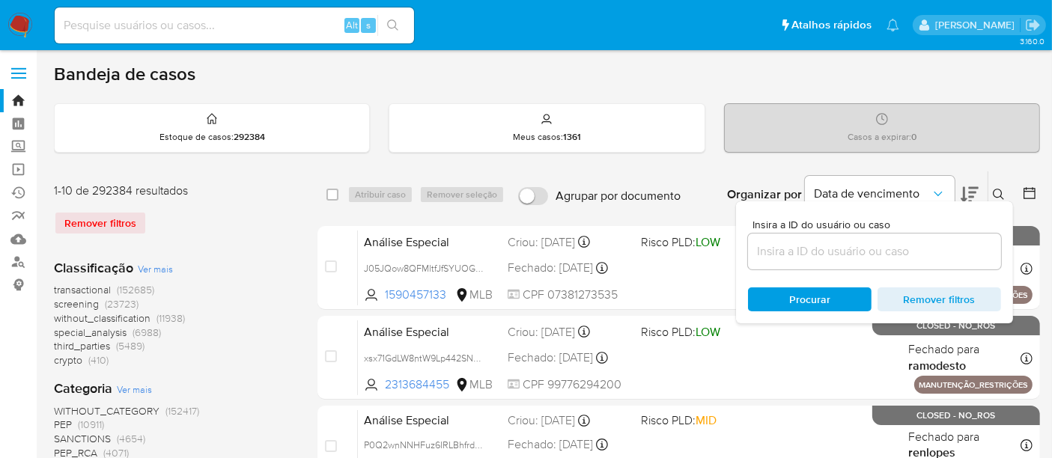
click at [785, 246] on input at bounding box center [874, 251] width 253 height 19
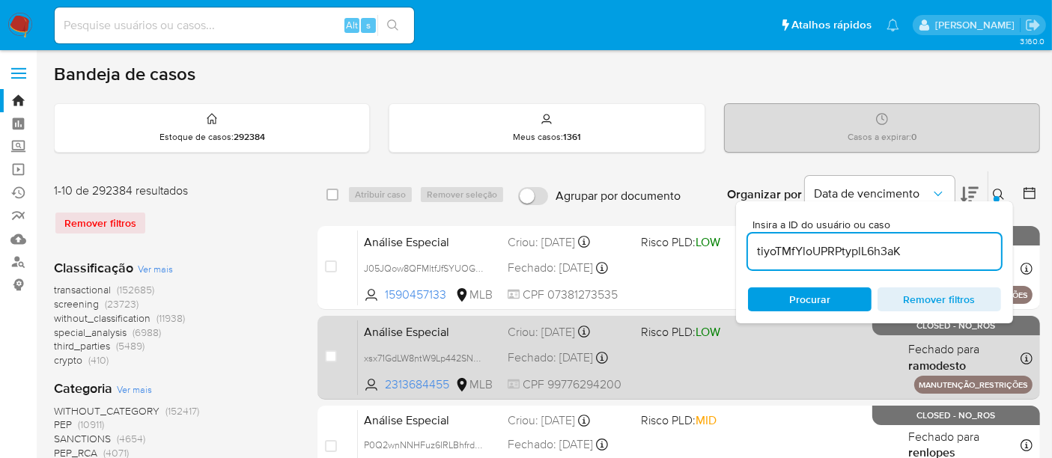
type input "tiyoTMfYloUPRPtyplL6h3aK"
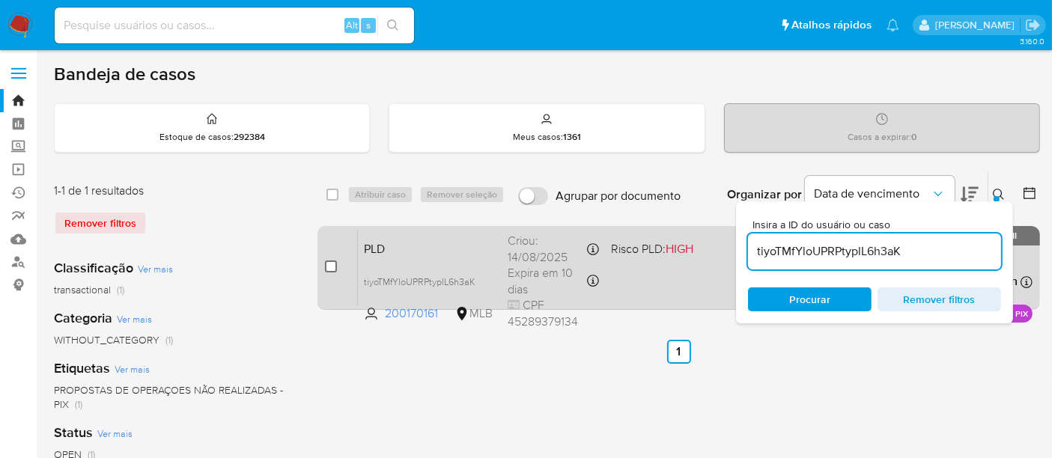
click at [329, 264] on input "checkbox" at bounding box center [331, 267] width 12 height 12
checkbox input "true"
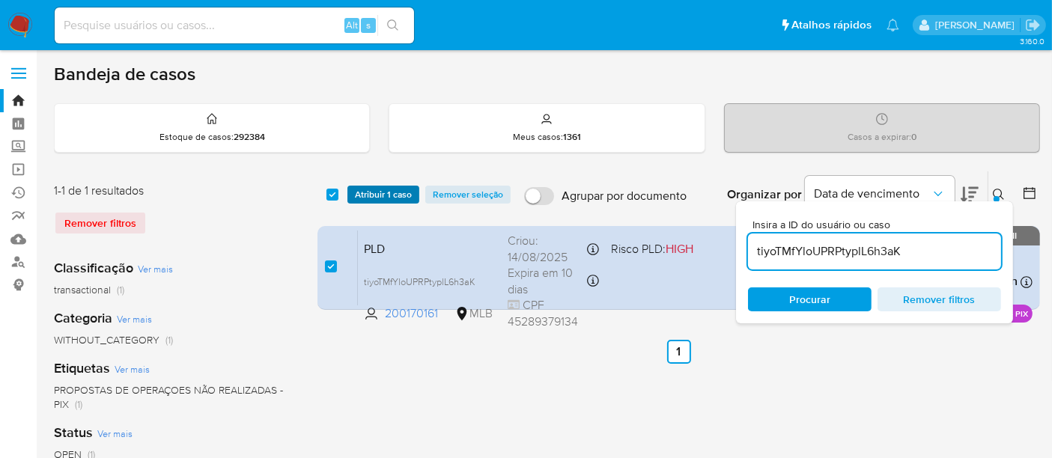
click at [367, 192] on span "Atribuir 1 caso" at bounding box center [383, 194] width 57 height 15
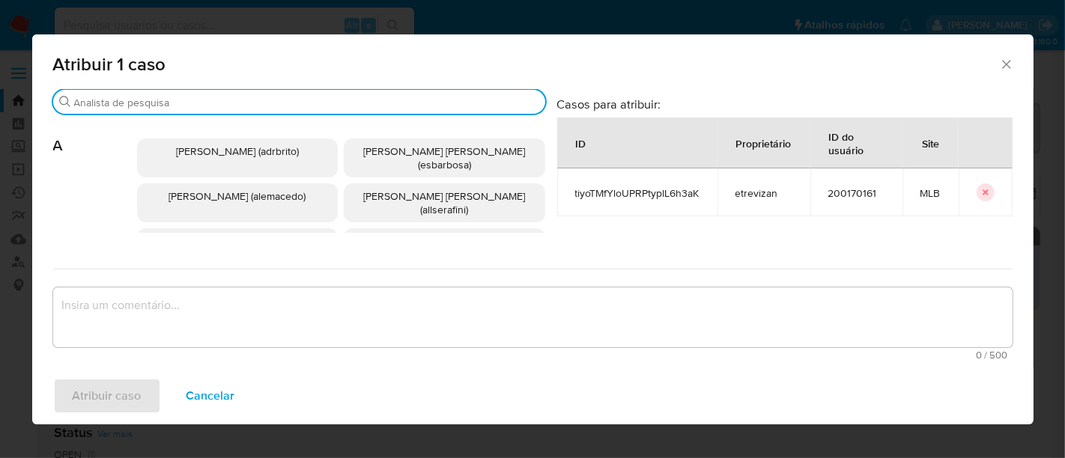
click at [123, 97] on input "Buscar" at bounding box center [306, 102] width 465 height 13
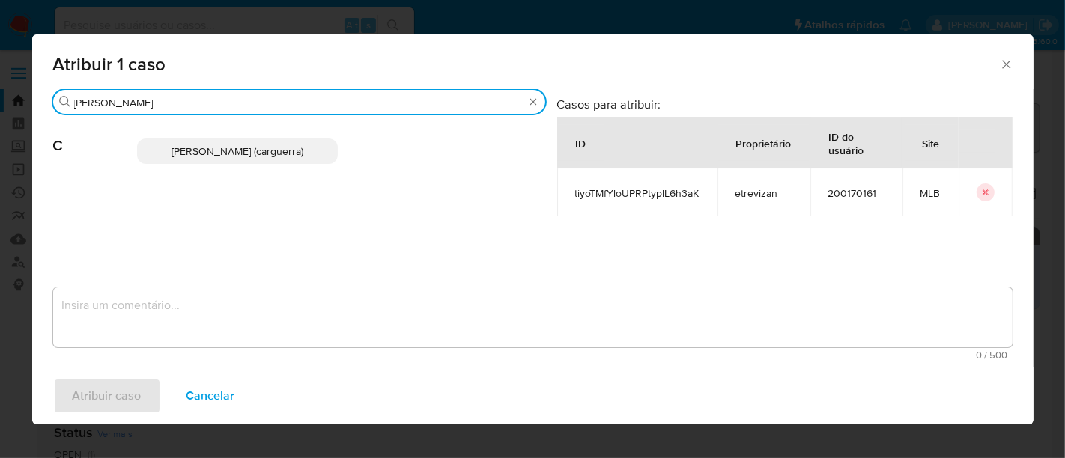
type input "[PERSON_NAME]"
click at [222, 155] on span "[PERSON_NAME] (carguerra)" at bounding box center [237, 151] width 132 height 15
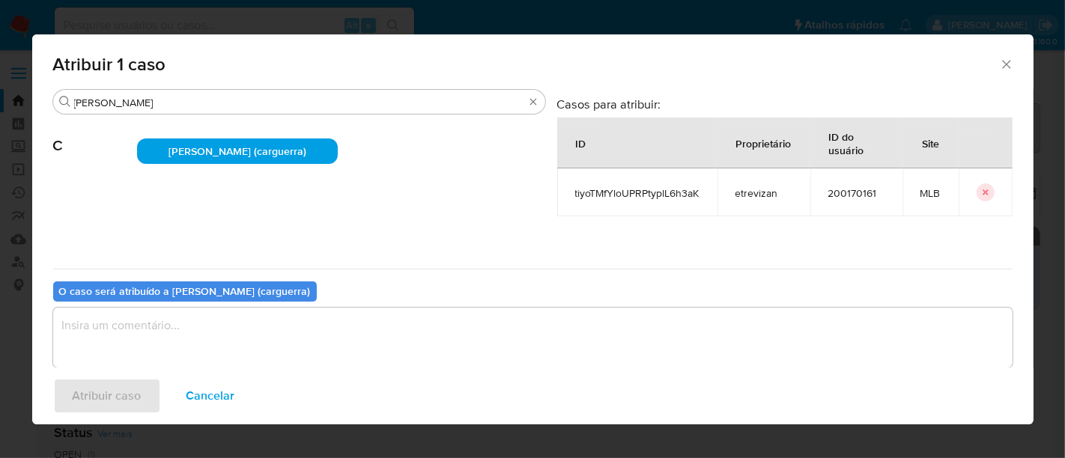
click at [130, 328] on textarea "assign-modal" at bounding box center [532, 338] width 959 height 60
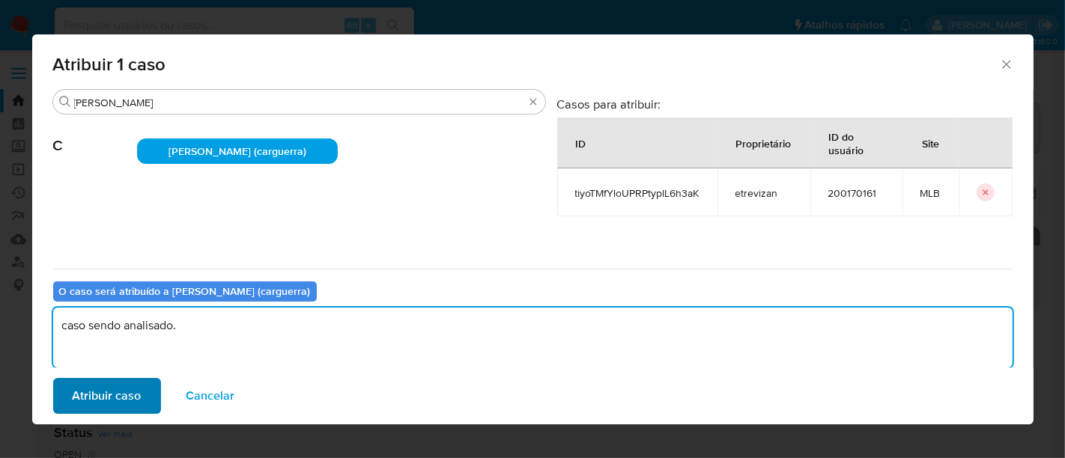
type textarea "caso sendo analisado."
click at [118, 401] on span "Atribuir caso" at bounding box center [107, 396] width 69 height 33
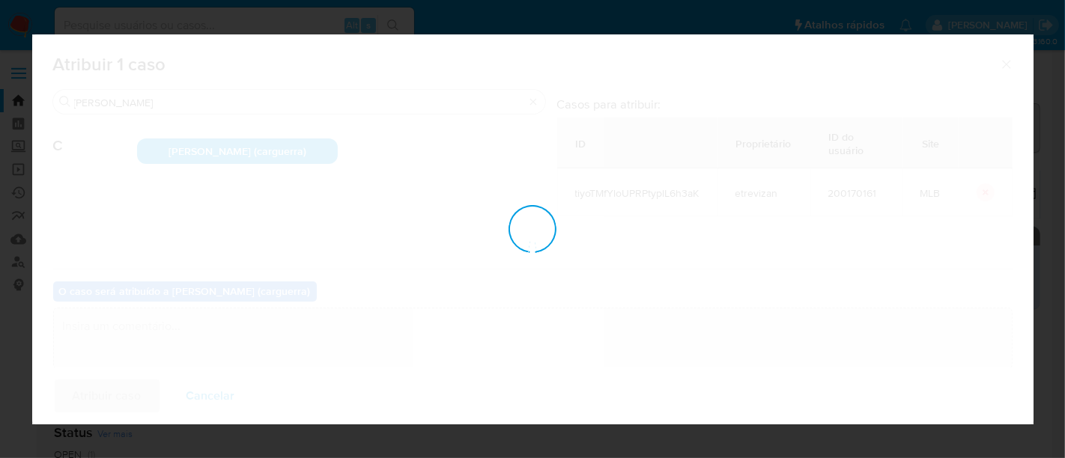
checkbox input "false"
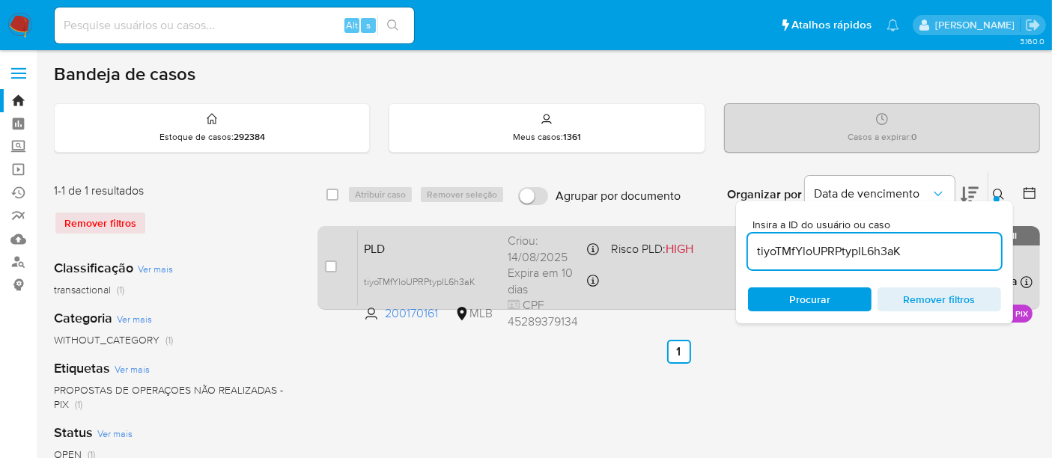
click at [699, 276] on div "PLD tiyoTMfYloUPRPtyplL6h3aK 200170161 MLB Risco PLD: HIGH Criou: [DATE] Criou:…" at bounding box center [695, 268] width 675 height 76
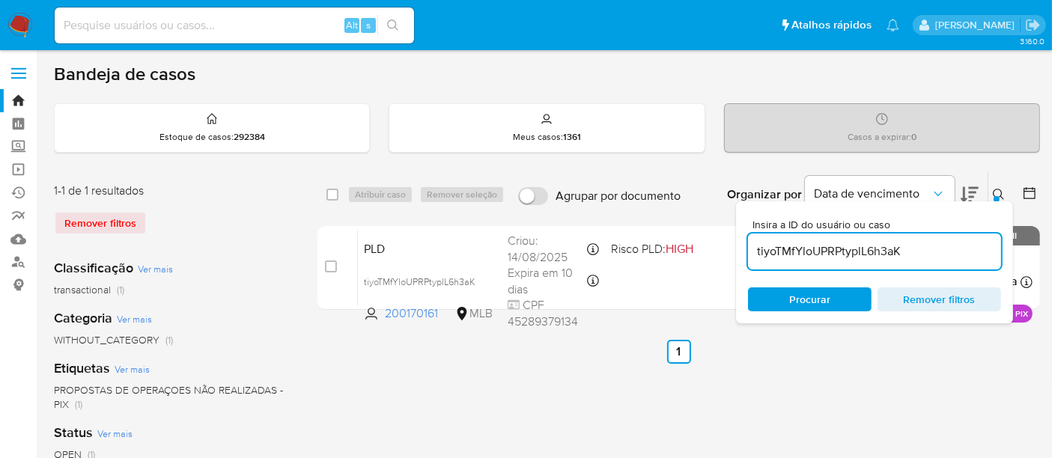
click at [220, 31] on input at bounding box center [234, 25] width 359 height 19
paste input "f1AVpYnQKZtB0IGhLmj4O4pp"
type input "f1AVpYnQKZtB0IGhLmj4O4pp"
click at [393, 22] on icon "search-icon" at bounding box center [393, 25] width 12 height 12
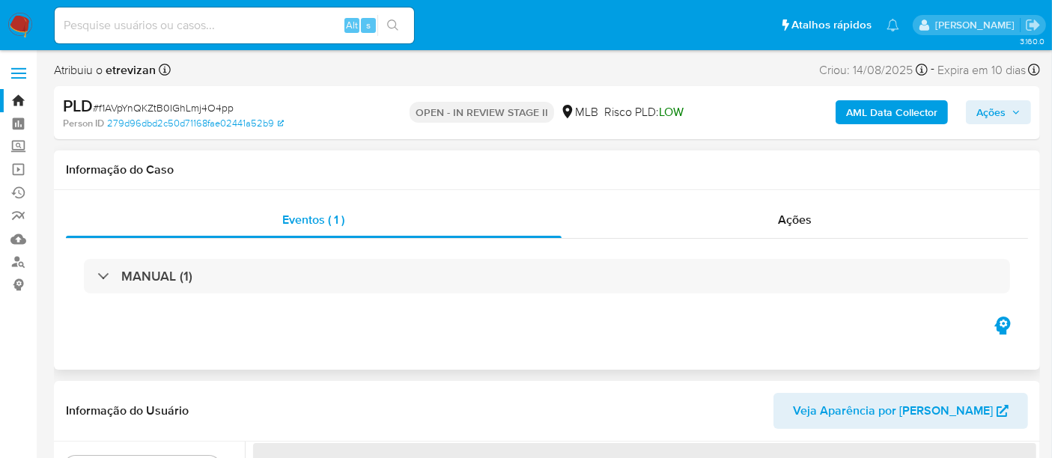
select select "10"
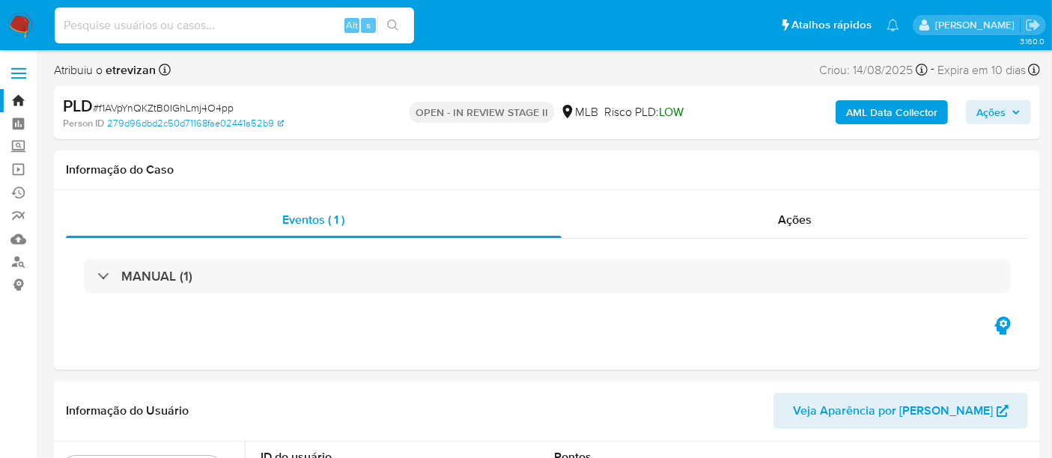
click at [198, 22] on input at bounding box center [234, 25] width 359 height 19
paste input "Lup85IL3IfeLoRvx7JbRXtMR"
type input "Lup85IL3IfeLoRvx7JbRXtMR"
click at [398, 18] on button "search-icon" at bounding box center [392, 25] width 31 height 21
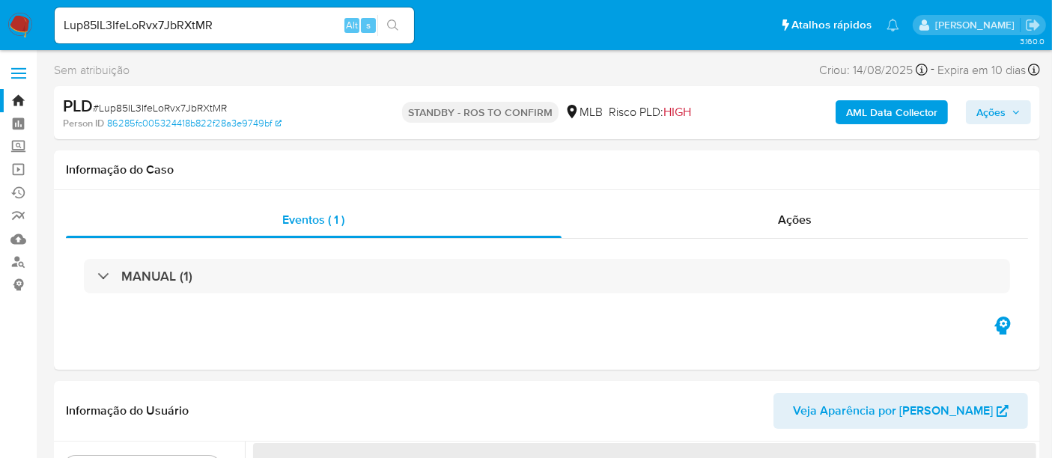
select select "10"
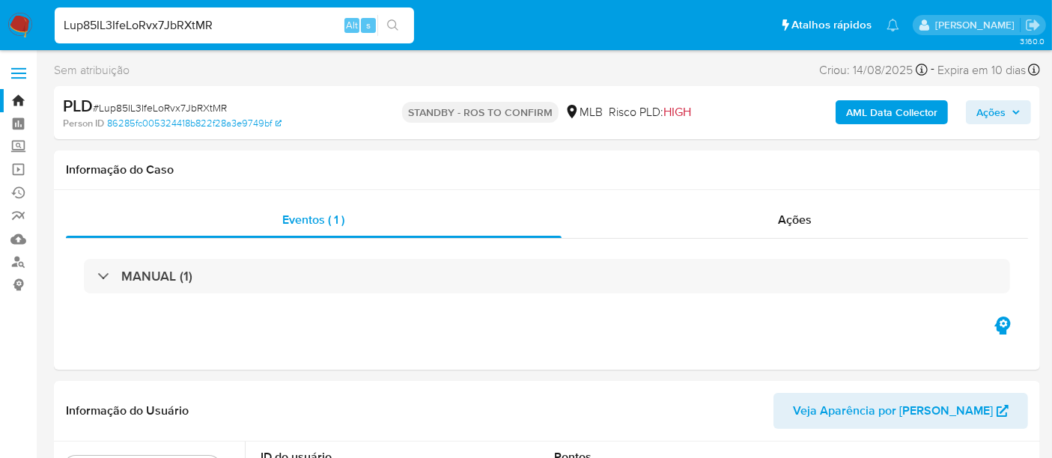
drag, startPoint x: 239, startPoint y: 20, endPoint x: 0, endPoint y: -4, distance: 240.2
paste input "b3wTBM5RsIsDKizC8gV8nbEc"
type input "b3wTBM5RsIsDKizC8gV8nbEc"
click at [395, 21] on icon "search-icon" at bounding box center [392, 24] width 11 height 11
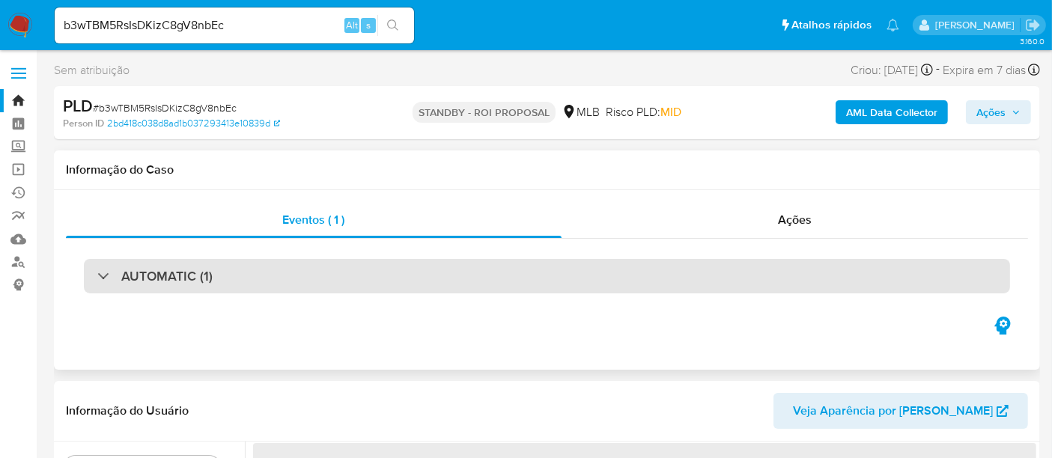
select select "10"
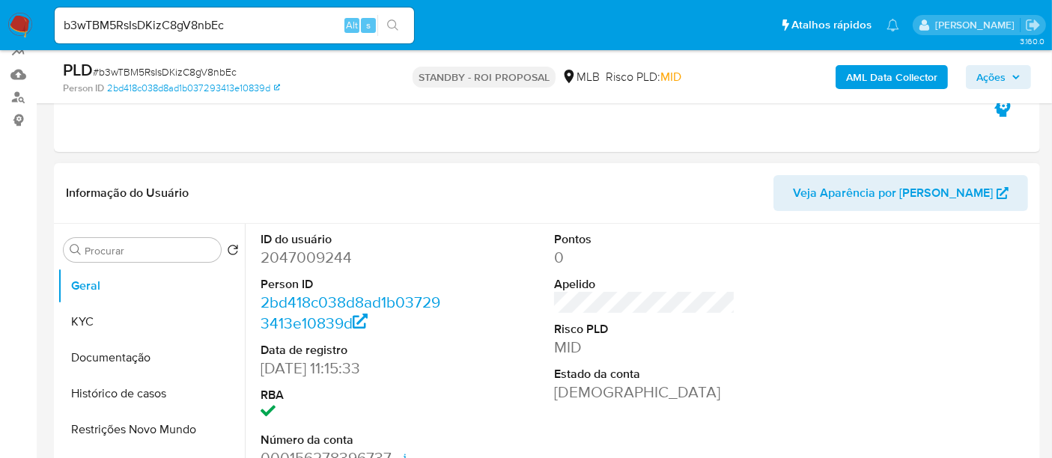
scroll to position [166, 0]
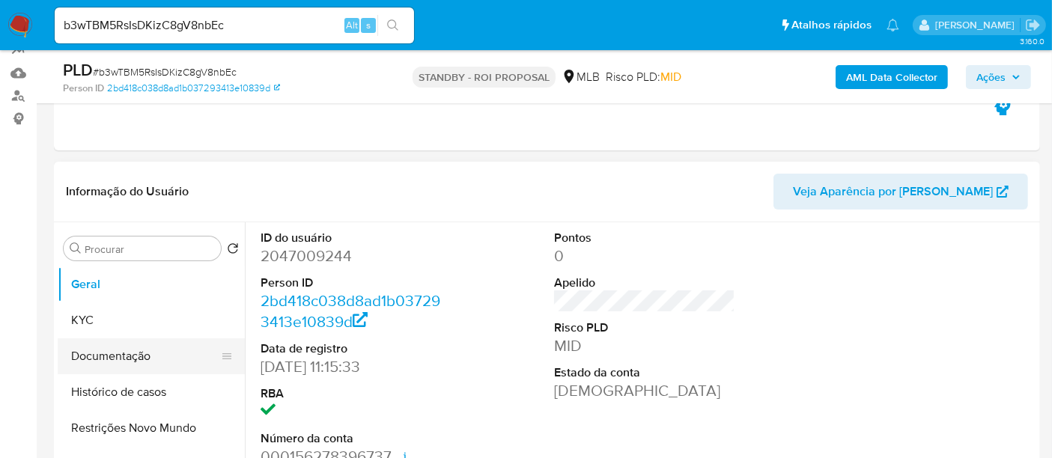
click at [114, 353] on button "Documentação" at bounding box center [145, 356] width 175 height 36
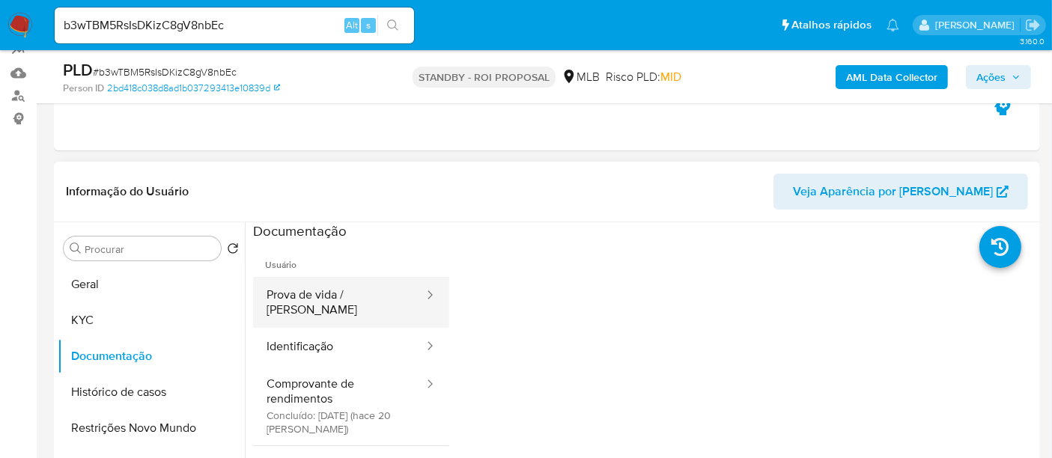
click at [351, 308] on button "Prova de vida / Selfie" at bounding box center [339, 302] width 172 height 51
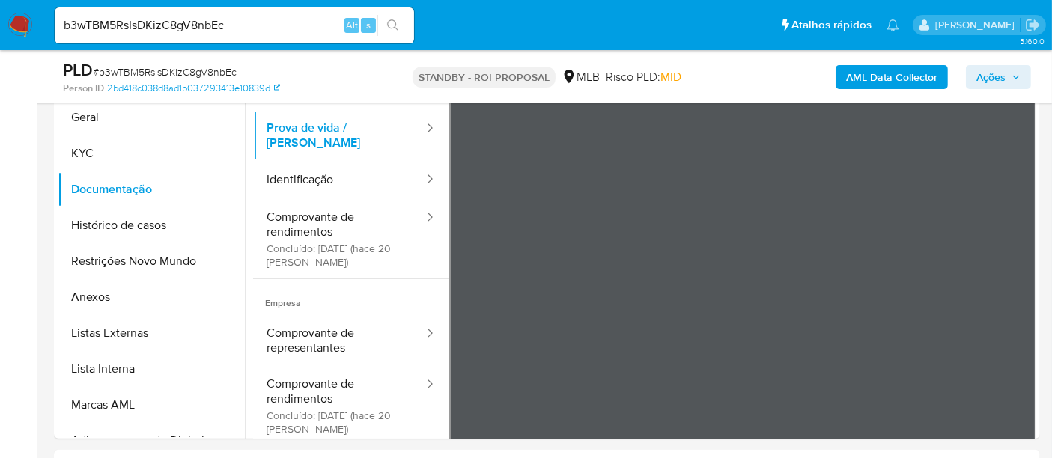
scroll to position [354, 0]
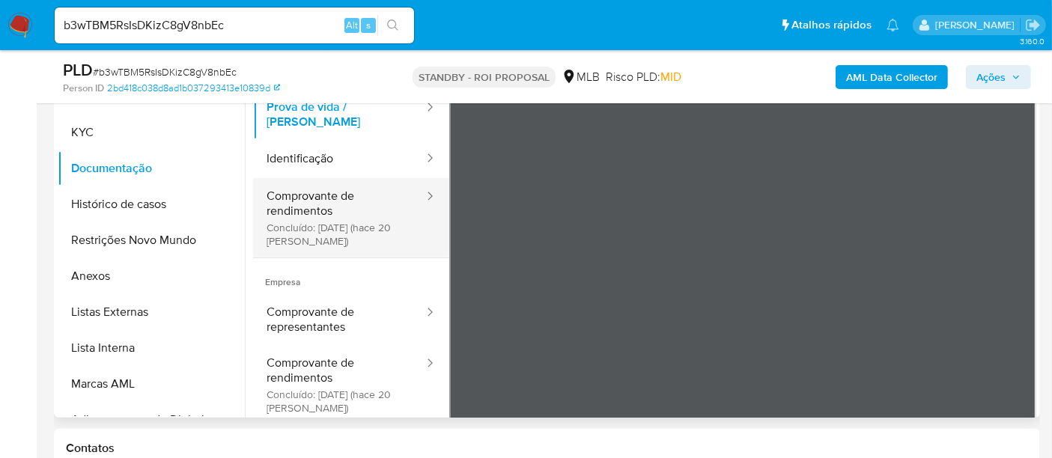
click at [308, 180] on button "Comprovante de rendimentos Concluído: 29/08/2025 (hace 20 días)" at bounding box center [339, 217] width 172 height 79
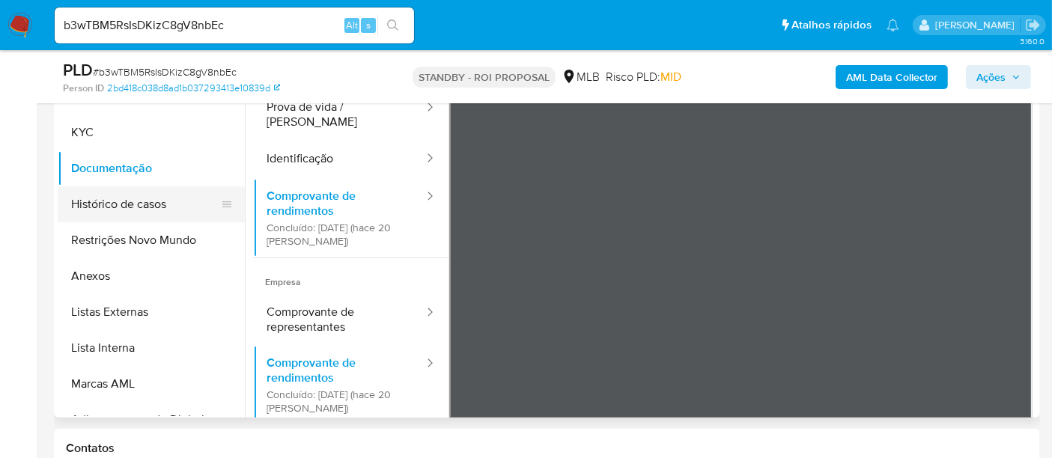
click at [124, 202] on button "Histórico de casos" at bounding box center [145, 204] width 175 height 36
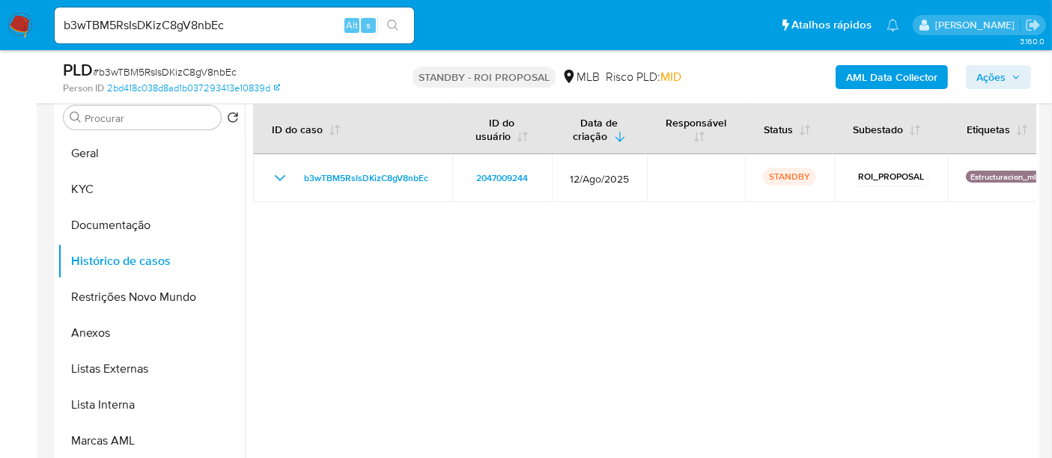
scroll to position [271, 0]
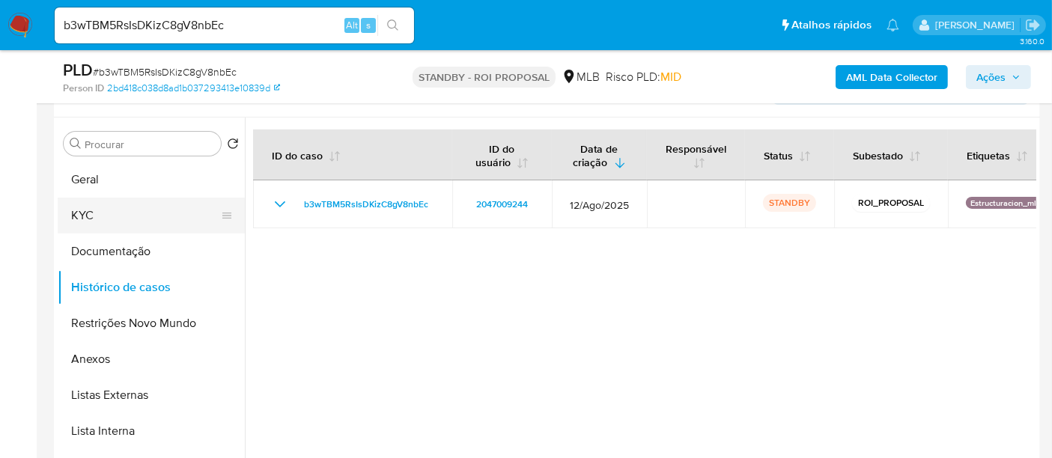
click at [96, 205] on button "KYC" at bounding box center [145, 216] width 175 height 36
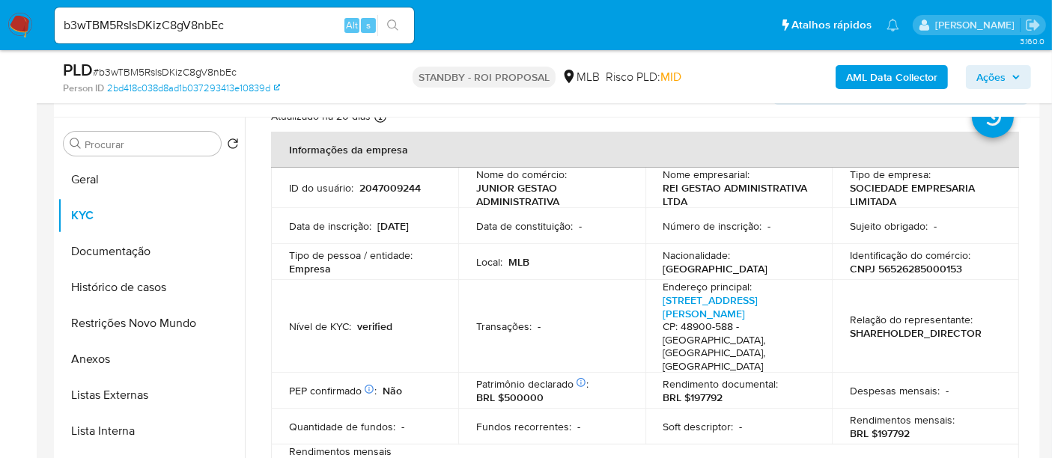
scroll to position [83, 0]
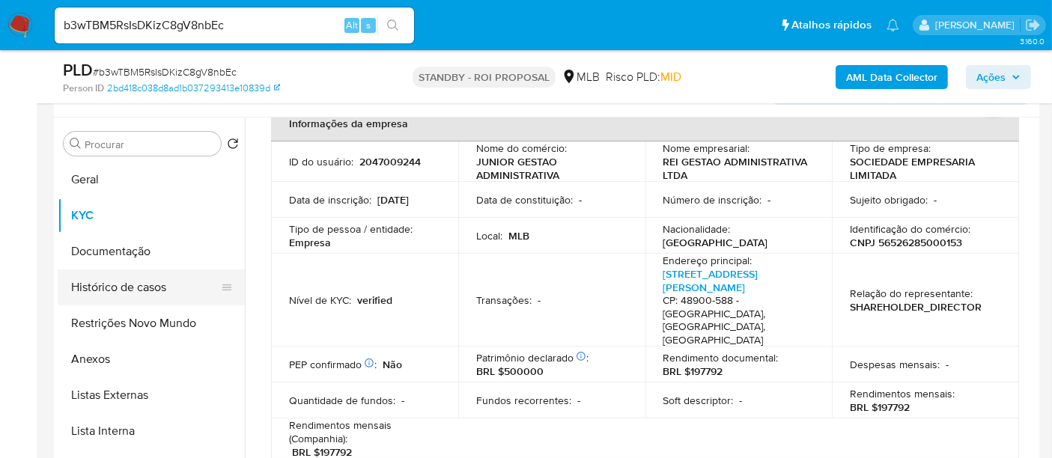
drag, startPoint x: 96, startPoint y: 247, endPoint x: 232, endPoint y: 277, distance: 139.5
click at [96, 247] on button "Documentação" at bounding box center [151, 252] width 187 height 36
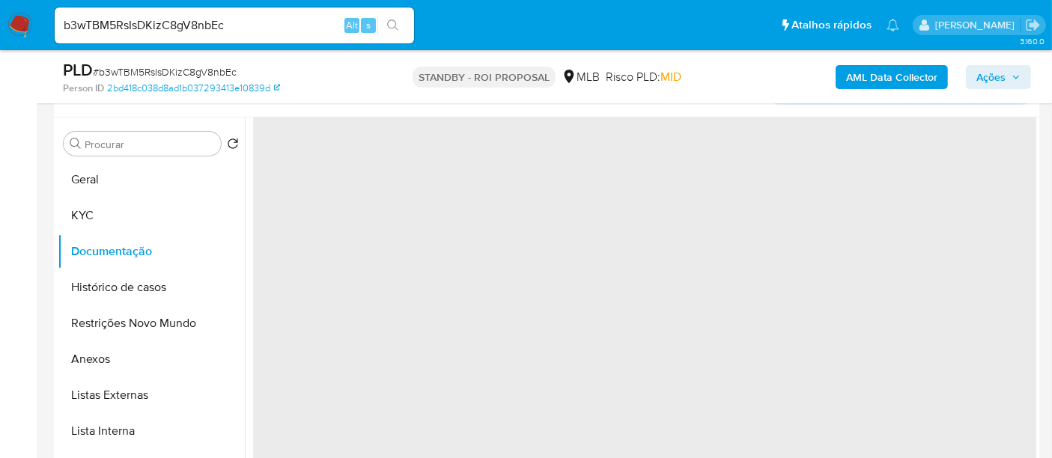
scroll to position [0, 0]
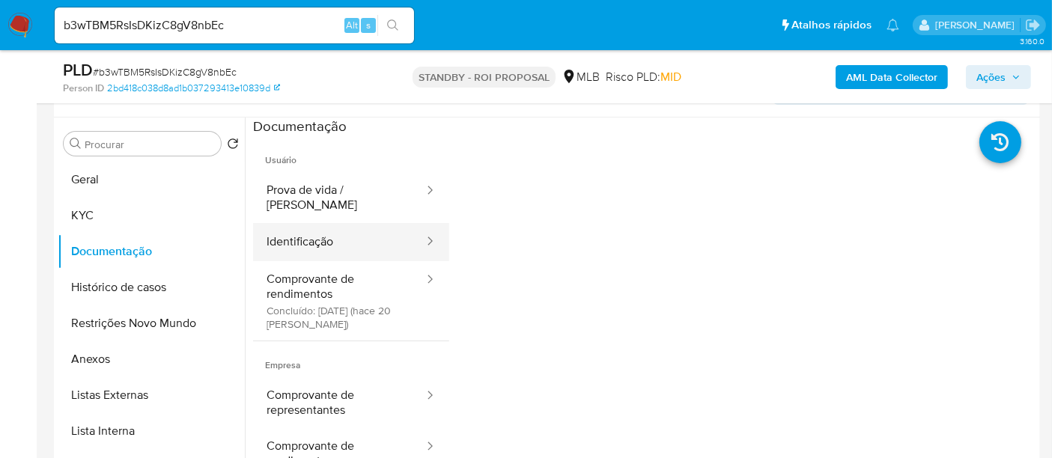
click at [341, 236] on button "Identificação" at bounding box center [339, 242] width 172 height 38
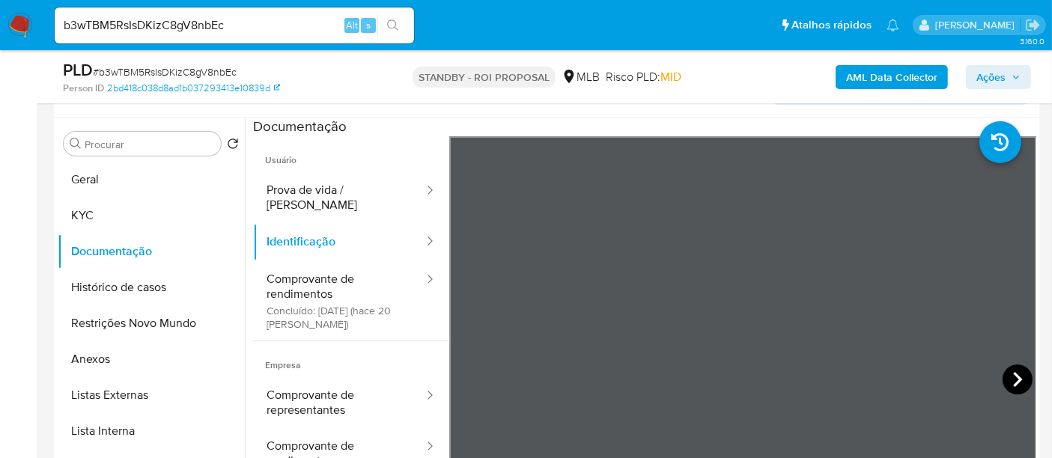
click at [1020, 380] on icon at bounding box center [1018, 380] width 30 height 30
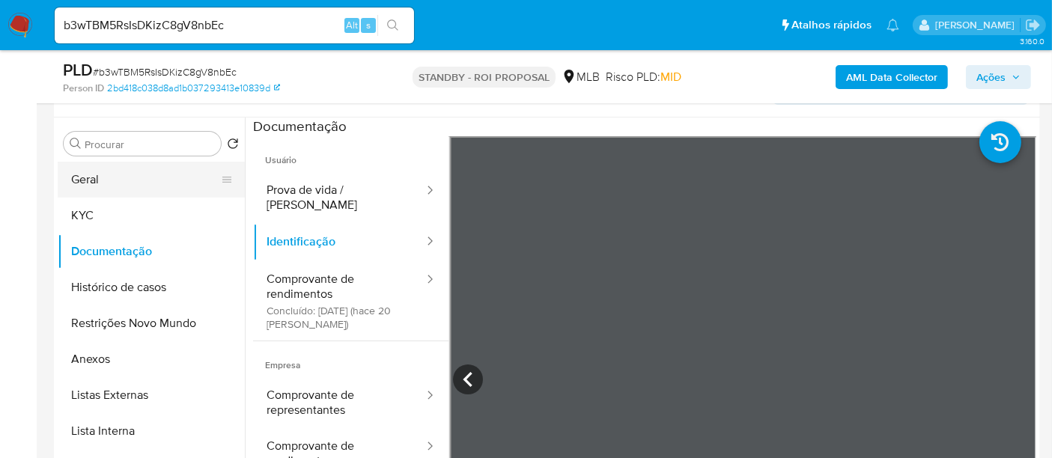
click at [103, 180] on button "Geral" at bounding box center [145, 180] width 175 height 36
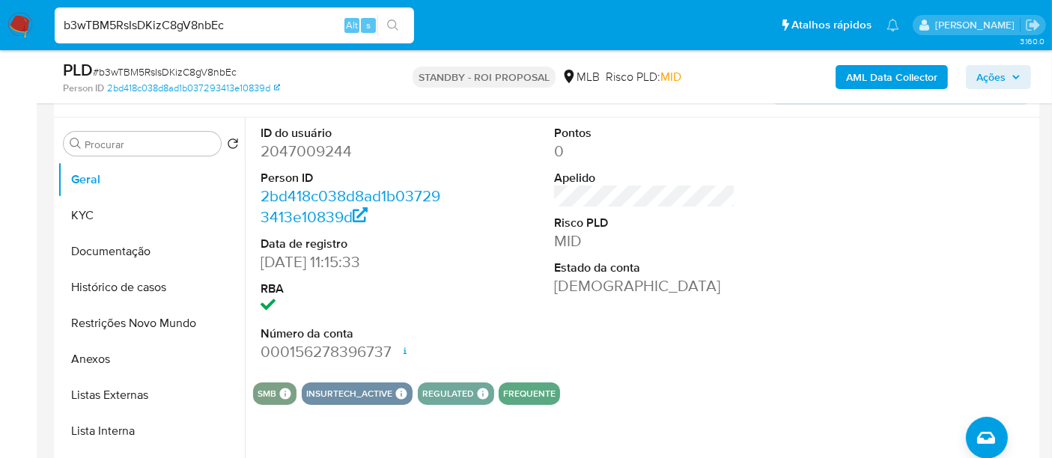
drag, startPoint x: 264, startPoint y: 19, endPoint x: 0, endPoint y: -7, distance: 265.0
paste input "R51Fg0av8AooXXis9mNytDQ5"
type input "R51Fg0av8AooXXis9mNytDQ5"
click at [391, 31] on button "search-icon" at bounding box center [392, 25] width 31 height 21
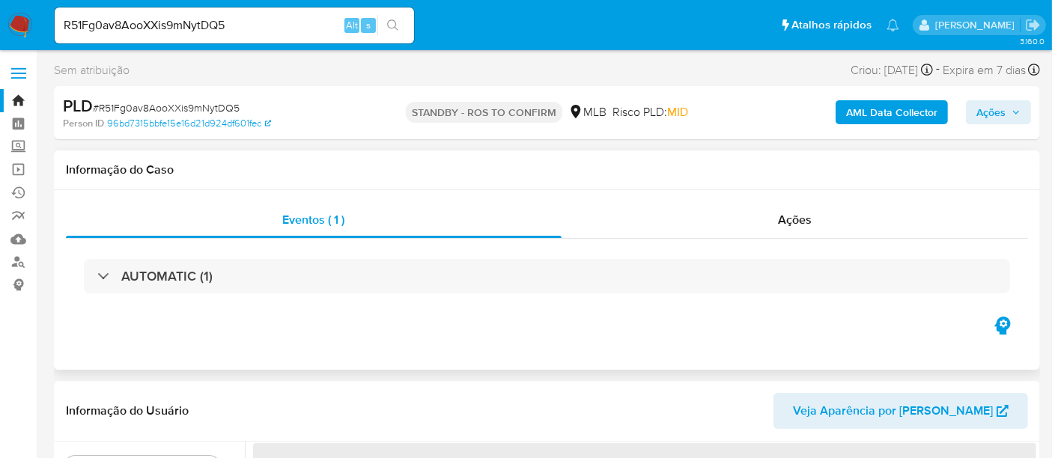
select select "10"
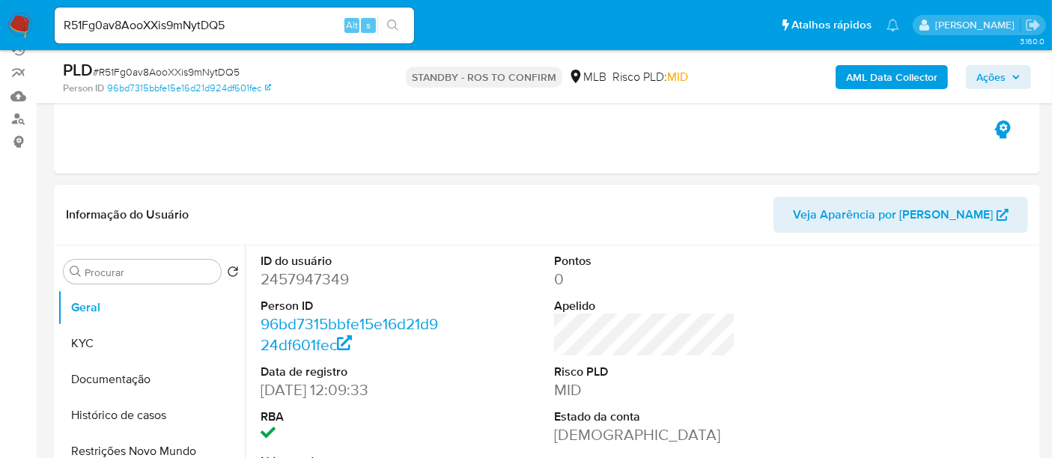
scroll to position [166, 0]
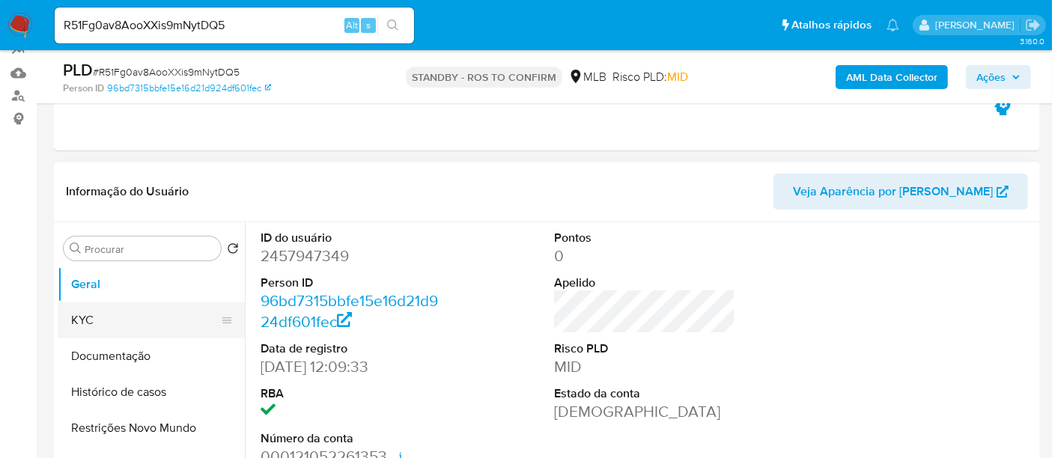
click at [96, 318] on button "KYC" at bounding box center [145, 321] width 175 height 36
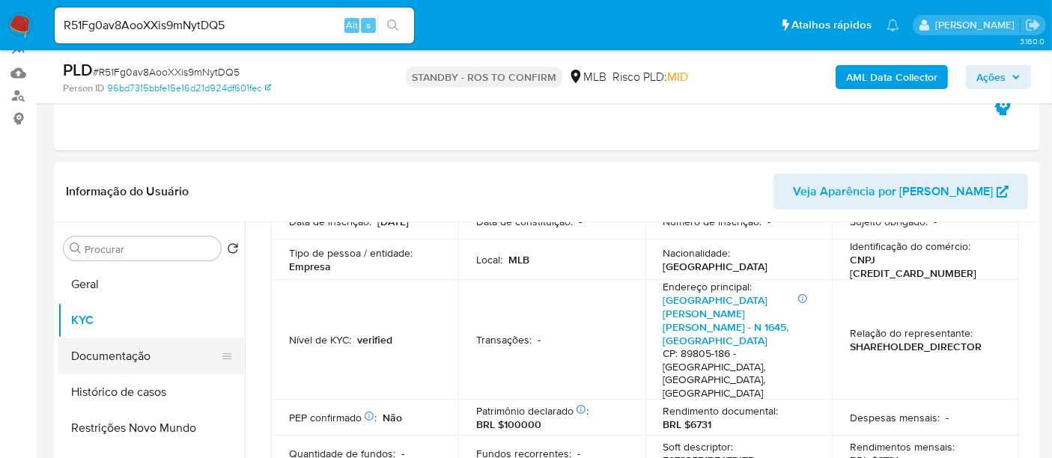
drag, startPoint x: 105, startPoint y: 359, endPoint x: 128, endPoint y: 359, distance: 23.2
click at [106, 359] on button "Documentação" at bounding box center [145, 356] width 175 height 36
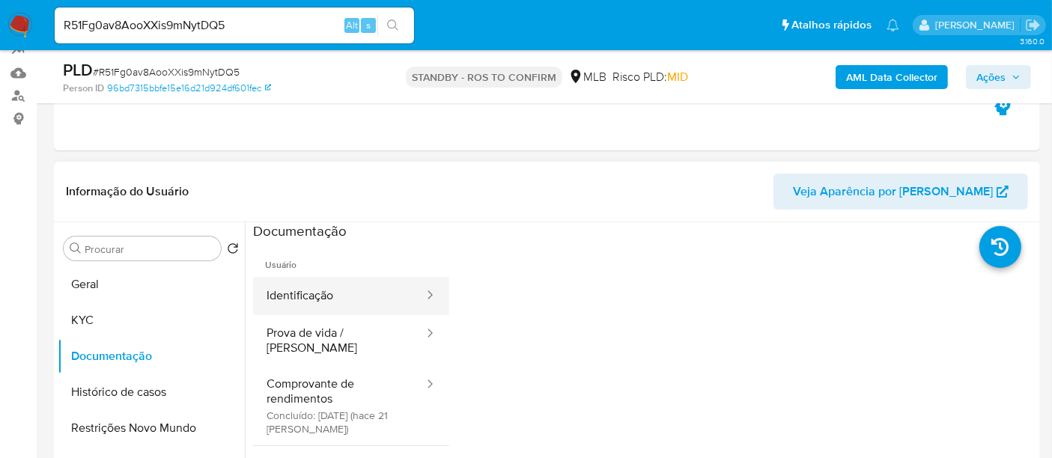
click at [343, 291] on button "Identificação" at bounding box center [339, 296] width 172 height 38
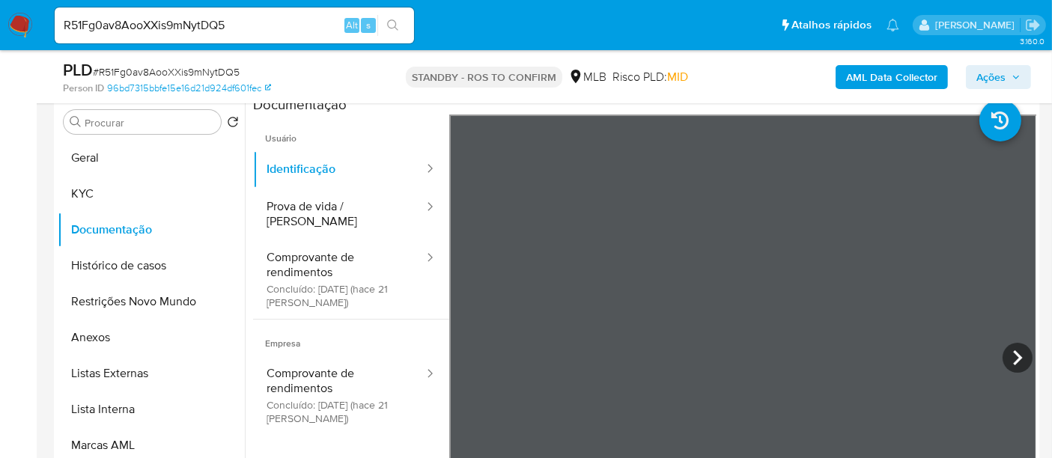
scroll to position [315, 0]
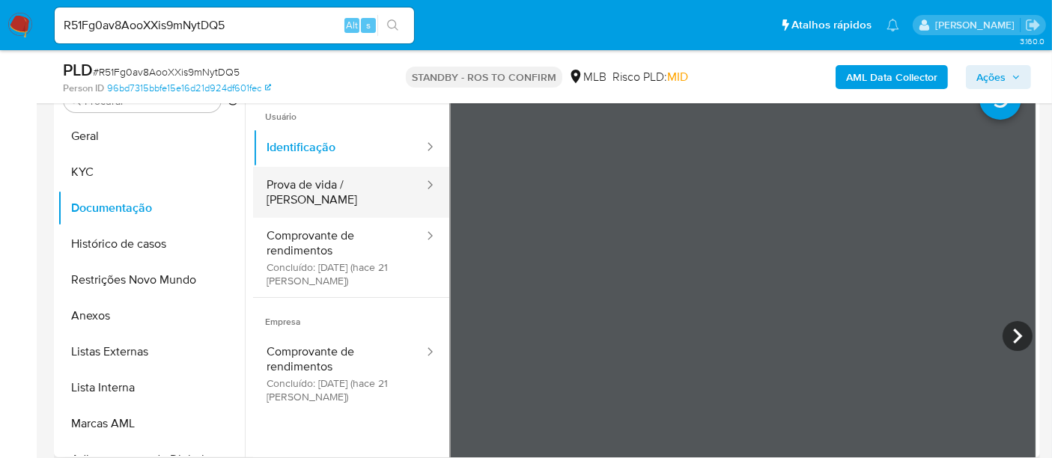
click at [332, 186] on button "Prova de vida / Selfie" at bounding box center [339, 192] width 172 height 51
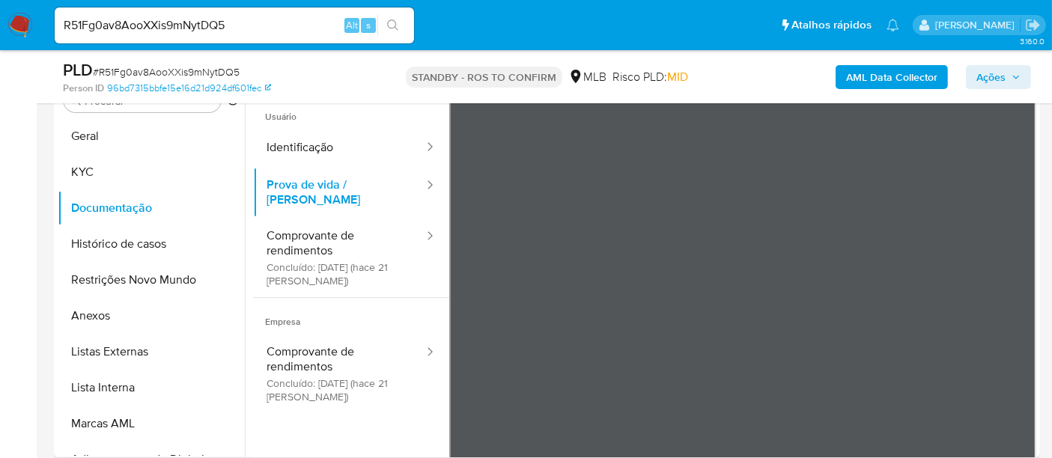
scroll to position [79, 0]
drag, startPoint x: 286, startPoint y: 226, endPoint x: 443, endPoint y: 237, distance: 156.9
click at [287, 226] on button "Comprovante de rendimentos Concluído: 28/08/2025 (hace 21 días)" at bounding box center [339, 257] width 172 height 79
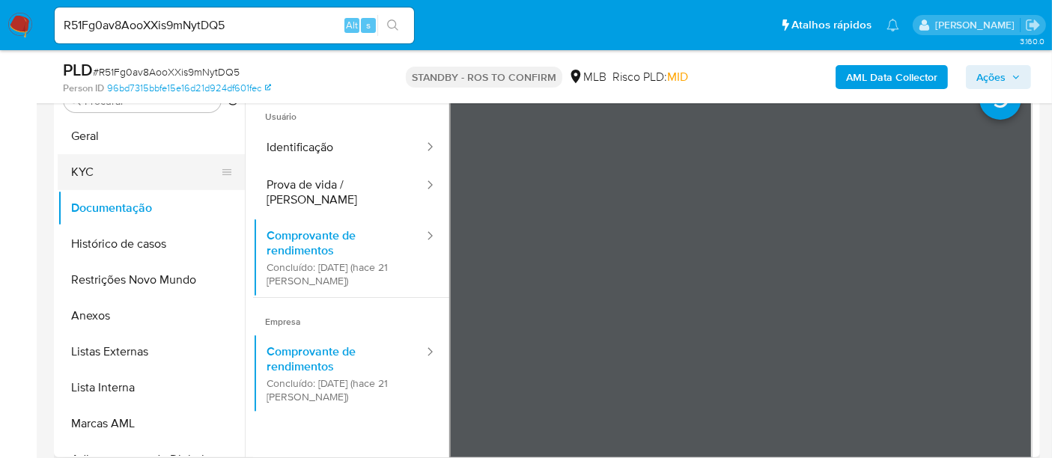
click at [97, 165] on button "KYC" at bounding box center [145, 172] width 175 height 36
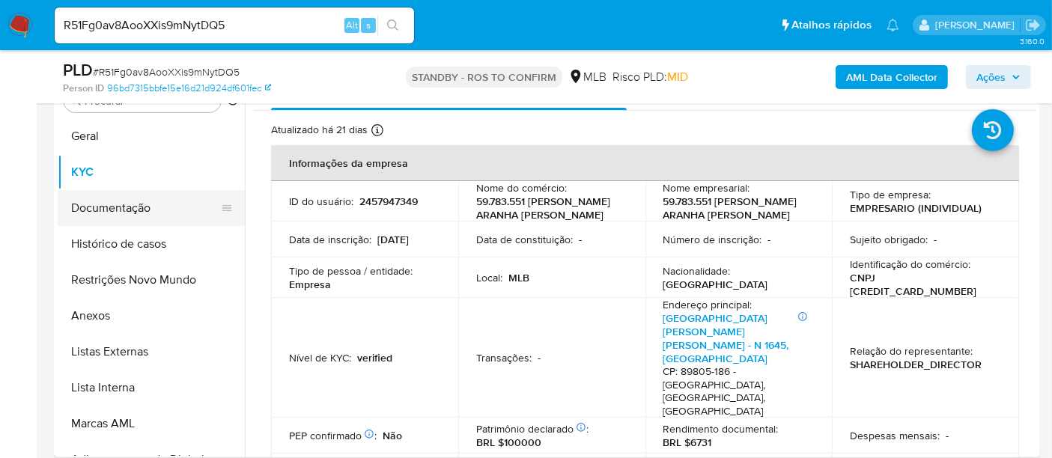
click at [107, 199] on button "Documentação" at bounding box center [145, 208] width 175 height 36
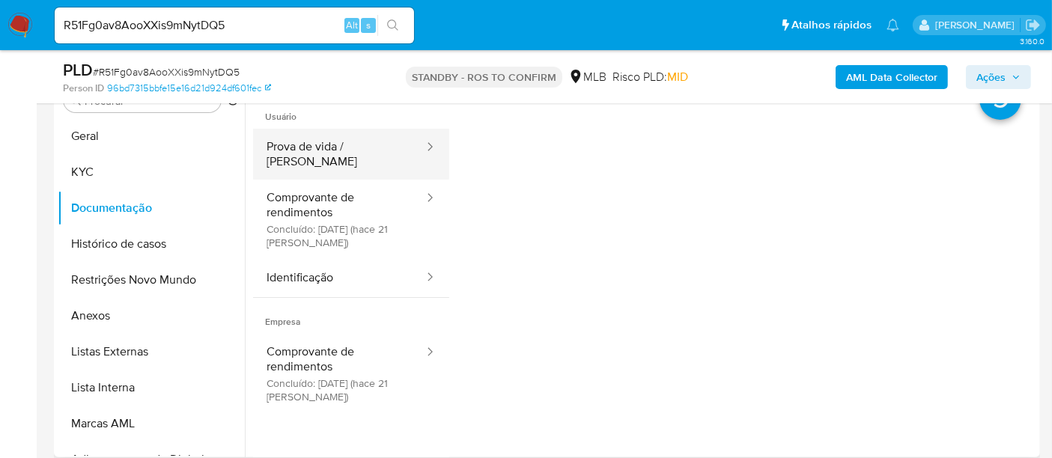
click at [335, 153] on button "Prova de vida / Selfie" at bounding box center [339, 154] width 172 height 51
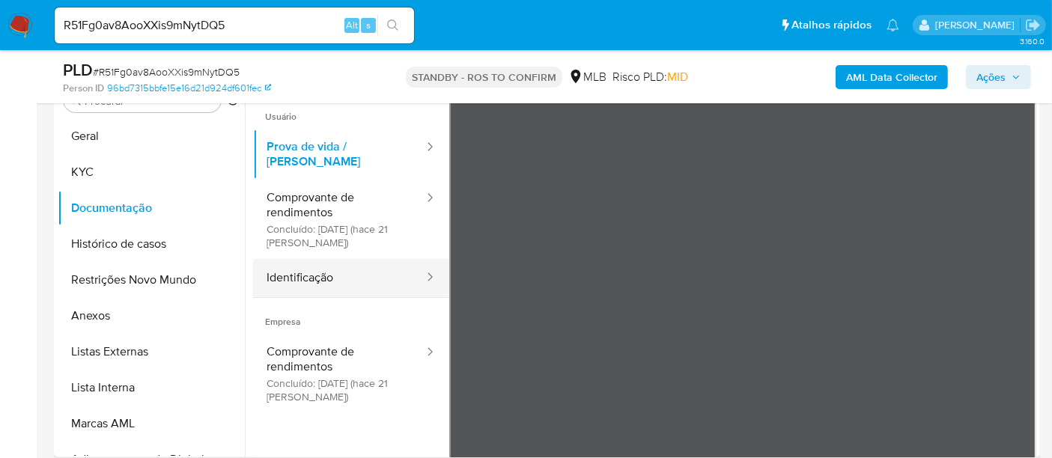
click at [297, 263] on button "Identificação" at bounding box center [339, 278] width 172 height 38
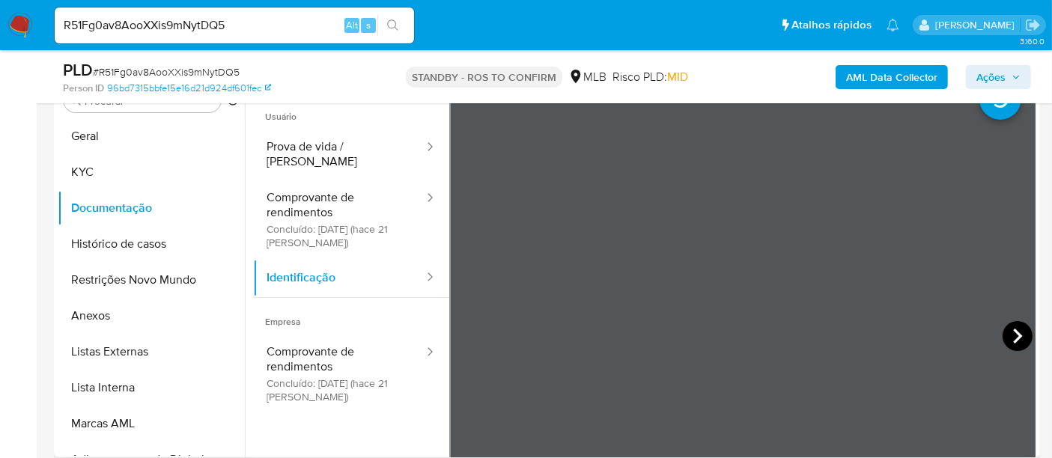
click at [1003, 337] on icon at bounding box center [1018, 336] width 30 height 30
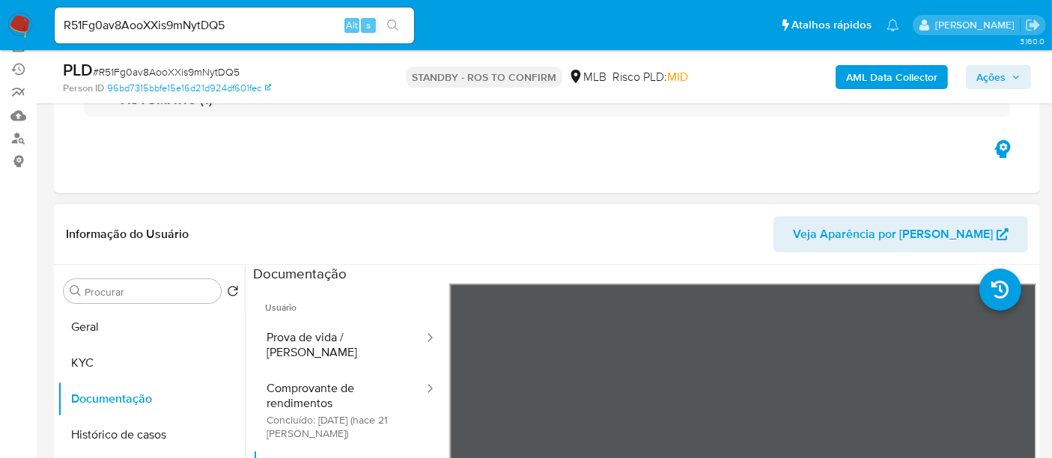
scroll to position [148, 0]
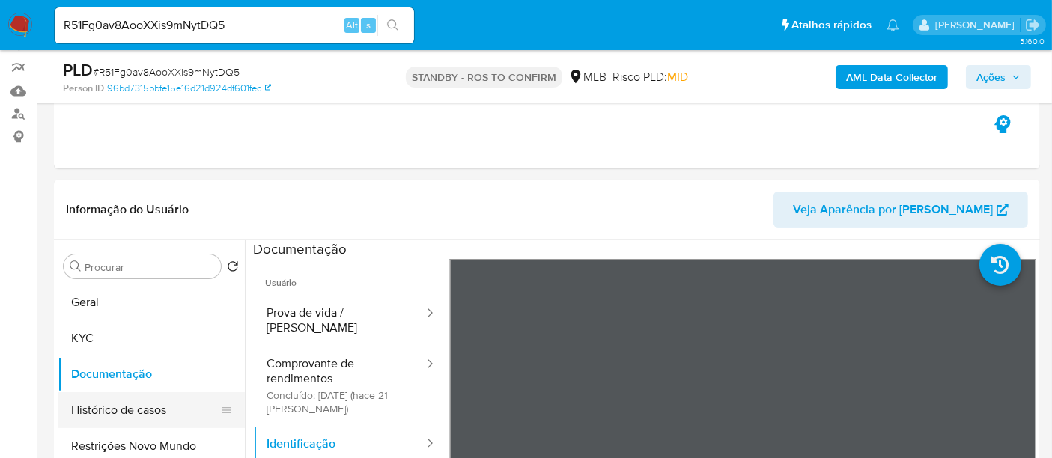
click at [131, 408] on button "Histórico de casos" at bounding box center [145, 410] width 175 height 36
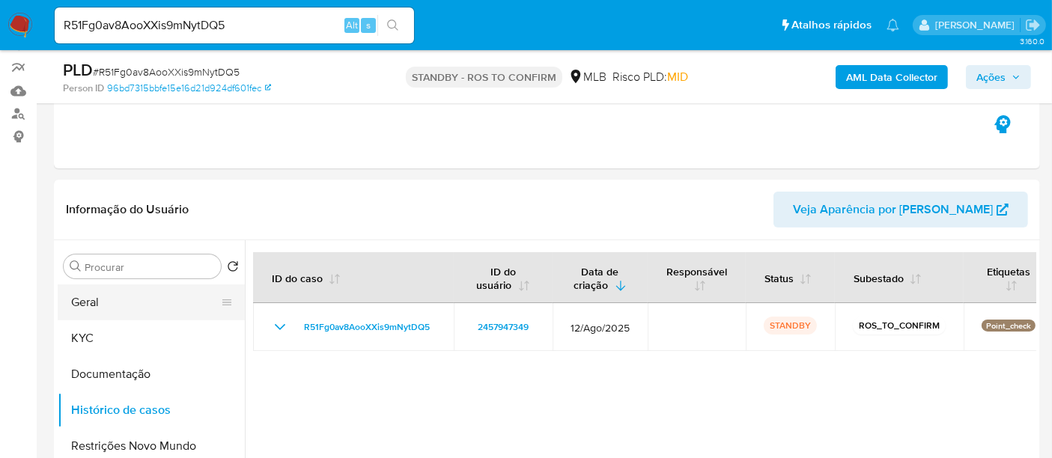
click at [94, 300] on button "Geral" at bounding box center [145, 303] width 175 height 36
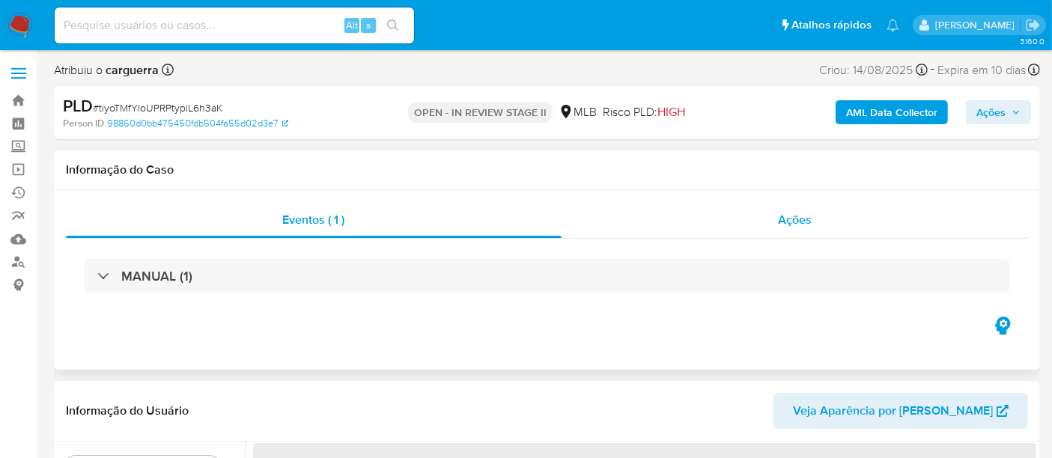
click at [809, 217] on span "Ações" at bounding box center [795, 219] width 34 height 17
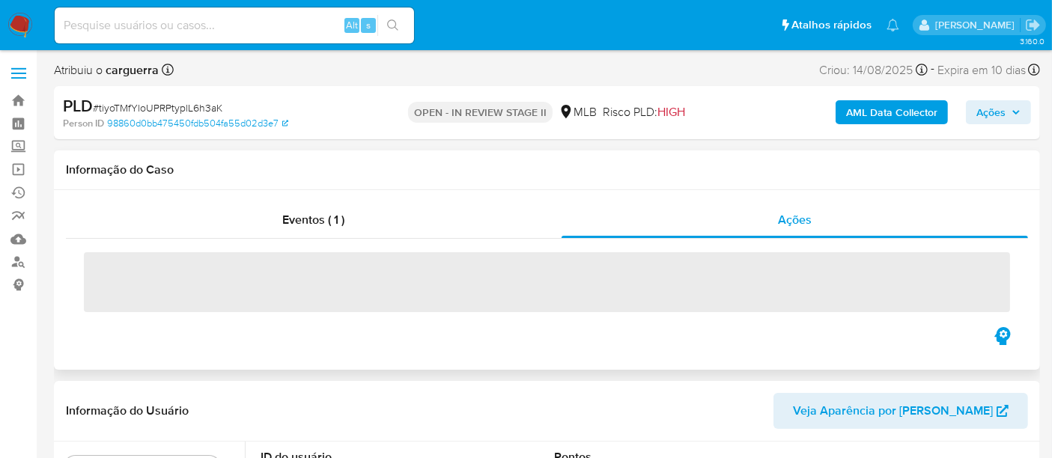
select select "10"
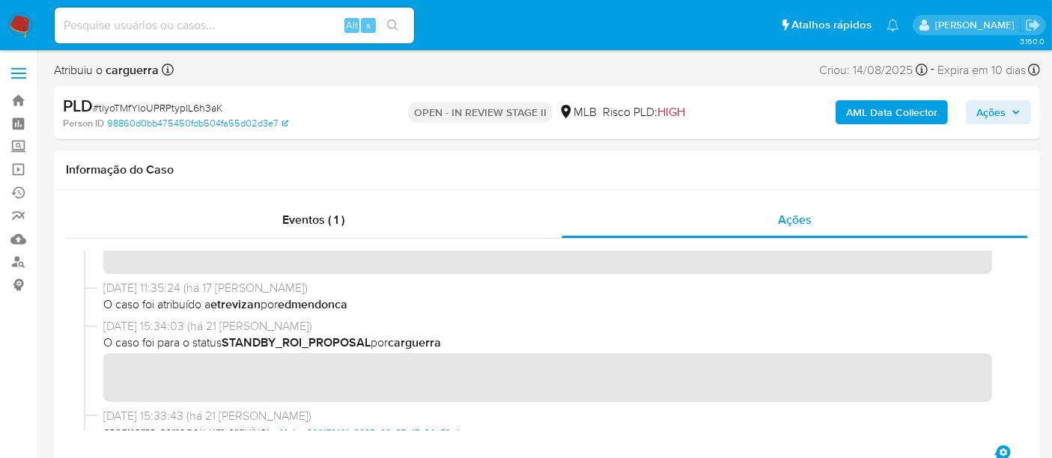
scroll to position [166, 0]
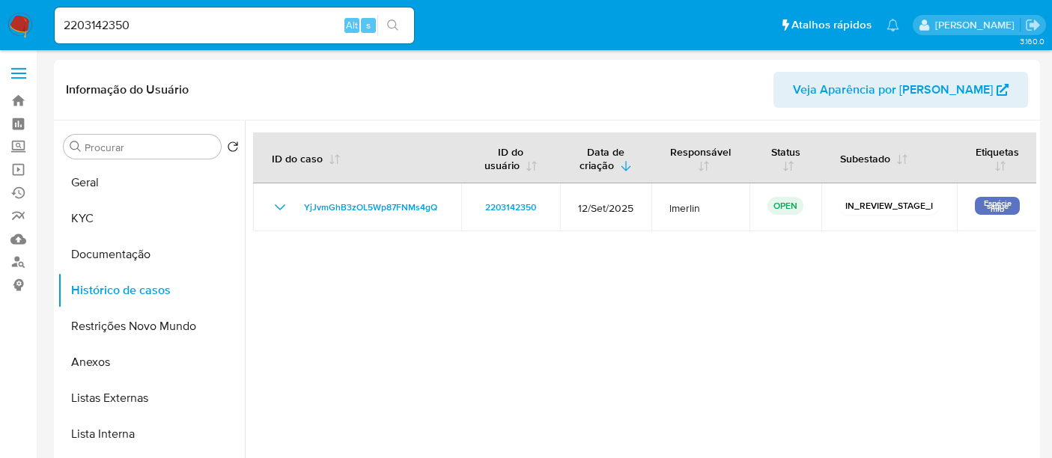
select select "10"
click at [13, 165] on link "Operações em massa" at bounding box center [89, 169] width 178 height 23
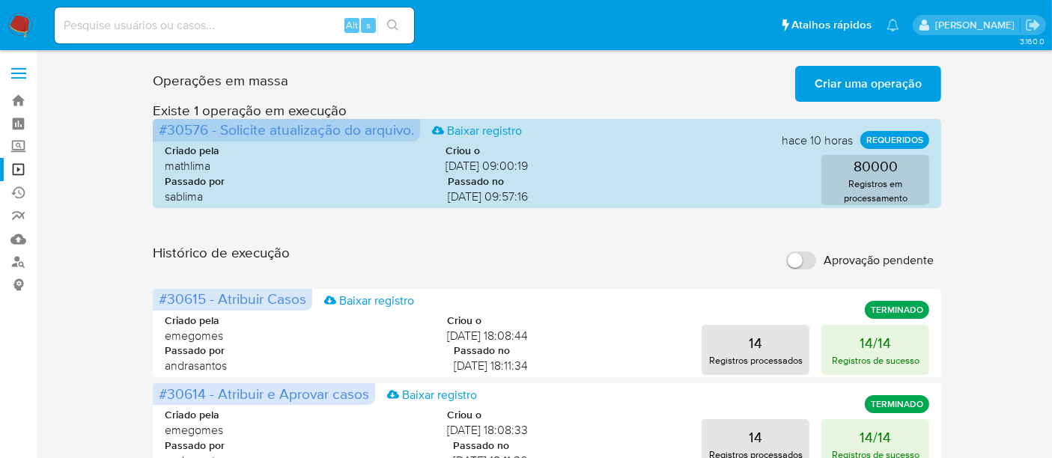
click at [864, 78] on span "Criar uma operação" at bounding box center [868, 83] width 107 height 33
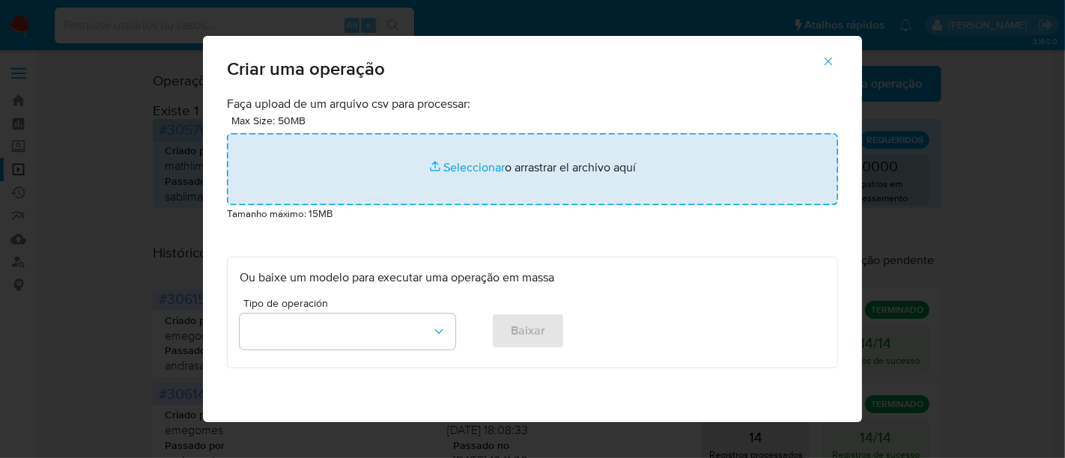
click at [455, 165] on input "file" at bounding box center [532, 169] width 611 height 72
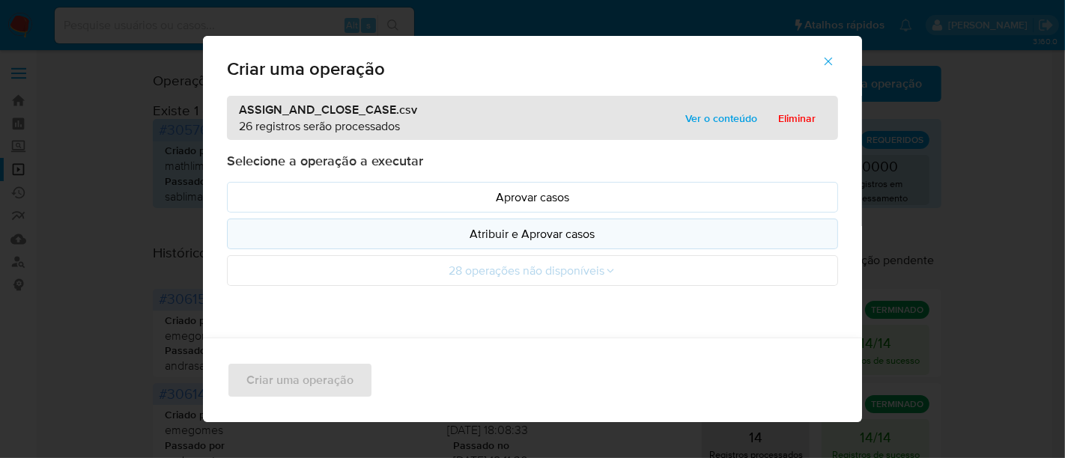
click at [545, 231] on p "Atribuir e Aprovar casos" at bounding box center [533, 233] width 586 height 17
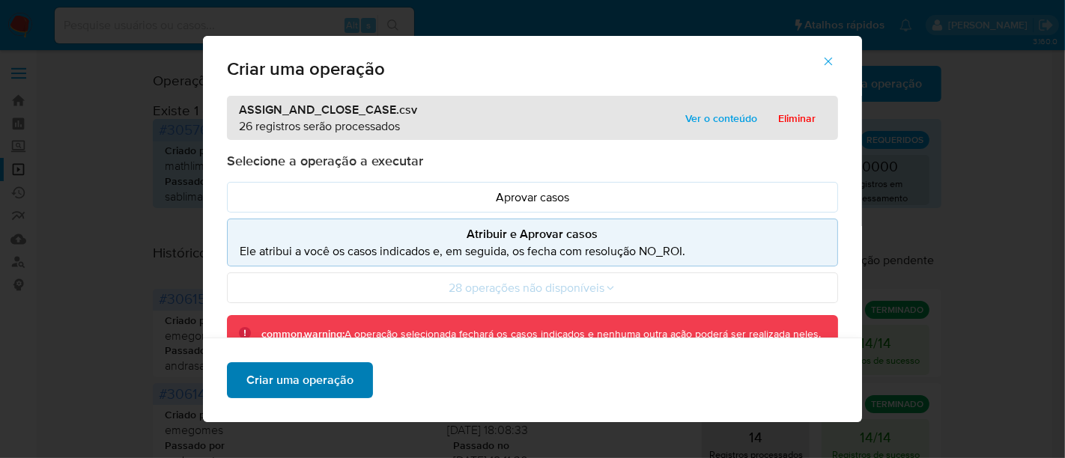
click at [302, 385] on span "Criar uma operação" at bounding box center [299, 380] width 107 height 33
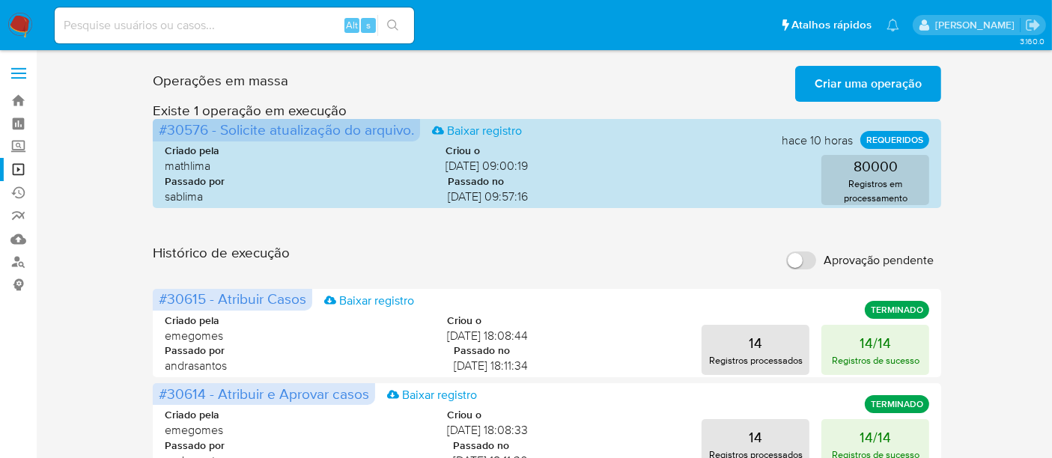
click at [861, 81] on span "Criar uma operação" at bounding box center [868, 83] width 107 height 33
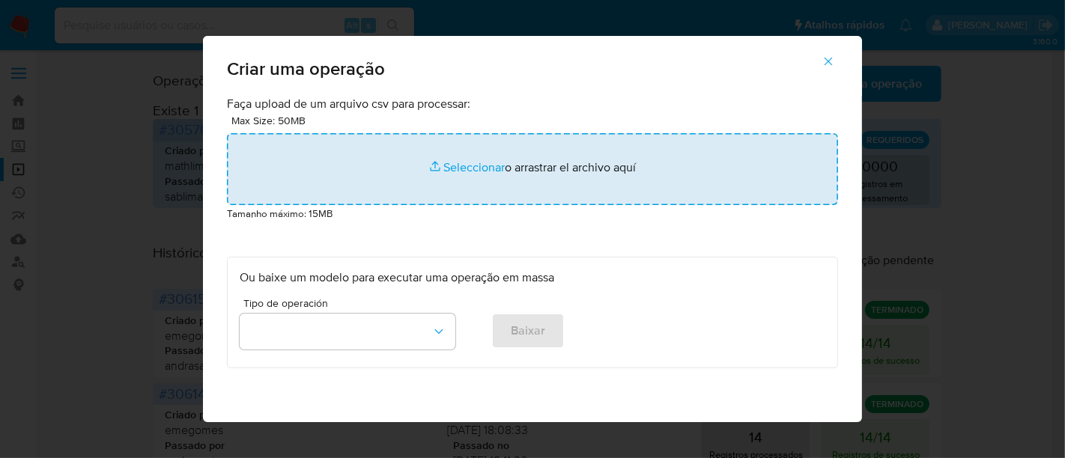
click at [456, 168] on input "file" at bounding box center [532, 169] width 611 height 72
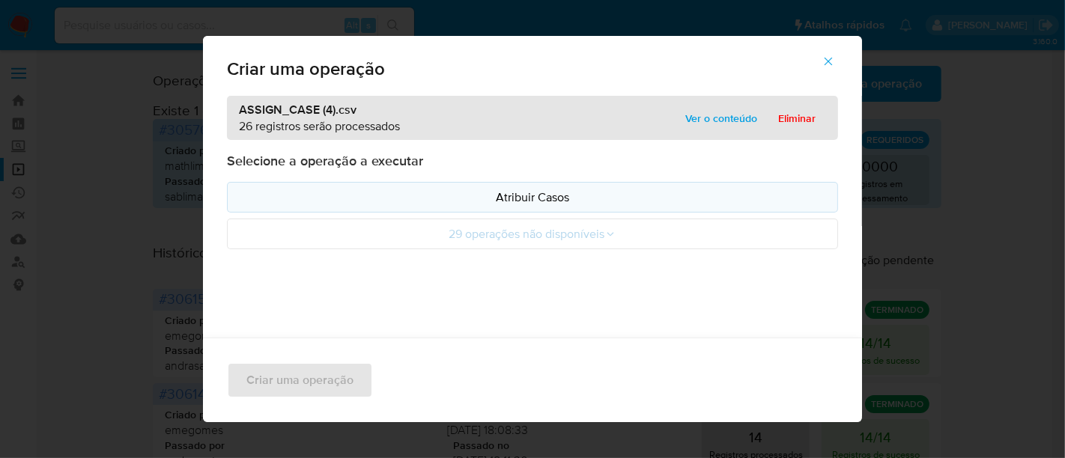
click at [545, 195] on p "Atribuir Casos" at bounding box center [533, 197] width 586 height 17
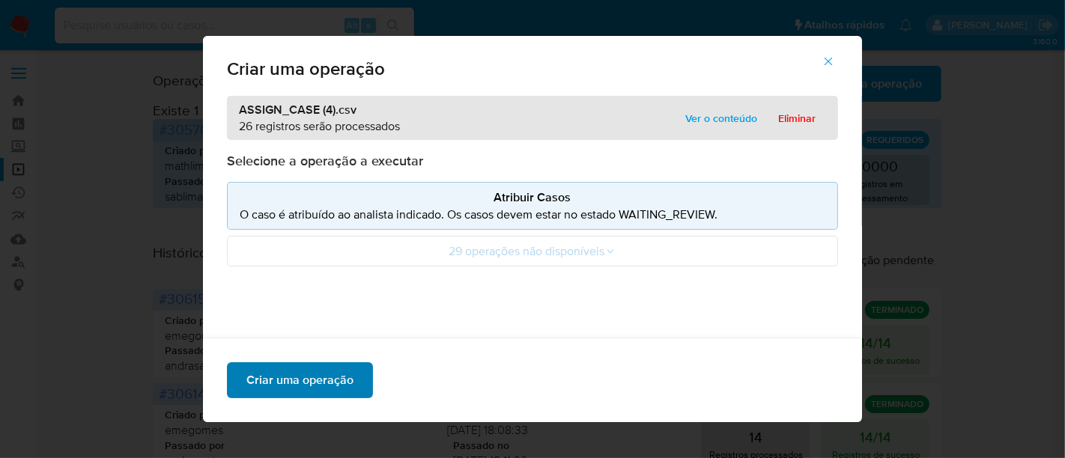
click at [312, 377] on span "Criar uma operação" at bounding box center [299, 380] width 107 height 33
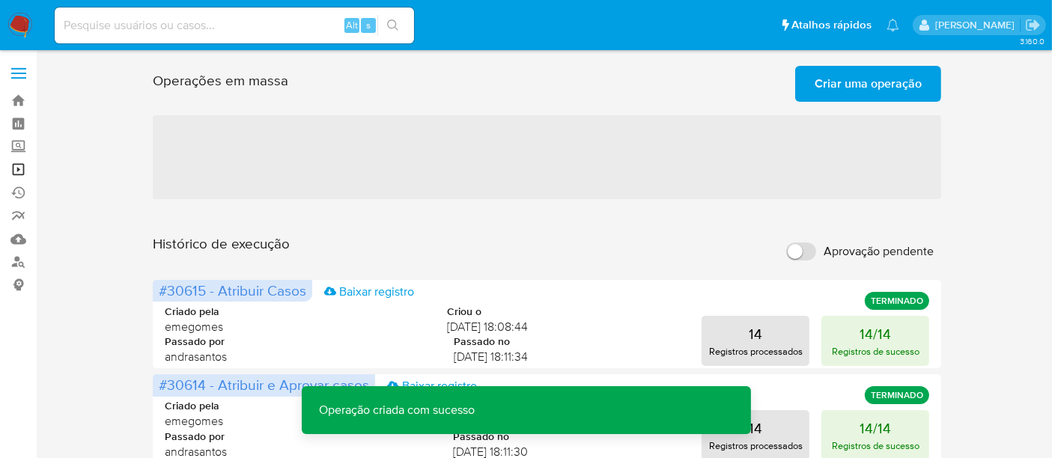
click at [15, 165] on link "Operações em massa" at bounding box center [89, 169] width 178 height 23
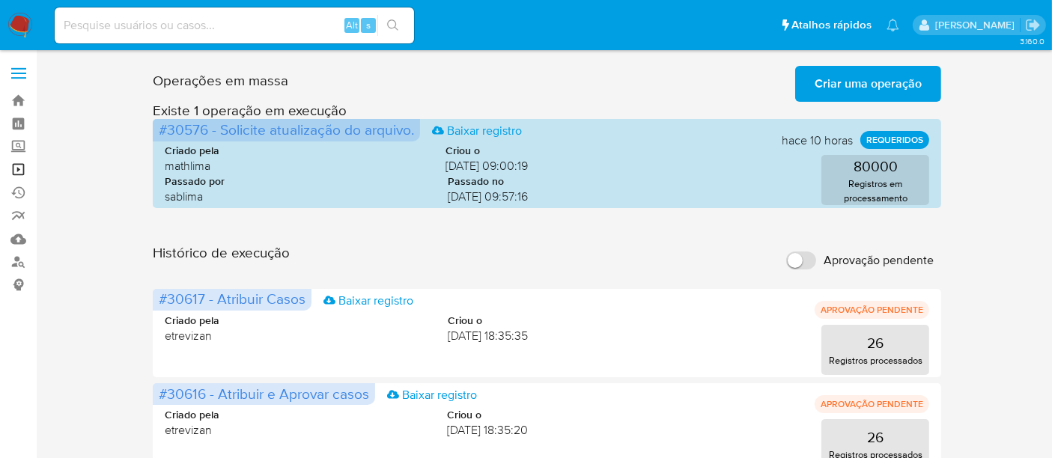
click at [20, 168] on link "Operações em massa" at bounding box center [89, 169] width 178 height 23
click at [17, 163] on link "Operações em massa" at bounding box center [89, 169] width 178 height 23
click at [15, 166] on link "Operações em massa" at bounding box center [89, 169] width 178 height 23
click at [16, 166] on link "Operações em massa" at bounding box center [89, 169] width 178 height 23
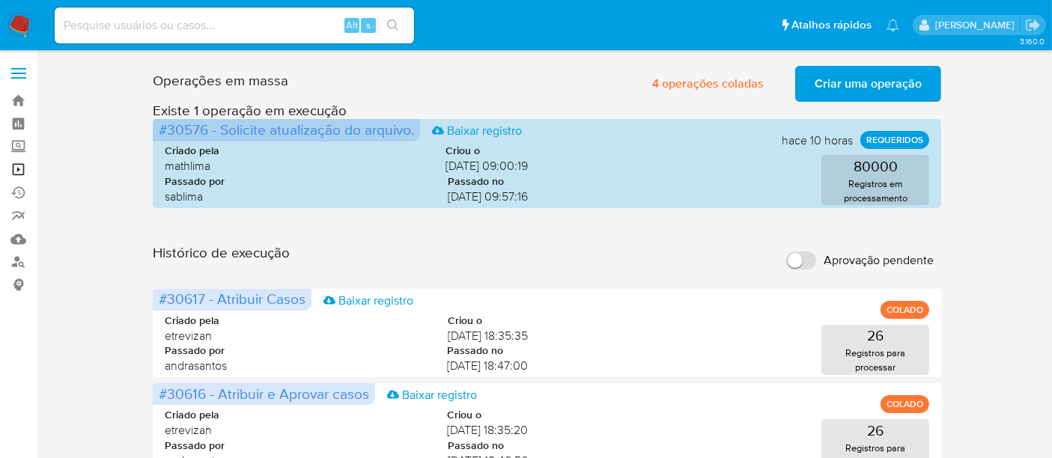
click at [16, 168] on link "Operações em massa" at bounding box center [89, 169] width 178 height 23
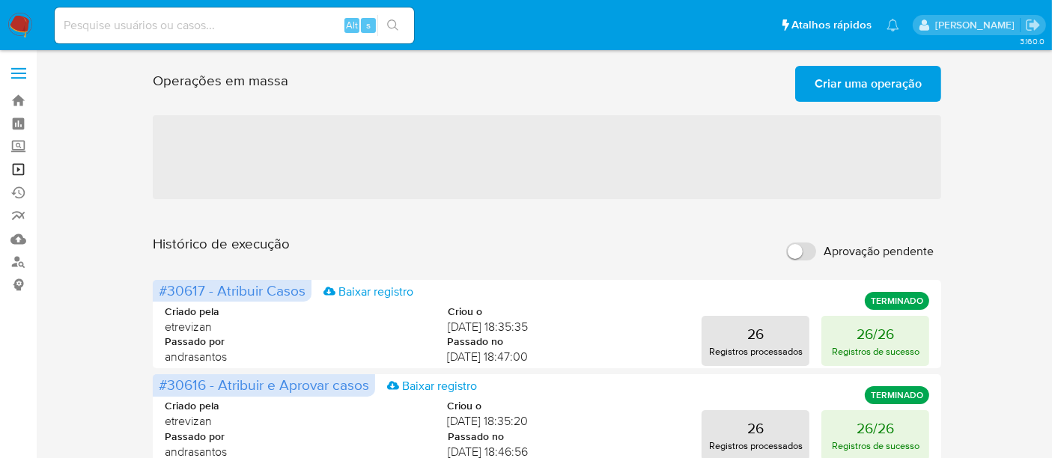
click at [22, 168] on link "Operações em massa" at bounding box center [89, 169] width 178 height 23
click at [14, 27] on img at bounding box center [19, 25] width 25 height 25
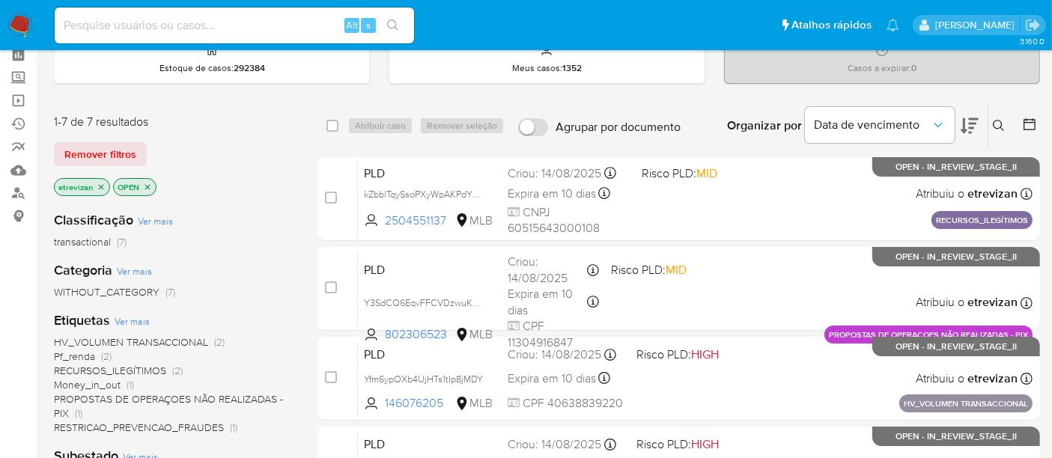
scroll to position [66, 0]
